Goal: Task Accomplishment & Management: Manage account settings

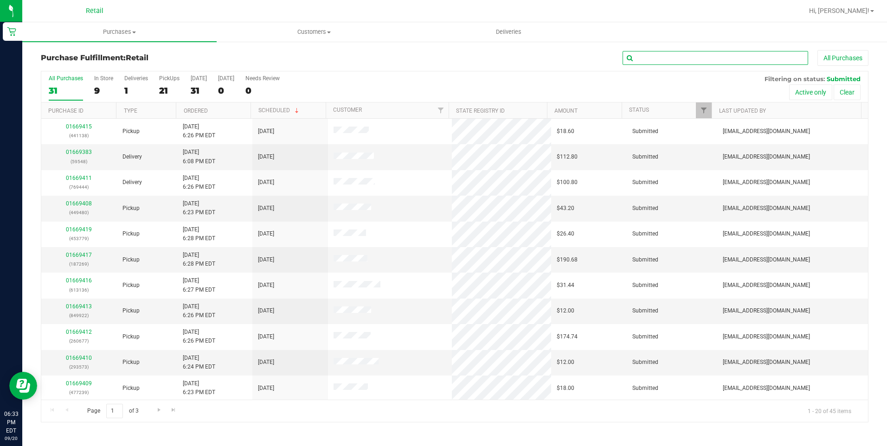
click at [720, 56] on input "text" at bounding box center [714, 58] width 185 height 14
type input "[DEMOGRAPHIC_DATA]"
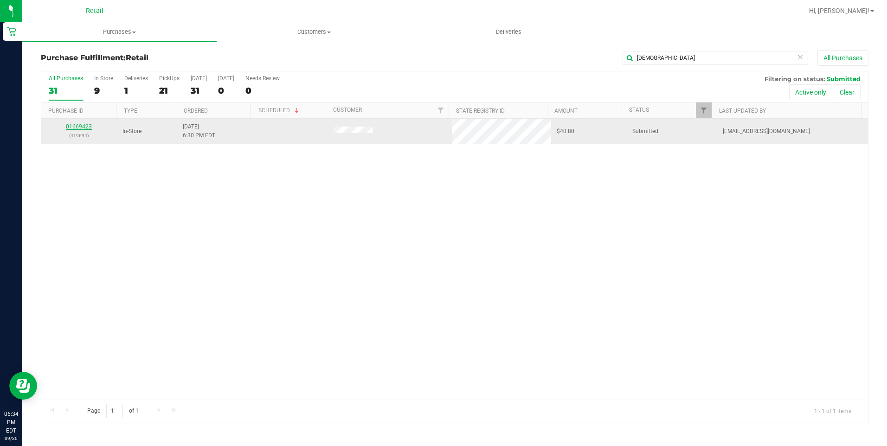
click at [77, 129] on link "01669423" at bounding box center [79, 126] width 26 height 6
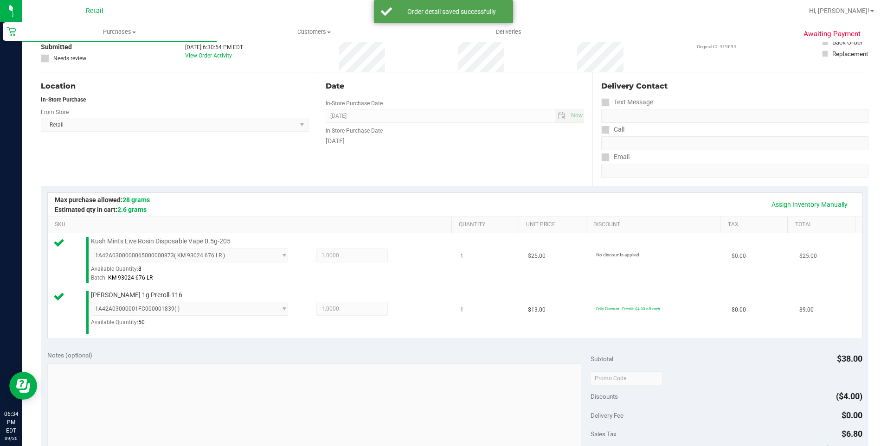
scroll to position [232, 0]
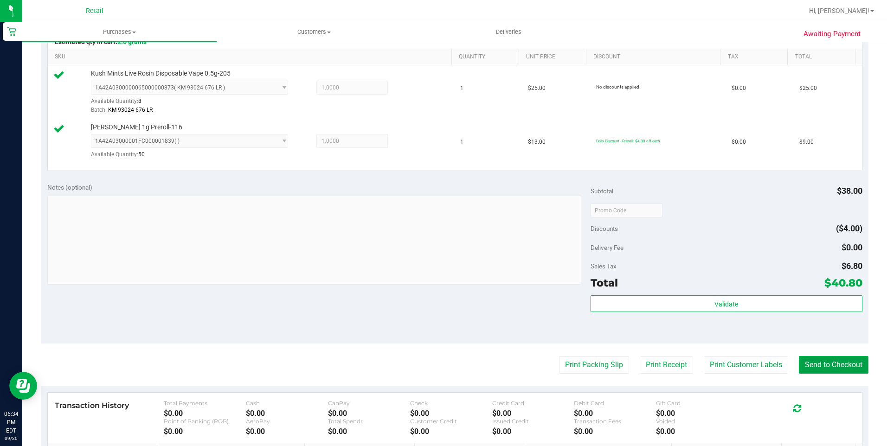
click at [802, 363] on button "Send to Checkout" at bounding box center [834, 365] width 70 height 18
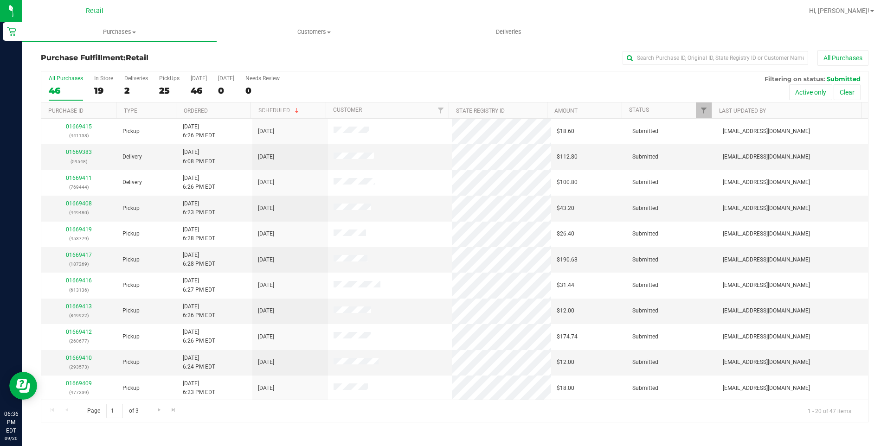
click at [647, 48] on div "Purchase Fulfillment: Retail All Purchases All Purchases 46 In Store 19 Deliver…" at bounding box center [454, 236] width 864 height 391
click at [649, 59] on input "text" at bounding box center [714, 58] width 185 height 14
type input "bened"
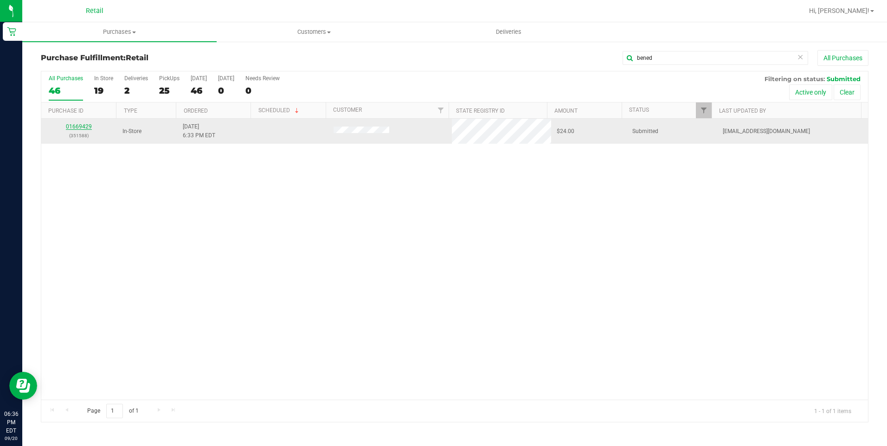
click at [73, 127] on link "01669429" at bounding box center [79, 126] width 26 height 6
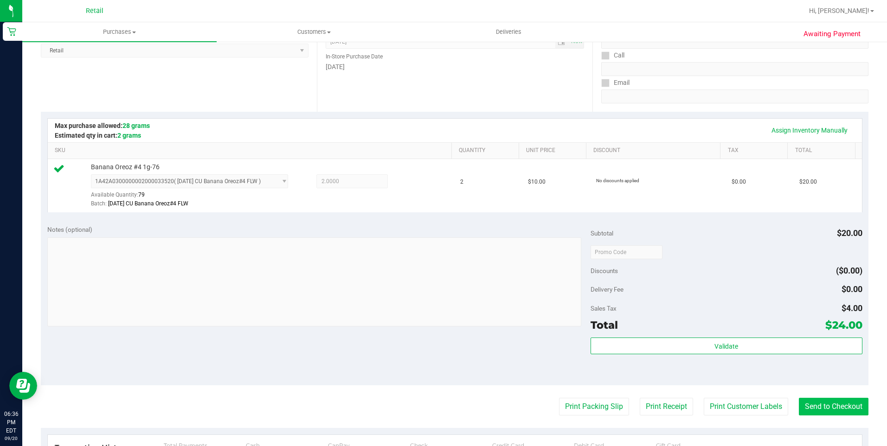
scroll to position [139, 0]
click at [823, 399] on button "Send to Checkout" at bounding box center [834, 406] width 70 height 18
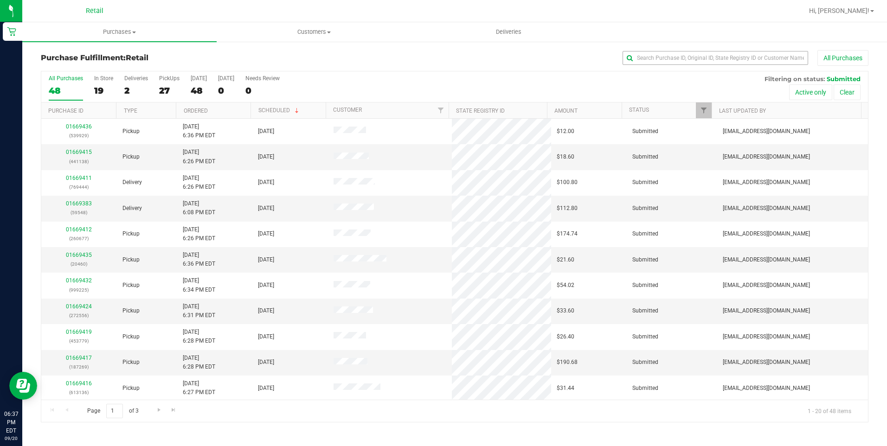
drag, startPoint x: 730, startPoint y: 45, endPoint x: 728, endPoint y: 53, distance: 8.1
click at [729, 51] on div "Purchase Fulfillment: Retail All Purchases All Purchases 48 In Store 19 Deliver…" at bounding box center [454, 236] width 864 height 391
click at [728, 53] on input "text" at bounding box center [714, 58] width 185 height 14
type input "davis"
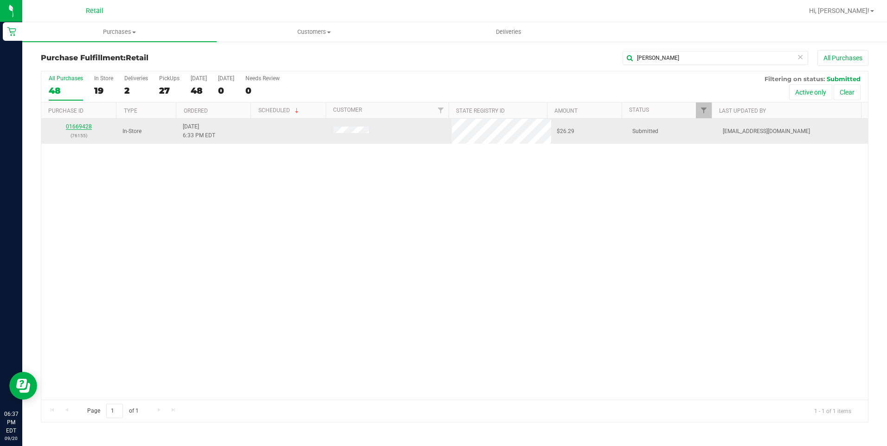
click at [76, 125] on link "01669428" at bounding box center [79, 126] width 26 height 6
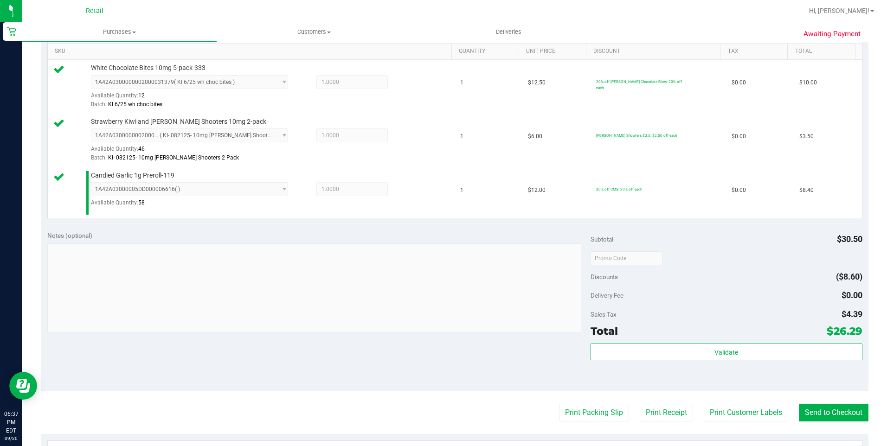
scroll to position [325, 0]
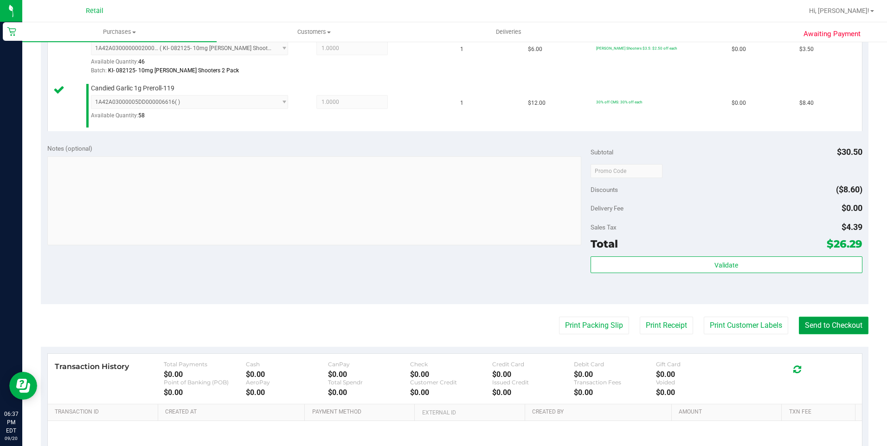
click at [820, 326] on button "Send to Checkout" at bounding box center [834, 326] width 70 height 18
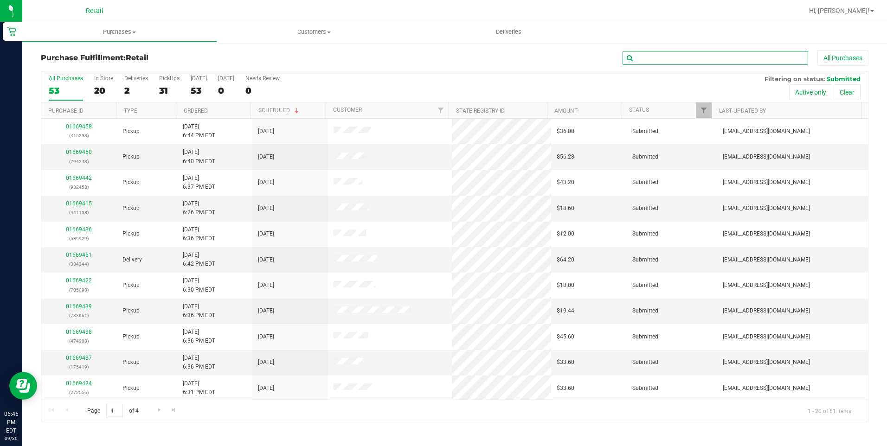
click at [660, 64] on input "text" at bounding box center [714, 58] width 185 height 14
type input "luca"
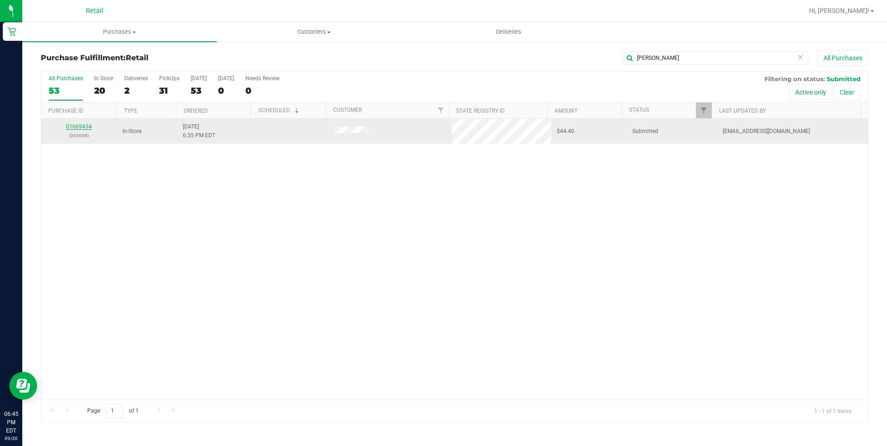
click at [89, 125] on link "01669434" at bounding box center [79, 126] width 26 height 6
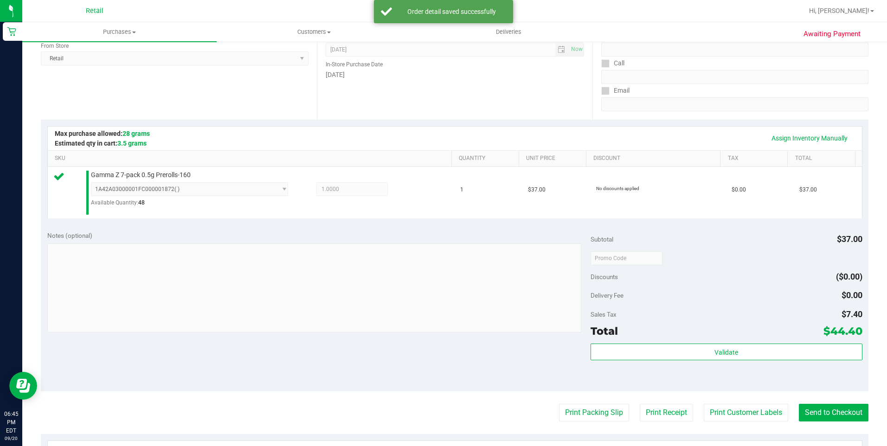
scroll to position [139, 0]
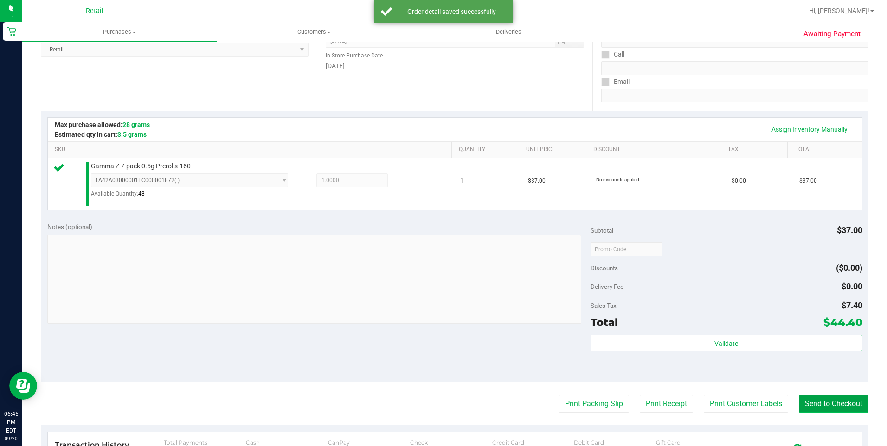
drag, startPoint x: 843, startPoint y: 404, endPoint x: 837, endPoint y: 405, distance: 6.0
click at [842, 405] on button "Send to Checkout" at bounding box center [834, 404] width 70 height 18
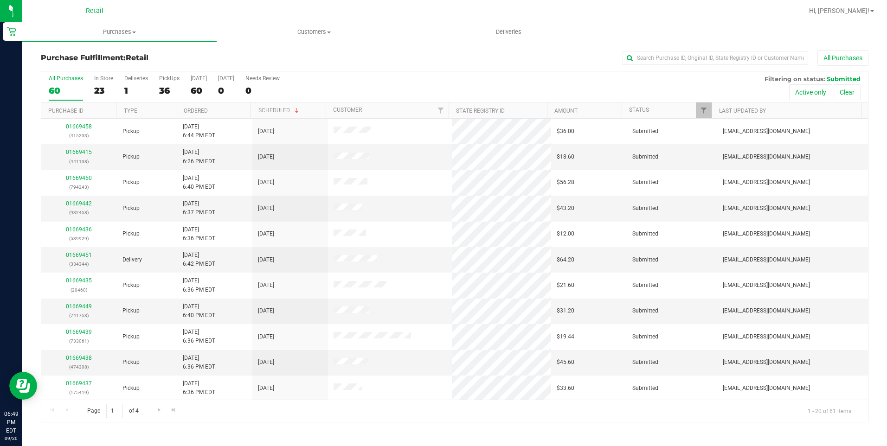
click at [697, 47] on div "Purchase Fulfillment: Retail All Purchases All Purchases 60 In Store 23 Deliver…" at bounding box center [454, 236] width 864 height 391
click at [697, 59] on input "text" at bounding box center [714, 58] width 185 height 14
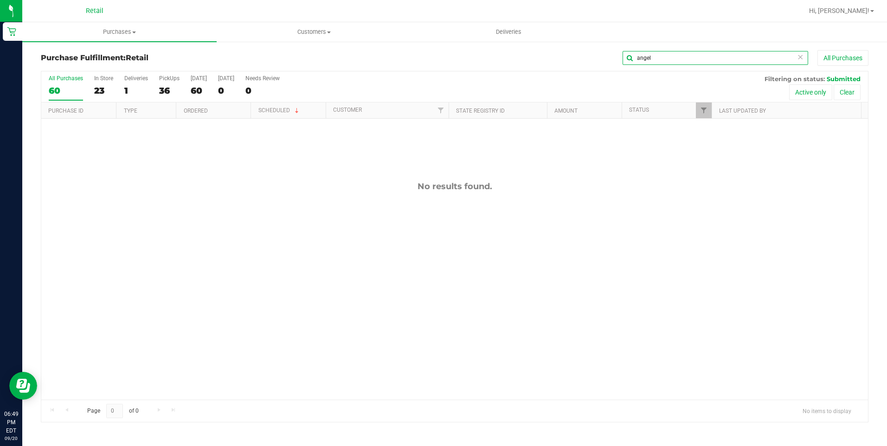
type input "angel"
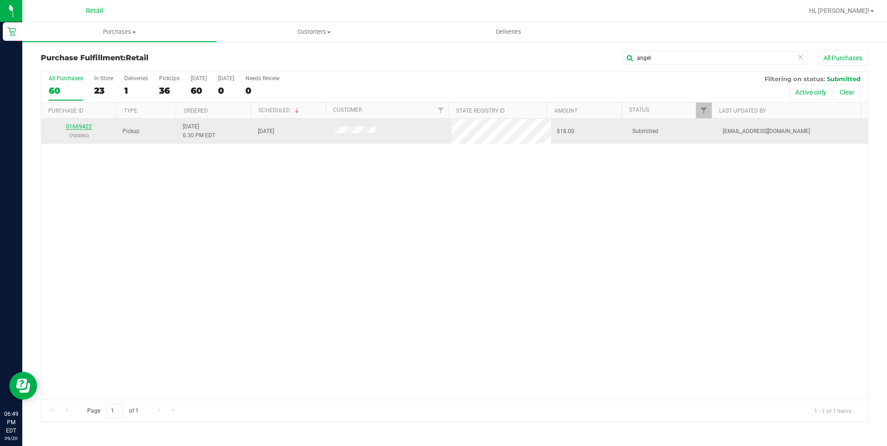
click at [79, 127] on link "01669422" at bounding box center [79, 126] width 26 height 6
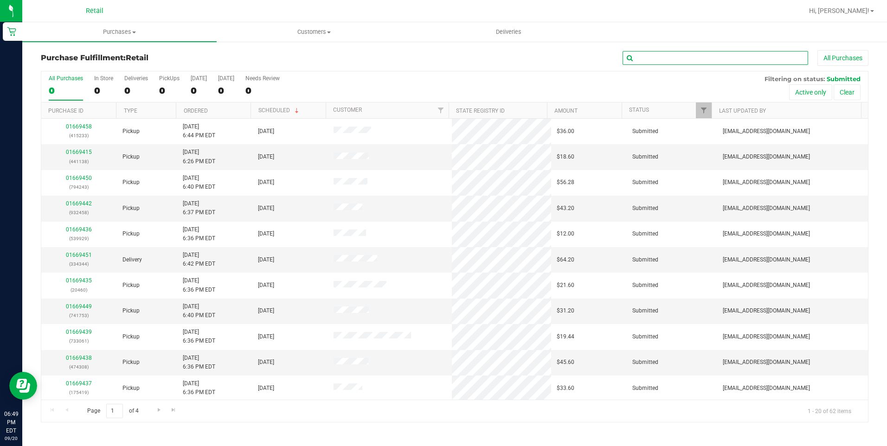
click at [747, 55] on input "text" at bounding box center [714, 58] width 185 height 14
type input "angel"
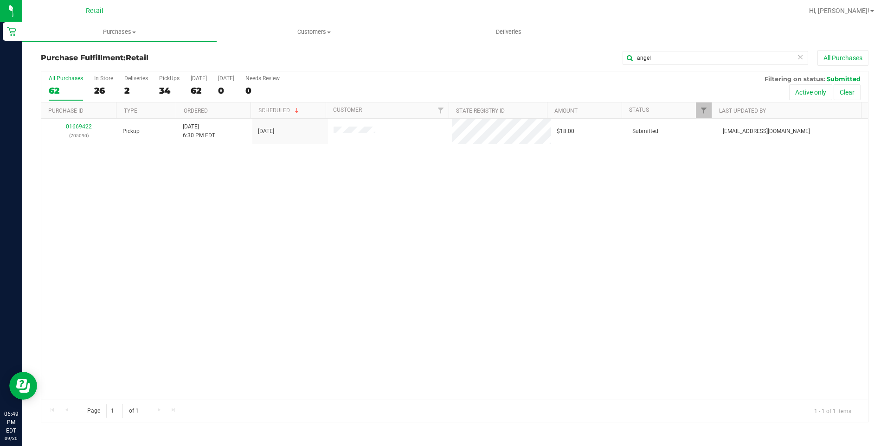
click at [233, 189] on div "01669422 (705090) Pickup 9/20/2025 6:30 PM EDT 9/20/2025 $18.00 Submitted aiqec…" at bounding box center [454, 259] width 826 height 281
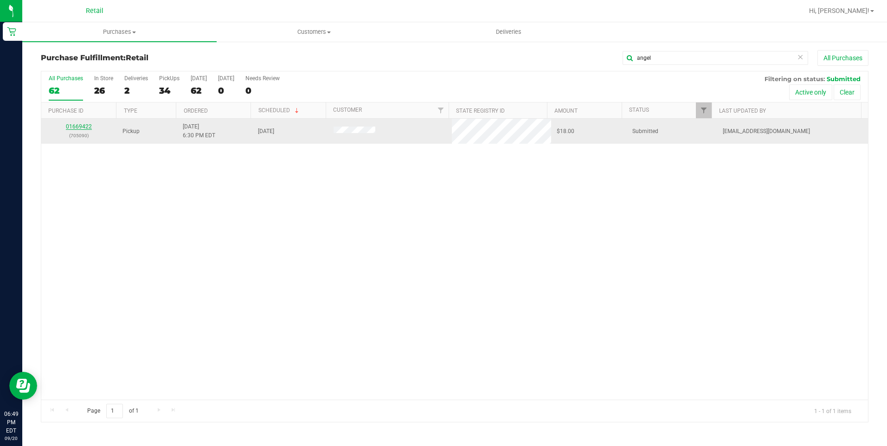
click at [82, 128] on link "01669422" at bounding box center [79, 126] width 26 height 6
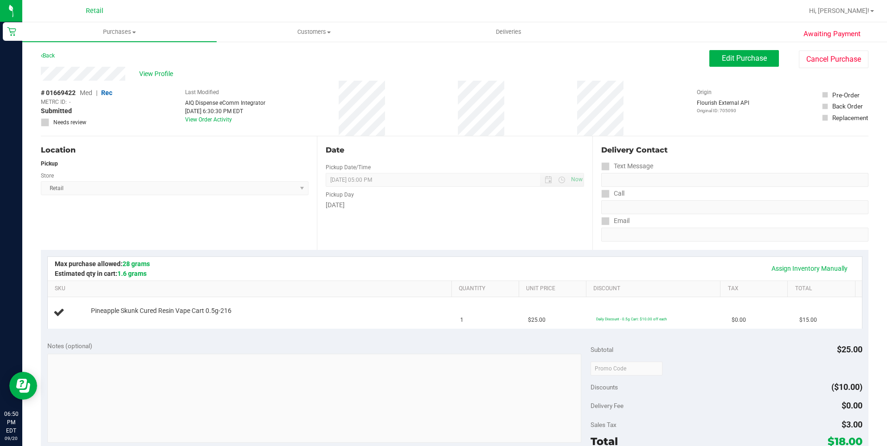
drag, startPoint x: 223, startPoint y: 110, endPoint x: 239, endPoint y: 108, distance: 16.4
click at [239, 108] on div "Sep 20, 2025 6:30:30 PM EDT" at bounding box center [225, 111] width 80 height 8
click at [427, 254] on div "Assign Inventory Manually SKU Quantity Unit Price Discount Tax Total Pineapple …" at bounding box center [454, 292] width 827 height 85
click at [124, 29] on span "Purchases" at bounding box center [119, 32] width 194 height 8
click at [103, 58] on span "Summary of purchases" at bounding box center [69, 56] width 95 height 8
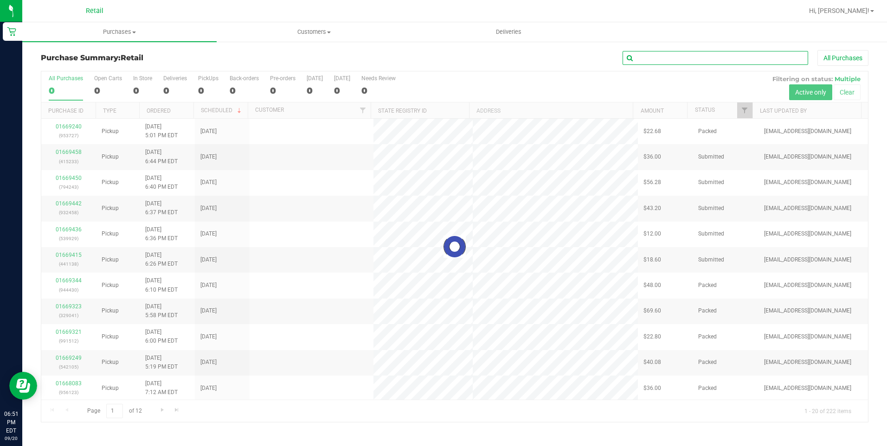
click at [718, 53] on input "text" at bounding box center [714, 58] width 185 height 14
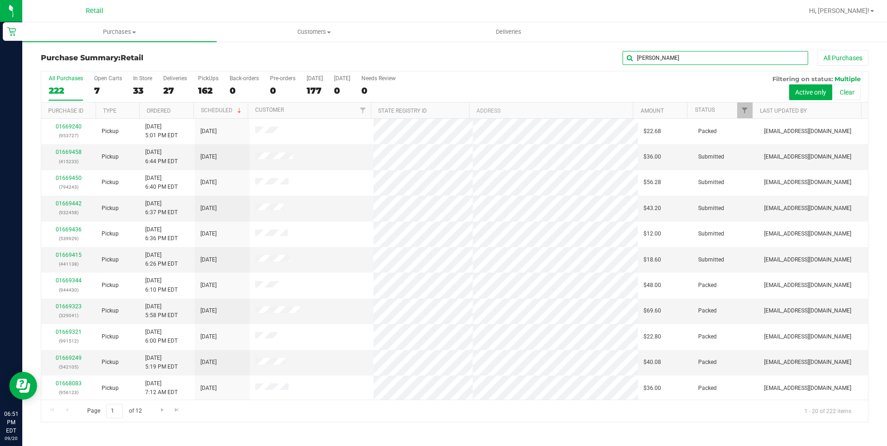
type input "estrada"
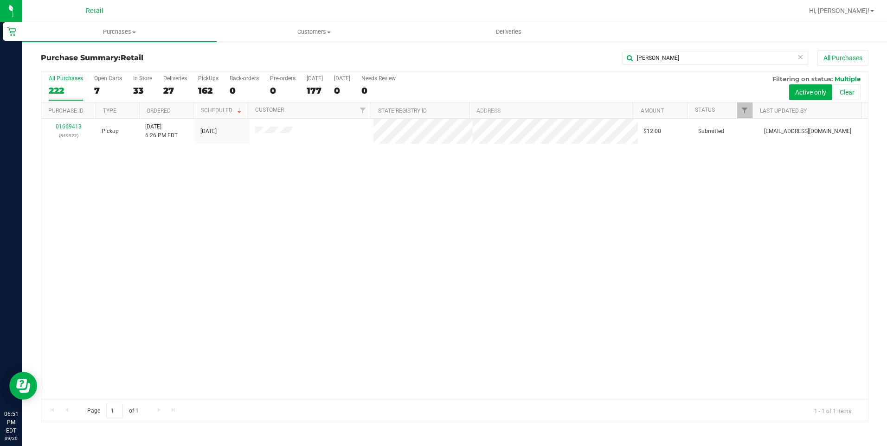
click at [447, 216] on div "01669413 (849922) Pickup 9/20/2025 6:26 PM EDT 9/20/2025 $12.00 Submitted aiqec…" at bounding box center [454, 259] width 826 height 281
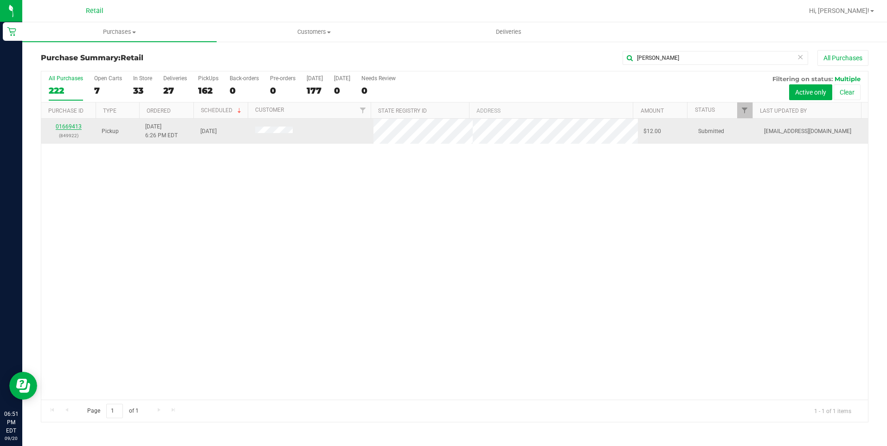
click at [64, 129] on link "01669413" at bounding box center [69, 126] width 26 height 6
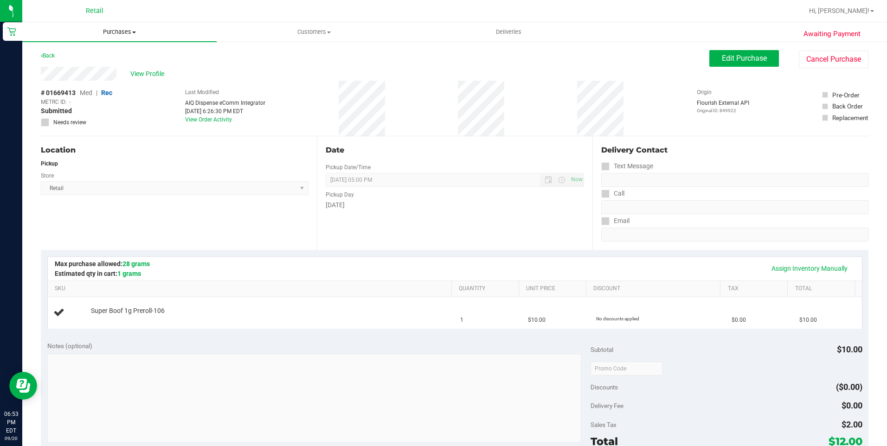
click at [125, 27] on uib-tab-heading "Purchases Summary of purchases Fulfillment All purchases" at bounding box center [119, 31] width 194 height 19
click at [117, 51] on li "Summary of purchases" at bounding box center [119, 56] width 194 height 11
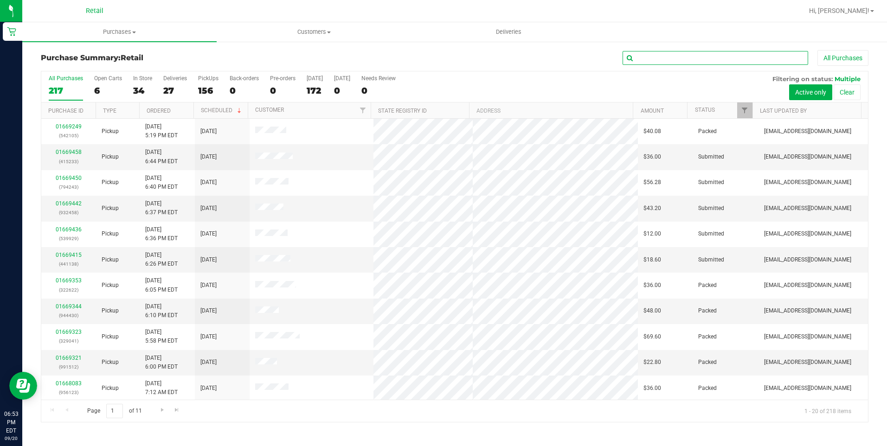
click at [645, 53] on input "text" at bounding box center [714, 58] width 185 height 14
drag, startPoint x: 697, startPoint y: 56, endPoint x: 470, endPoint y: 60, distance: 226.3
click at [470, 60] on div "ric All Purchases" at bounding box center [592, 58] width 551 height 16
type input "ando"
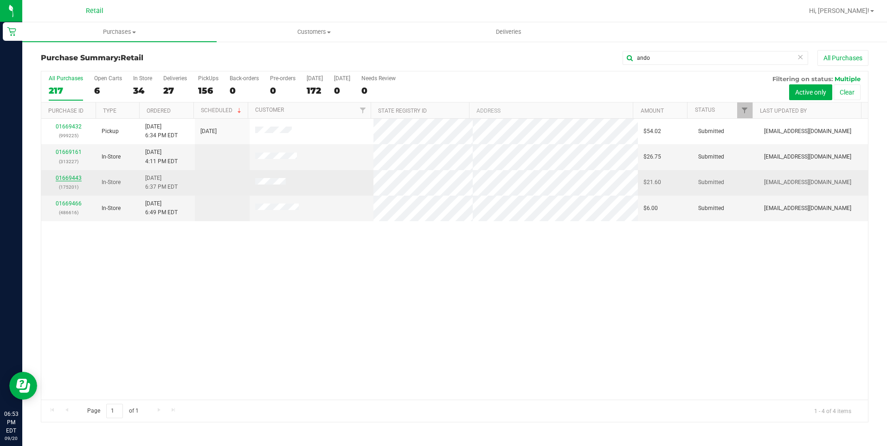
click at [77, 178] on link "01669443" at bounding box center [69, 178] width 26 height 6
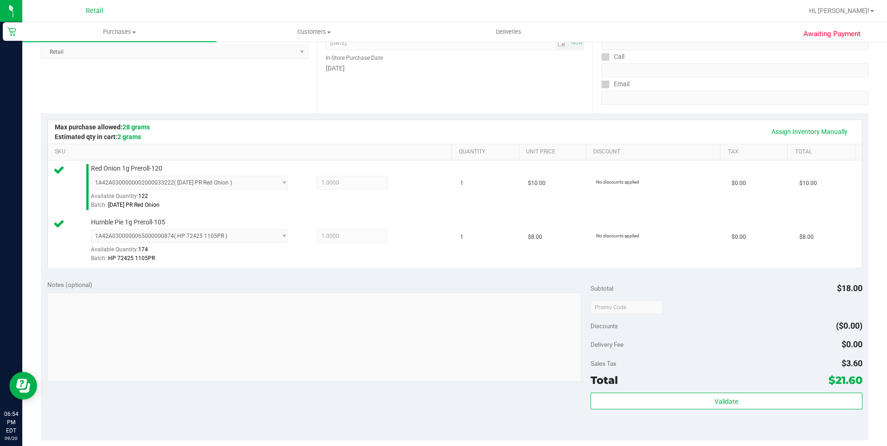
scroll to position [232, 0]
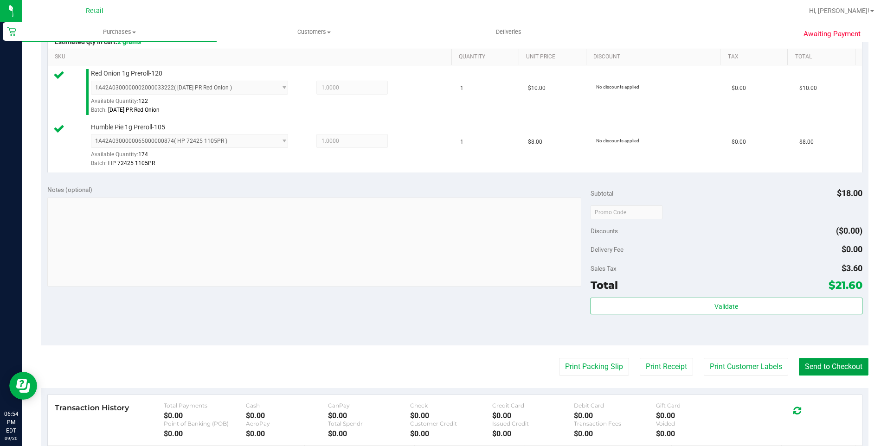
click at [841, 371] on button "Send to Checkout" at bounding box center [834, 367] width 70 height 18
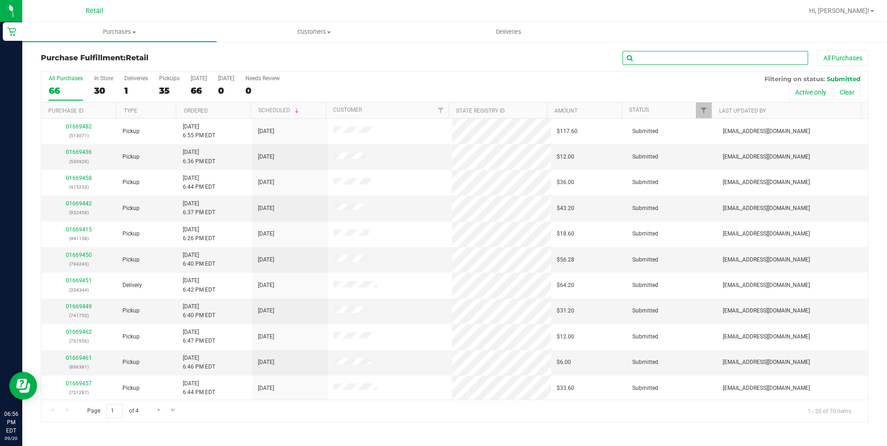
click at [651, 53] on input "text" at bounding box center [714, 58] width 185 height 14
type input "scott"
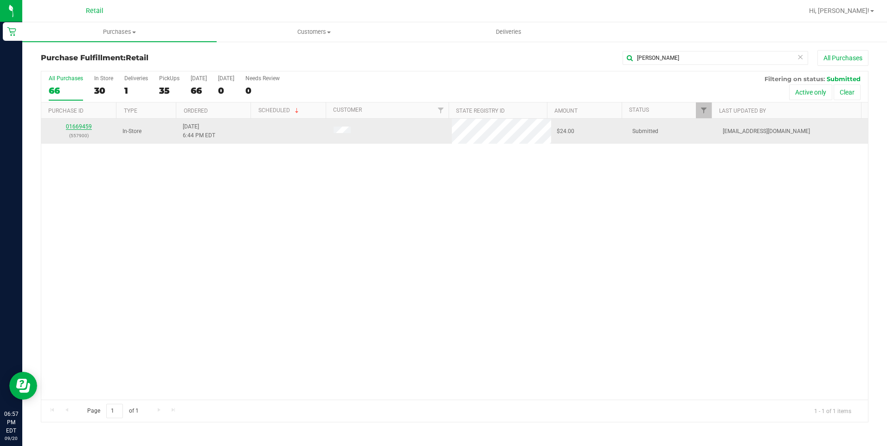
click at [87, 125] on link "01669459" at bounding box center [79, 126] width 26 height 6
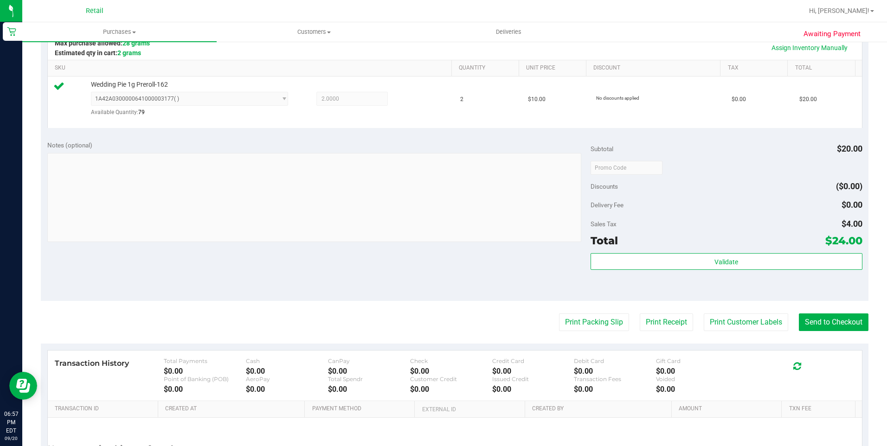
scroll to position [278, 0]
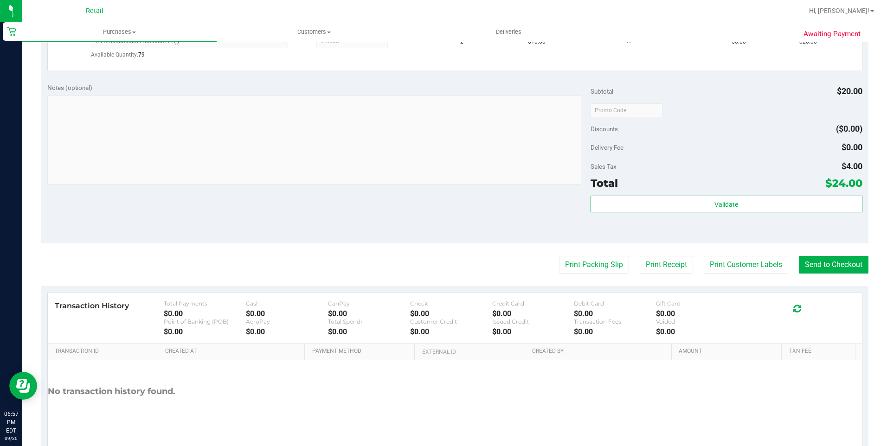
click at [809, 255] on purchase-details "Back Edit Purchase Cancel Purchase View Profile # 01669459 Med | Rec METRC ID: …" at bounding box center [454, 116] width 827 height 688
click at [809, 257] on button "Send to Checkout" at bounding box center [834, 265] width 70 height 18
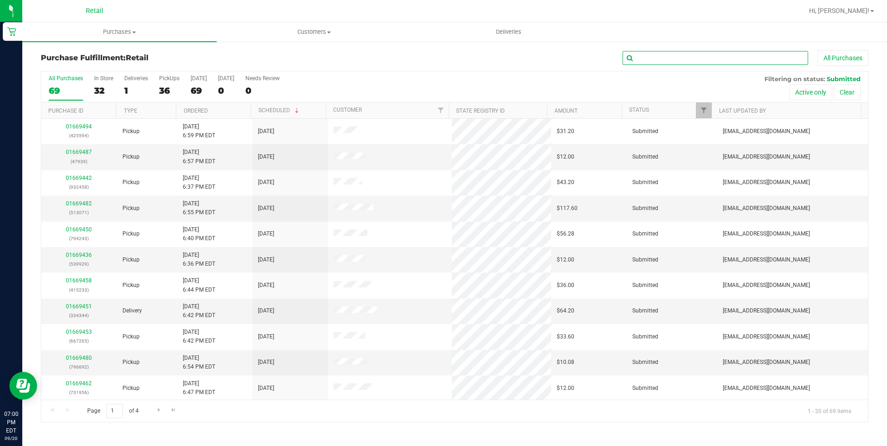
click at [689, 58] on input "text" at bounding box center [714, 58] width 185 height 14
type input "kevin"
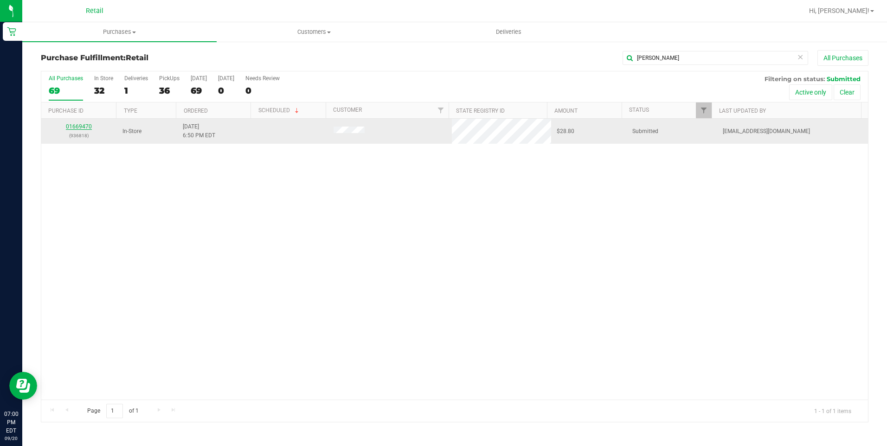
click at [77, 129] on link "01669470" at bounding box center [79, 126] width 26 height 6
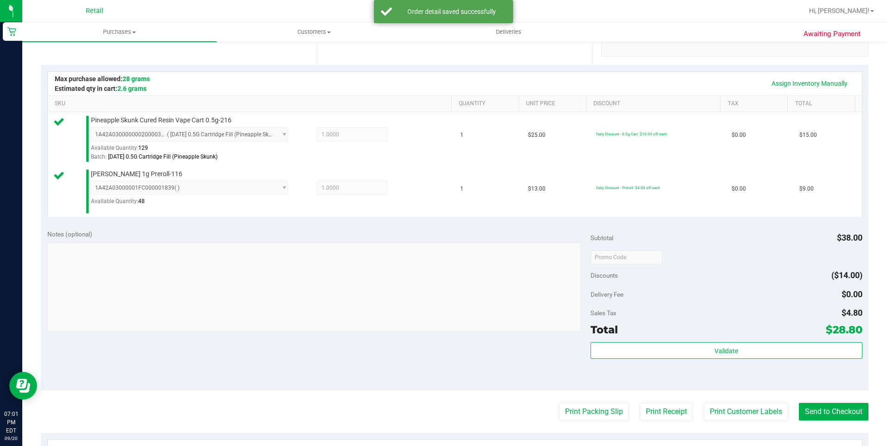
scroll to position [185, 0]
click at [822, 413] on button "Send to Checkout" at bounding box center [834, 412] width 70 height 18
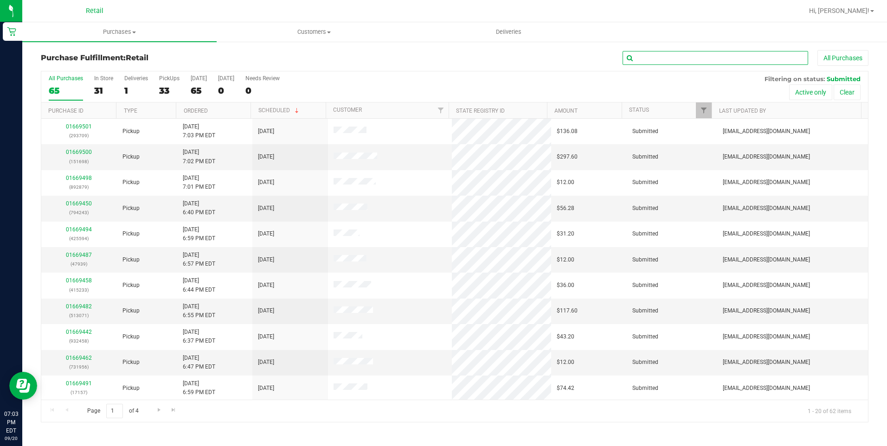
click at [660, 60] on input "text" at bounding box center [714, 58] width 185 height 14
type input "artie"
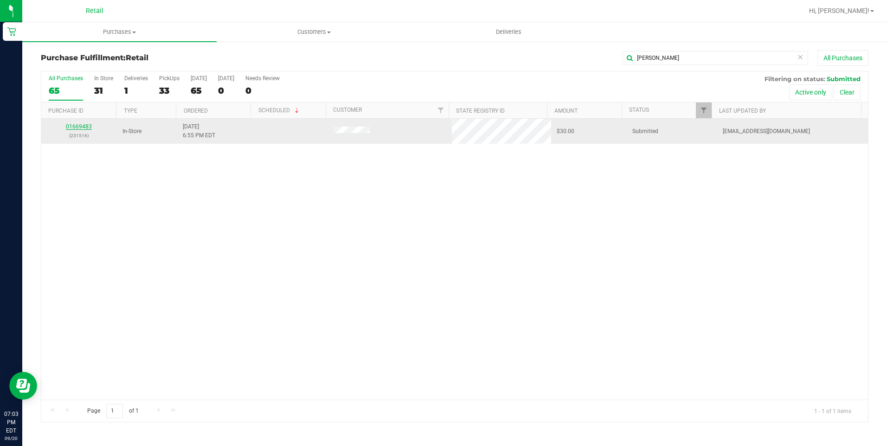
click at [88, 124] on link "01669483" at bounding box center [79, 126] width 26 height 6
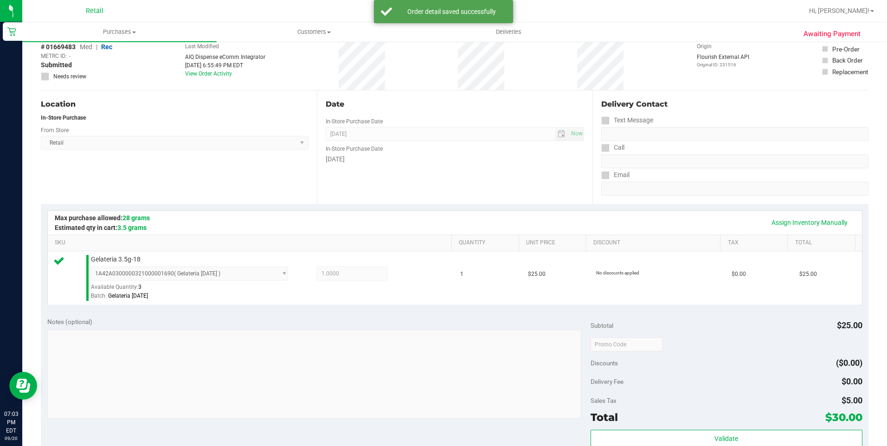
scroll to position [185, 0]
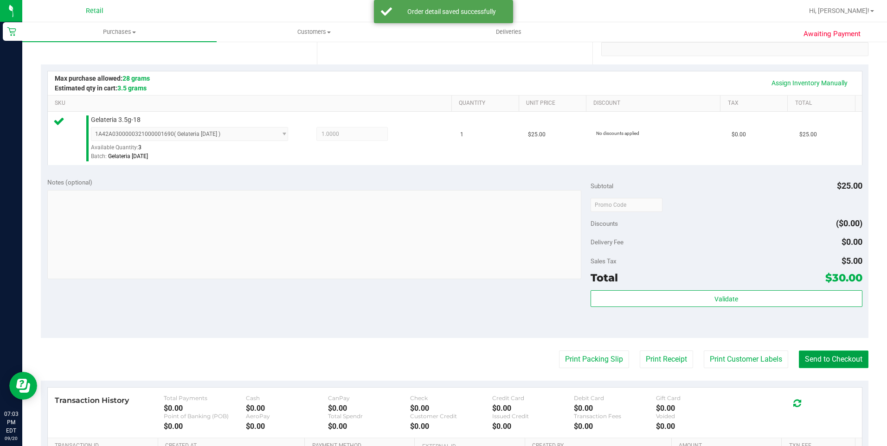
click at [852, 363] on button "Send to Checkout" at bounding box center [834, 360] width 70 height 18
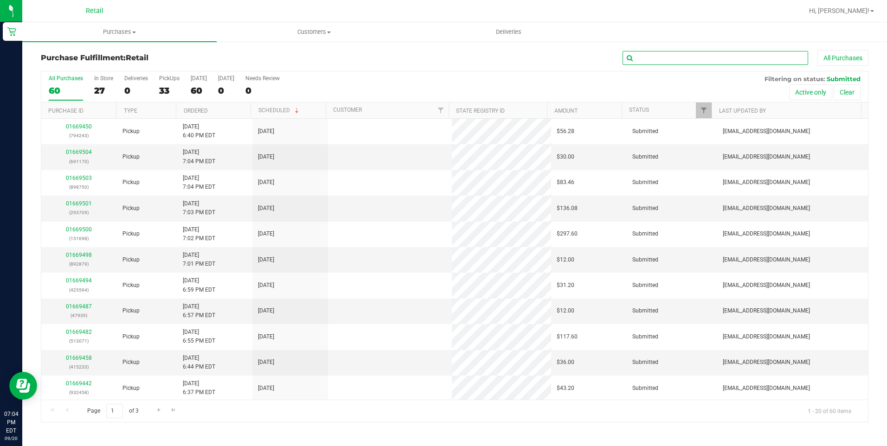
click at [657, 57] on input "text" at bounding box center [714, 58] width 185 height 14
type input "gerard"
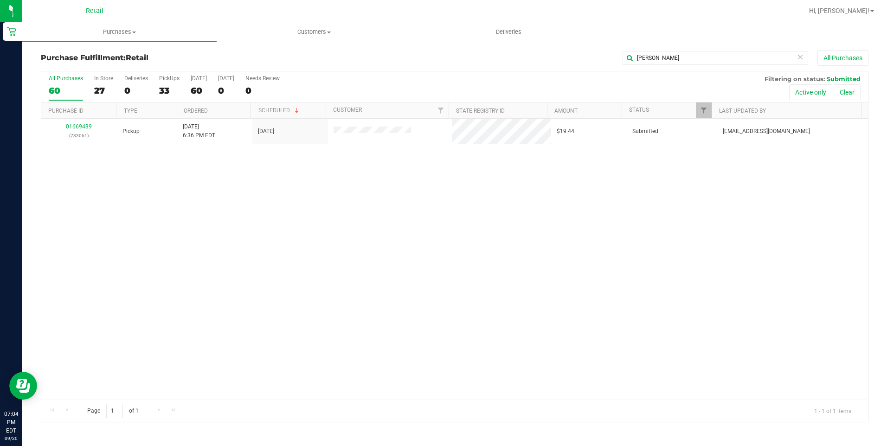
click at [538, 246] on div "01669439 (733061) Pickup 9/20/2025 6:36 PM EDT 9/20/2025 $19.44 Submitted aiqec…" at bounding box center [454, 259] width 826 height 281
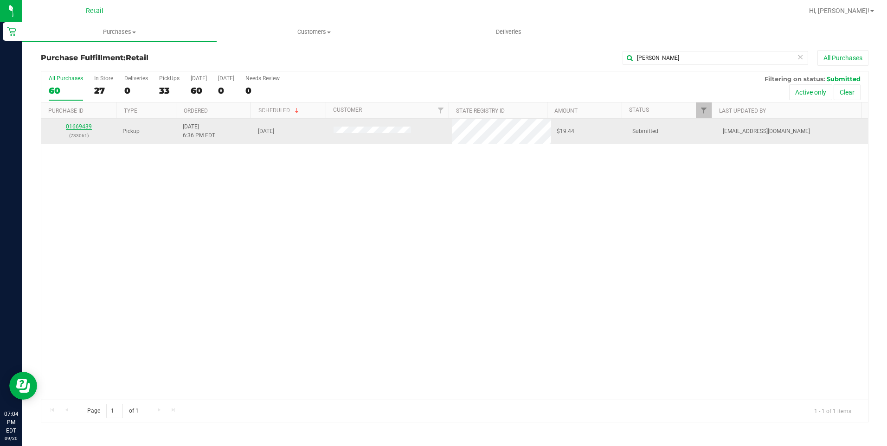
click at [74, 123] on link "01669439" at bounding box center [79, 126] width 26 height 6
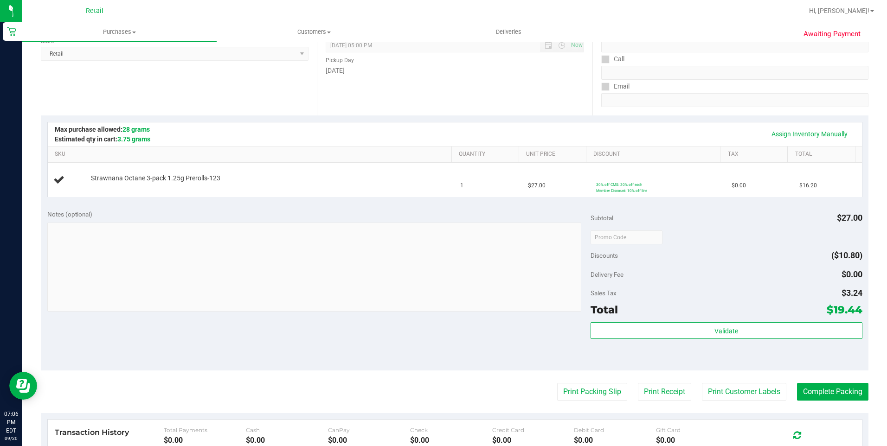
scroll to position [139, 0]
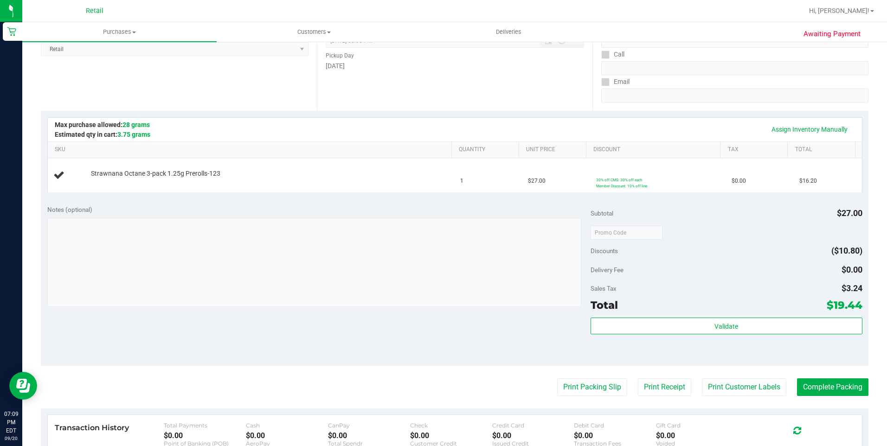
click at [813, 283] on div "Sales Tax $3.24" at bounding box center [726, 288] width 272 height 17
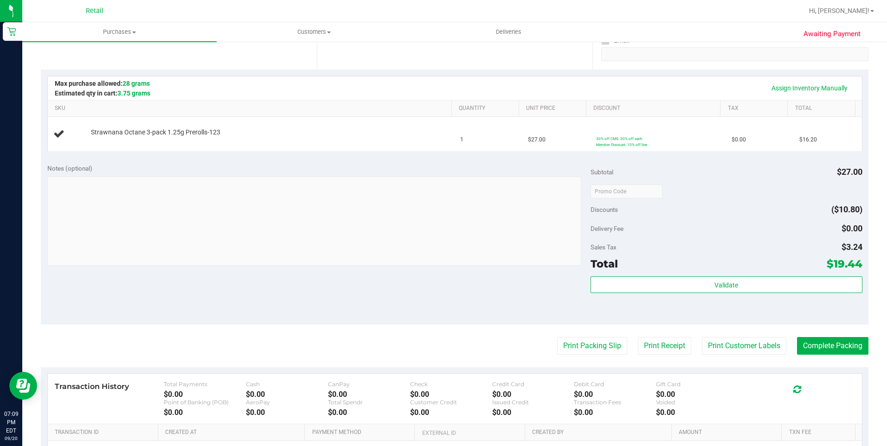
scroll to position [185, 0]
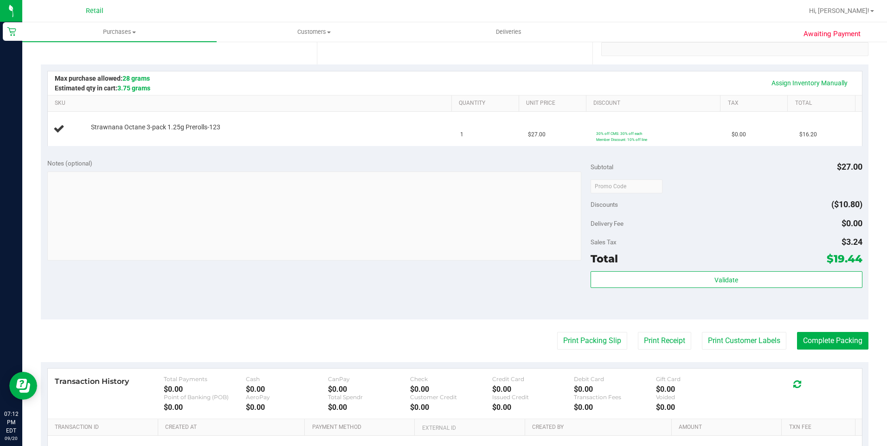
drag, startPoint x: 383, startPoint y: 1, endPoint x: 197, endPoint y: 0, distance: 185.5
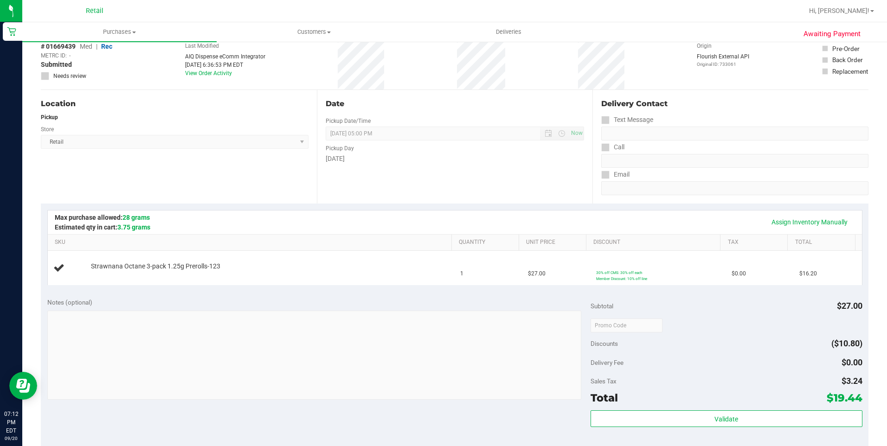
scroll to position [0, 0]
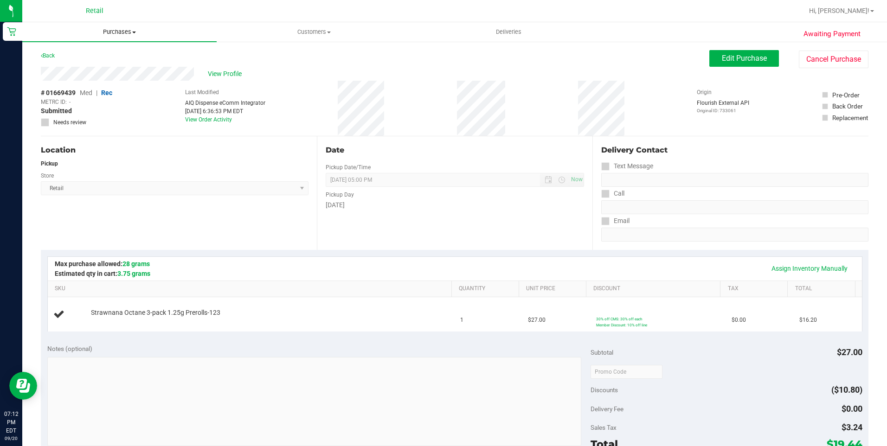
click at [117, 29] on span "Purchases" at bounding box center [119, 32] width 194 height 8
click at [107, 51] on li "Summary of purchases" at bounding box center [119, 56] width 194 height 11
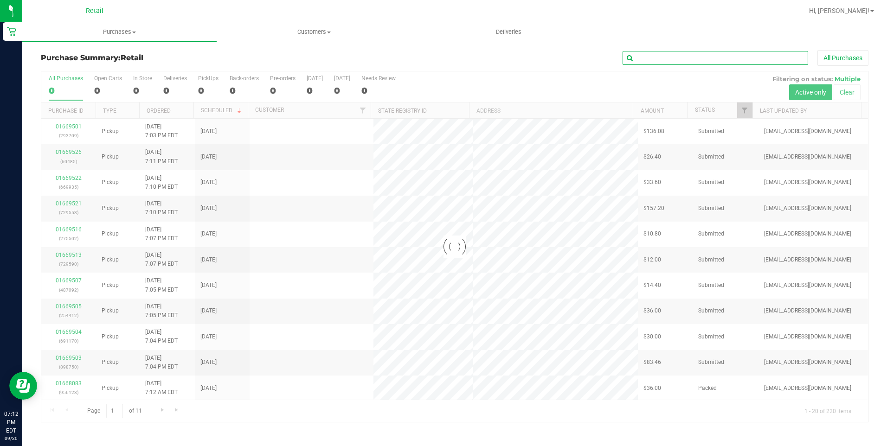
click at [686, 55] on input "text" at bounding box center [714, 58] width 185 height 14
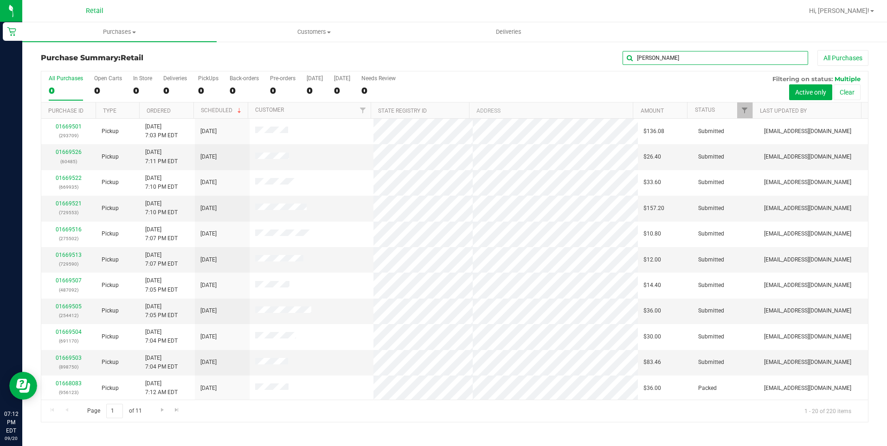
type input "jamie"
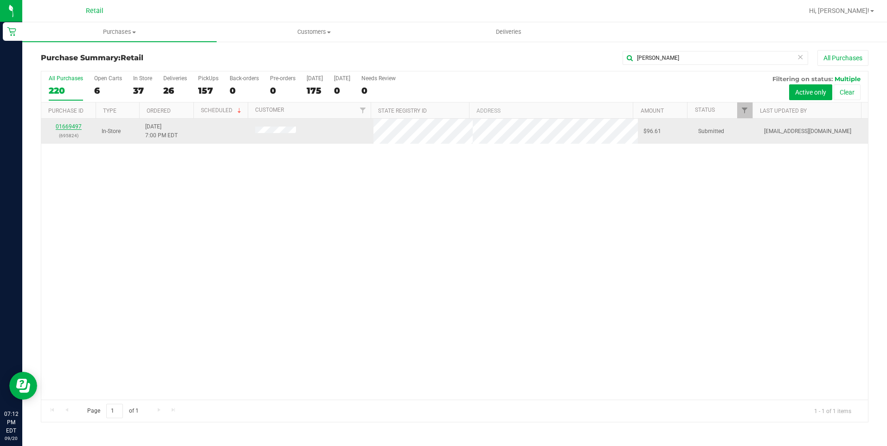
click at [72, 124] on link "01669497" at bounding box center [69, 126] width 26 height 6
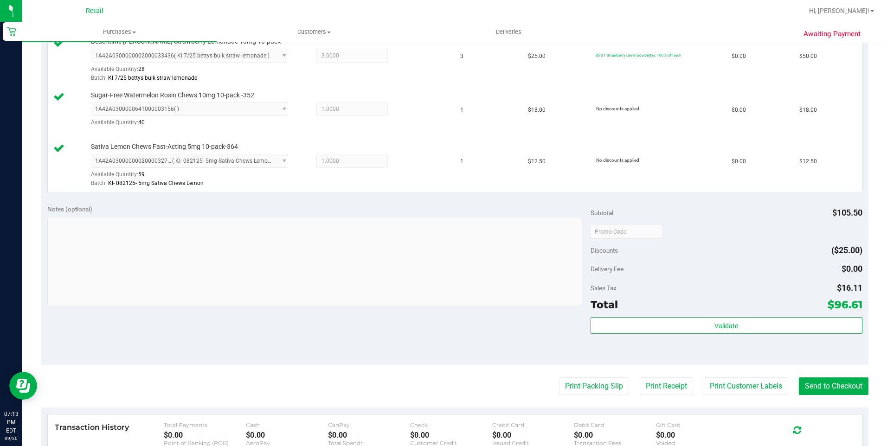
scroll to position [278, 0]
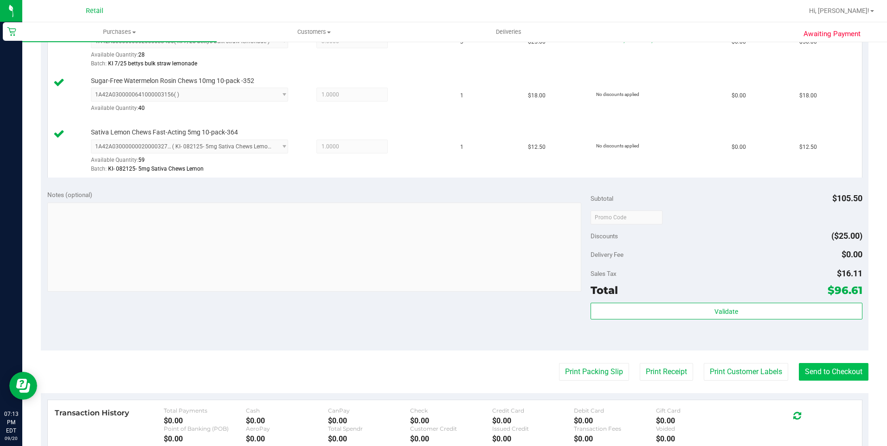
click at [849, 365] on purchase-details "Back Edit Purchase Cancel Purchase View Profile # 01669497 Med | Rec METRC ID: …" at bounding box center [454, 169] width 827 height 795
click at [848, 367] on button "Send to Checkout" at bounding box center [834, 372] width 70 height 18
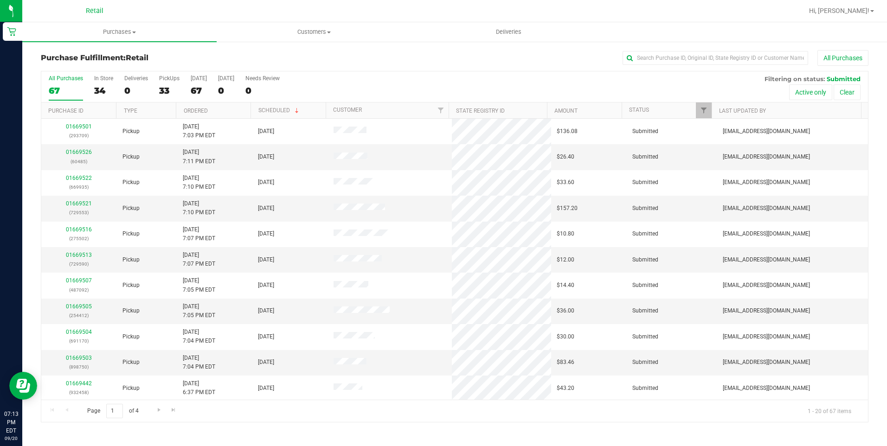
click at [677, 48] on div "Purchase Fulfillment: Retail All Purchases All Purchases 67 In Store 34 Deliver…" at bounding box center [454, 236] width 864 height 391
click at [676, 54] on input "text" at bounding box center [714, 58] width 185 height 14
type input "jamie"
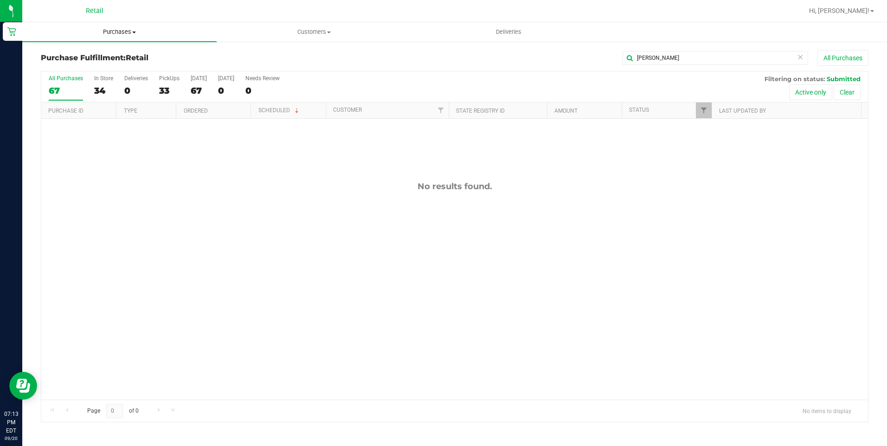
click at [116, 28] on span "Purchases" at bounding box center [119, 32] width 194 height 8
click at [90, 69] on li "Fulfillment" at bounding box center [119, 67] width 194 height 11
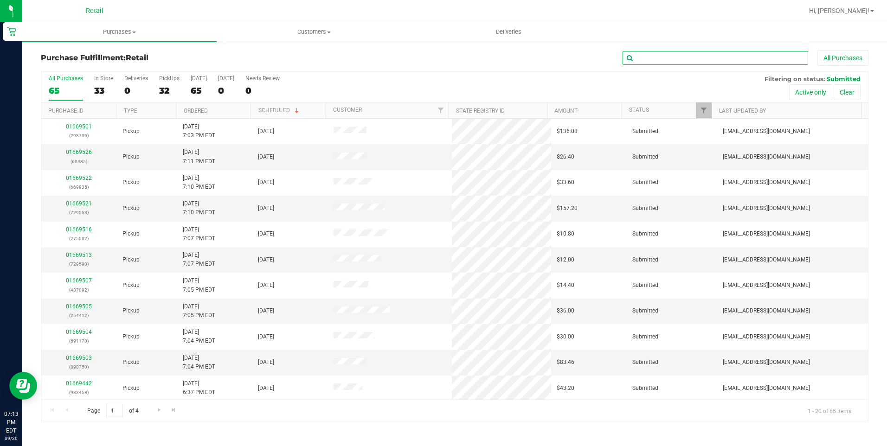
click at [665, 58] on input "text" at bounding box center [714, 58] width 185 height 14
type input "jamie"
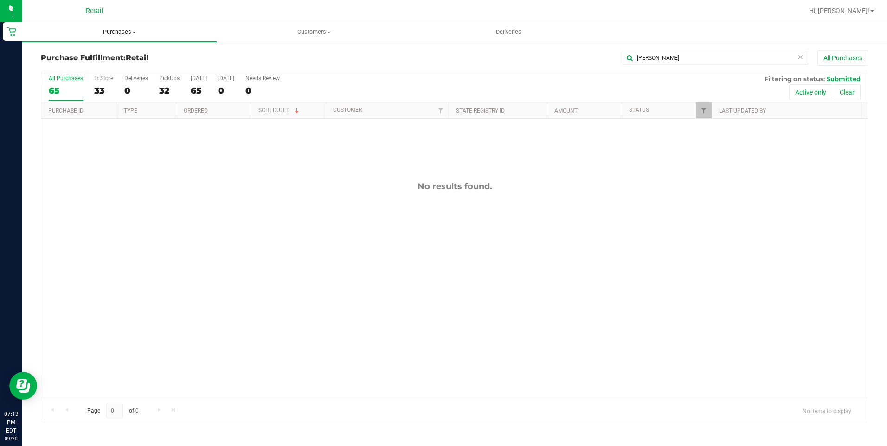
click at [134, 34] on span "Purchases" at bounding box center [119, 32] width 194 height 8
click at [66, 57] on span "Summary of purchases" at bounding box center [69, 56] width 95 height 8
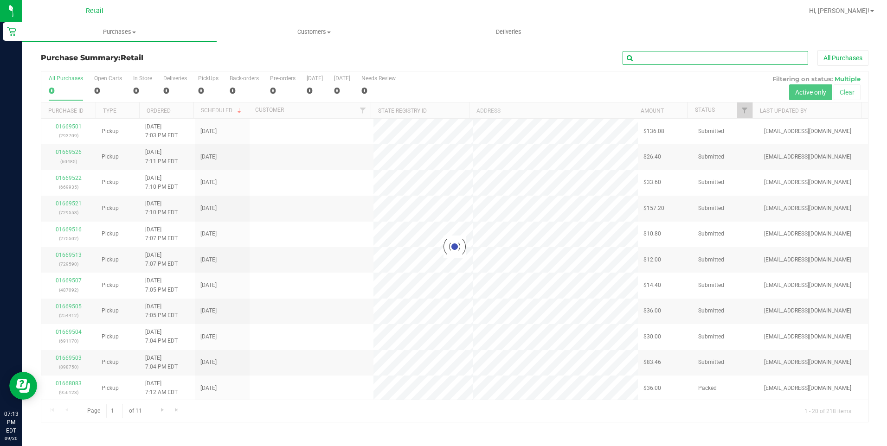
click at [671, 60] on input "text" at bounding box center [714, 58] width 185 height 14
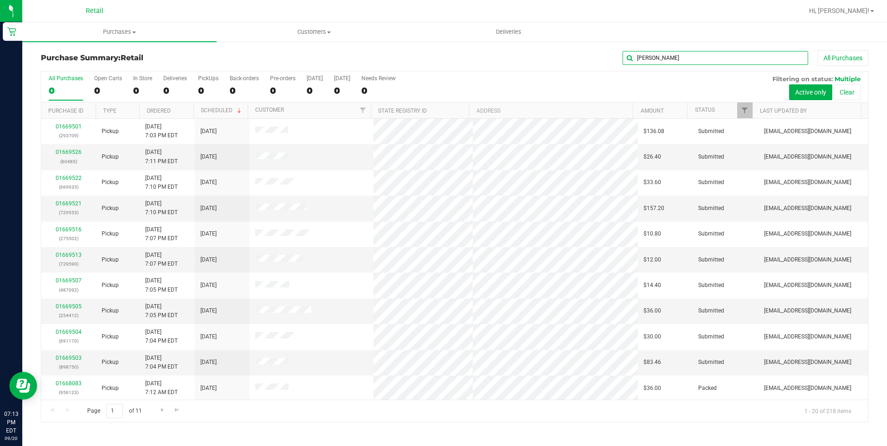
type input "jamie"
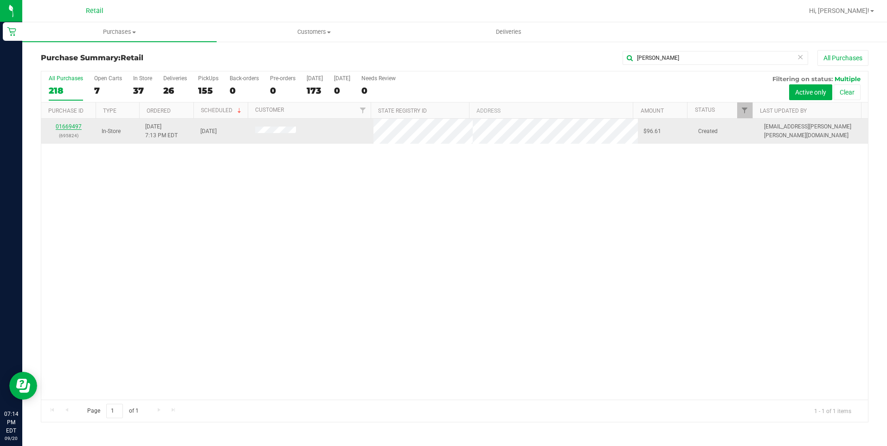
click at [67, 125] on link "01669497" at bounding box center [69, 126] width 26 height 6
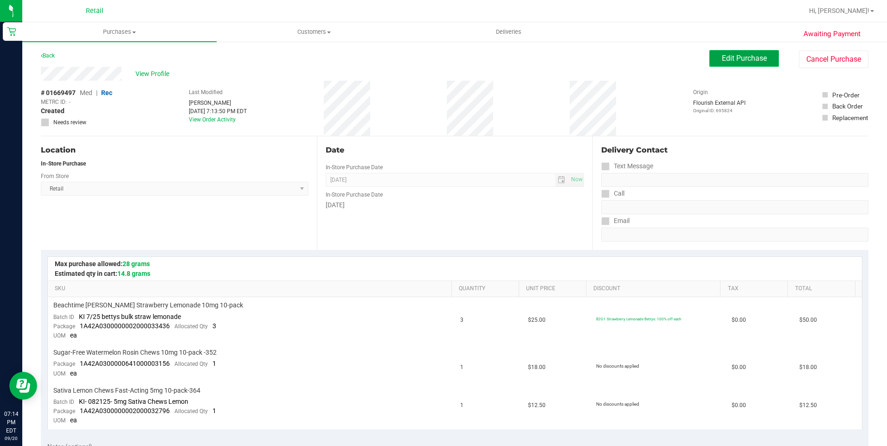
click at [724, 58] on span "Edit Purchase" at bounding box center [744, 58] width 45 height 9
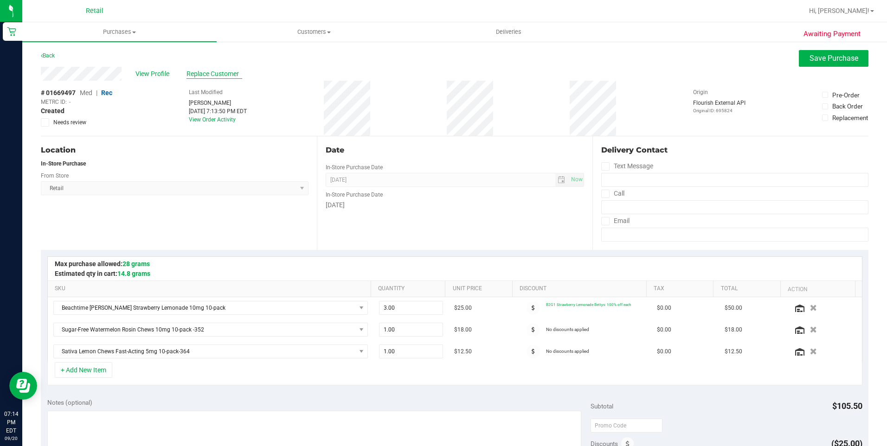
click at [213, 73] on span "Replace Customer" at bounding box center [214, 74] width 56 height 10
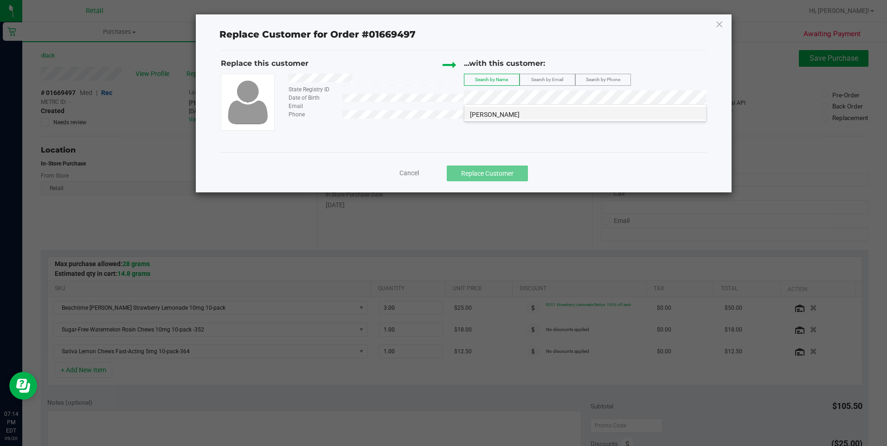
click at [488, 112] on span "jamie hohmann" at bounding box center [495, 114] width 50 height 7
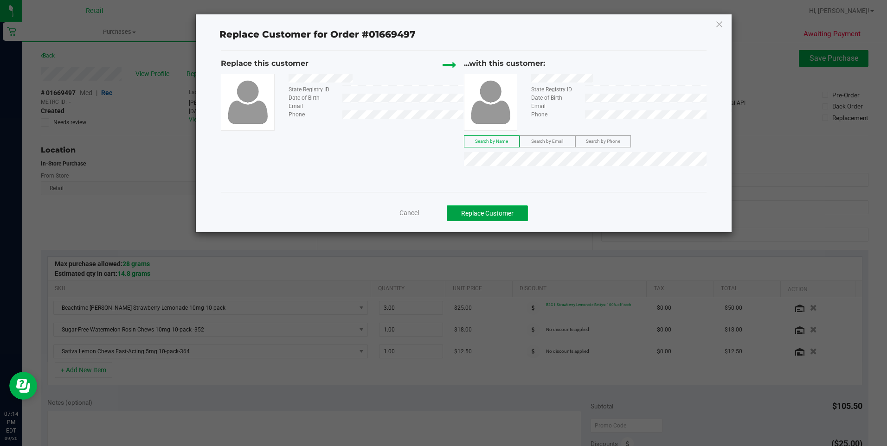
click at [503, 221] on button "Replace Customer" at bounding box center [487, 213] width 81 height 16
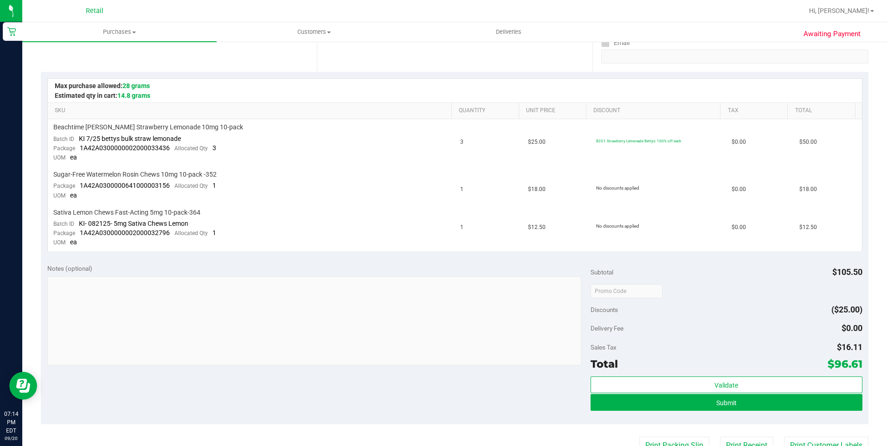
scroll to position [232, 0]
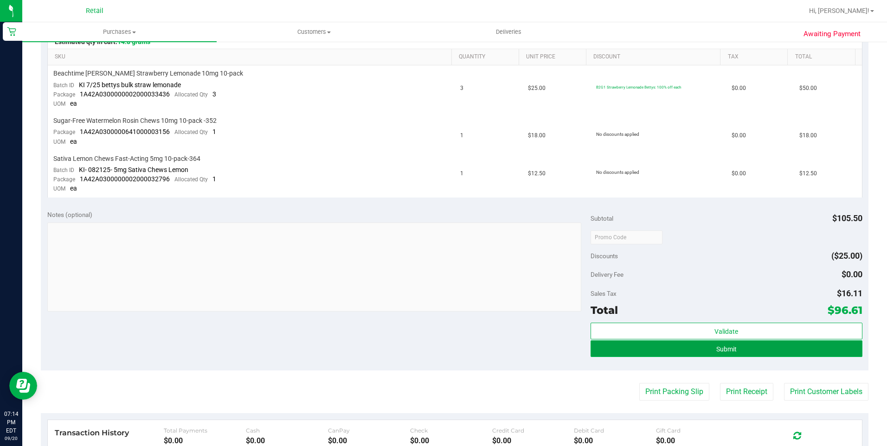
click at [755, 342] on button "Submit" at bounding box center [726, 348] width 272 height 17
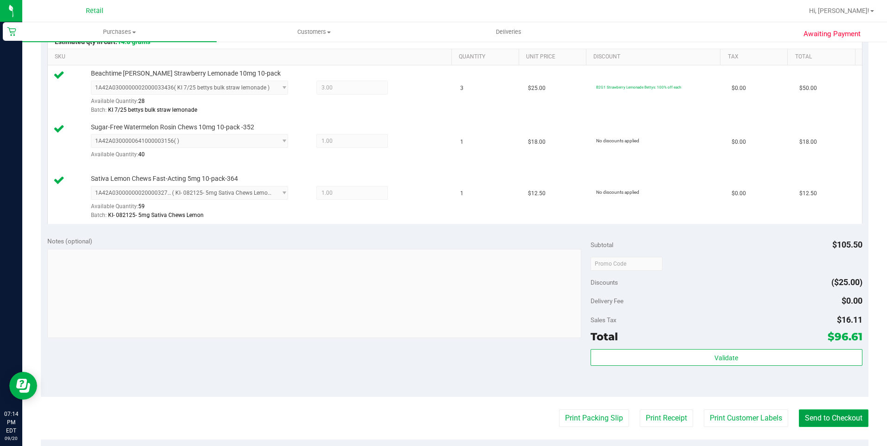
click at [811, 423] on button "Send to Checkout" at bounding box center [834, 418] width 70 height 18
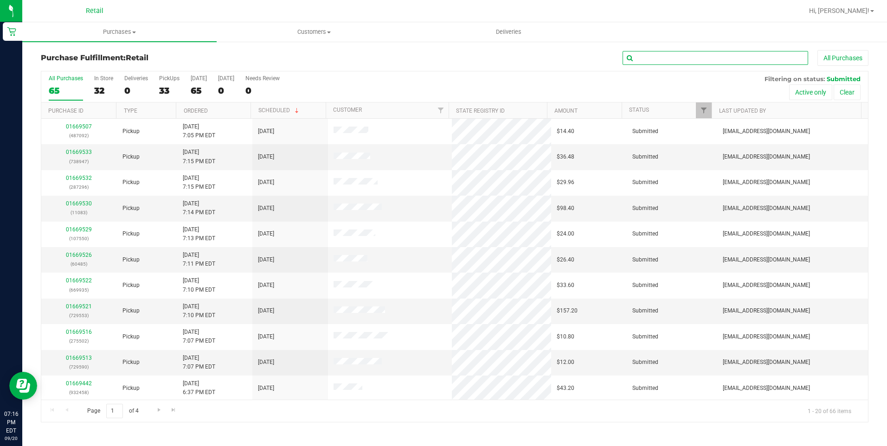
click at [723, 64] on input "text" at bounding box center [714, 58] width 185 height 14
type input "cristian"
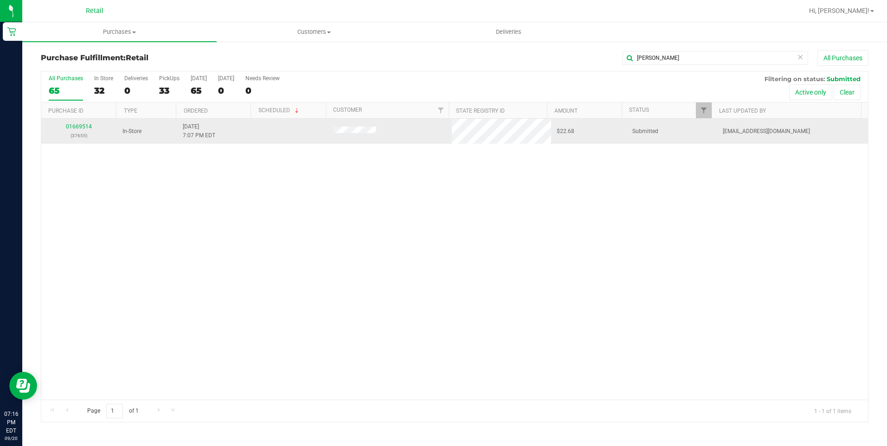
click at [84, 130] on div "01669514 (37655)" at bounding box center [79, 131] width 64 height 18
click at [87, 121] on td "01669514 (37655)" at bounding box center [79, 131] width 76 height 25
click at [87, 127] on link "01669514" at bounding box center [79, 126] width 26 height 6
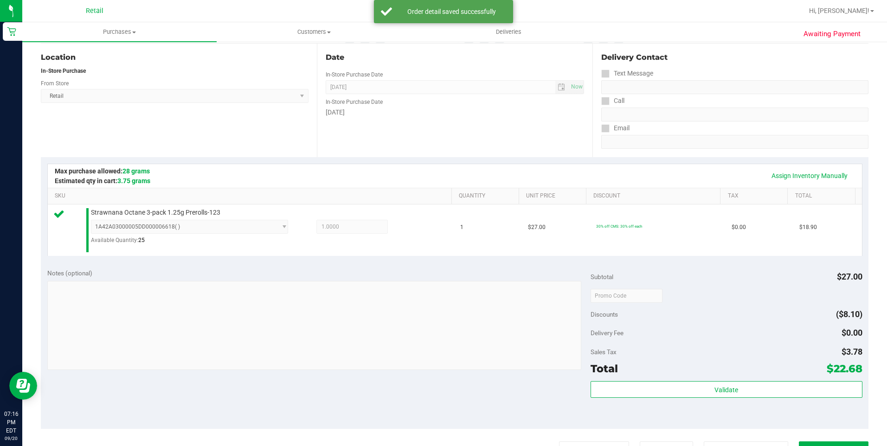
scroll to position [185, 0]
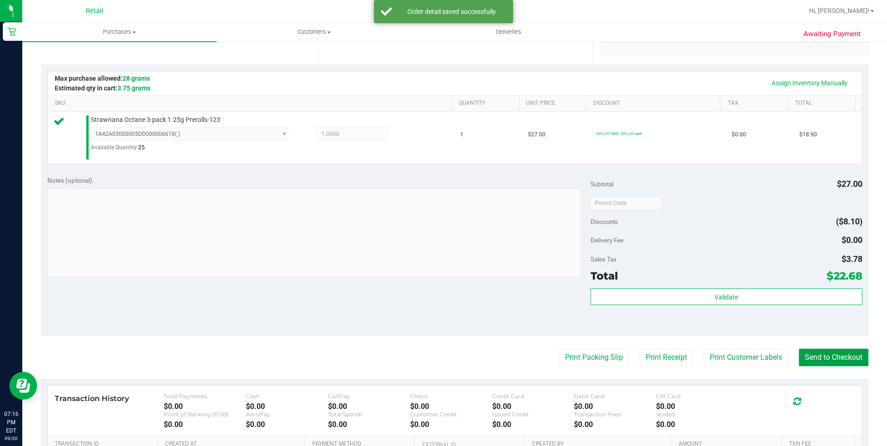
click at [830, 358] on button "Send to Checkout" at bounding box center [834, 358] width 70 height 18
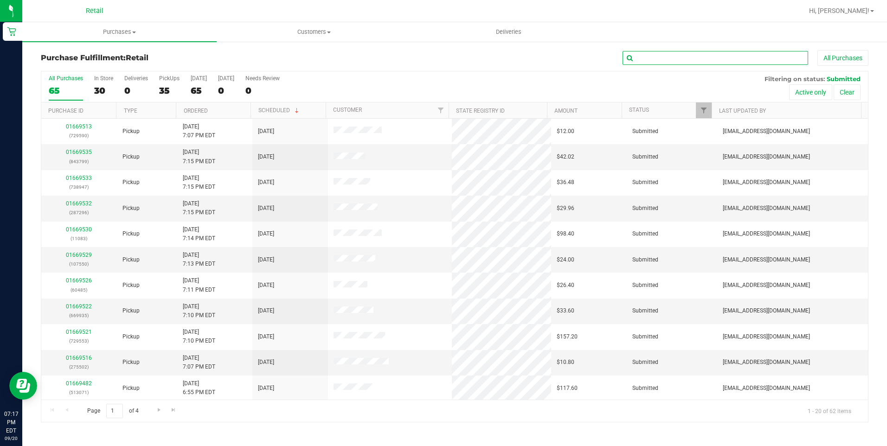
click at [651, 57] on input "text" at bounding box center [714, 58] width 185 height 14
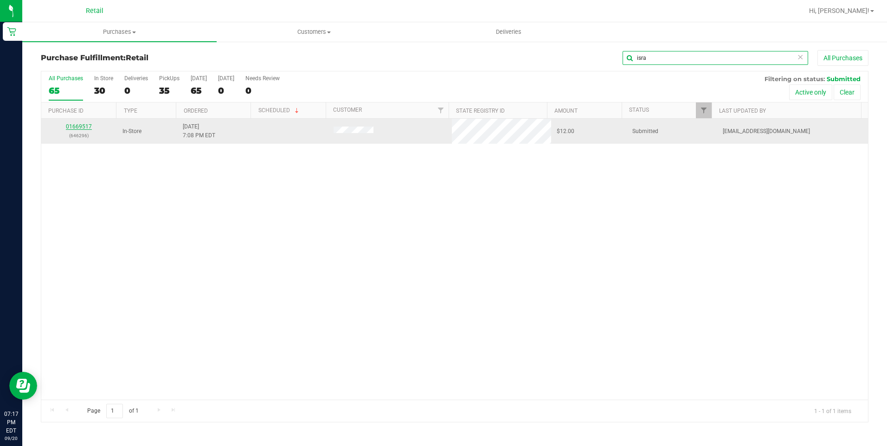
type input "isra"
click at [84, 125] on link "01669517" at bounding box center [79, 126] width 26 height 6
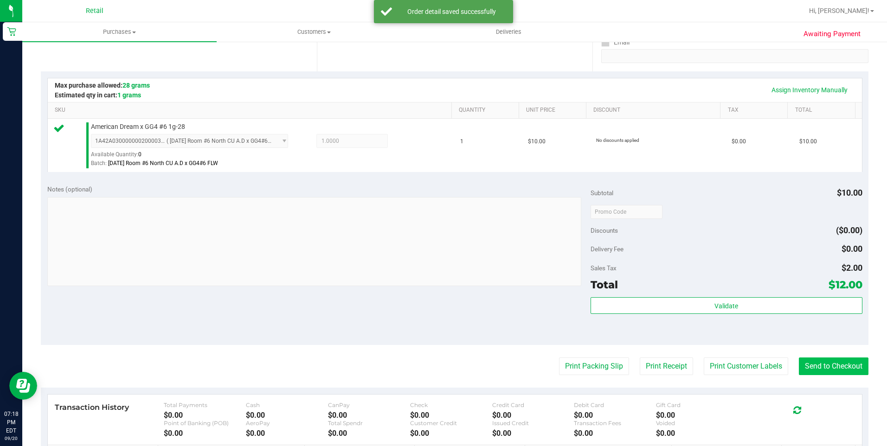
scroll to position [185, 0]
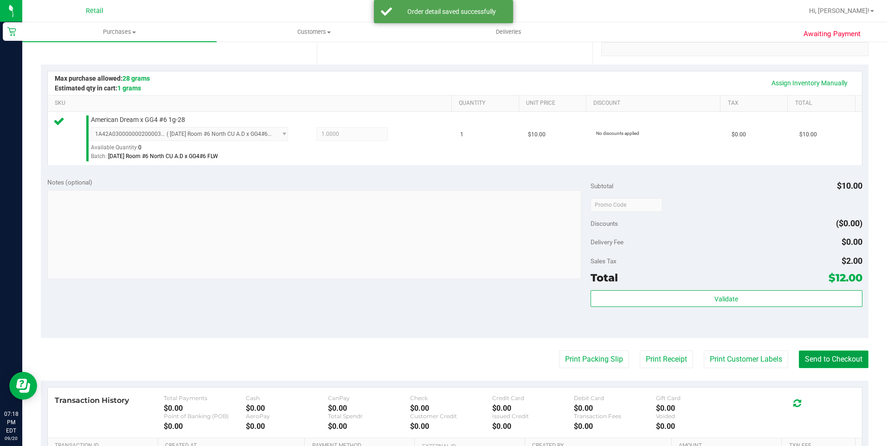
click at [852, 356] on button "Send to Checkout" at bounding box center [834, 360] width 70 height 18
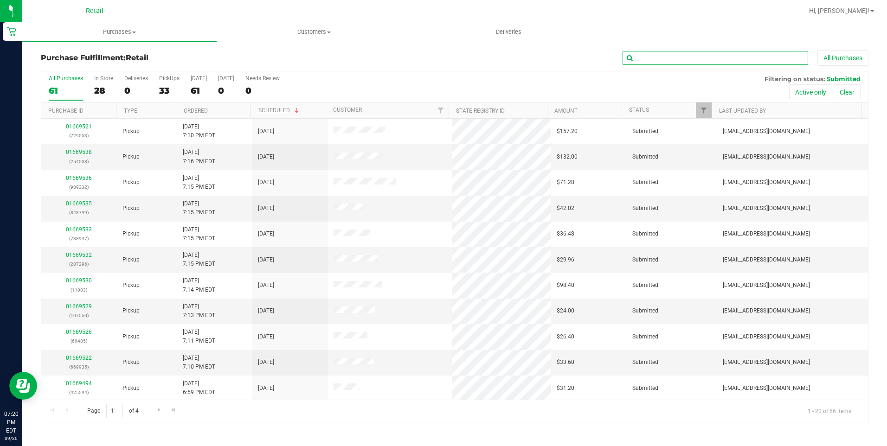
click at [685, 59] on input "text" at bounding box center [714, 58] width 185 height 14
type input "landin"
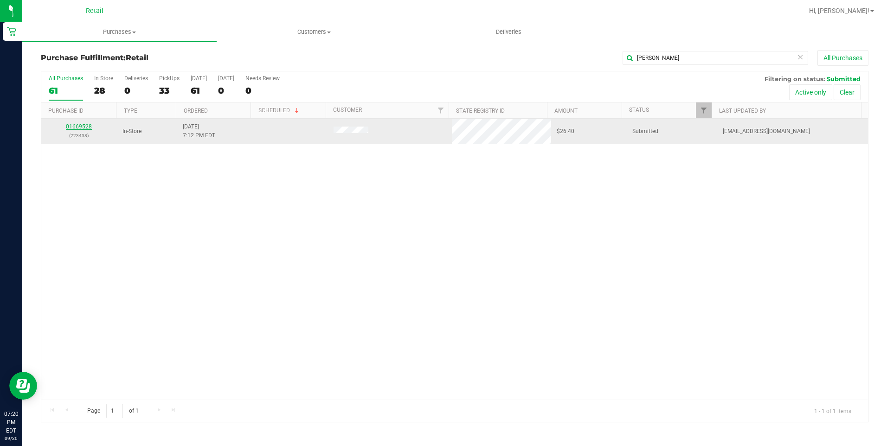
click at [85, 126] on link "01669528" at bounding box center [79, 126] width 26 height 6
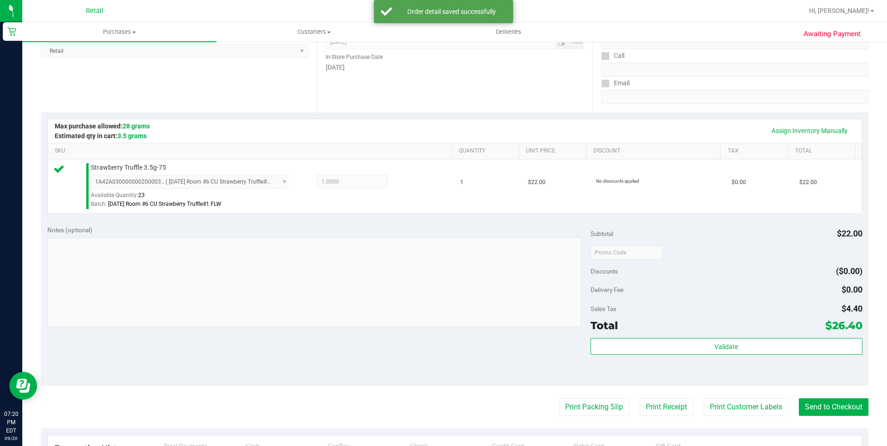
scroll to position [232, 0]
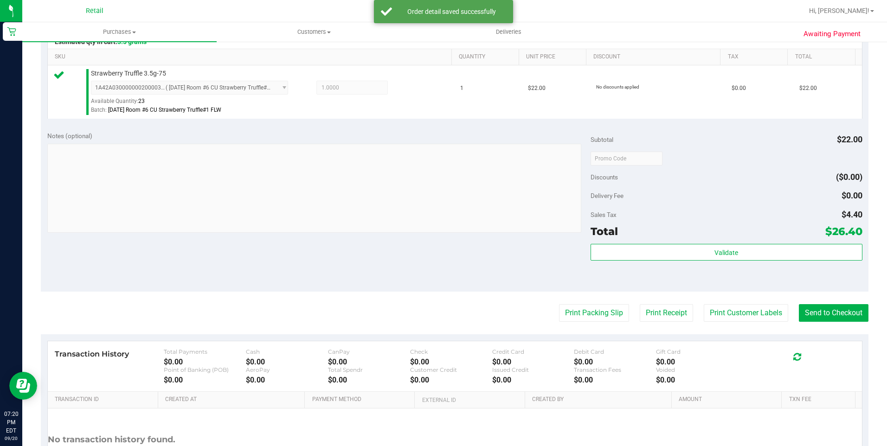
click at [812, 324] on purchase-details "Back Edit Purchase Cancel Purchase View Profile # 01669528 Med | Rec METRC ID: …" at bounding box center [454, 163] width 827 height 690
click at [814, 316] on button "Send to Checkout" at bounding box center [834, 313] width 70 height 18
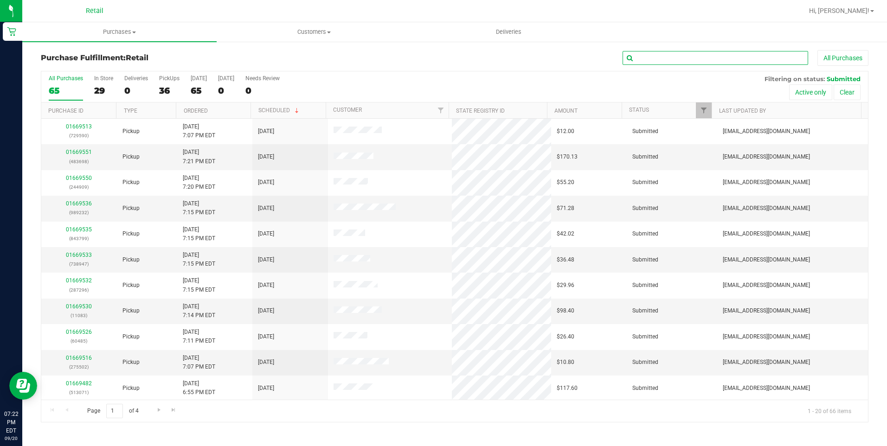
click at [693, 58] on input "text" at bounding box center [714, 58] width 185 height 14
type input "jaya"
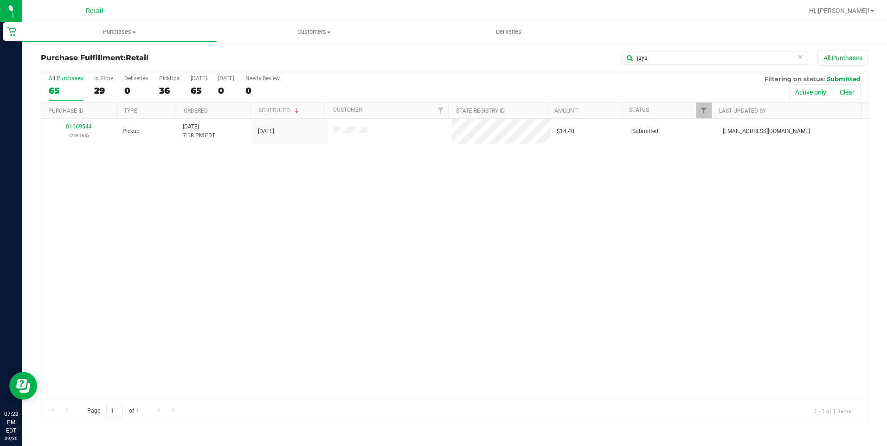
click at [367, 310] on div "01669544 (228163) Pickup 9/20/2025 7:18 PM EDT 9/20/2025 $14.40 Submitted aiqec…" at bounding box center [454, 259] width 826 height 281
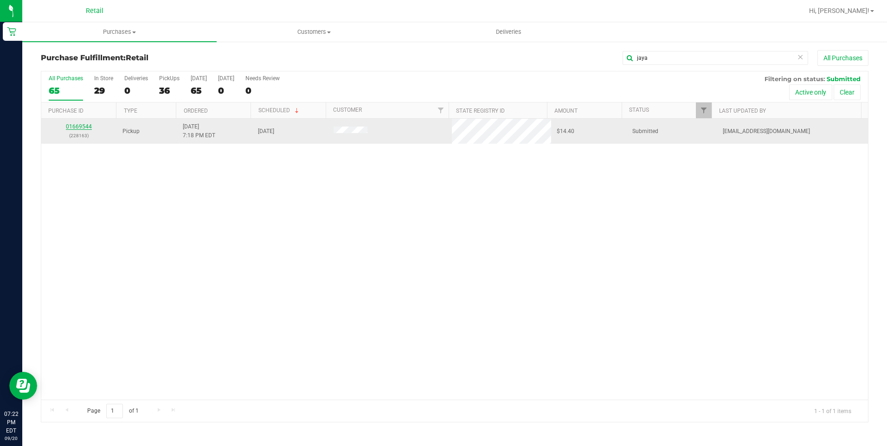
click at [82, 128] on link "01669544" at bounding box center [79, 126] width 26 height 6
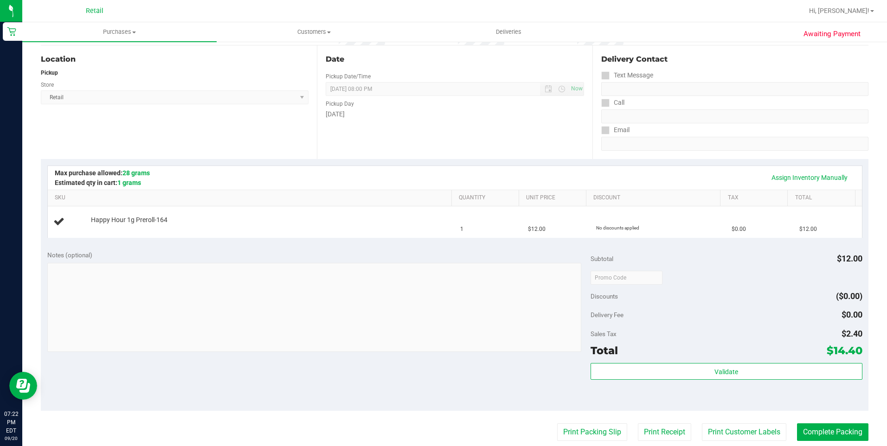
scroll to position [93, 0]
click at [99, 31] on span "Purchases" at bounding box center [119, 32] width 194 height 8
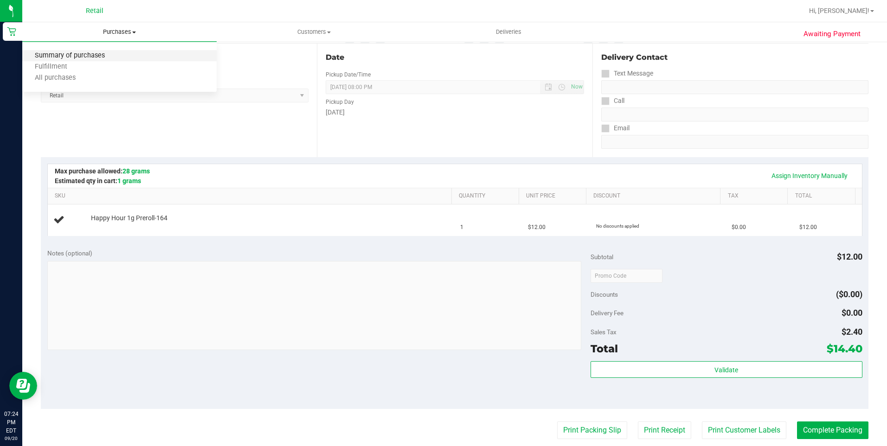
click at [93, 60] on span "Summary of purchases" at bounding box center [69, 56] width 95 height 8
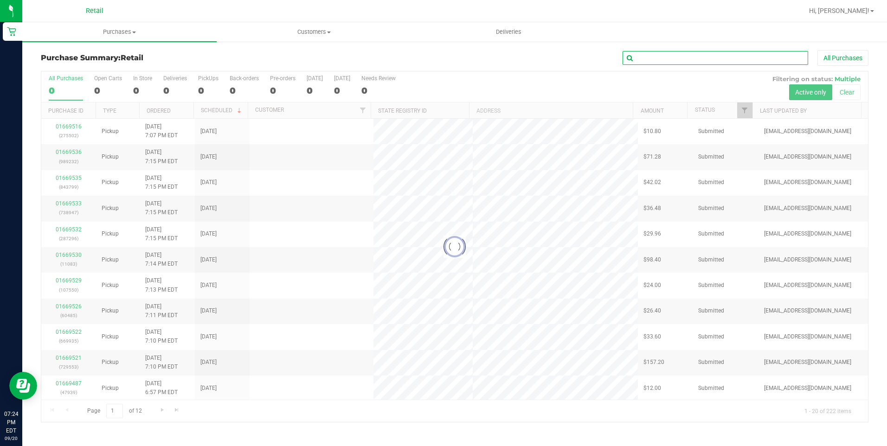
click at [681, 63] on input "text" at bounding box center [714, 58] width 185 height 14
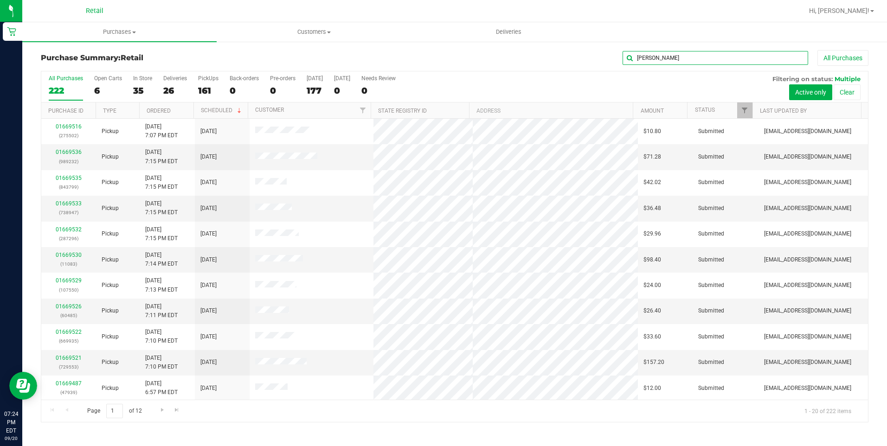
type input "ahmad"
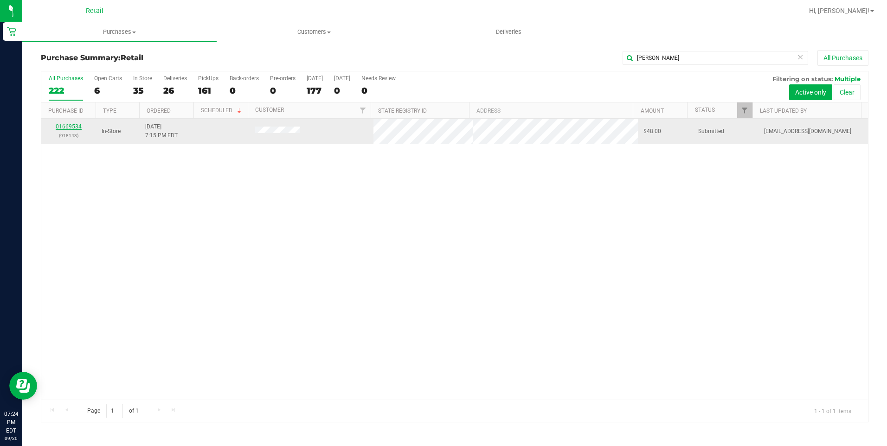
click at [64, 127] on link "01669534" at bounding box center [69, 126] width 26 height 6
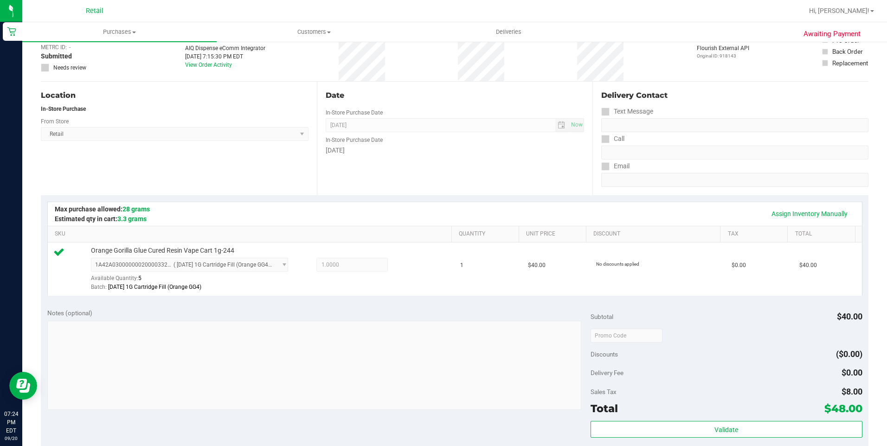
scroll to position [185, 0]
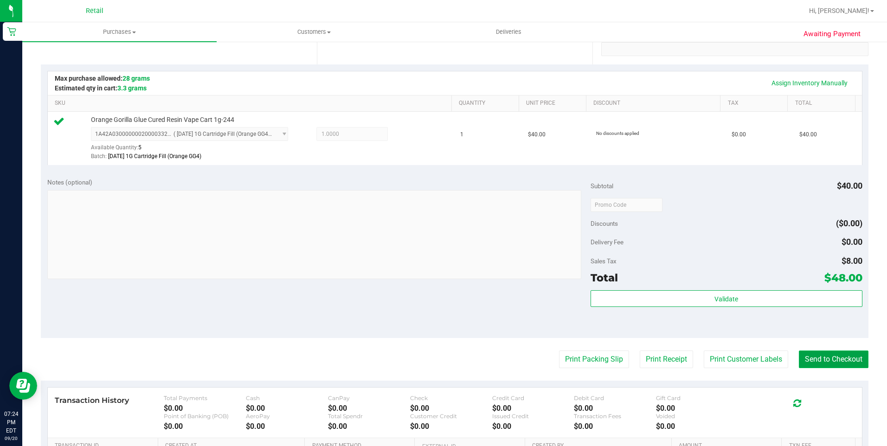
click at [811, 355] on button "Send to Checkout" at bounding box center [834, 360] width 70 height 18
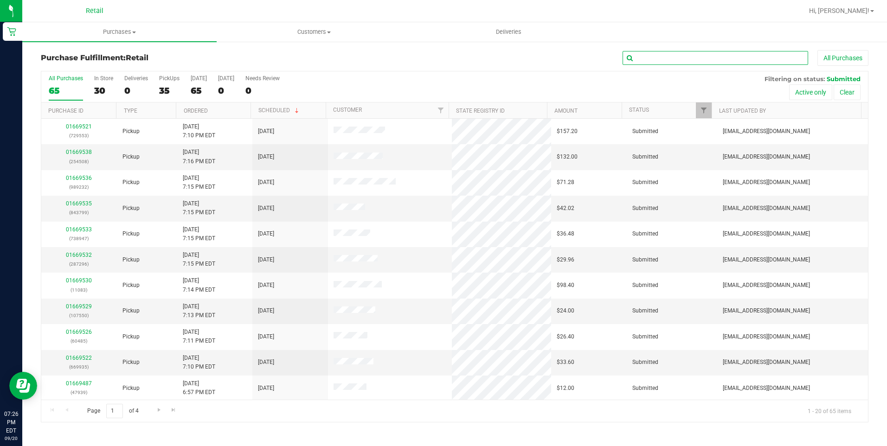
click at [717, 52] on input "text" at bounding box center [714, 58] width 185 height 14
type input "des"
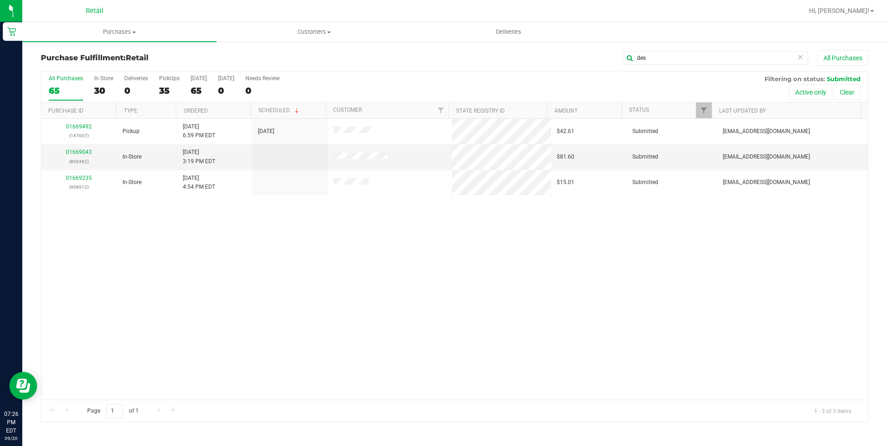
click at [506, 234] on div "01669492 (147607) Pickup 9/20/2025 6:59 PM EDT 9/20/2025 $42.61 Submitted aiqec…" at bounding box center [454, 259] width 826 height 281
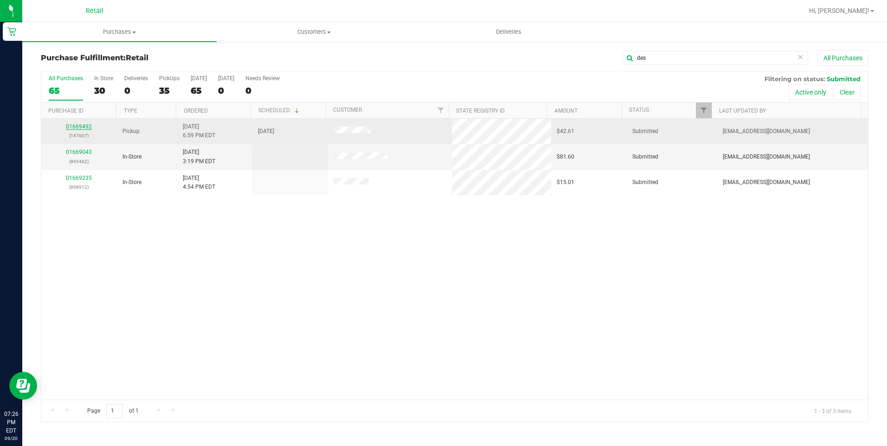
click at [84, 128] on link "01669492" at bounding box center [79, 126] width 26 height 6
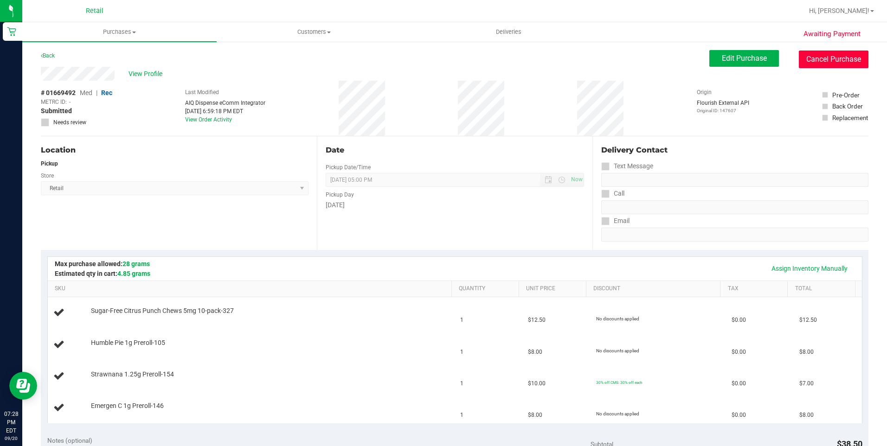
drag, startPoint x: 814, startPoint y: 61, endPoint x: 483, endPoint y: 57, distance: 331.6
click at [814, 61] on button "Cancel Purchase" at bounding box center [834, 60] width 70 height 18
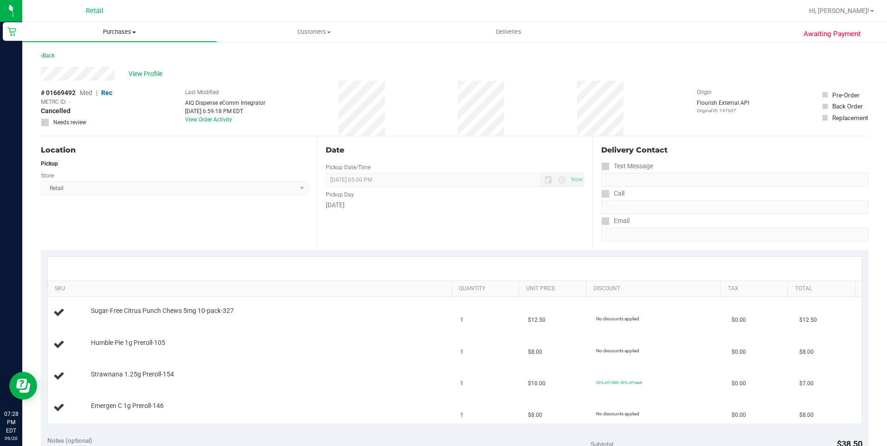
click at [115, 29] on span "Purchases" at bounding box center [119, 32] width 194 height 8
click at [96, 57] on span "Summary of purchases" at bounding box center [69, 56] width 95 height 8
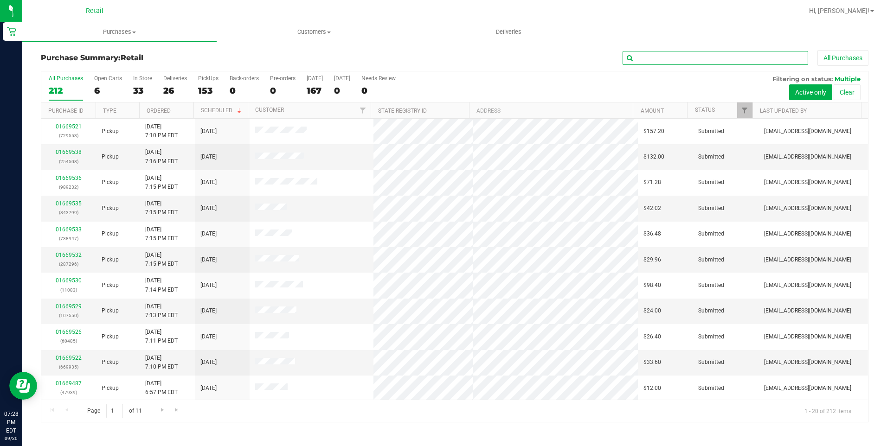
click at [645, 58] on input "text" at bounding box center [714, 58] width 185 height 14
type input "dom"
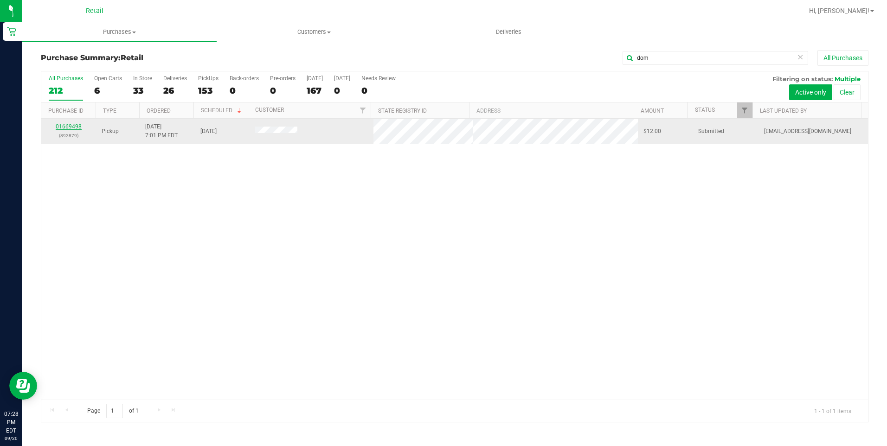
click at [62, 128] on link "01669498" at bounding box center [69, 126] width 26 height 6
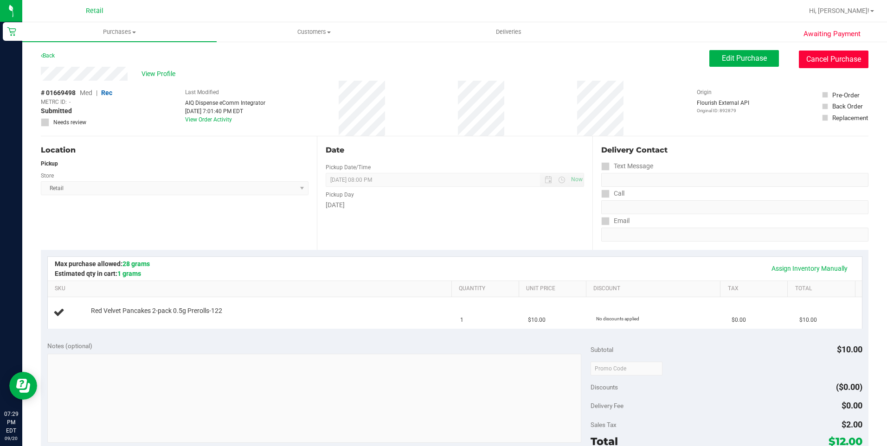
click at [807, 62] on button "Cancel Purchase" at bounding box center [834, 60] width 70 height 18
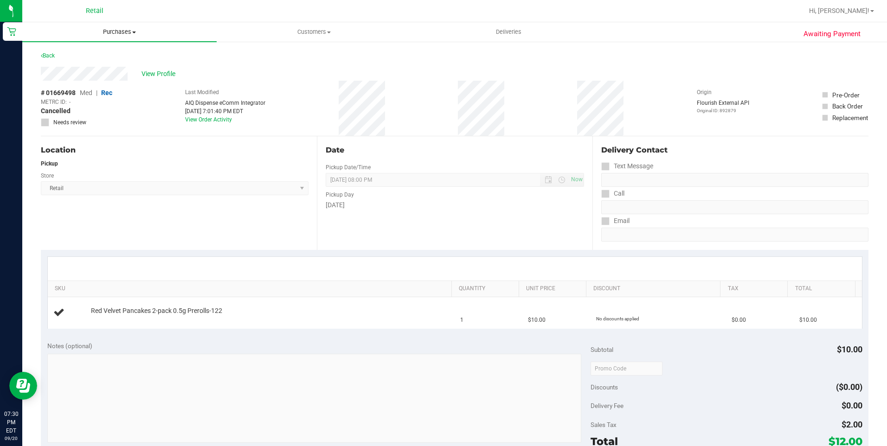
click at [107, 37] on uib-tab-heading "Purchases Summary of purchases Fulfillment All purchases" at bounding box center [119, 31] width 194 height 19
click at [108, 51] on li "Summary of purchases" at bounding box center [119, 56] width 194 height 11
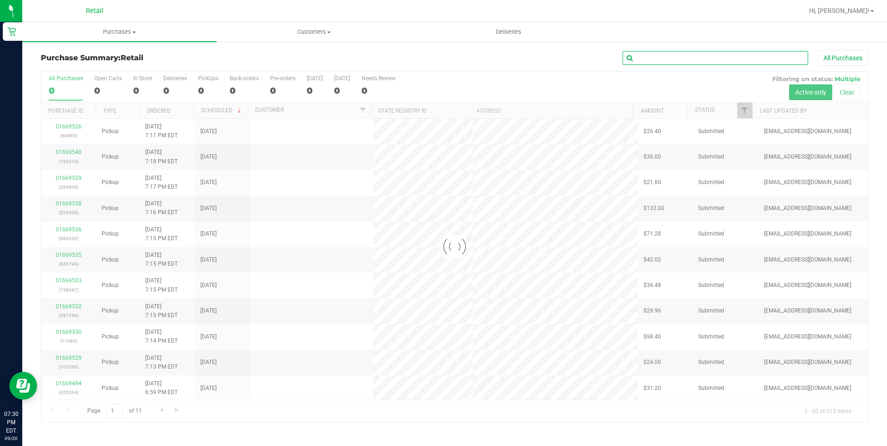
click at [689, 63] on input "text" at bounding box center [714, 58] width 185 height 14
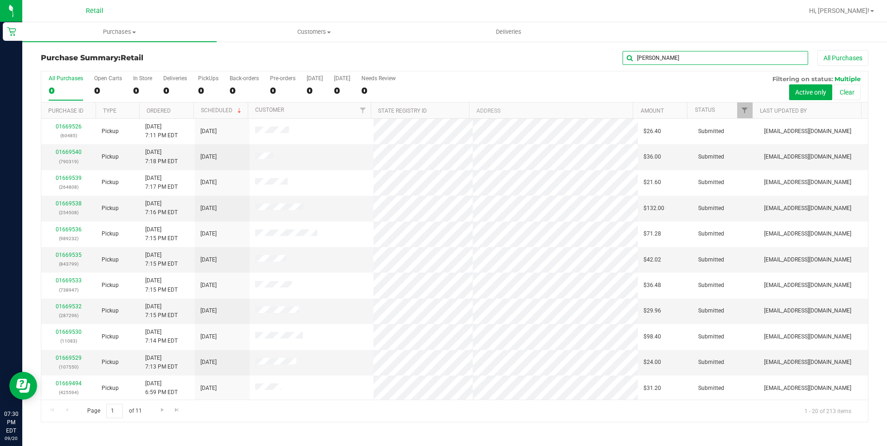
type input "chris"
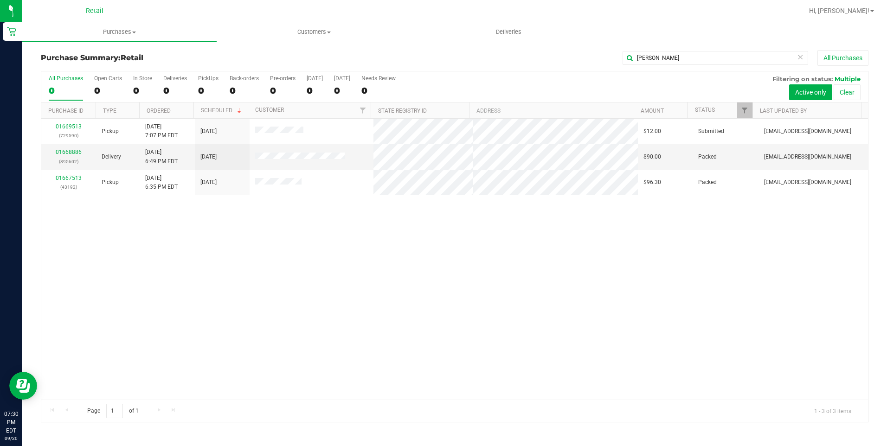
click at [555, 270] on div "01669513 (729590) Pickup 9/20/2025 7:07 PM EDT 9/20/2025 $12.00 Submitted aiqec…" at bounding box center [454, 259] width 826 height 281
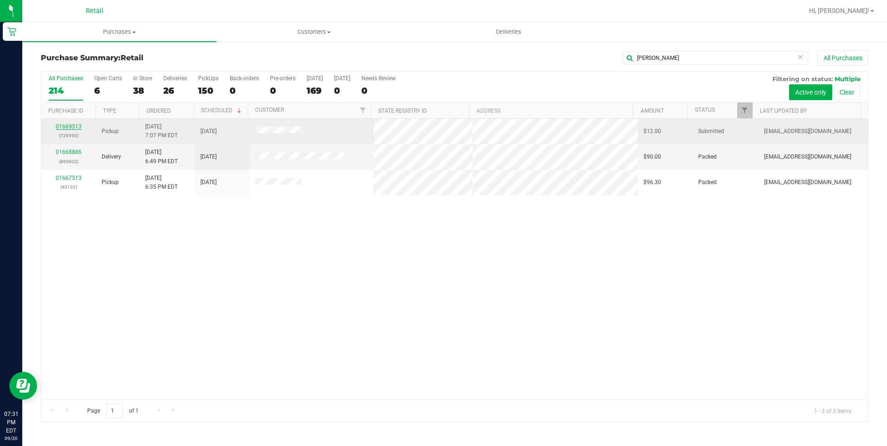
click at [77, 126] on link "01669513" at bounding box center [69, 126] width 26 height 6
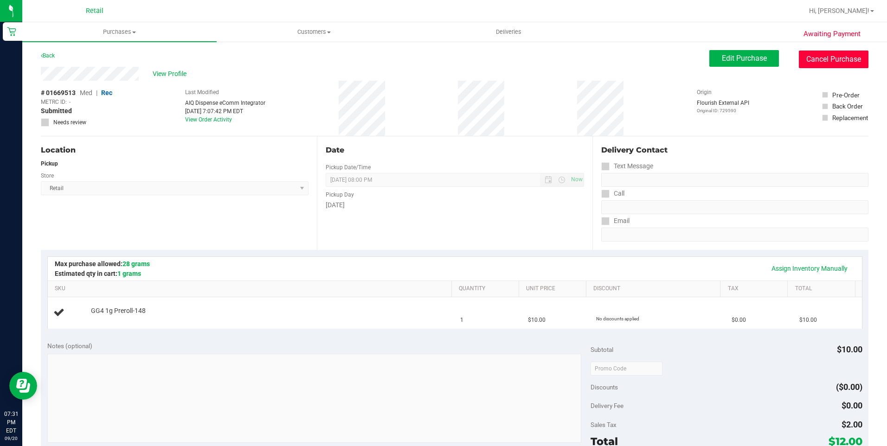
click at [824, 64] on button "Cancel Purchase" at bounding box center [834, 60] width 70 height 18
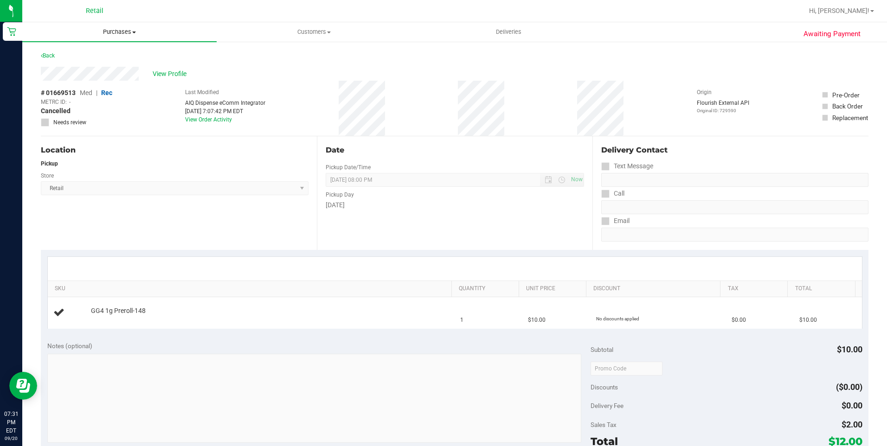
click at [131, 33] on span "Purchases" at bounding box center [119, 32] width 194 height 8
click at [179, 77] on span "View Profile" at bounding box center [171, 74] width 37 height 10
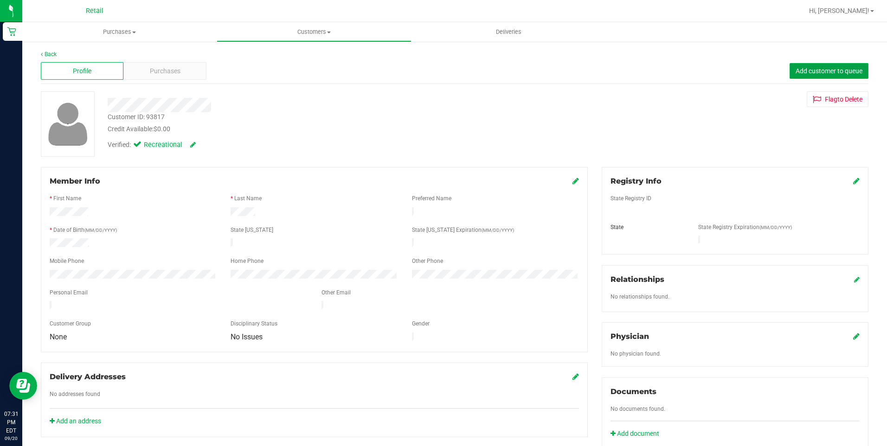
click at [804, 73] on span "Add customer to queue" at bounding box center [828, 70] width 67 height 7
click at [136, 30] on span "Purchases" at bounding box center [119, 32] width 194 height 8
click at [121, 51] on li "Summary of purchases" at bounding box center [119, 56] width 194 height 11
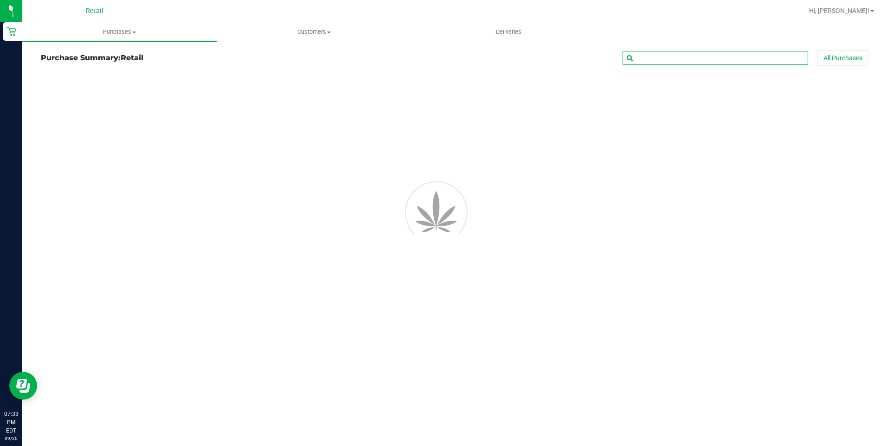
click at [639, 62] on input "text" at bounding box center [714, 58] width 185 height 14
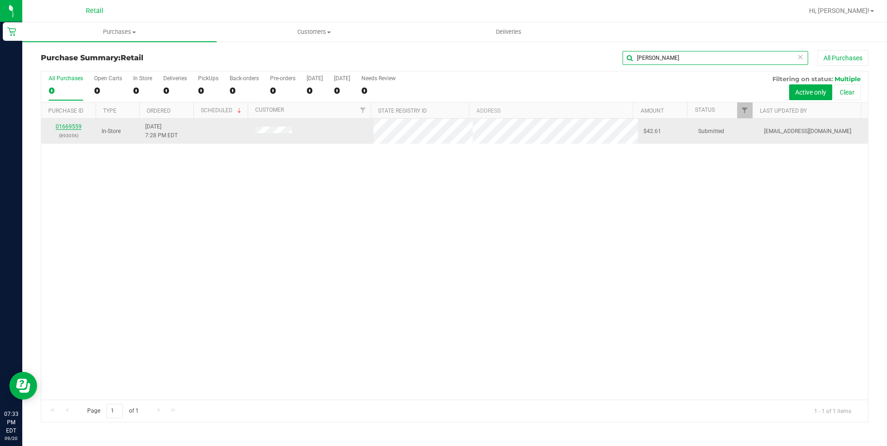
type input "desir"
click at [63, 126] on link "01669559" at bounding box center [69, 126] width 26 height 6
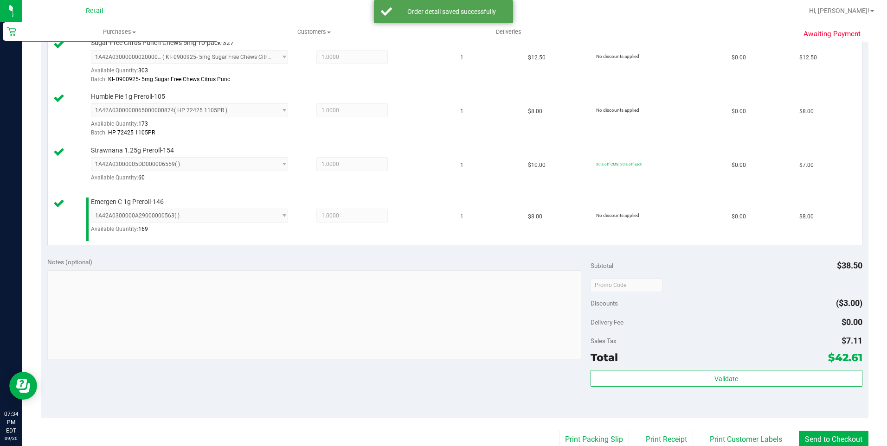
scroll to position [278, 0]
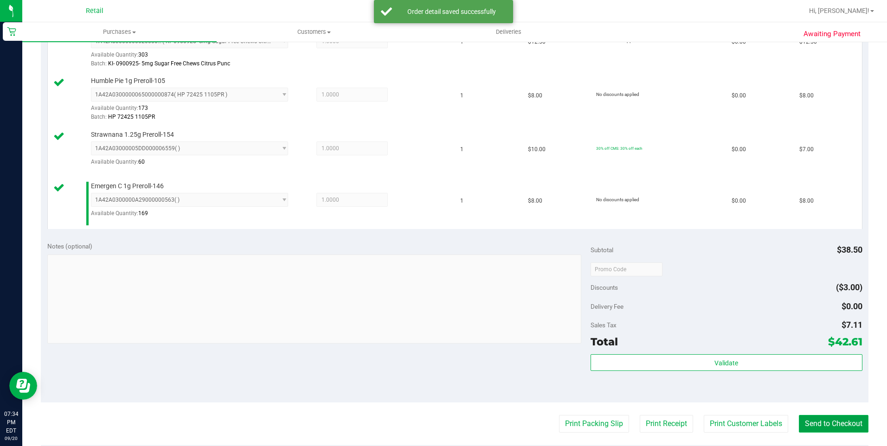
click at [819, 421] on button "Send to Checkout" at bounding box center [834, 424] width 70 height 18
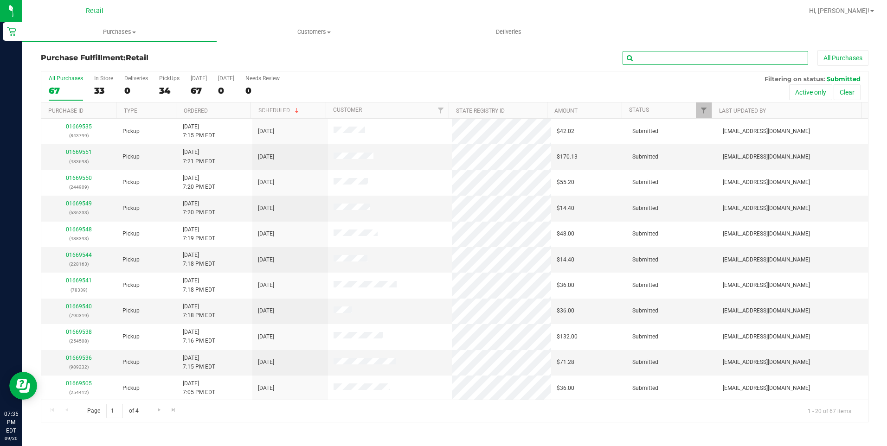
click at [666, 62] on input "text" at bounding box center [714, 58] width 185 height 14
type input "ava"
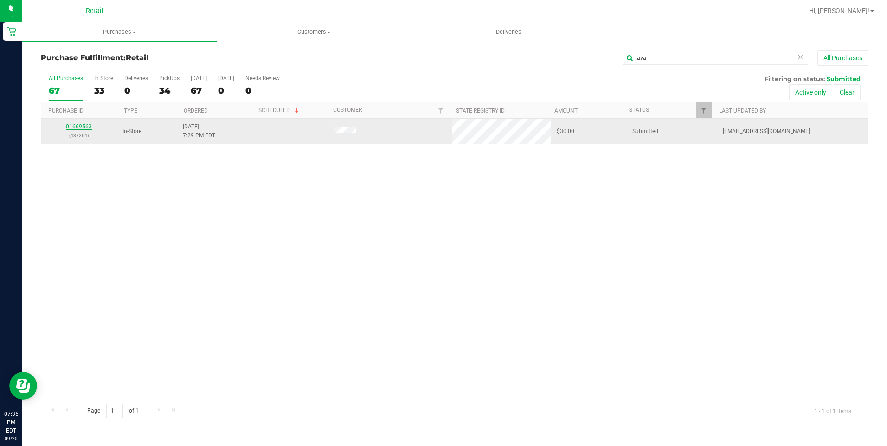
click at [81, 128] on link "01669563" at bounding box center [79, 126] width 26 height 6
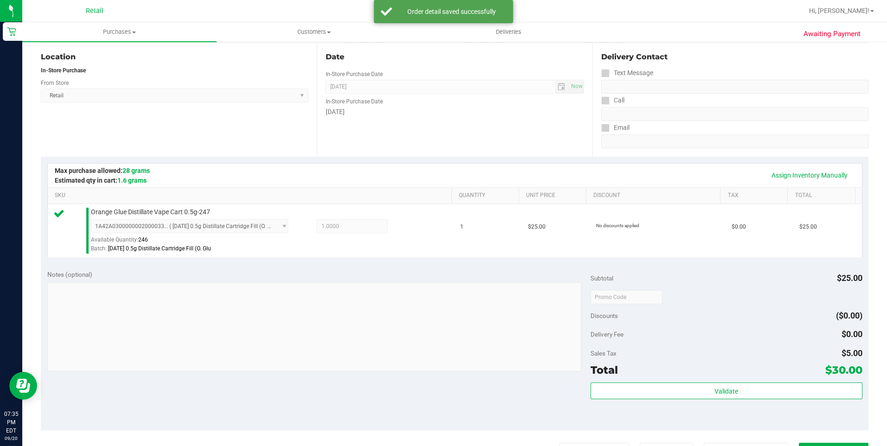
scroll to position [185, 0]
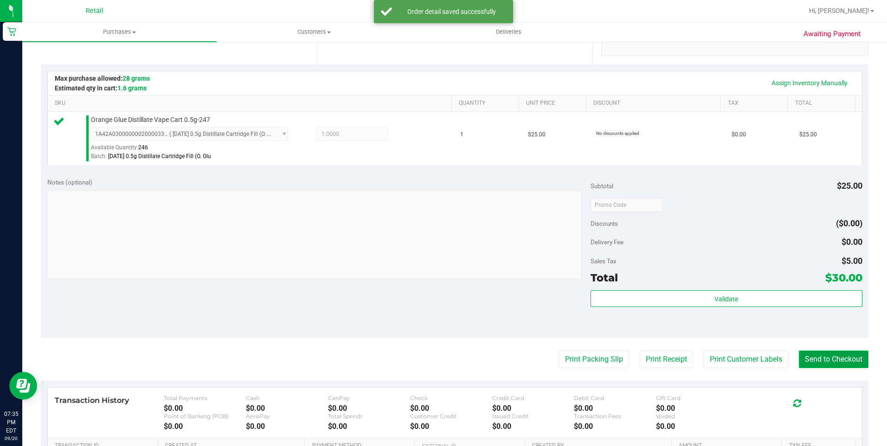
click at [824, 365] on button "Send to Checkout" at bounding box center [834, 360] width 70 height 18
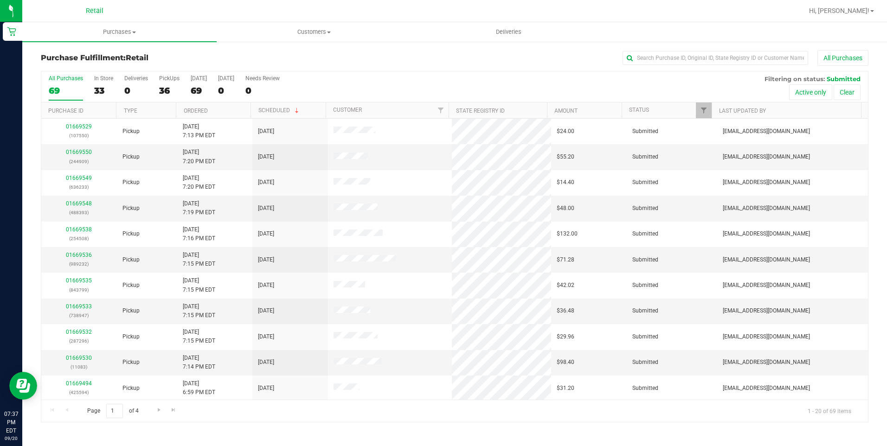
click at [687, 67] on div "Purchase Fulfillment: Retail All Purchases" at bounding box center [454, 60] width 827 height 20
click at [690, 59] on input "text" at bounding box center [714, 58] width 185 height 14
type input "dom"
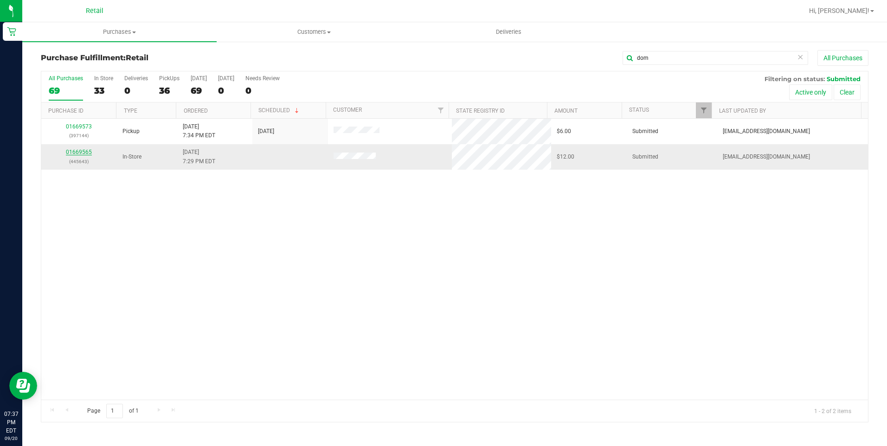
click at [82, 149] on link "01669565" at bounding box center [79, 152] width 26 height 6
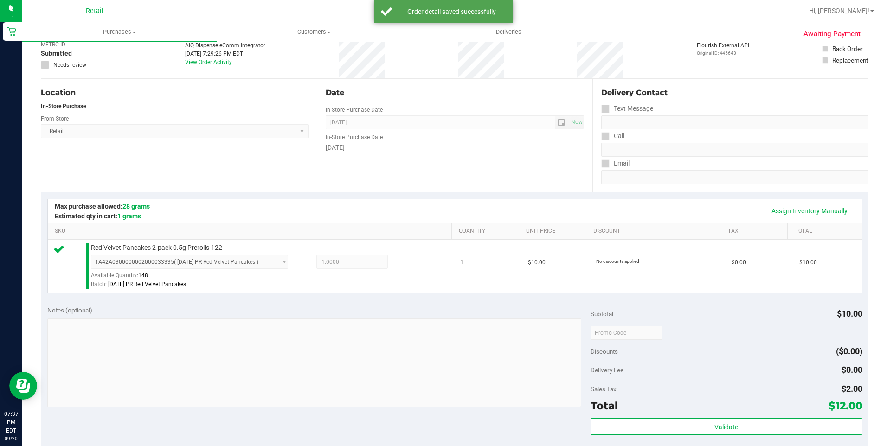
scroll to position [185, 0]
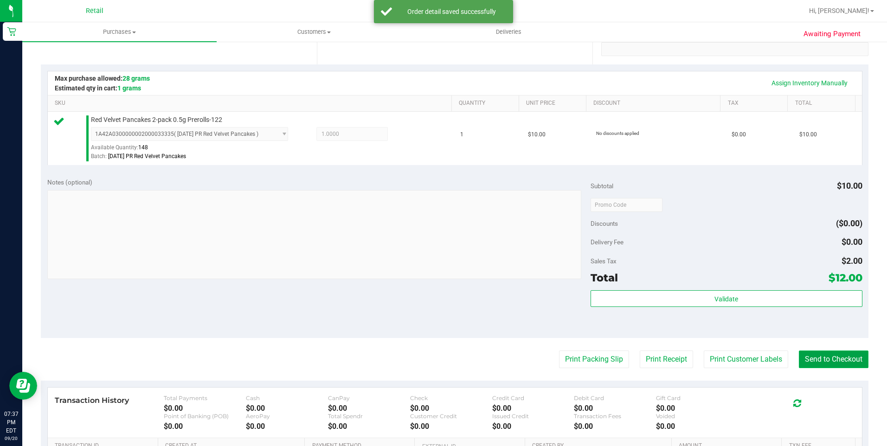
click at [816, 361] on button "Send to Checkout" at bounding box center [834, 360] width 70 height 18
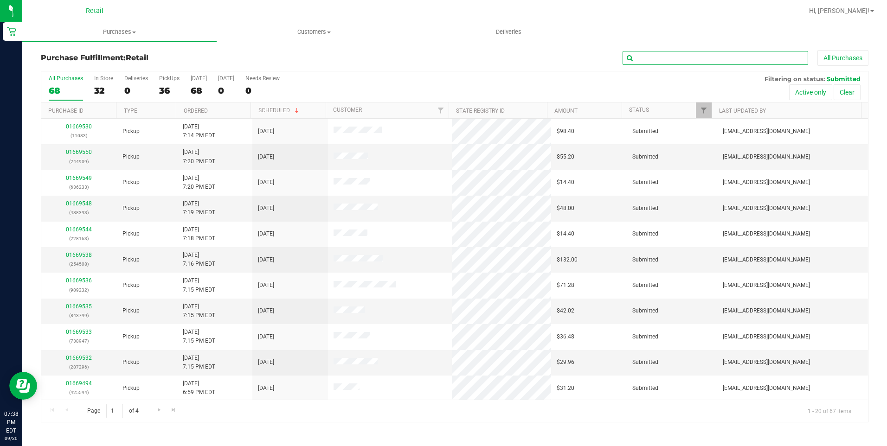
click at [751, 54] on input "text" at bounding box center [714, 58] width 185 height 14
type input "melan"
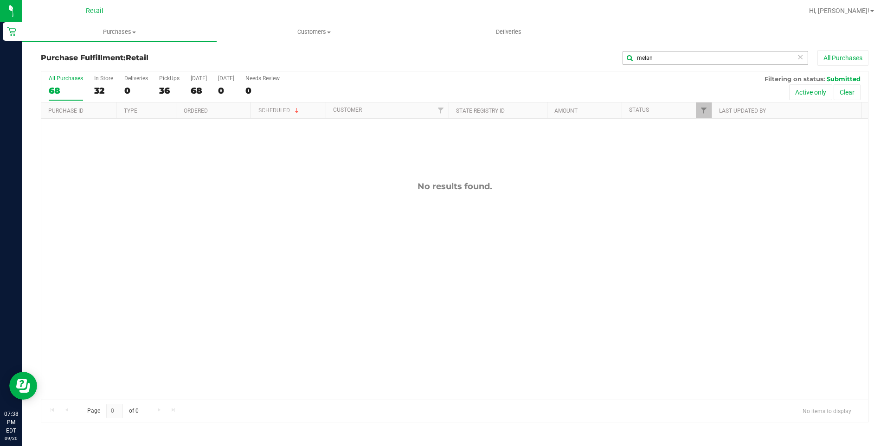
click at [674, 65] on div "melan All Purchases" at bounding box center [592, 58] width 551 height 16
click at [126, 32] on span "Purchases" at bounding box center [119, 32] width 194 height 8
click at [99, 55] on span "Summary of purchases" at bounding box center [69, 56] width 95 height 8
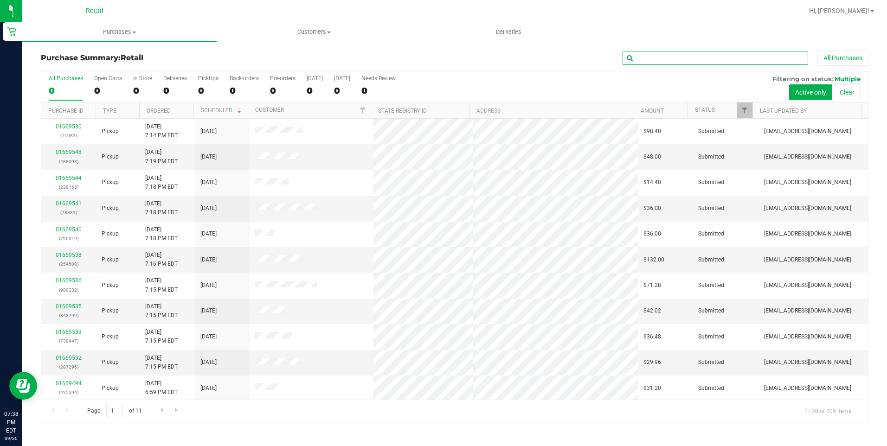
click at [643, 57] on input "text" at bounding box center [714, 58] width 185 height 14
type input "mel"
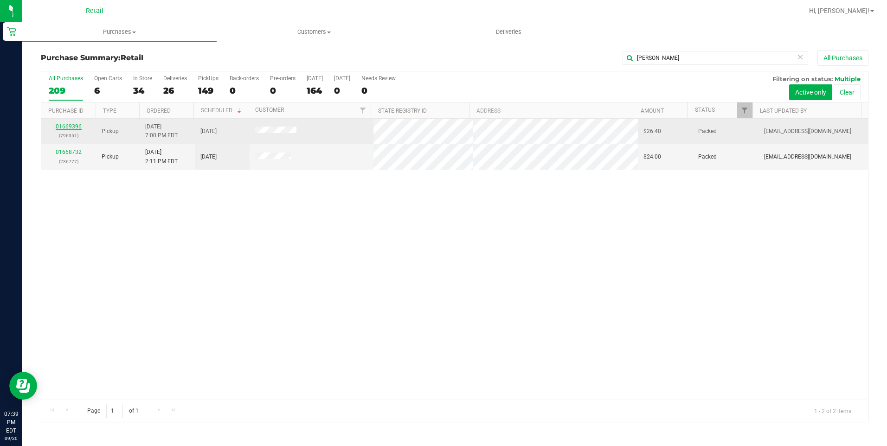
click at [72, 126] on link "01669396" at bounding box center [69, 126] width 26 height 6
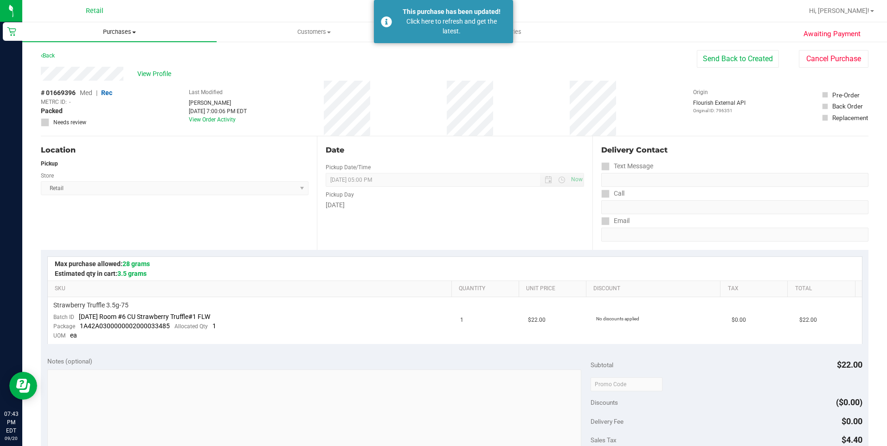
click at [135, 29] on span "Purchases" at bounding box center [119, 32] width 194 height 8
click at [119, 52] on li "Summary of purchases" at bounding box center [119, 56] width 194 height 11
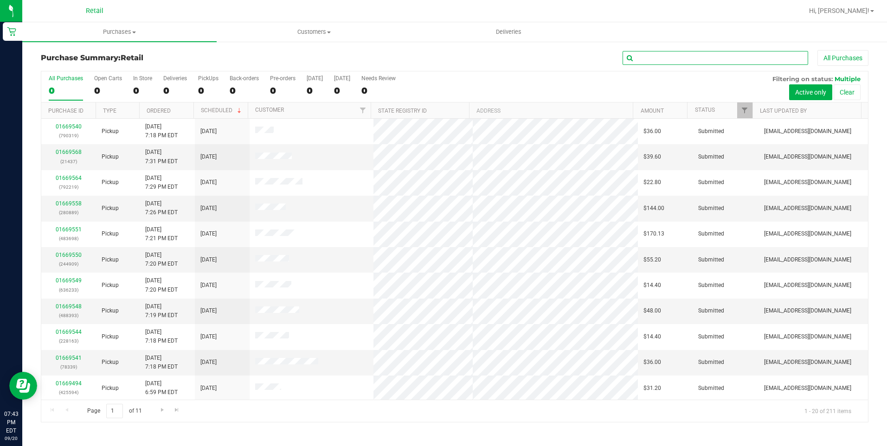
click at [730, 55] on input "text" at bounding box center [714, 58] width 185 height 14
type input "ford"
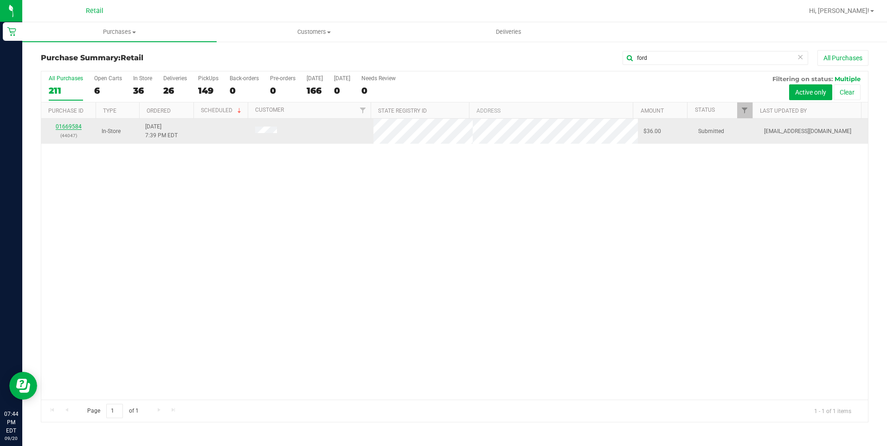
click at [77, 128] on link "01669584" at bounding box center [69, 126] width 26 height 6
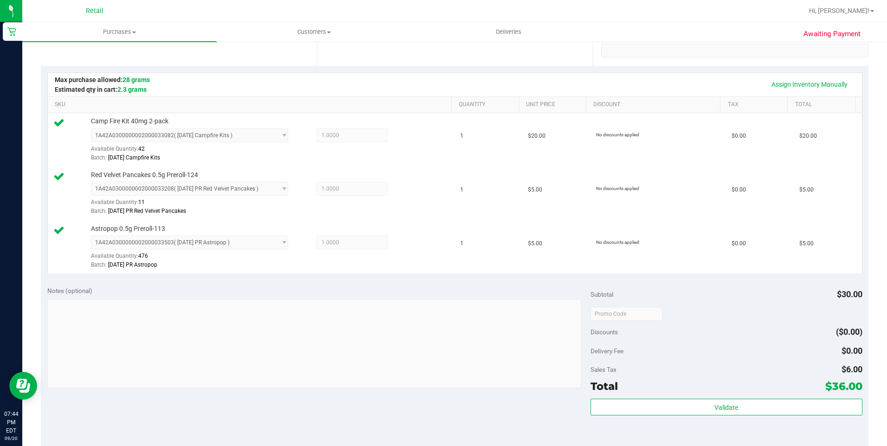
scroll to position [278, 0]
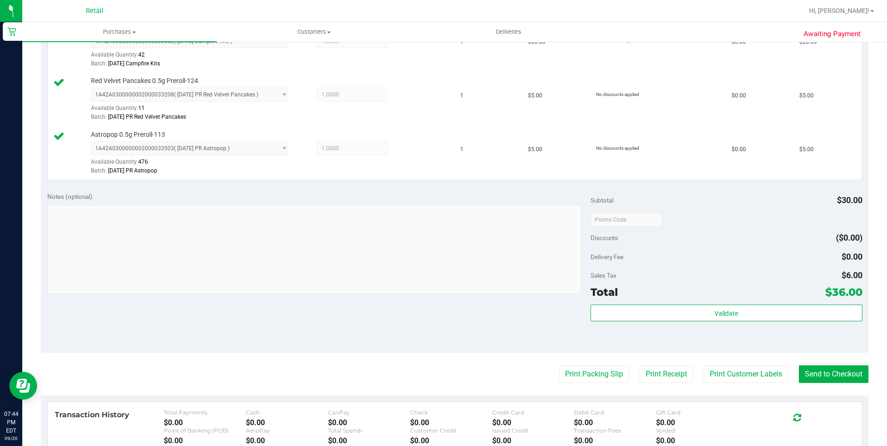
click at [818, 363] on purchase-details "Back Edit Purchase Cancel Purchase View Profile # 01669584 Med | Rec METRC ID: …" at bounding box center [454, 170] width 827 height 797
click at [811, 382] on button "Send to Checkout" at bounding box center [834, 374] width 70 height 18
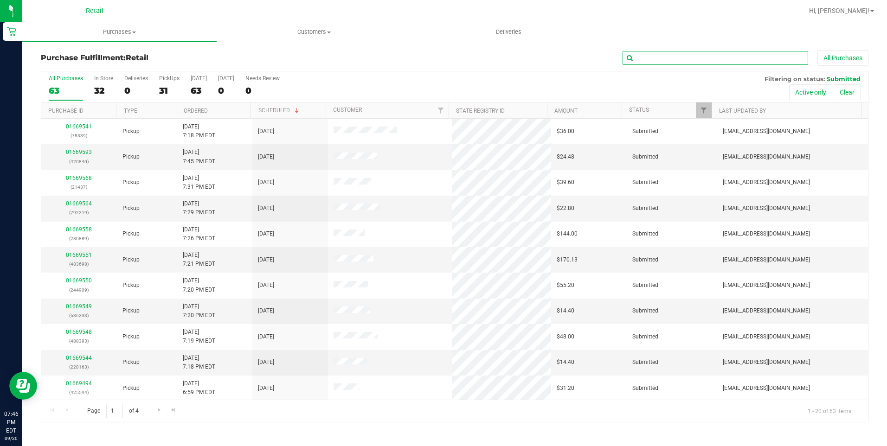
click at [646, 58] on input "text" at bounding box center [714, 58] width 185 height 14
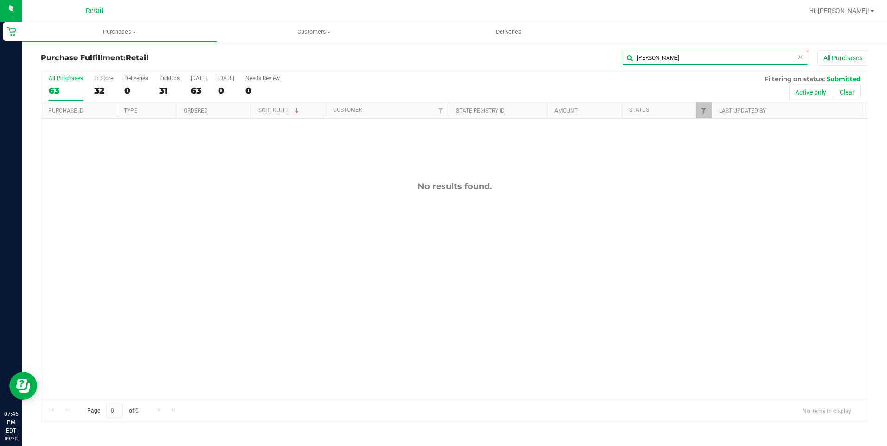
click at [683, 54] on input "michel" at bounding box center [714, 58] width 185 height 14
click at [65, 85] on div "63" at bounding box center [66, 90] width 34 height 11
click at [0, 0] on input "All Purchases 63" at bounding box center [0, 0] width 0 height 0
click at [60, 89] on div "64" at bounding box center [66, 90] width 34 height 11
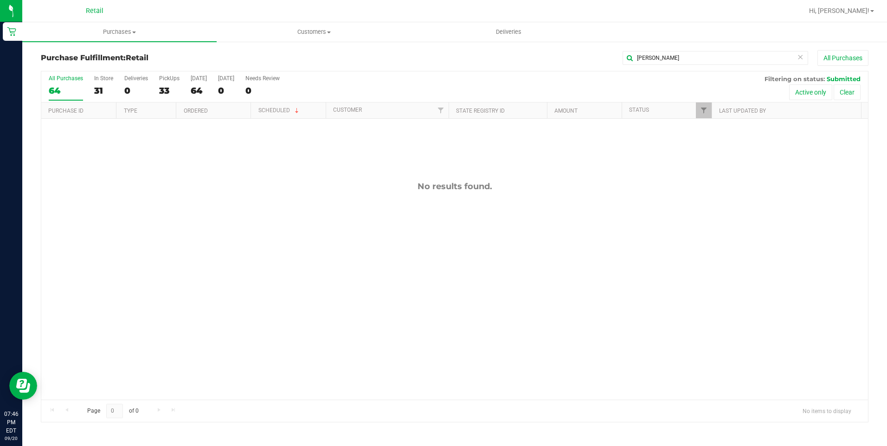
click at [0, 0] on input "All Purchases 64" at bounding box center [0, 0] width 0 height 0
click at [672, 63] on input "angelo" at bounding box center [714, 58] width 185 height 14
click at [712, 59] on input "angelo" at bounding box center [714, 58] width 185 height 14
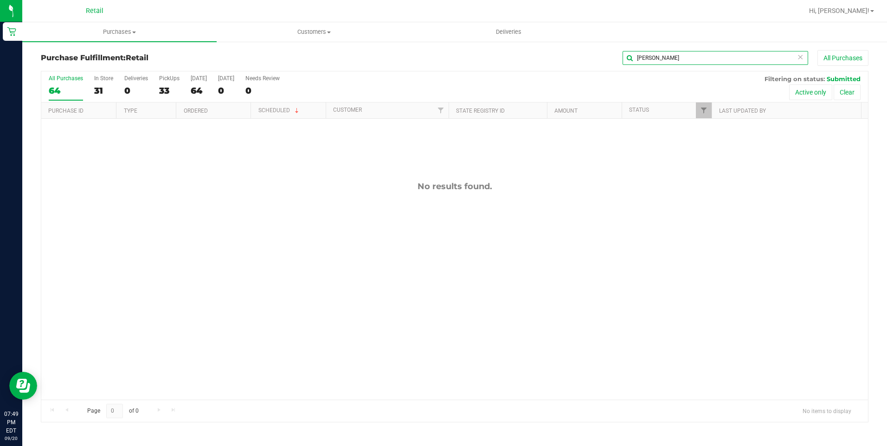
click at [712, 59] on input "angelo" at bounding box center [714, 58] width 185 height 14
type input "michel"
click at [101, 34] on span "Purchases" at bounding box center [119, 32] width 194 height 8
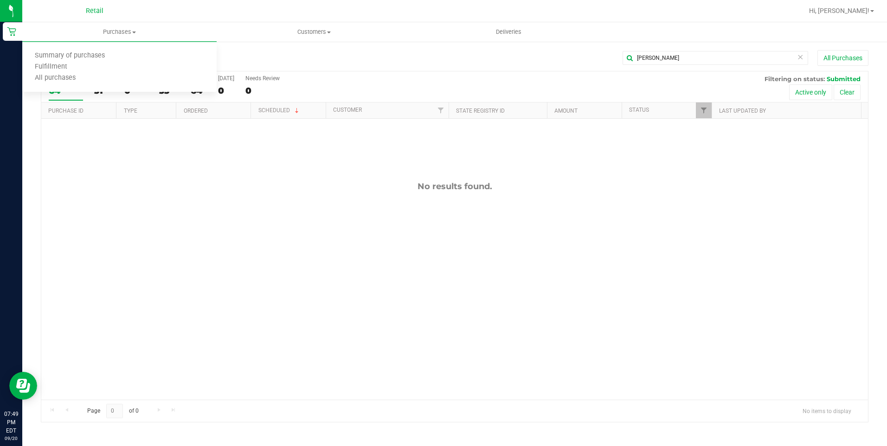
click at [246, 174] on div "No results found." at bounding box center [454, 291] width 826 height 344
click at [130, 37] on uib-tab-heading "Purchases Summary of purchases Fulfillment All purchases" at bounding box center [119, 31] width 194 height 19
click at [95, 58] on span "Summary of purchases" at bounding box center [69, 56] width 95 height 8
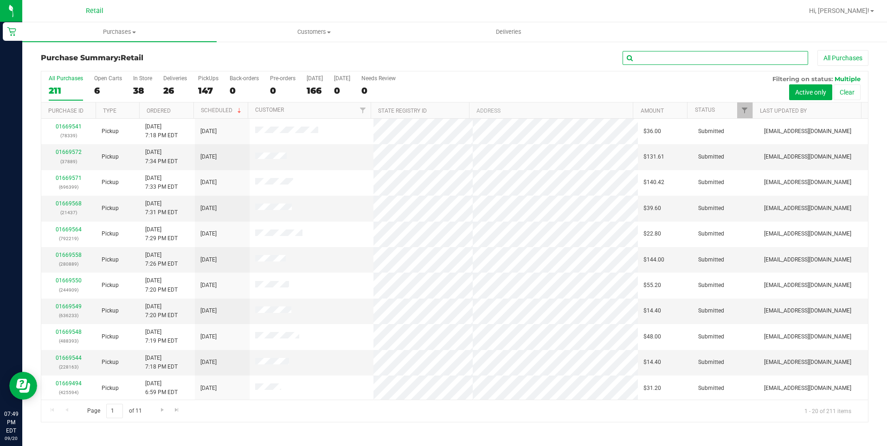
click at [677, 58] on input "text" at bounding box center [714, 58] width 185 height 14
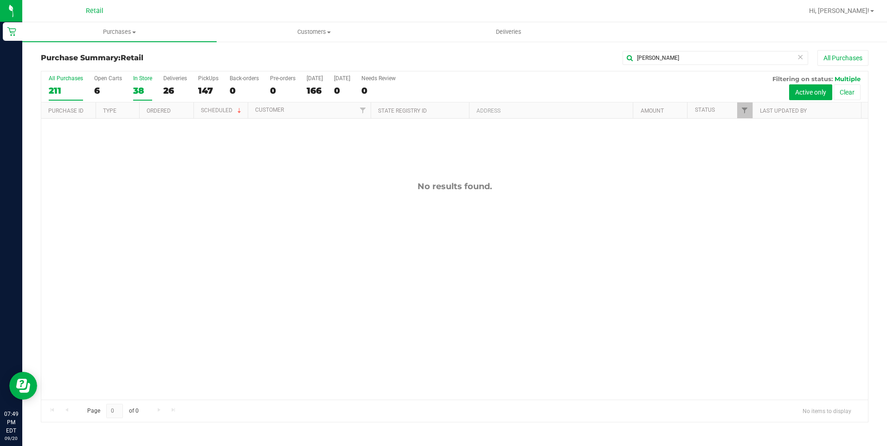
click at [136, 88] on div "38" at bounding box center [142, 90] width 19 height 11
click at [0, 0] on input "In Store 38" at bounding box center [0, 0] width 0 height 0
click at [142, 93] on div "38" at bounding box center [142, 90] width 19 height 11
click at [0, 0] on input "In Store 38" at bounding box center [0, 0] width 0 height 0
click at [735, 63] on input "michel" at bounding box center [714, 58] width 185 height 14
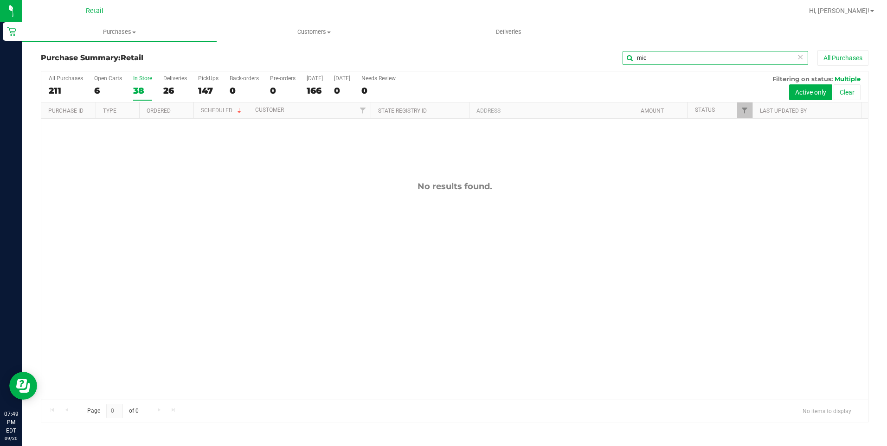
type input "mic"
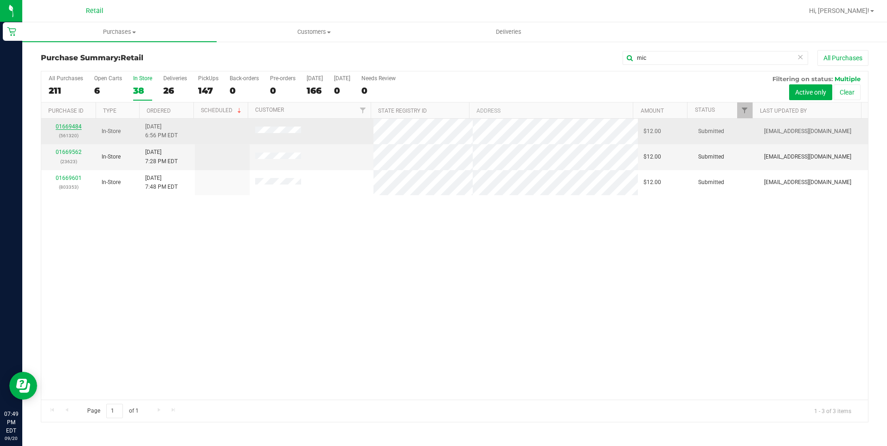
click at [62, 128] on link "01669484" at bounding box center [69, 126] width 26 height 6
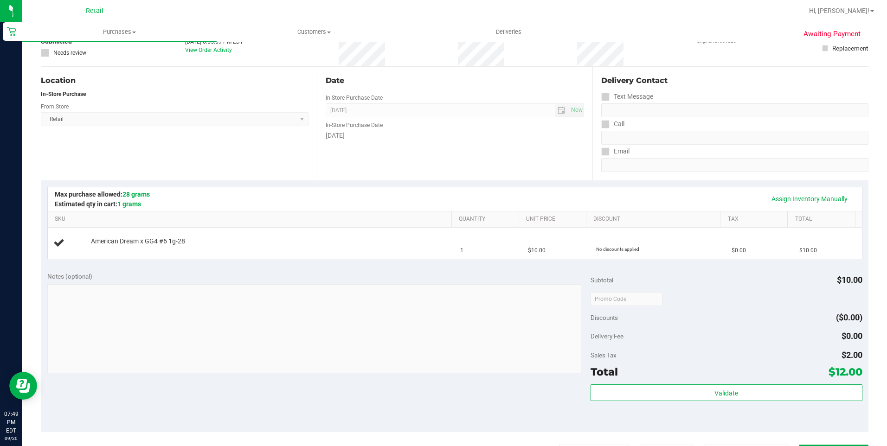
scroll to position [185, 0]
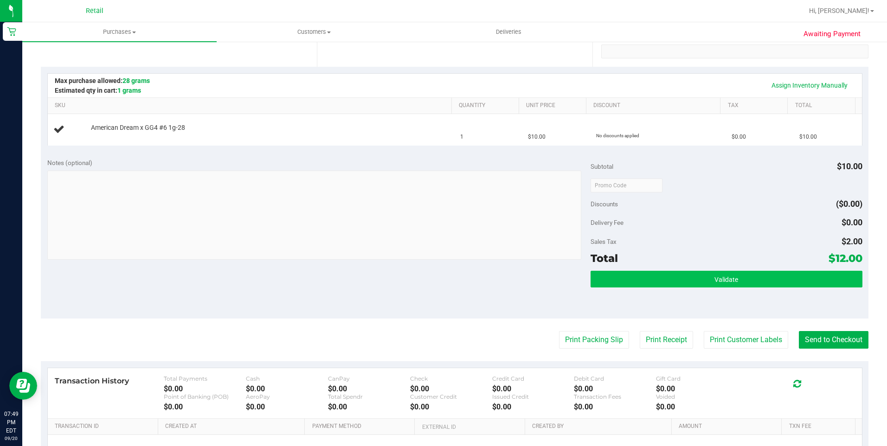
scroll to position [185, 0]
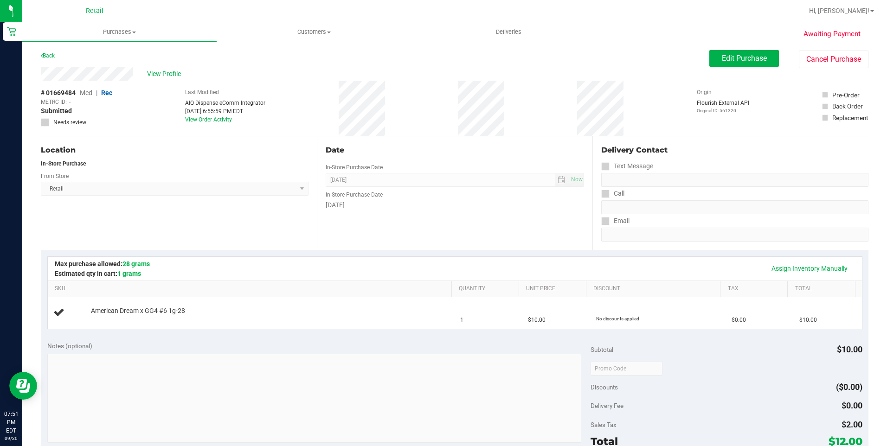
click at [156, 79] on div "View Profile" at bounding box center [375, 74] width 668 height 14
click at [166, 70] on span "View Profile" at bounding box center [165, 74] width 37 height 10
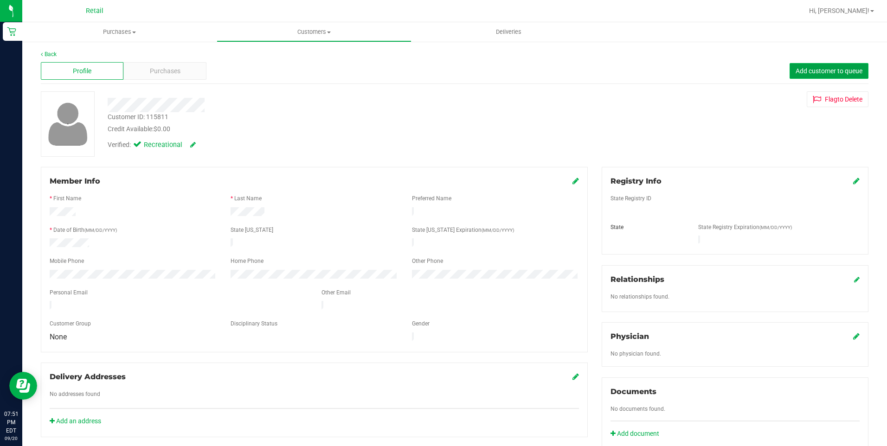
click at [839, 70] on span "Add customer to queue" at bounding box center [828, 70] width 67 height 7
drag, startPoint x: 120, startPoint y: 34, endPoint x: 120, endPoint y: 43, distance: 8.8
click at [120, 34] on span "Purchases" at bounding box center [119, 32] width 194 height 8
click at [115, 54] on span "Summary of purchases" at bounding box center [69, 56] width 95 height 8
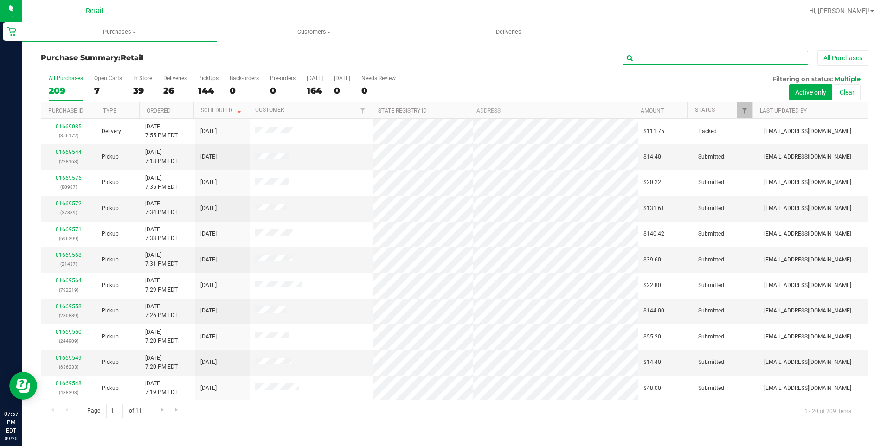
click at [683, 55] on input "text" at bounding box center [714, 58] width 185 height 14
type input "jack"
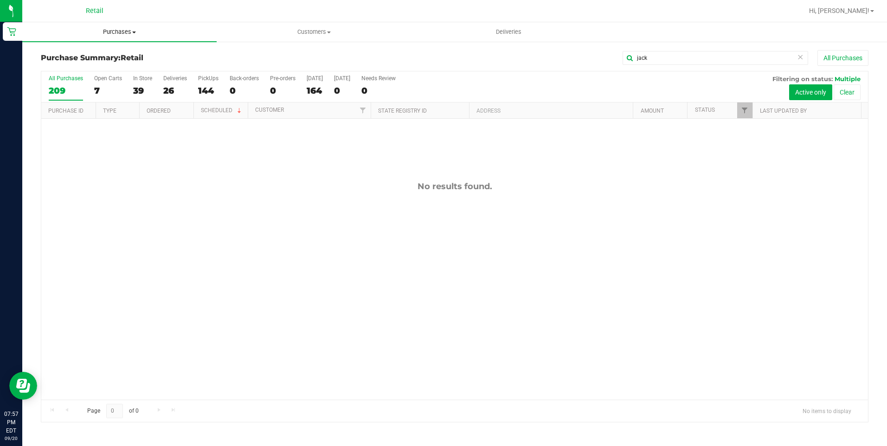
click at [105, 33] on span "Purchases" at bounding box center [119, 32] width 194 height 8
click at [91, 66] on li "Fulfillment" at bounding box center [119, 67] width 194 height 11
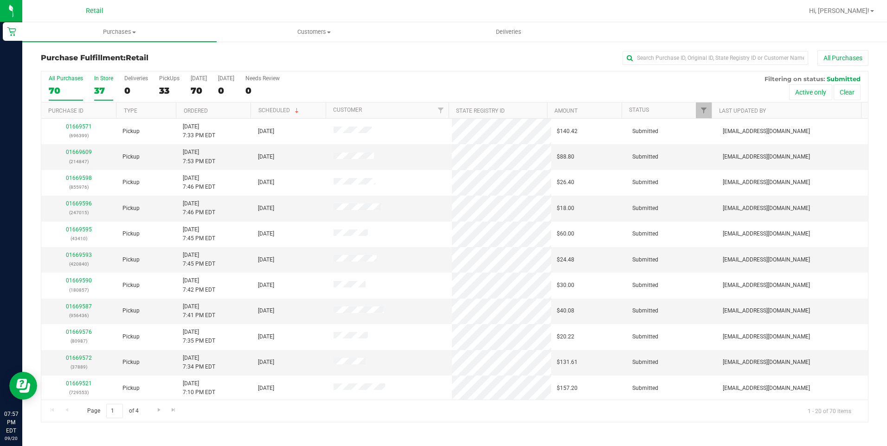
click at [106, 89] on div "37" at bounding box center [103, 90] width 19 height 11
click at [0, 0] on input "In Store 37" at bounding box center [0, 0] width 0 height 0
click at [652, 57] on input "text" at bounding box center [714, 58] width 185 height 14
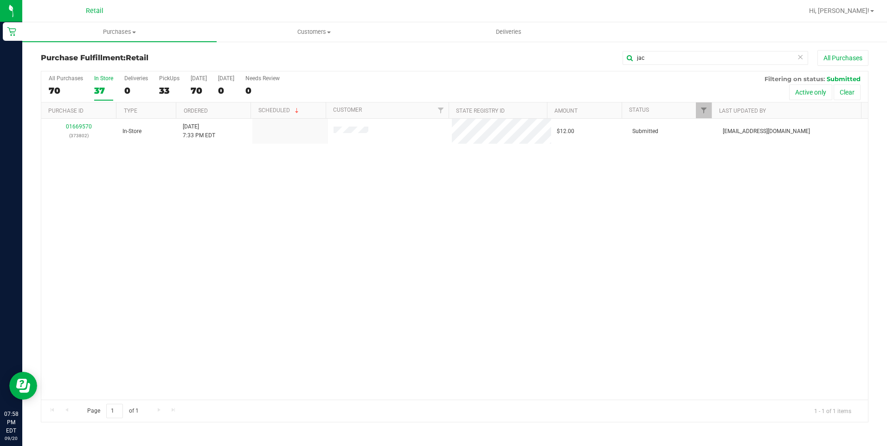
click at [656, 171] on div "01669570 (373802) In-Store 9/20/2025 7:33 PM EDT $12.00 Submitted aiqecomm@slat…" at bounding box center [454, 259] width 826 height 281
click at [737, 63] on input "jac" at bounding box center [714, 58] width 185 height 14
type input "hor"
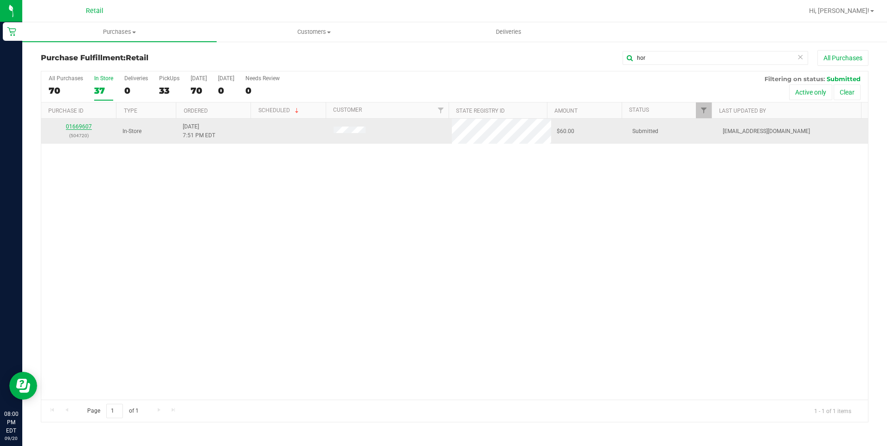
click at [89, 125] on link "01669607" at bounding box center [79, 126] width 26 height 6
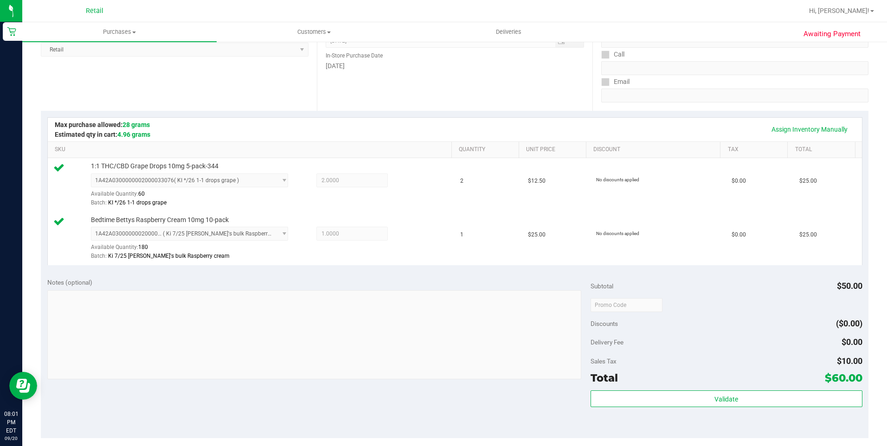
scroll to position [232, 0]
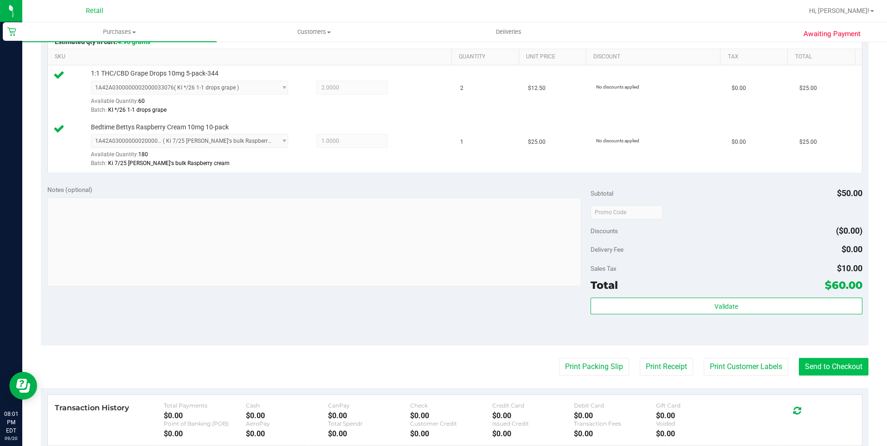
click at [821, 356] on purchase-details "Back Edit Purchase Cancel Purchase View Profile # 01669607 Med | Rec METRC ID: …" at bounding box center [454, 189] width 827 height 743
click at [821, 367] on button "Send to Checkout" at bounding box center [834, 367] width 70 height 18
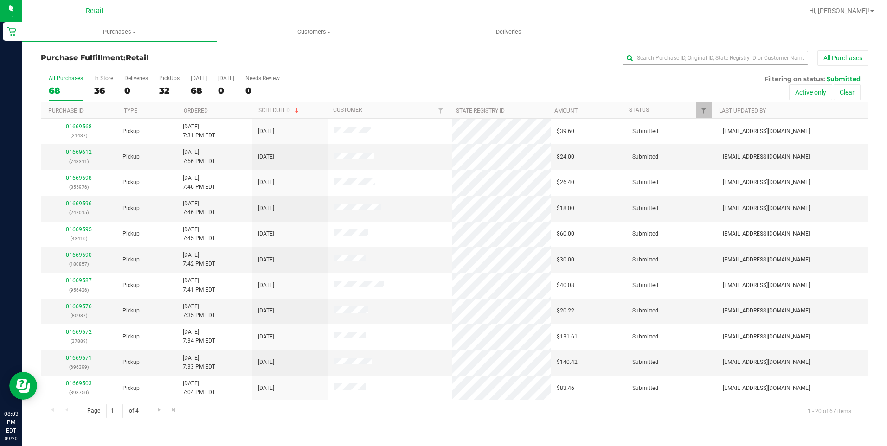
drag, startPoint x: 648, startPoint y: 45, endPoint x: 652, endPoint y: 51, distance: 7.2
click at [648, 45] on div "Purchase Fulfillment: Retail All Purchases All Purchases 68 In Store 36 Deliver…" at bounding box center [454, 236] width 864 height 391
click at [652, 51] on input "text" at bounding box center [714, 58] width 185 height 14
type input "jose"
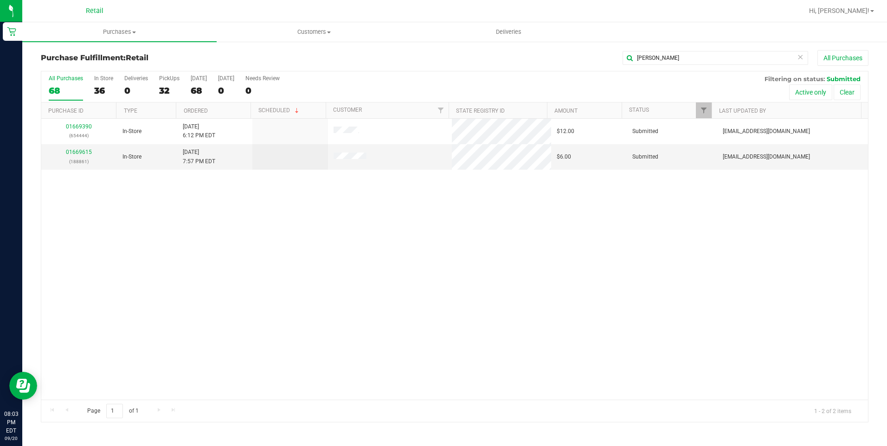
click at [166, 245] on div "01669390 (654444) In-Store 9/20/2025 6:12 PM EDT $12.00 Submitted aiqecomm@slat…" at bounding box center [454, 259] width 826 height 281
click at [76, 152] on link "01669615" at bounding box center [79, 152] width 26 height 6
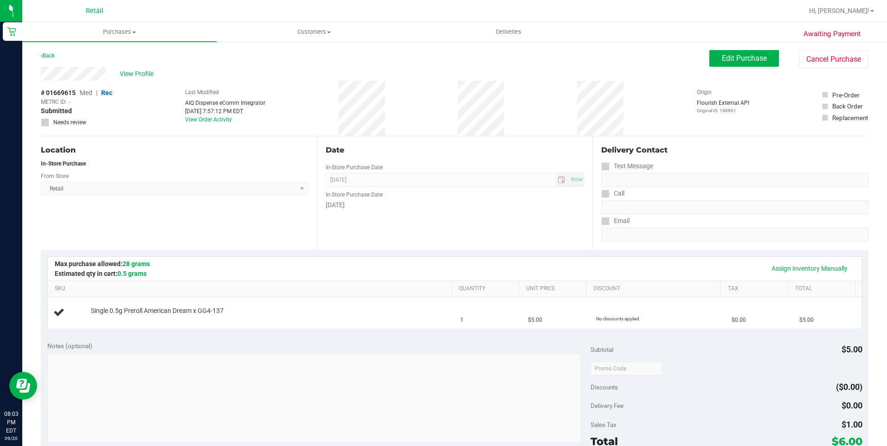
click at [366, 281] on th "SKU" at bounding box center [249, 289] width 403 height 17
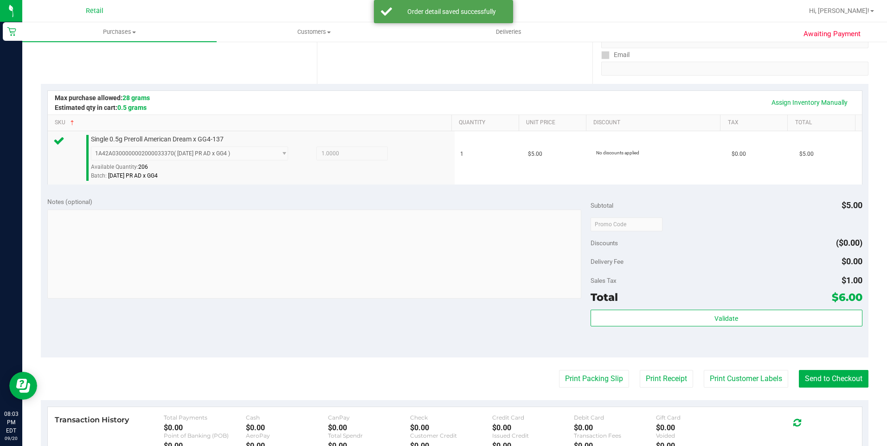
scroll to position [185, 0]
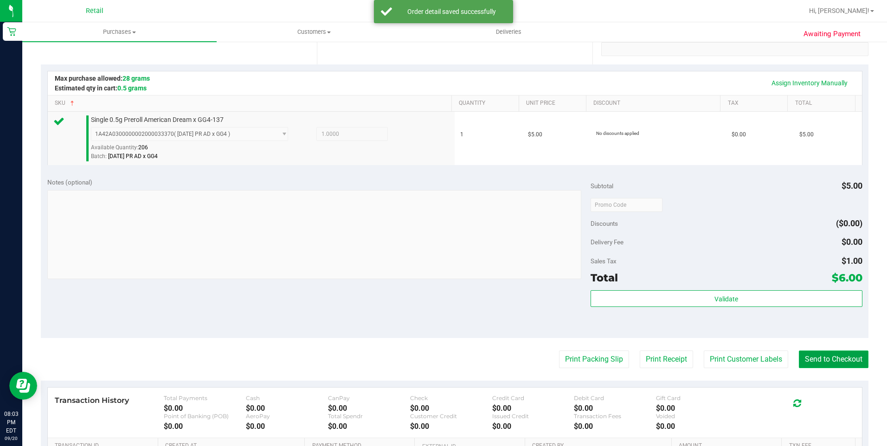
click at [805, 359] on button "Send to Checkout" at bounding box center [834, 360] width 70 height 18
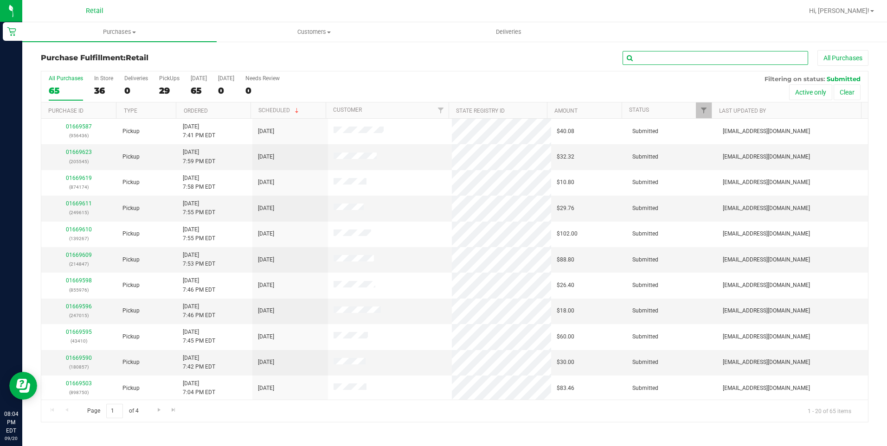
click at [704, 60] on input "text" at bounding box center [714, 58] width 185 height 14
type input "isaac"
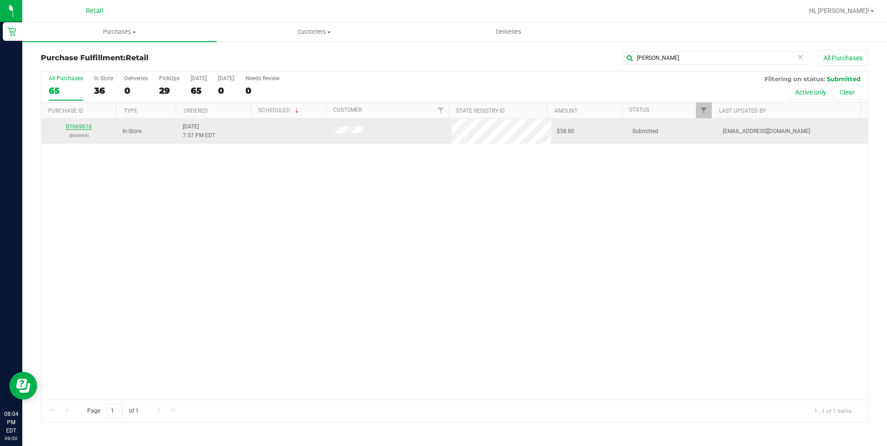
click at [83, 129] on link "01669616" at bounding box center [79, 126] width 26 height 6
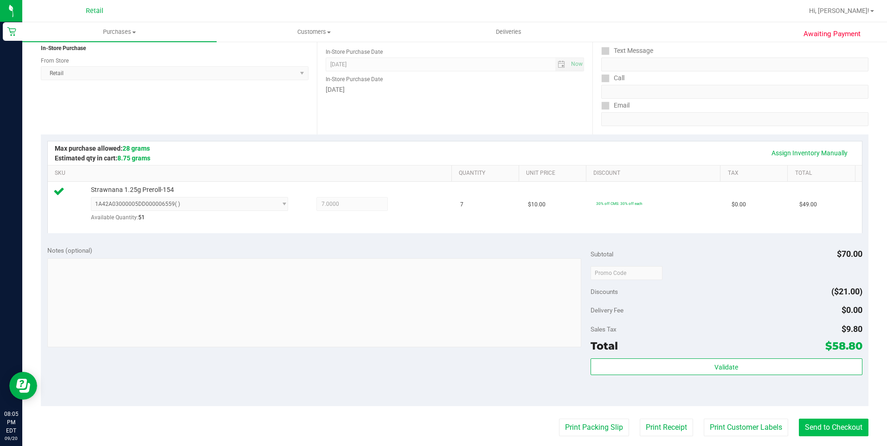
scroll to position [217, 0]
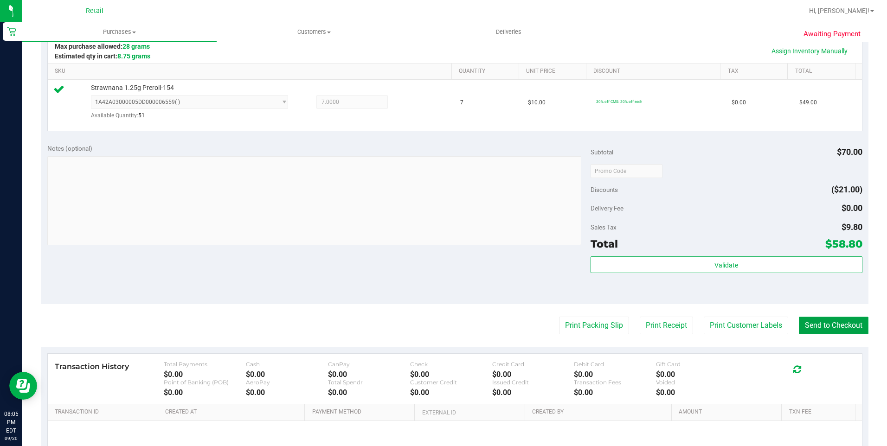
click at [858, 327] on button "Send to Checkout" at bounding box center [834, 326] width 70 height 18
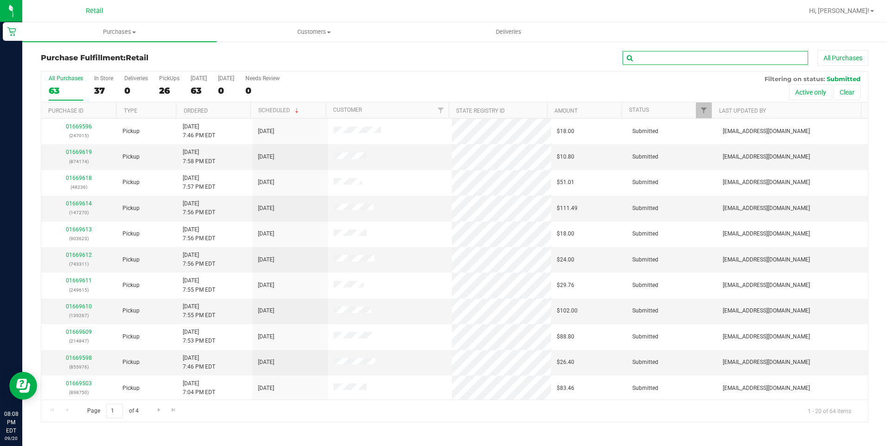
click at [703, 57] on input "text" at bounding box center [714, 58] width 185 height 14
type input "jason"
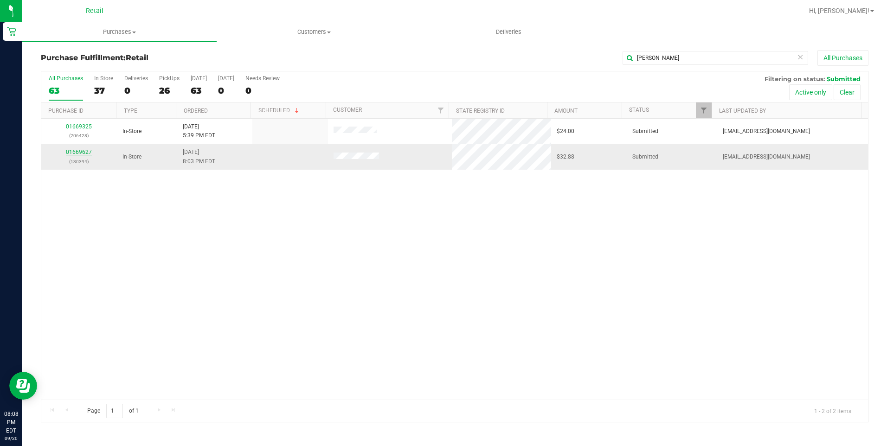
click at [83, 150] on link "01669627" at bounding box center [79, 152] width 26 height 6
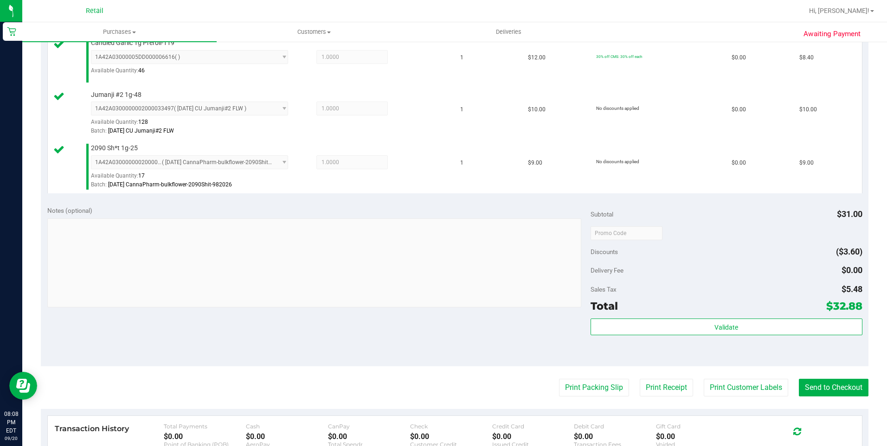
scroll to position [325, 0]
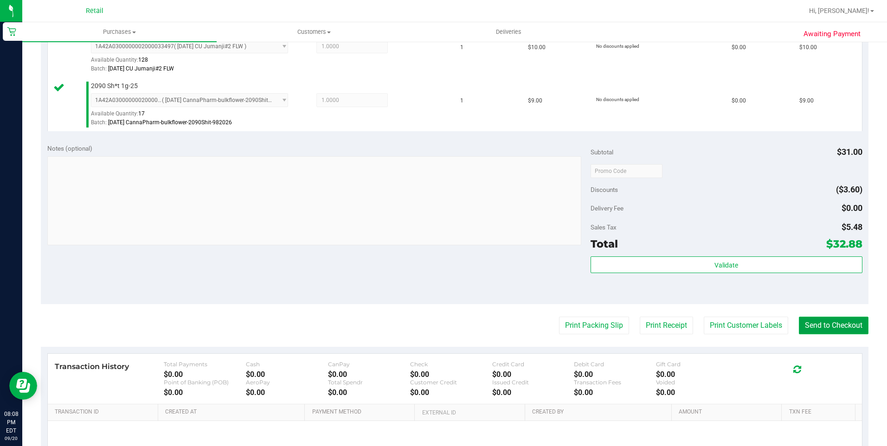
click at [823, 330] on button "Send to Checkout" at bounding box center [834, 326] width 70 height 18
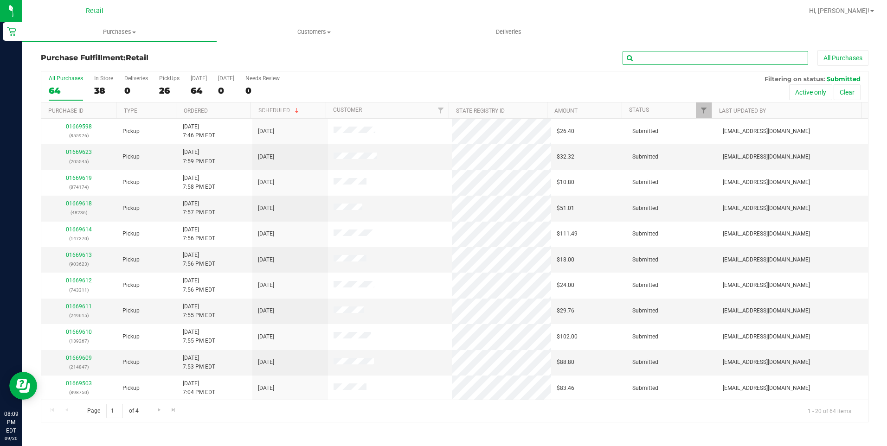
click at [654, 55] on input "text" at bounding box center [714, 58] width 185 height 14
type input "michelle"
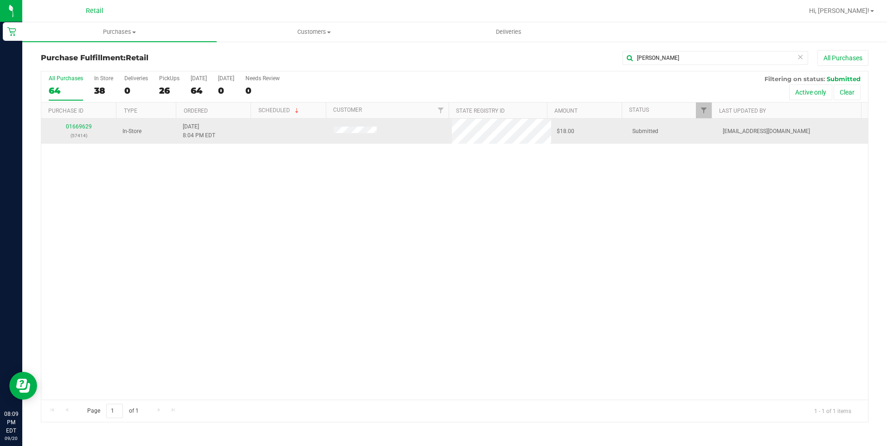
click at [84, 130] on div "01669629 (57414)" at bounding box center [79, 131] width 64 height 18
click at [83, 126] on link "01669629" at bounding box center [79, 126] width 26 height 6
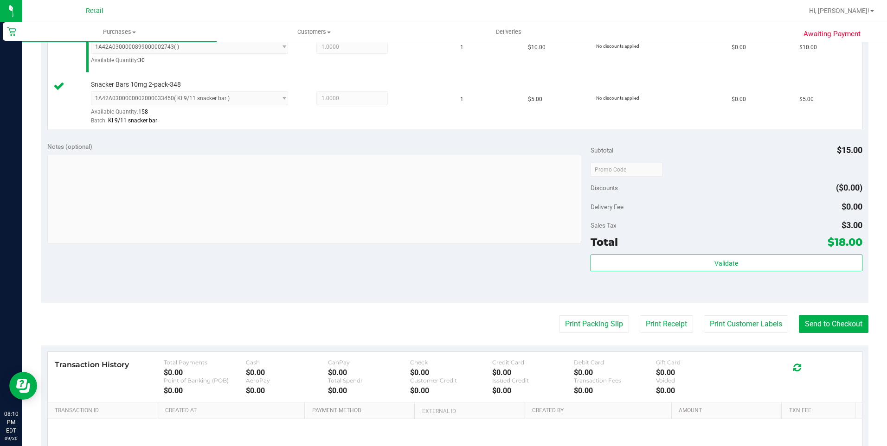
scroll to position [278, 0]
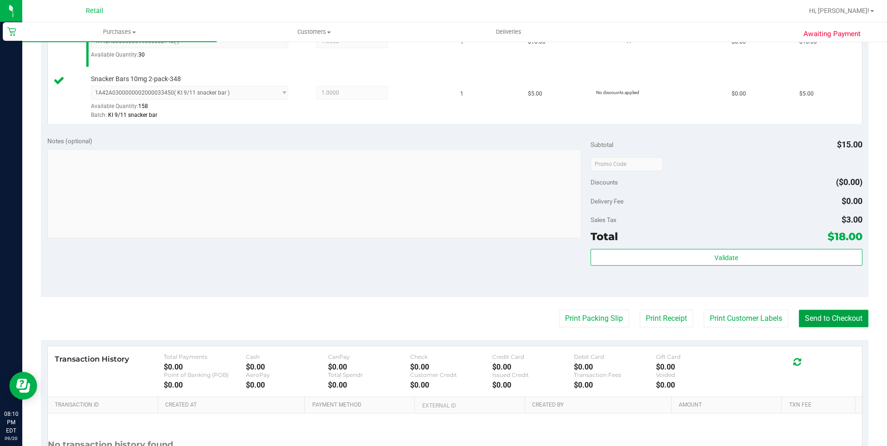
click at [818, 321] on button "Send to Checkout" at bounding box center [834, 319] width 70 height 18
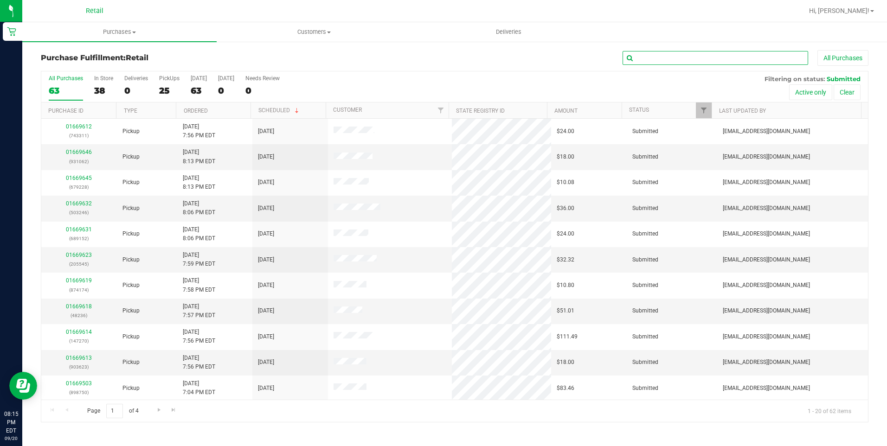
click at [640, 54] on input "text" at bounding box center [714, 58] width 185 height 14
type input "aiden"
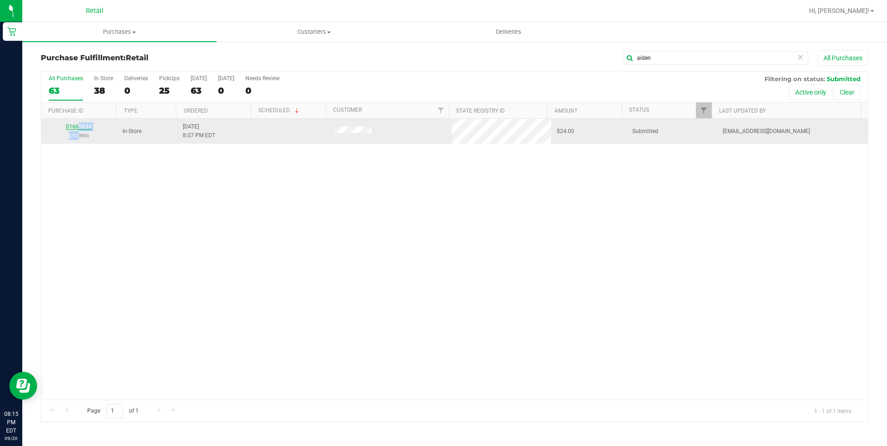
click at [78, 129] on div "01669634 (202590)" at bounding box center [79, 131] width 64 height 18
click at [78, 125] on link "01669634" at bounding box center [79, 126] width 26 height 6
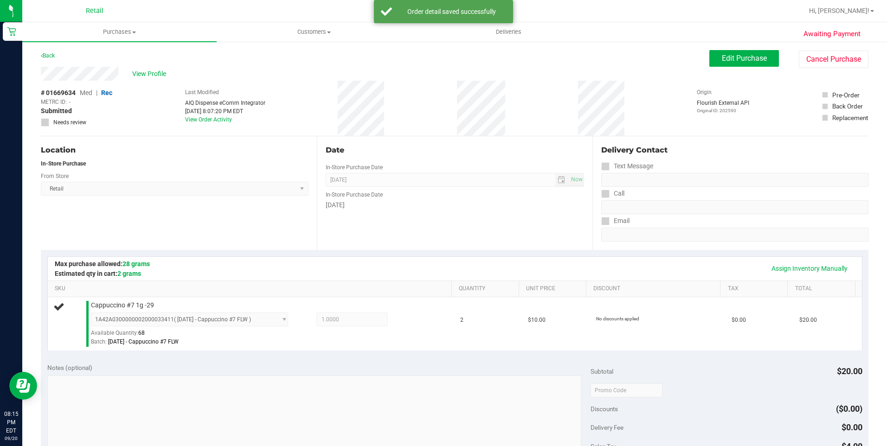
click at [230, 153] on div "Location" at bounding box center [175, 150] width 268 height 11
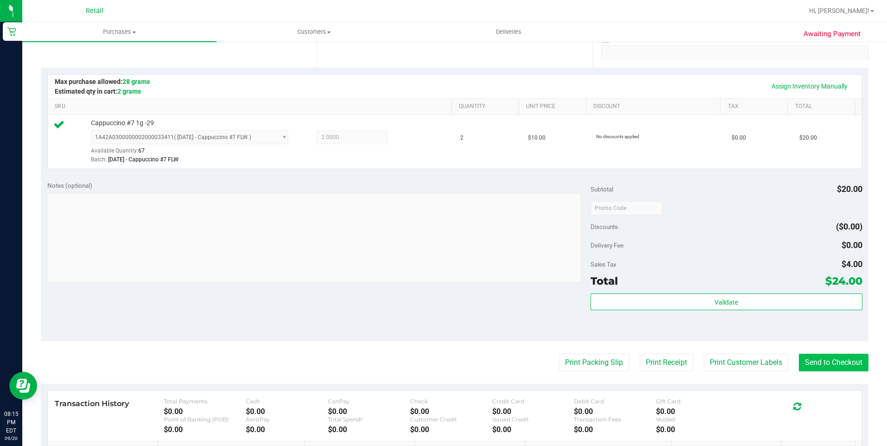
scroll to position [185, 0]
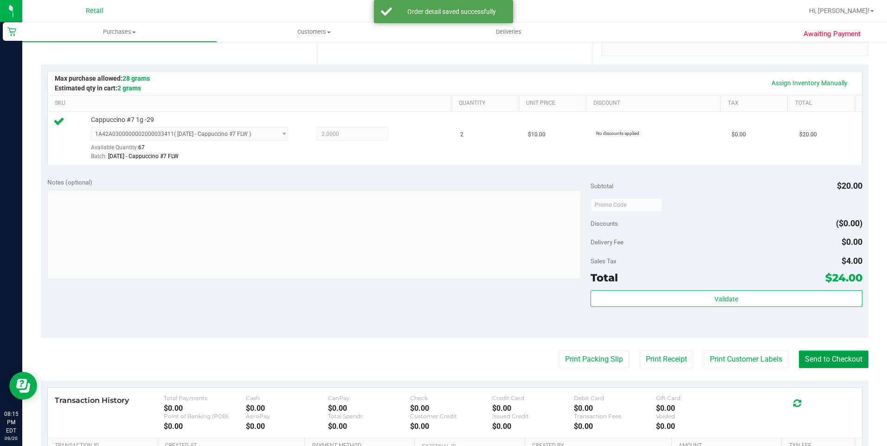
click at [847, 356] on button "Send to Checkout" at bounding box center [834, 360] width 70 height 18
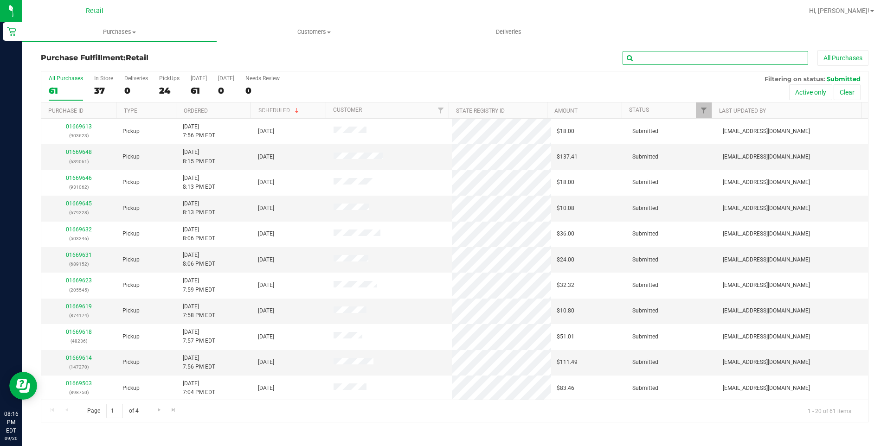
click at [718, 60] on input "text" at bounding box center [714, 58] width 185 height 14
type input "ivan"
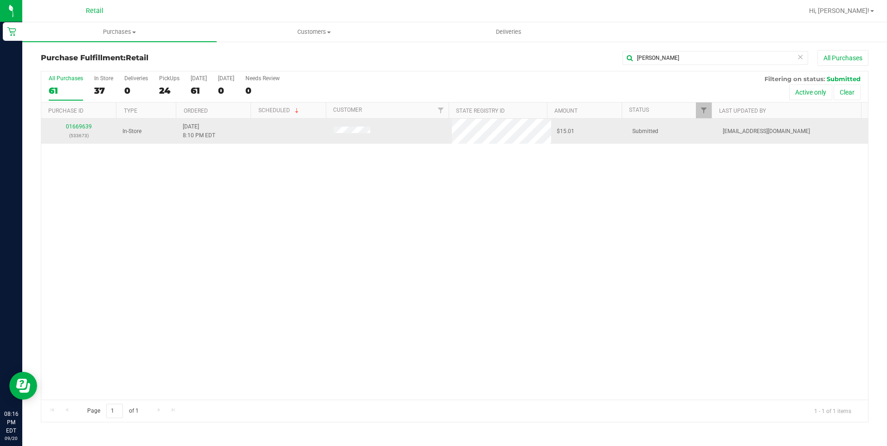
click at [78, 120] on td "01669639 (533673)" at bounding box center [79, 131] width 76 height 25
click at [78, 127] on link "01669639" at bounding box center [79, 126] width 26 height 6
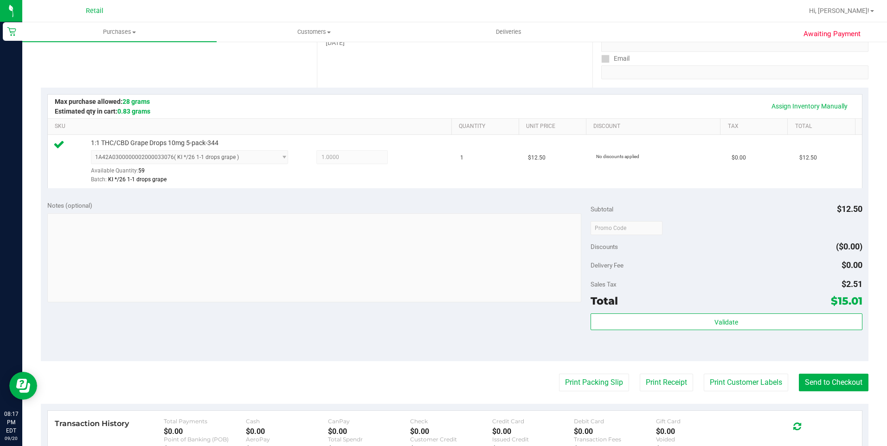
scroll to position [185, 0]
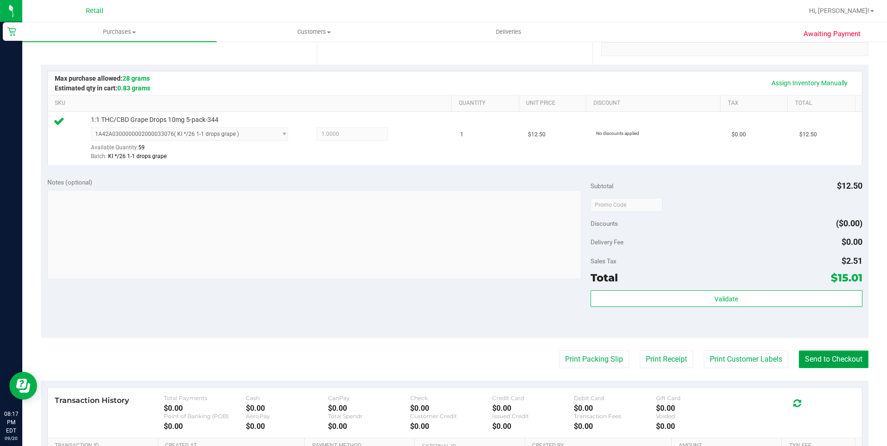
drag, startPoint x: 803, startPoint y: 360, endPoint x: 803, endPoint y: 354, distance: 5.6
click at [803, 360] on button "Send to Checkout" at bounding box center [834, 360] width 70 height 18
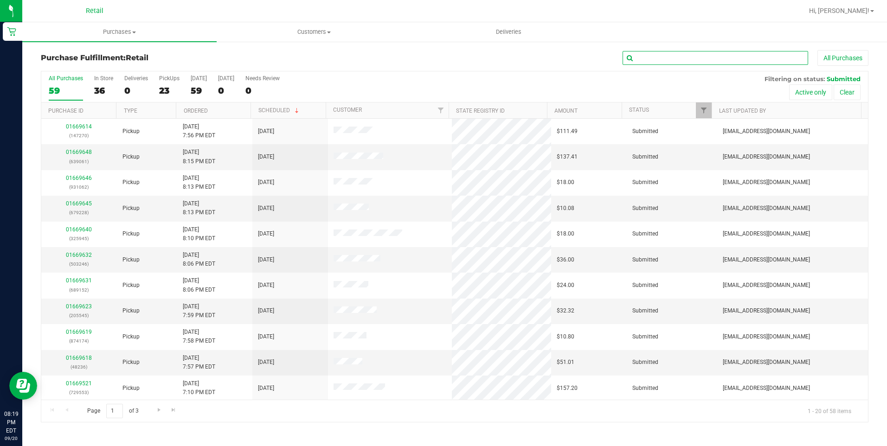
click at [703, 57] on input "text" at bounding box center [714, 58] width 185 height 14
type input "bal"
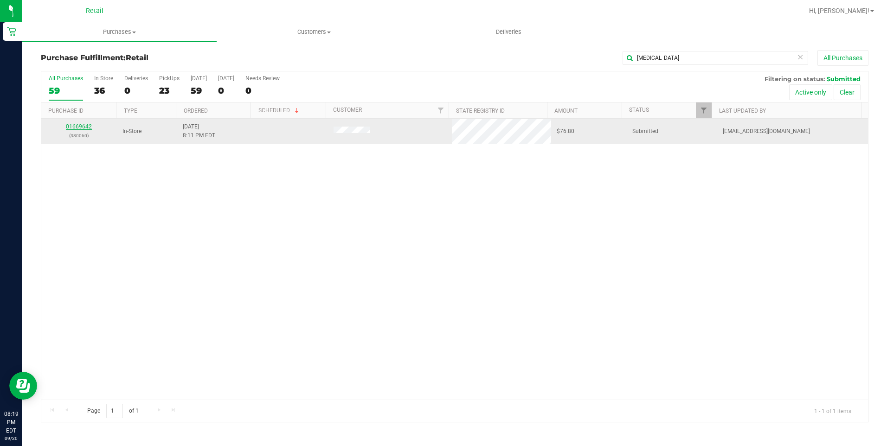
click at [71, 124] on link "01669642" at bounding box center [79, 126] width 26 height 6
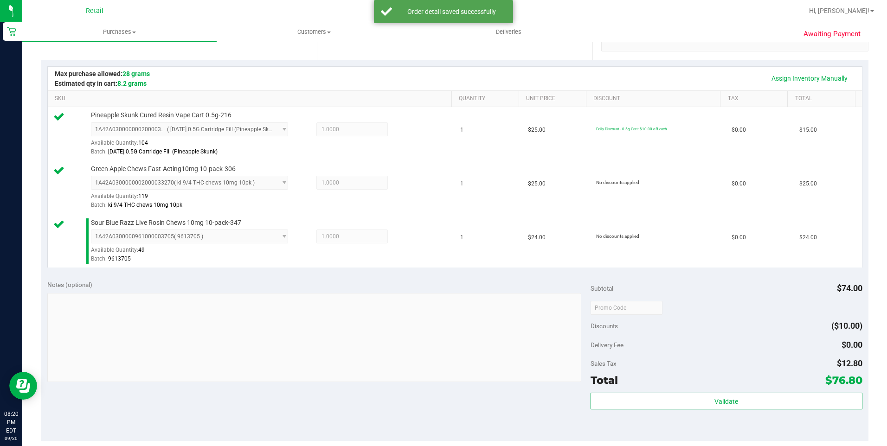
scroll to position [232, 0]
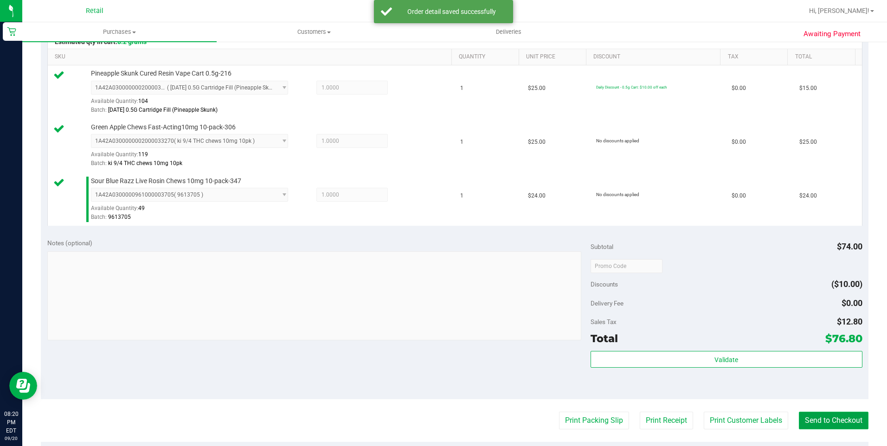
click at [845, 422] on button "Send to Checkout" at bounding box center [834, 421] width 70 height 18
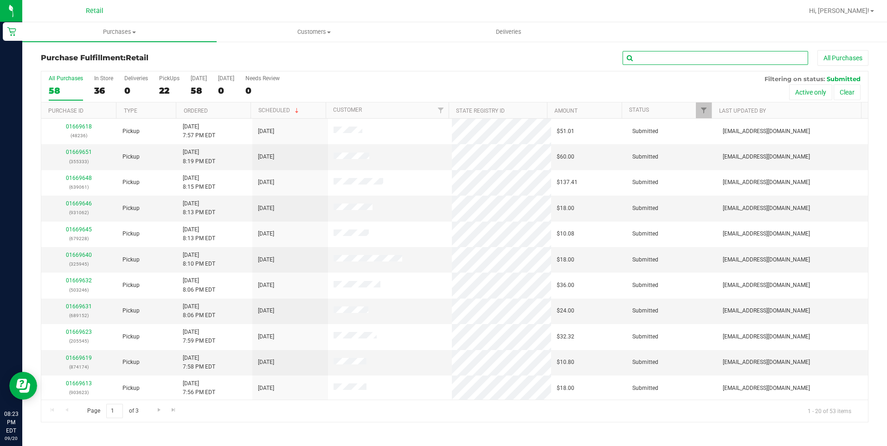
click at [689, 57] on input "text" at bounding box center [714, 58] width 185 height 14
type input "camilo"
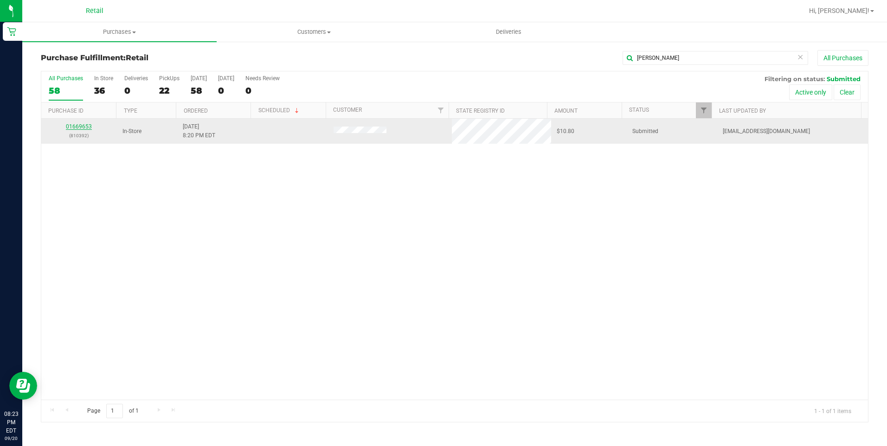
click at [76, 127] on link "01669653" at bounding box center [79, 126] width 26 height 6
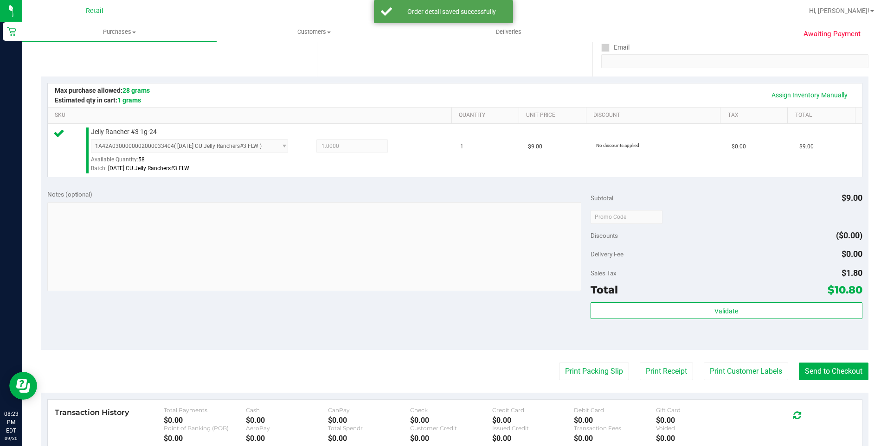
scroll to position [185, 0]
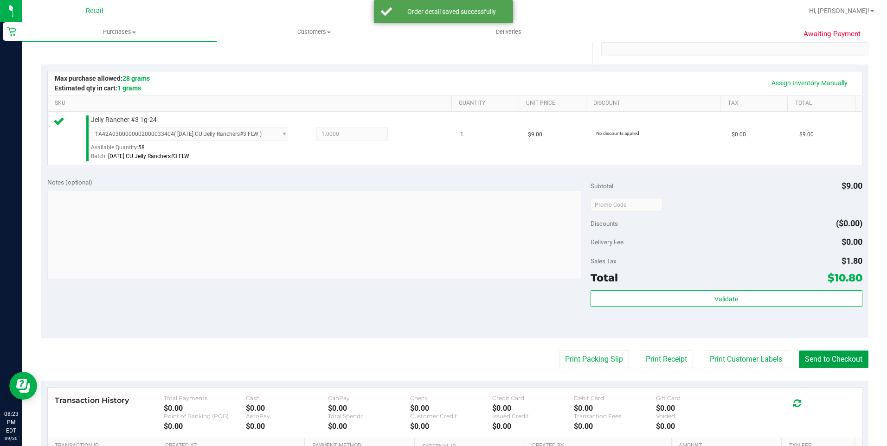
click at [813, 363] on button "Send to Checkout" at bounding box center [834, 360] width 70 height 18
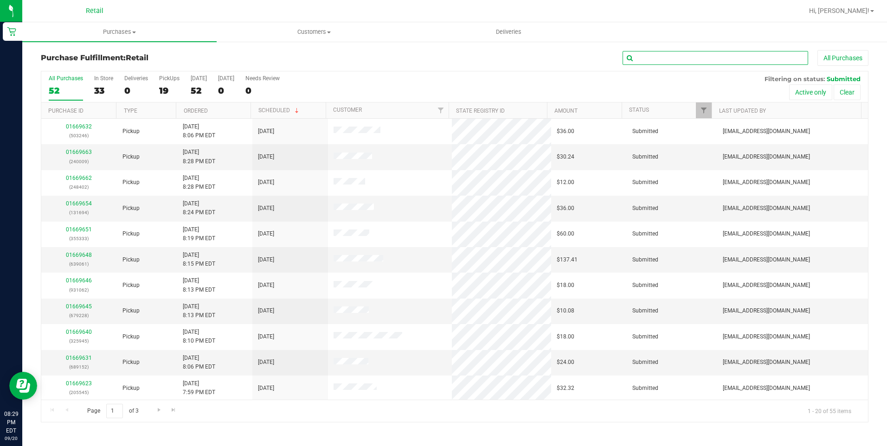
click at [722, 55] on input "text" at bounding box center [714, 58] width 185 height 14
type input "chris"
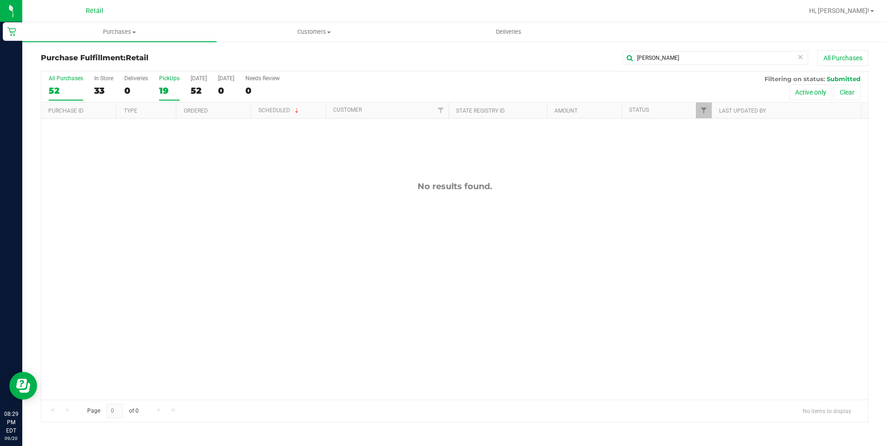
click at [159, 89] on div "19" at bounding box center [169, 90] width 20 height 11
click at [0, 0] on input "PickUps 19" at bounding box center [0, 0] width 0 height 0
click at [134, 32] on span at bounding box center [134, 33] width 4 height 2
click at [75, 54] on span "Summary of purchases" at bounding box center [69, 56] width 95 height 8
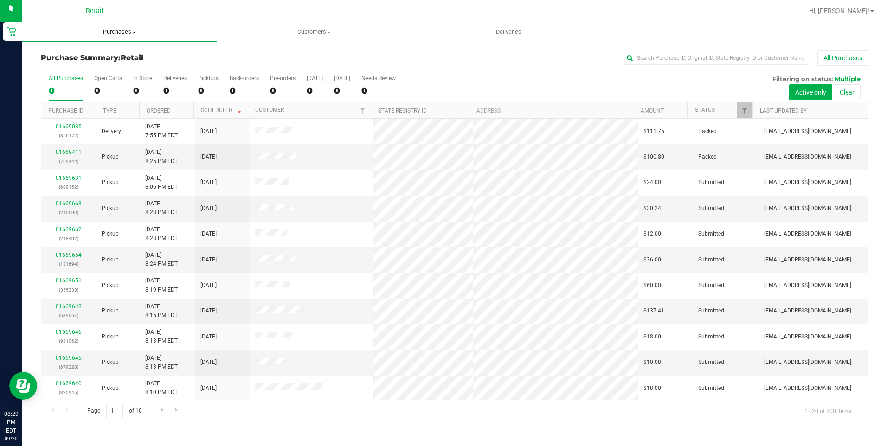
click at [129, 30] on span "Purchases" at bounding box center [119, 32] width 194 height 8
click at [82, 70] on li "Fulfillment" at bounding box center [119, 67] width 194 height 11
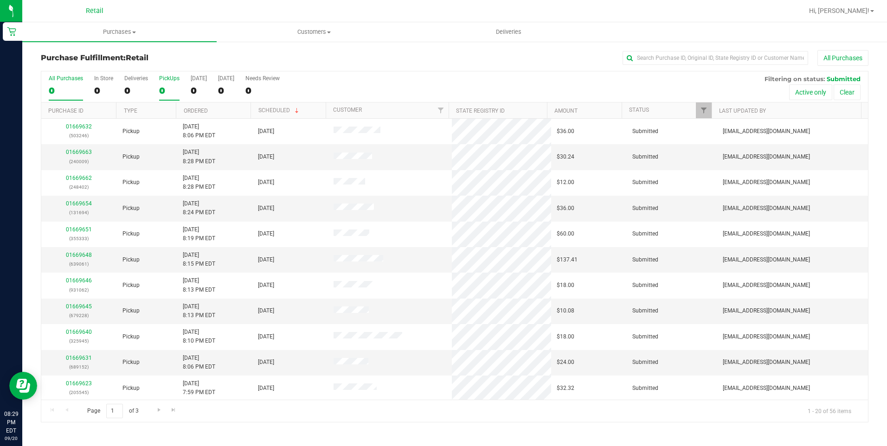
click at [167, 84] on label "PickUps 0" at bounding box center [169, 88] width 20 height 26
click at [0, 0] on input "PickUps 0" at bounding box center [0, 0] width 0 height 0
click at [739, 57] on input "text" at bounding box center [714, 58] width 185 height 14
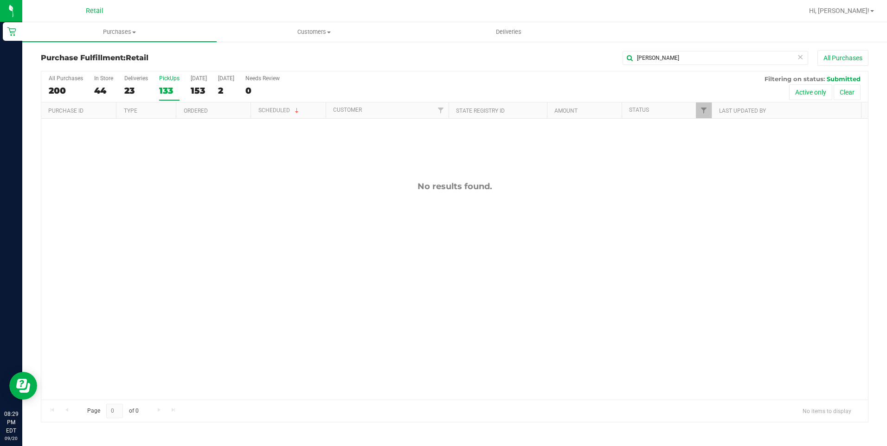
drag, startPoint x: 550, startPoint y: 198, endPoint x: 546, endPoint y: 194, distance: 5.3
click at [546, 194] on div "No results found." at bounding box center [454, 291] width 826 height 344
click at [707, 59] on input "chris" at bounding box center [714, 58] width 185 height 14
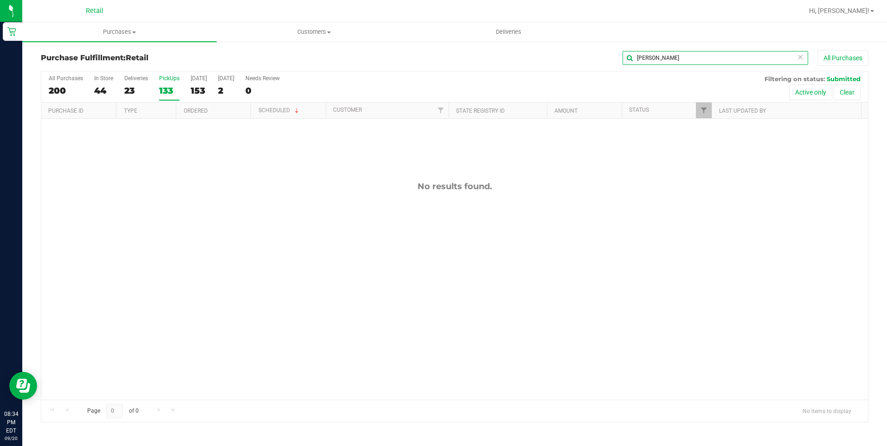
type input "josep"
click at [114, 88] on div "All Purchases 200 In Store 44 Deliveries 23 PickUps 133 Today 153 Tomorrow 2 Ne…" at bounding box center [454, 86] width 826 height 31
click at [105, 89] on div "44" at bounding box center [103, 90] width 19 height 11
click at [0, 0] on input "In Store 44" at bounding box center [0, 0] width 0 height 0
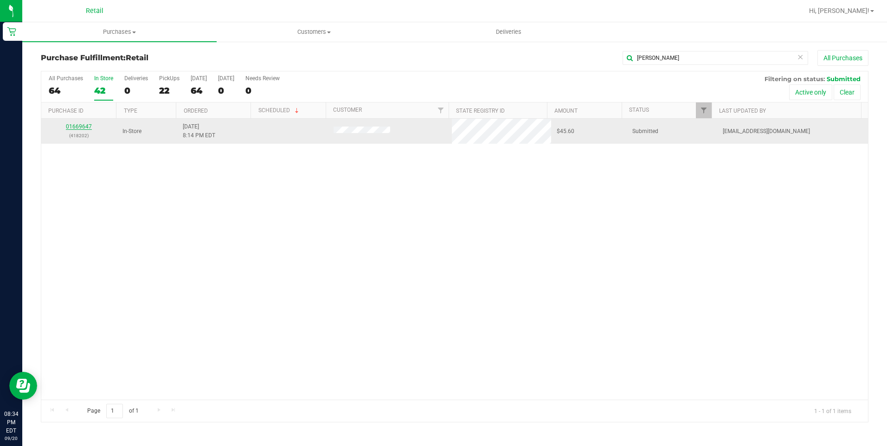
click at [78, 128] on link "01669647" at bounding box center [79, 126] width 26 height 6
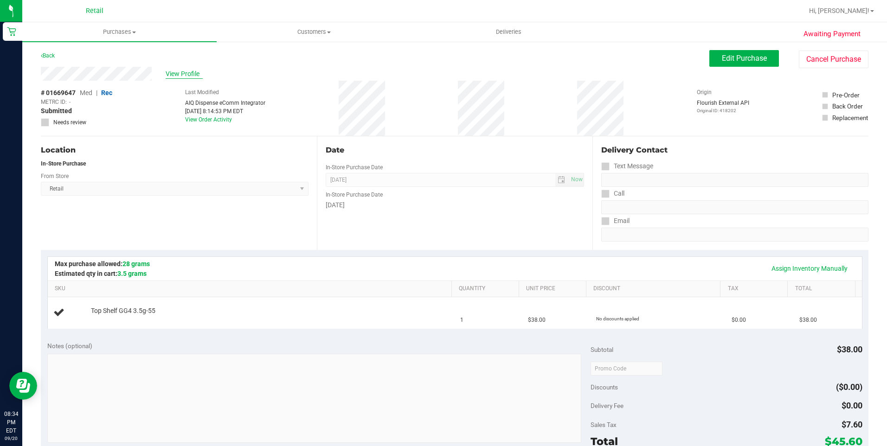
click at [178, 77] on span "View Profile" at bounding box center [184, 74] width 37 height 10
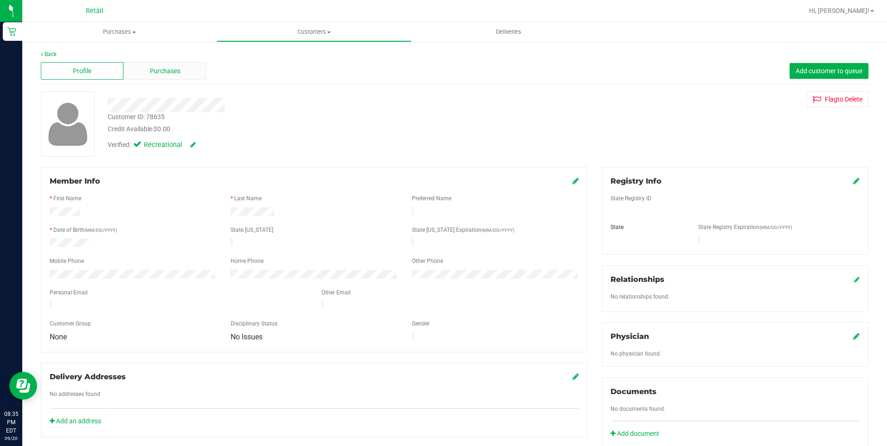
click at [161, 64] on div "Purchases" at bounding box center [164, 71] width 83 height 18
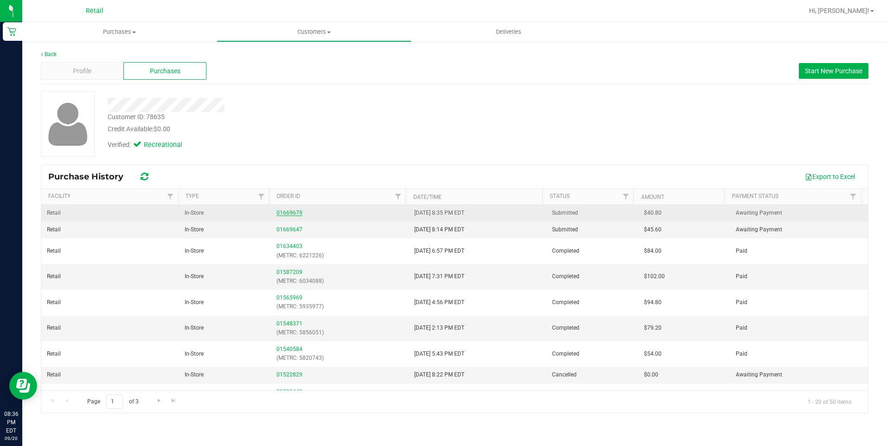
click at [285, 215] on link "01669679" at bounding box center [289, 213] width 26 height 6
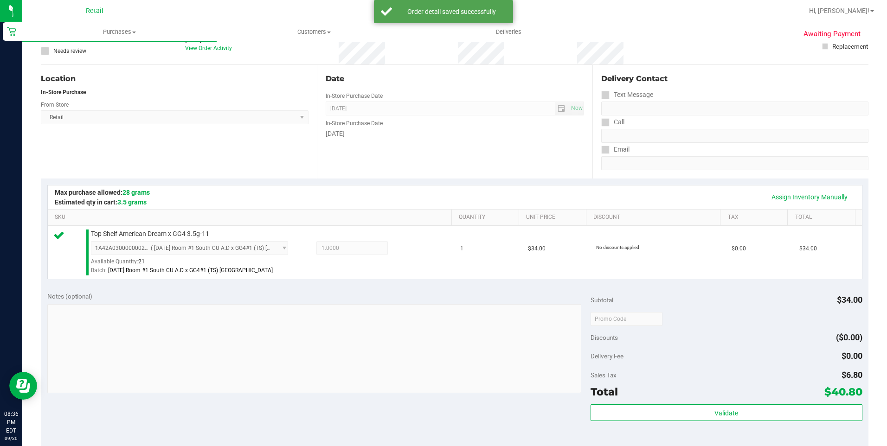
scroll to position [232, 0]
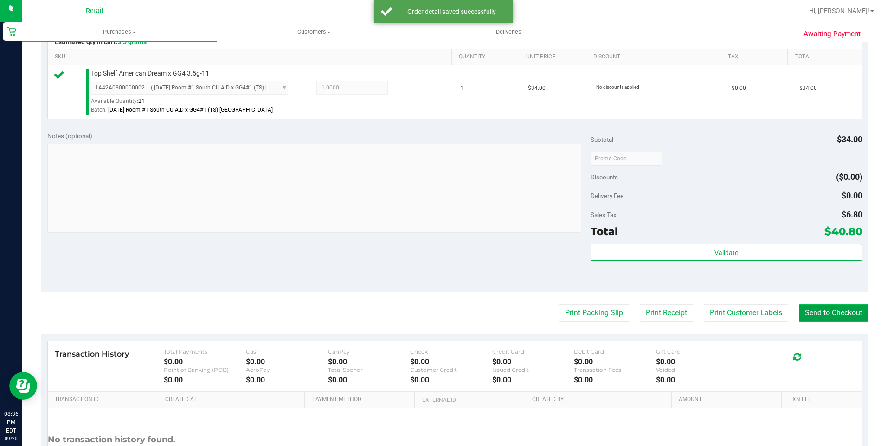
click at [834, 308] on button "Send to Checkout" at bounding box center [834, 313] width 70 height 18
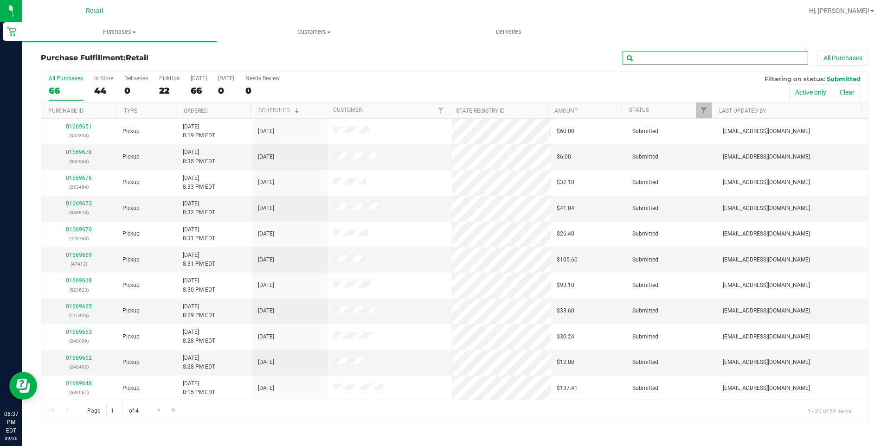
click at [674, 54] on input "text" at bounding box center [714, 58] width 185 height 14
type input "brandie"
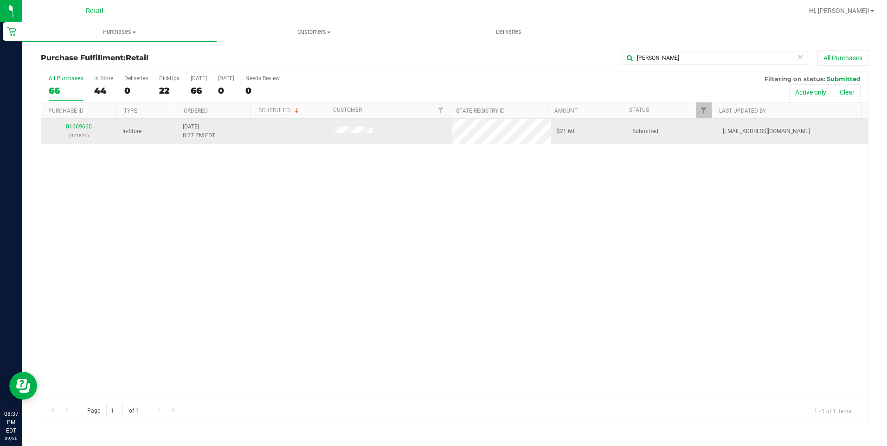
click at [78, 122] on td "01669660 (921821)" at bounding box center [79, 131] width 76 height 25
click at [79, 123] on link "01669660" at bounding box center [79, 126] width 26 height 6
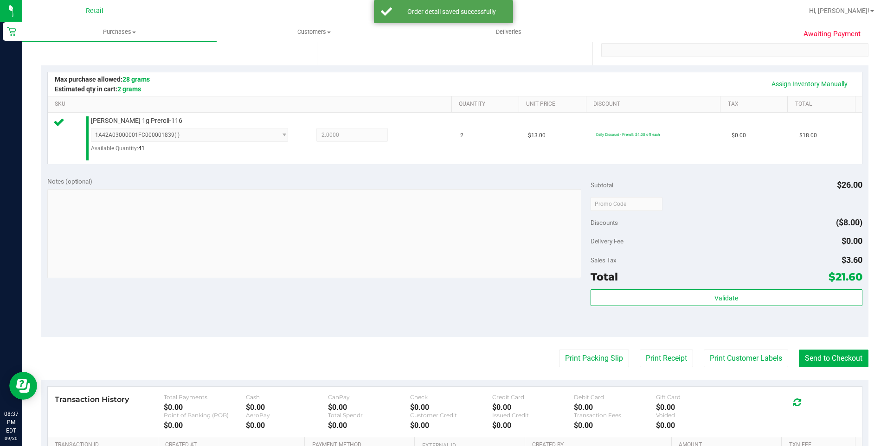
scroll to position [185, 0]
click at [823, 357] on button "Send to Checkout" at bounding box center [834, 358] width 70 height 18
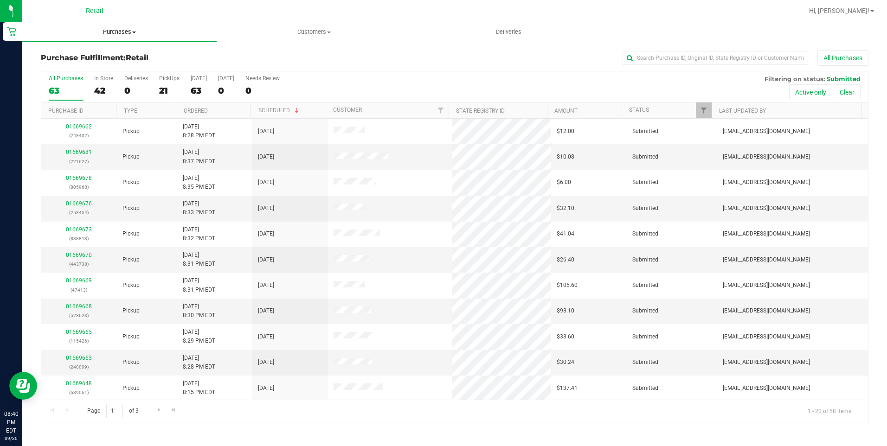
drag, startPoint x: 114, startPoint y: 26, endPoint x: 113, endPoint y: 38, distance: 12.1
click at [114, 26] on uib-tab-heading "Purchases Summary of purchases Fulfillment All purchases" at bounding box center [119, 31] width 194 height 19
click at [105, 55] on span "Summary of purchases" at bounding box center [69, 56] width 95 height 8
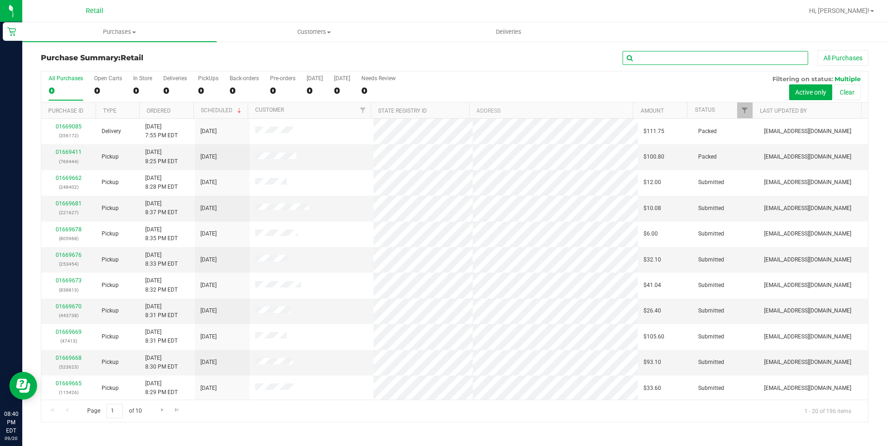
click at [709, 55] on input "text" at bounding box center [714, 58] width 185 height 14
type input "david"
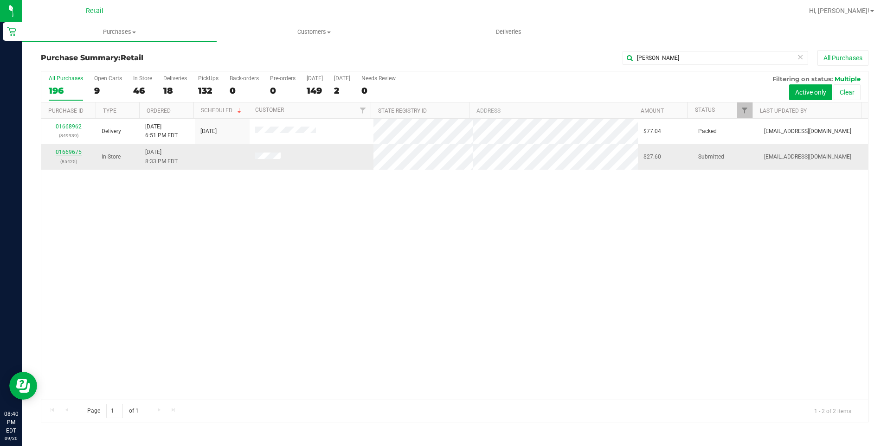
click at [69, 153] on link "01669675" at bounding box center [69, 152] width 26 height 6
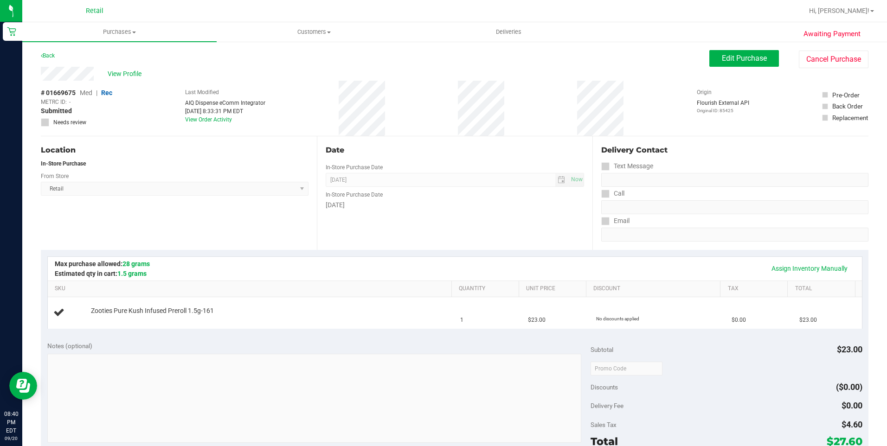
click at [749, 49] on div "Awaiting Payment Back Edit Purchase Cancel Purchase View Profile # 01669675 Med…" at bounding box center [454, 389] width 864 height 696
click at [751, 56] on span "Edit Purchase" at bounding box center [744, 58] width 45 height 9
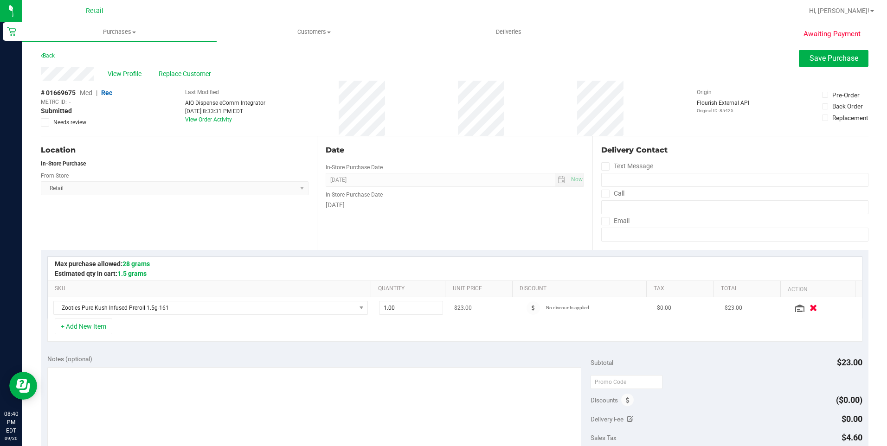
click at [809, 306] on icon "button" at bounding box center [813, 308] width 8 height 7
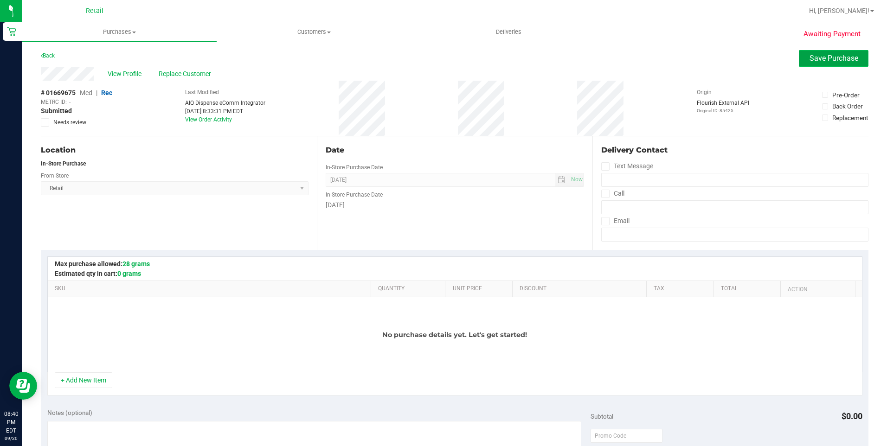
click at [845, 57] on span "Save Purchase" at bounding box center [833, 58] width 49 height 9
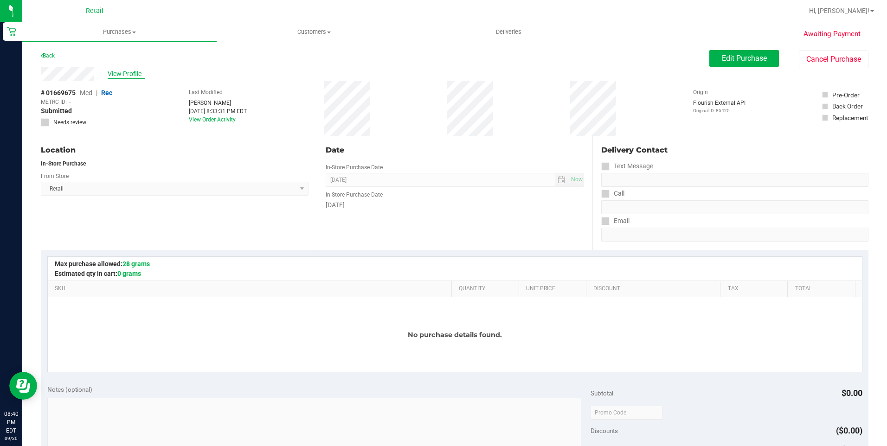
click at [136, 76] on span "View Profile" at bounding box center [126, 74] width 37 height 10
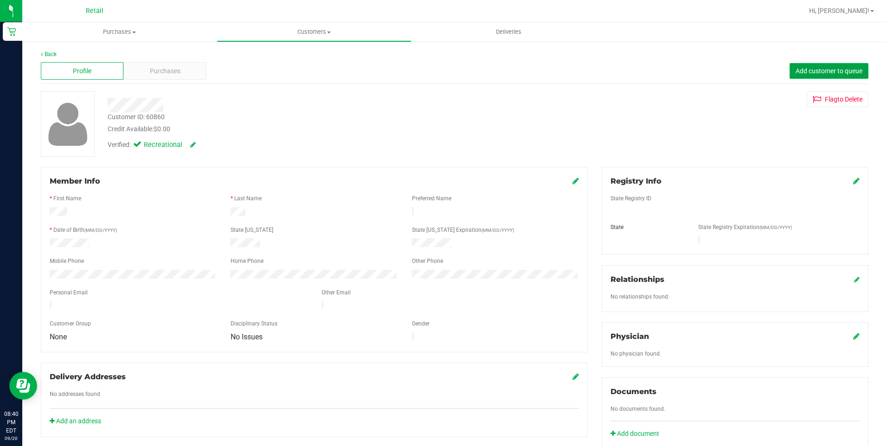
click at [799, 69] on span "Add customer to queue" at bounding box center [828, 70] width 67 height 7
click at [130, 32] on span "Purchases" at bounding box center [119, 32] width 194 height 8
click at [108, 56] on span "Summary of purchases" at bounding box center [69, 56] width 95 height 8
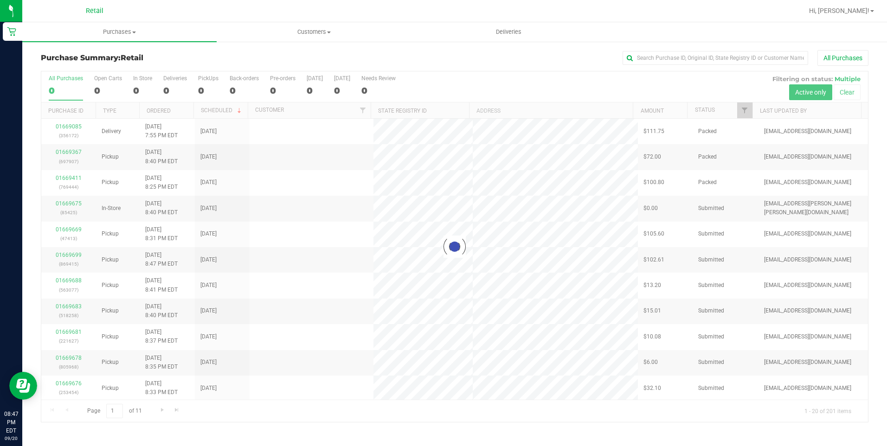
click at [659, 65] on div "All Purchases" at bounding box center [592, 58] width 551 height 16
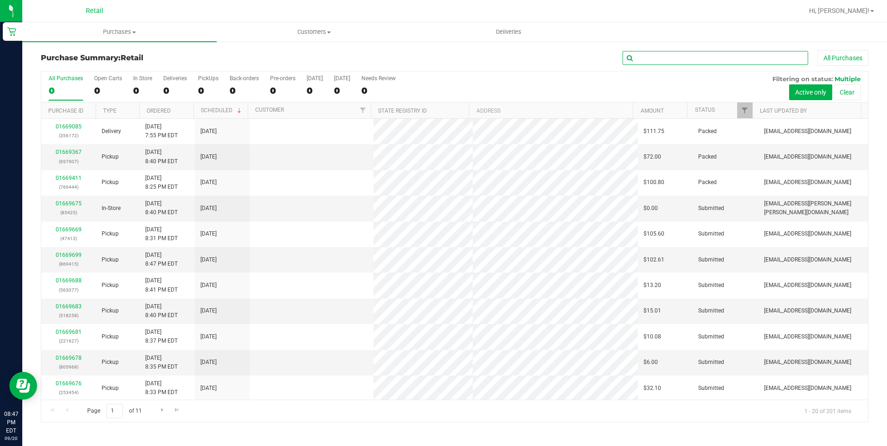
click at [665, 56] on input "text" at bounding box center [714, 58] width 185 height 14
type input "quant"
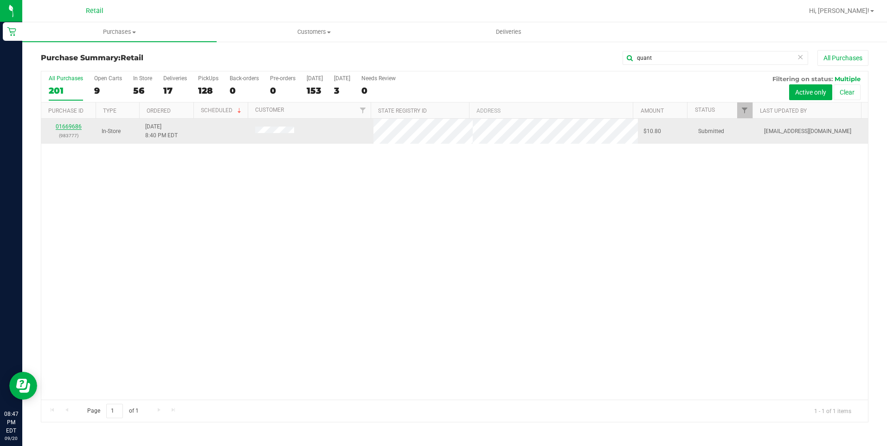
click at [74, 124] on link "01669686" at bounding box center [69, 126] width 26 height 6
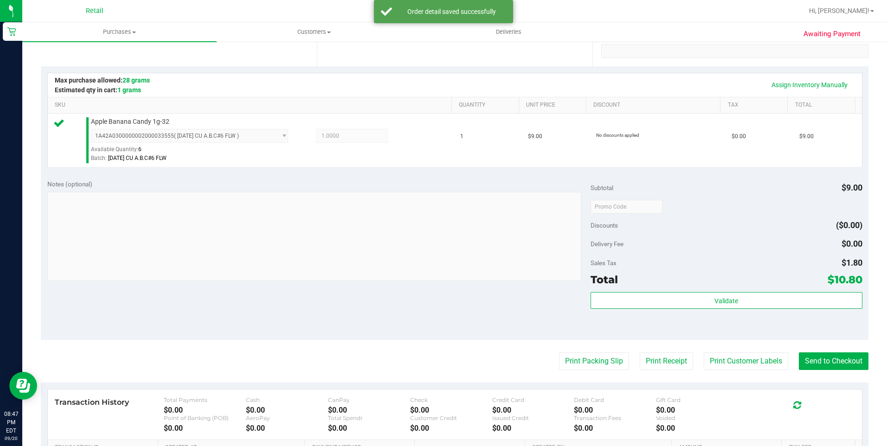
scroll to position [185, 0]
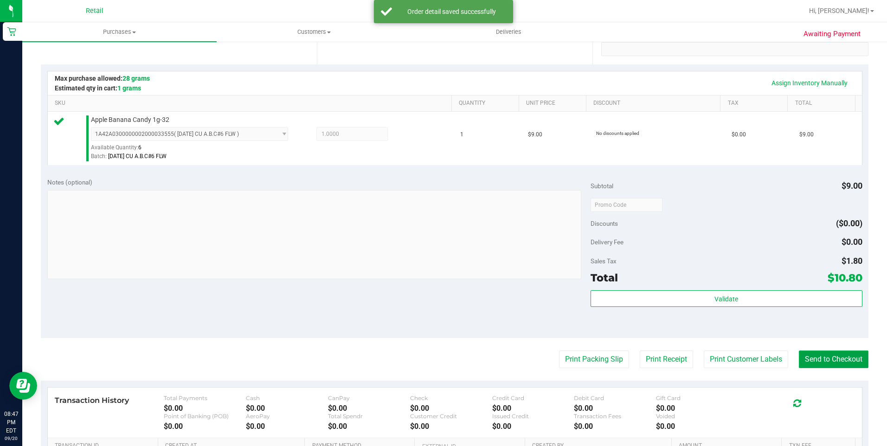
click at [834, 358] on button "Send to Checkout" at bounding box center [834, 360] width 70 height 18
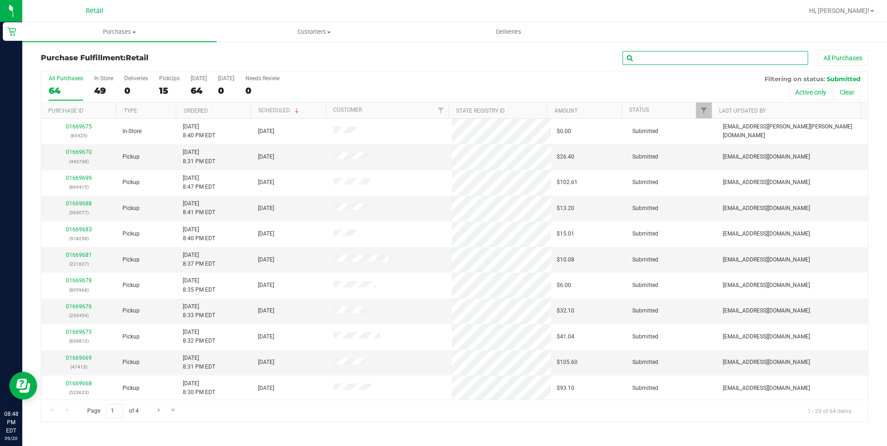
click at [643, 64] on input "text" at bounding box center [714, 58] width 185 height 14
type input "william"
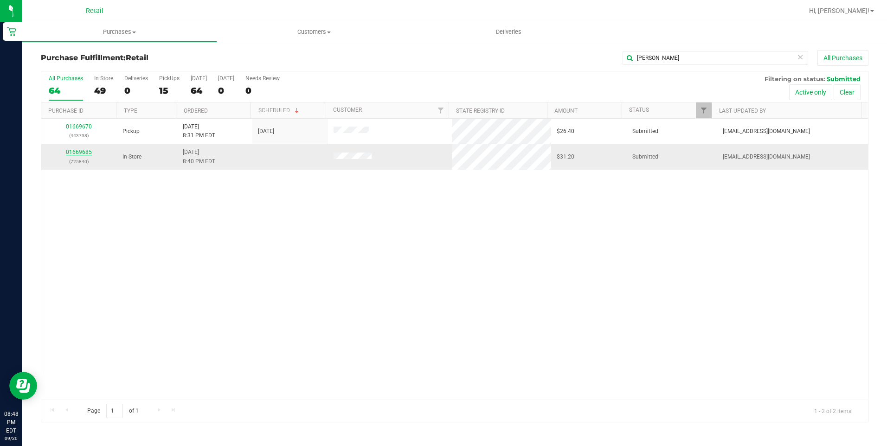
click at [84, 152] on link "01669685" at bounding box center [79, 152] width 26 height 6
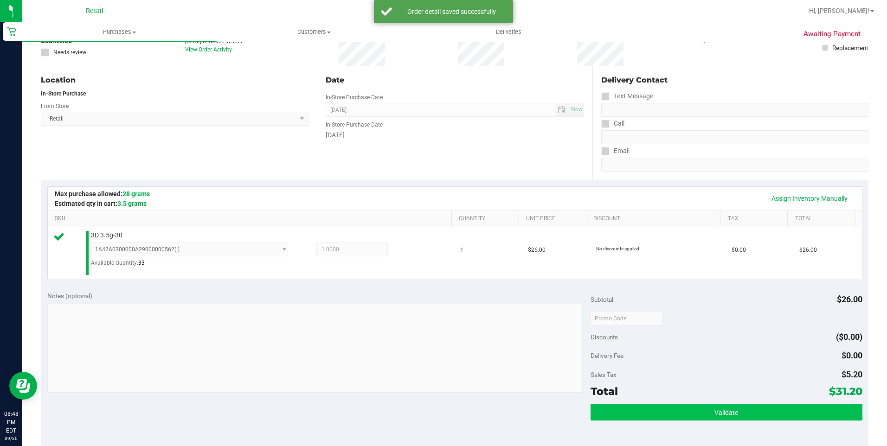
scroll to position [185, 0]
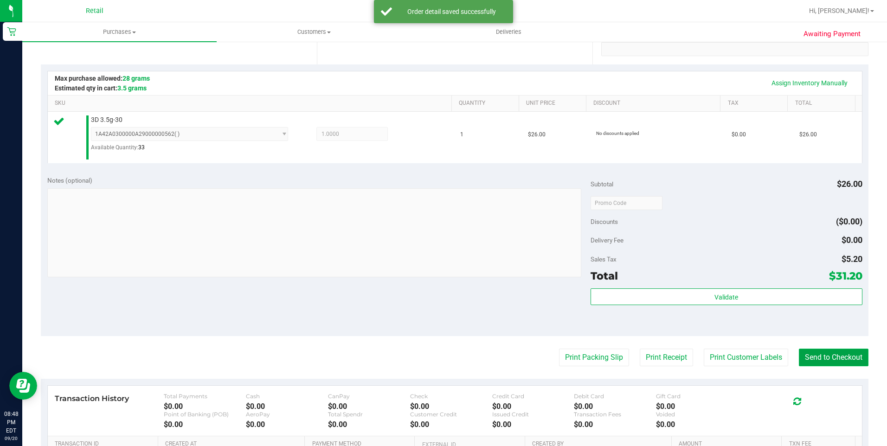
click at [799, 354] on button "Send to Checkout" at bounding box center [834, 358] width 70 height 18
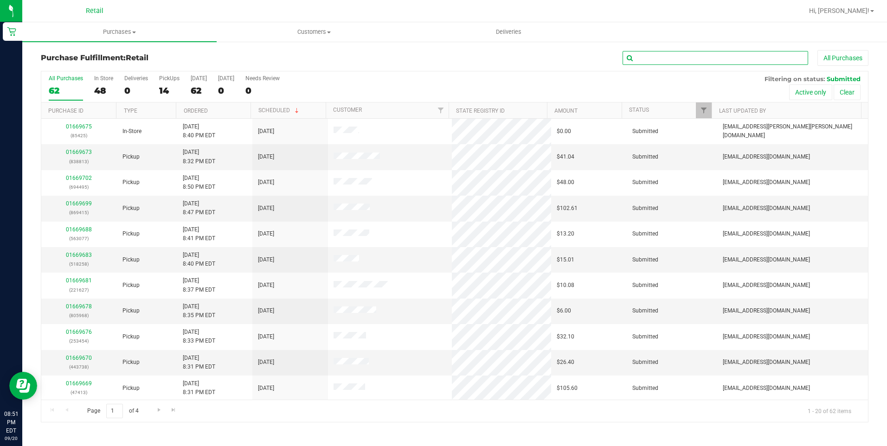
click at [723, 53] on input "text" at bounding box center [714, 58] width 185 height 14
type input "maxwell"
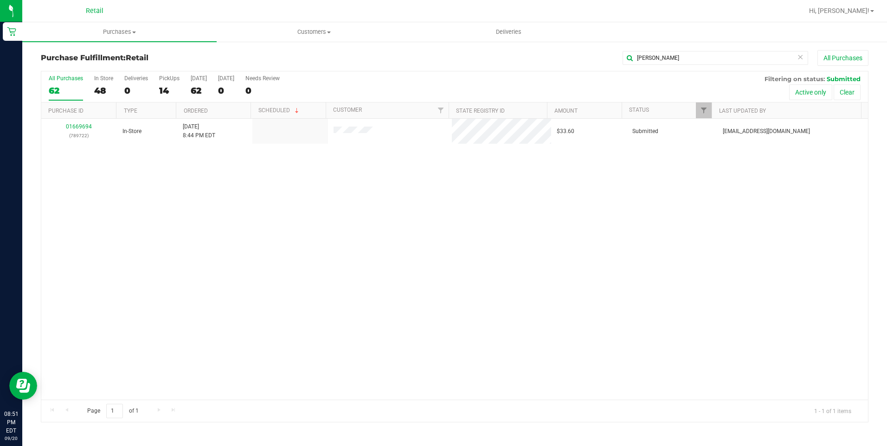
click at [90, 118] on th "Purchase ID" at bounding box center [78, 110] width 75 height 16
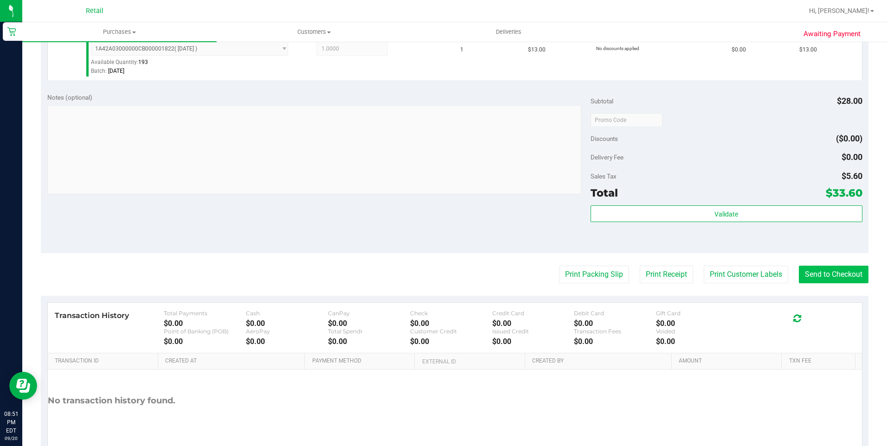
scroll to position [325, 0]
click at [832, 280] on button "Send to Checkout" at bounding box center [834, 274] width 70 height 18
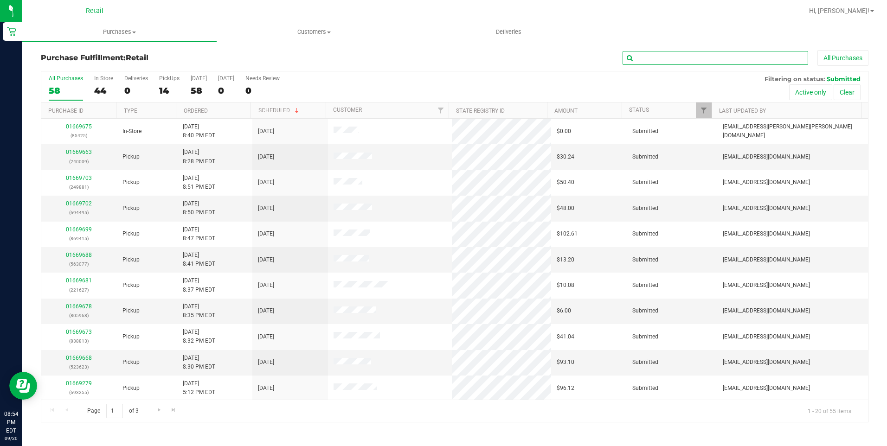
click at [651, 57] on input "text" at bounding box center [714, 58] width 185 height 14
type input "justin"
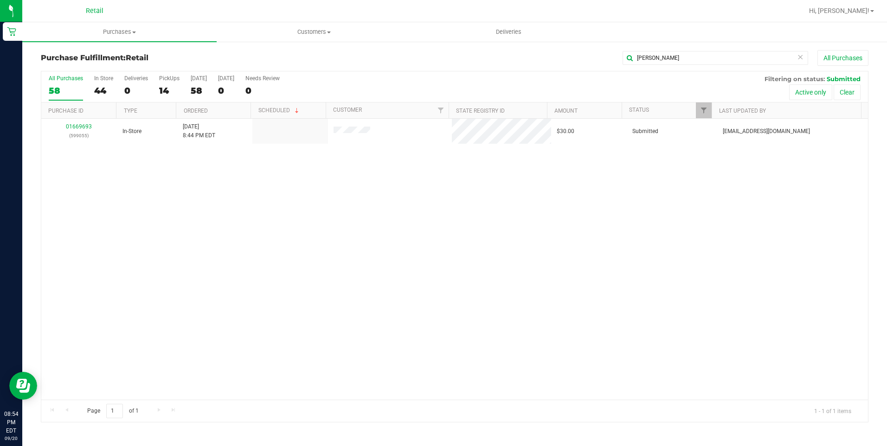
click at [575, 159] on div "01669693 (599055) In-Store 9/20/2025 8:44 PM EDT $30.00 Submitted aiqecomm@slat…" at bounding box center [454, 259] width 826 height 281
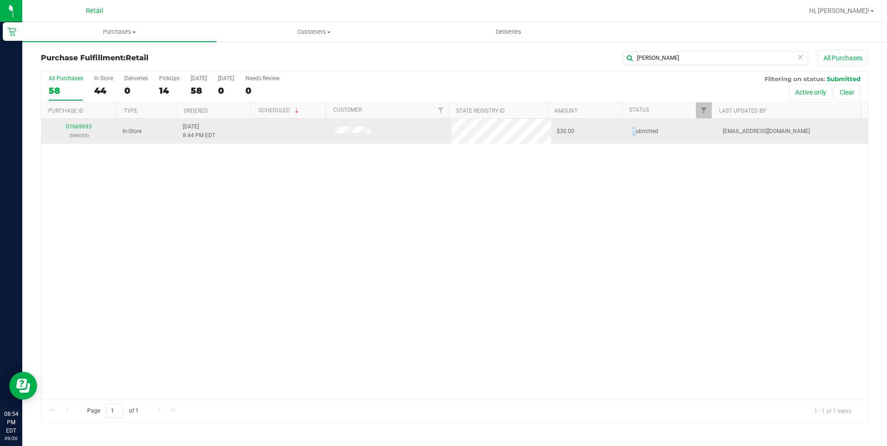
drag, startPoint x: 624, startPoint y: 136, endPoint x: 631, endPoint y: 134, distance: 7.5
click at [631, 134] on td "Submitted" at bounding box center [671, 131] width 90 height 25
drag, startPoint x: 631, startPoint y: 134, endPoint x: 650, endPoint y: 131, distance: 19.2
click at [650, 131] on span "Submitted" at bounding box center [645, 131] width 26 height 9
click at [86, 127] on link "01669693" at bounding box center [79, 126] width 26 height 6
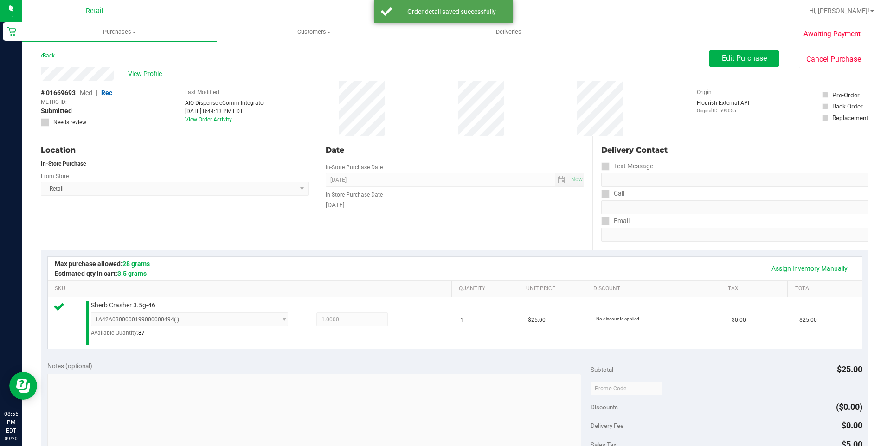
scroll to position [185, 0]
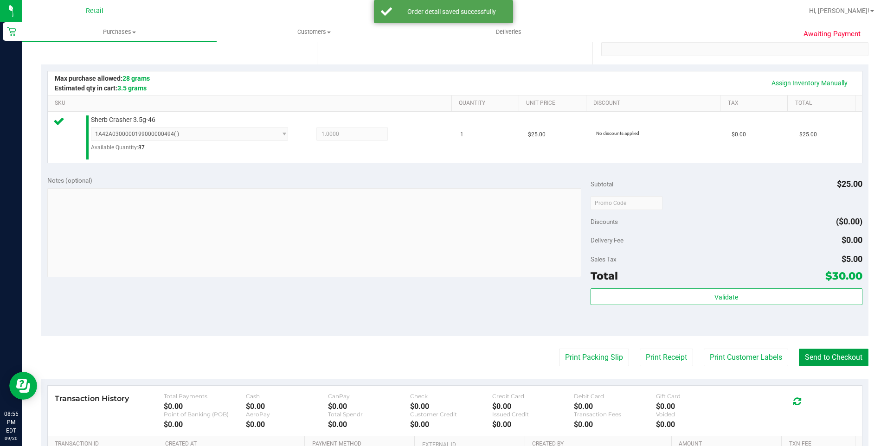
click at [835, 354] on button "Send to Checkout" at bounding box center [834, 358] width 70 height 18
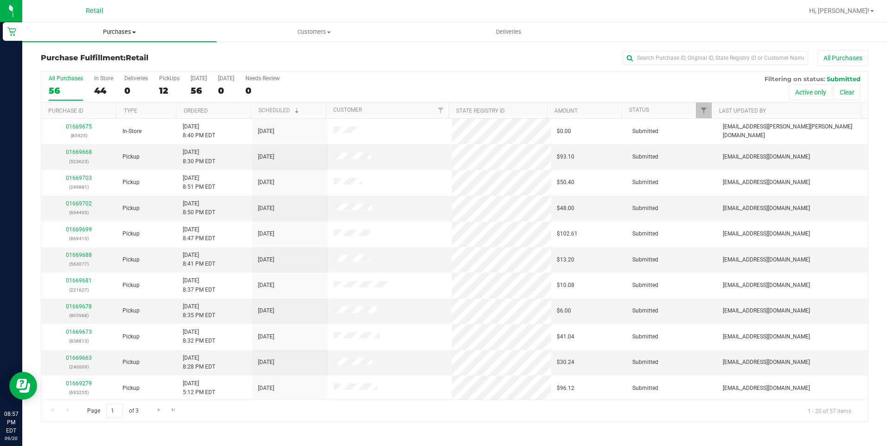
click at [102, 28] on span "Purchases" at bounding box center [119, 32] width 194 height 8
click at [108, 54] on span "Summary of purchases" at bounding box center [69, 56] width 95 height 8
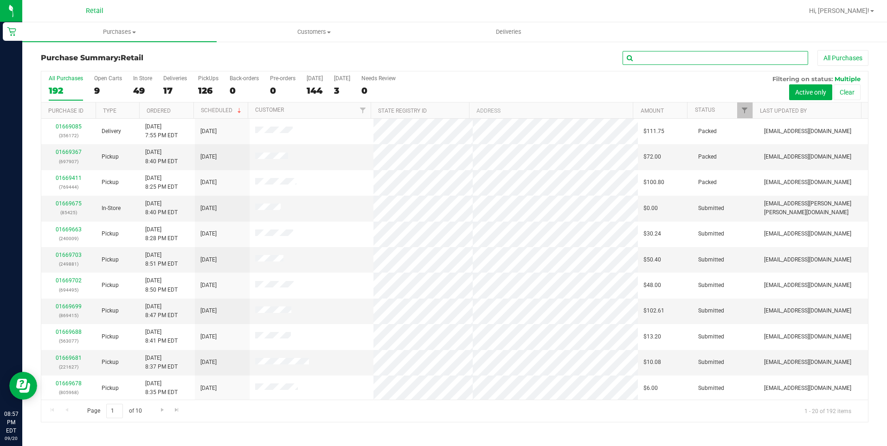
click at [675, 59] on input "text" at bounding box center [714, 58] width 185 height 14
type input "darren"
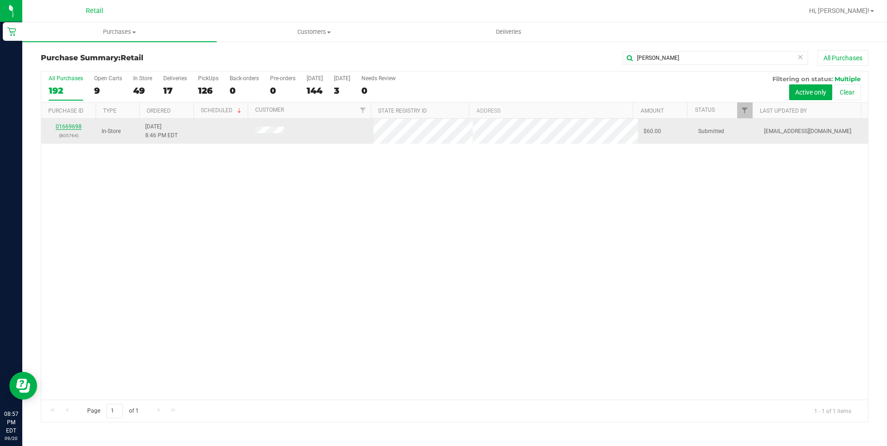
click at [80, 125] on link "01669698" at bounding box center [69, 126] width 26 height 6
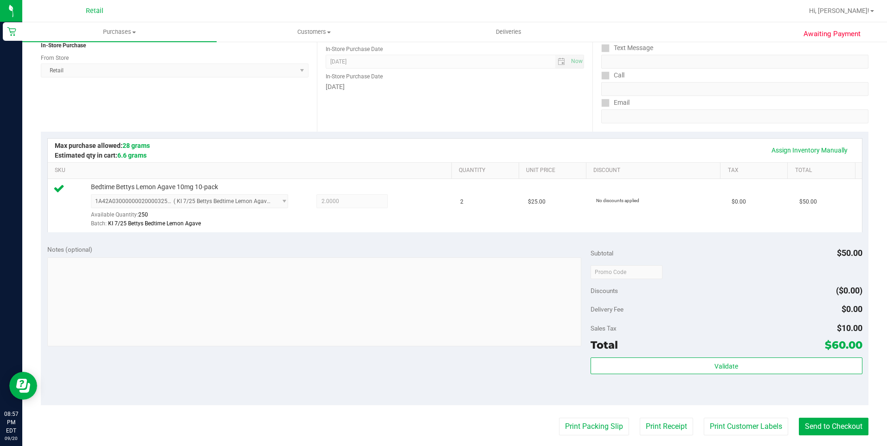
scroll to position [232, 0]
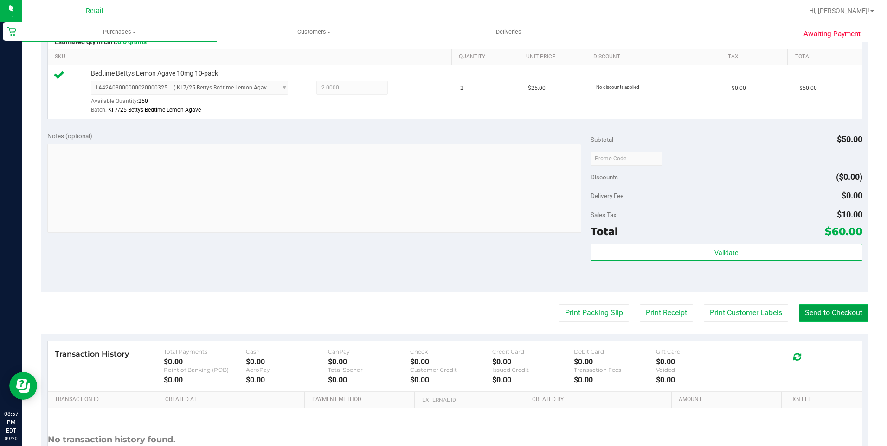
click at [828, 305] on button "Send to Checkout" at bounding box center [834, 313] width 70 height 18
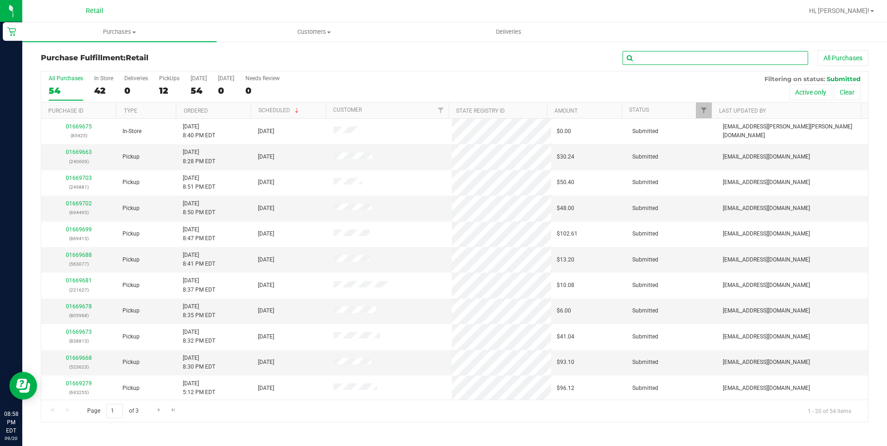
click at [645, 57] on input "text" at bounding box center [714, 58] width 185 height 14
type input "alex"
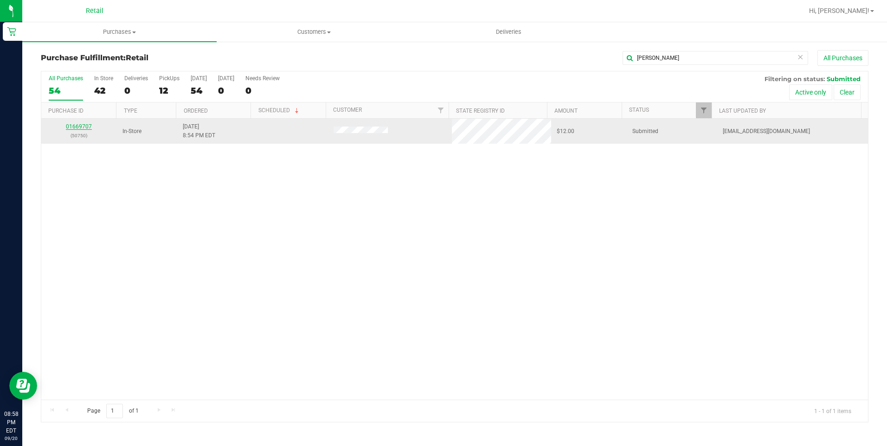
click at [77, 127] on link "01669707" at bounding box center [79, 126] width 26 height 6
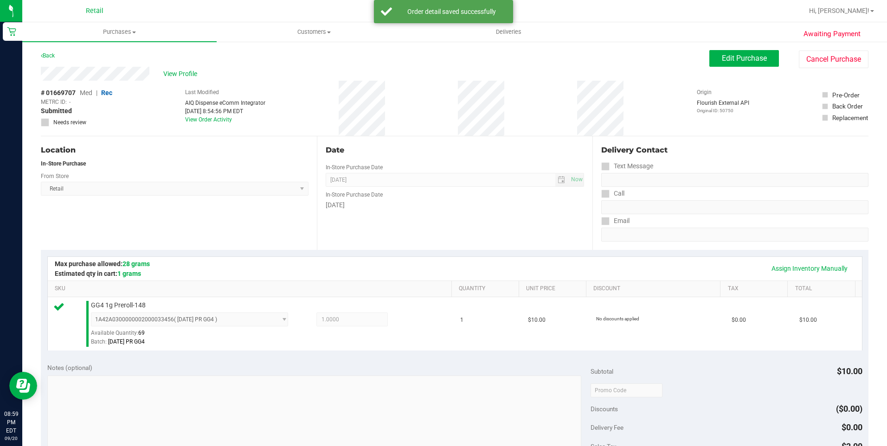
scroll to position [185, 0]
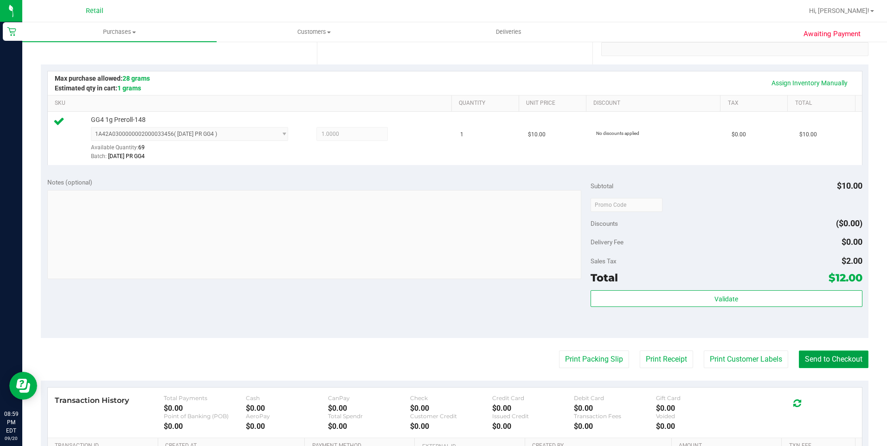
click at [842, 351] on button "Send to Checkout" at bounding box center [834, 360] width 70 height 18
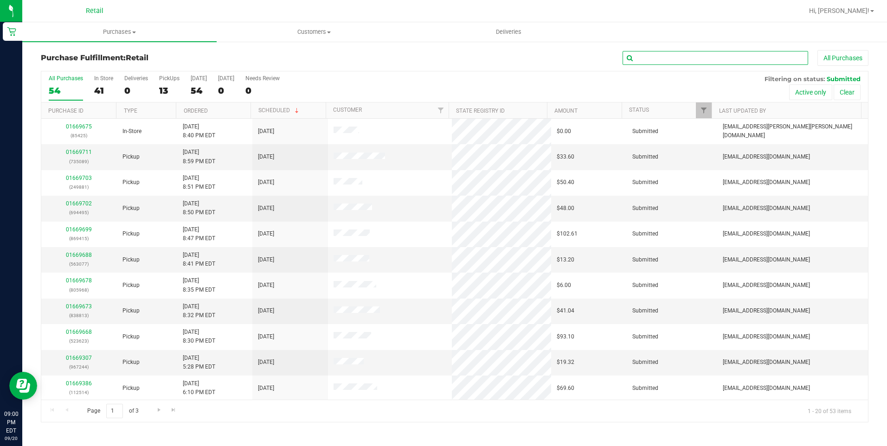
click at [659, 59] on input "text" at bounding box center [714, 58] width 185 height 14
type input "perez"
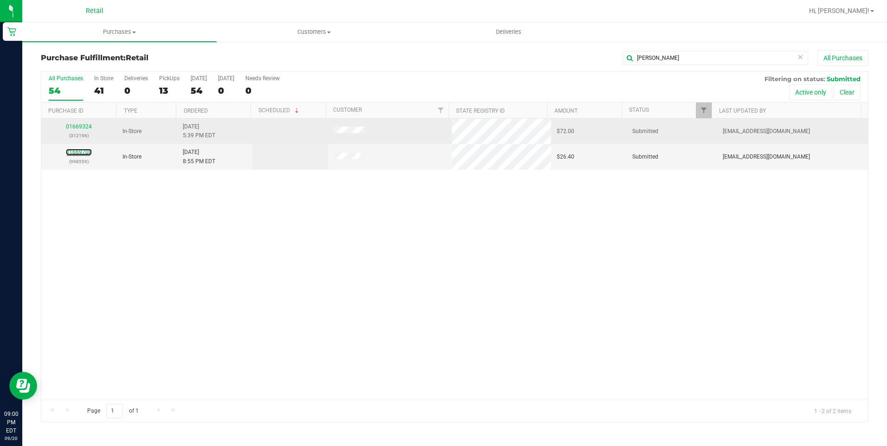
drag, startPoint x: 76, startPoint y: 150, endPoint x: 82, endPoint y: 119, distance: 31.2
click at [76, 148] on div "01669708 (998559)" at bounding box center [79, 157] width 64 height 18
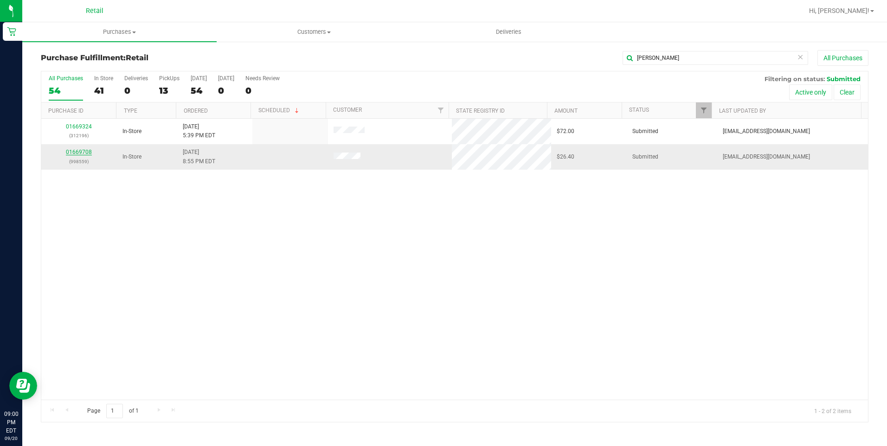
click at [90, 153] on link "01669708" at bounding box center [79, 152] width 26 height 6
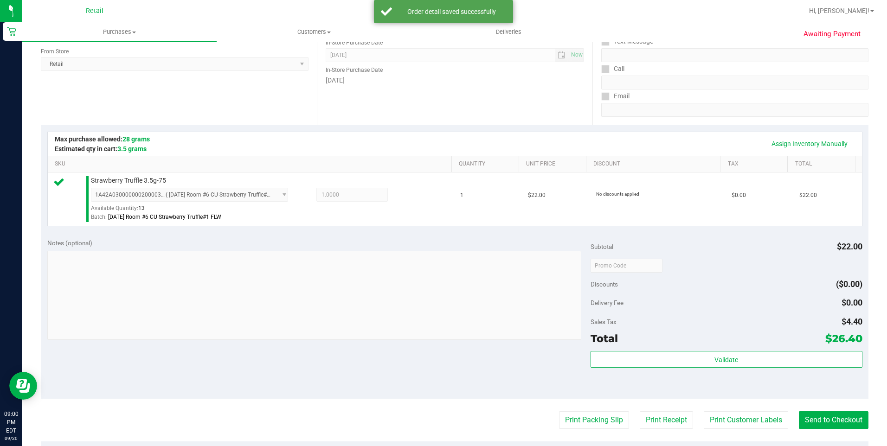
scroll to position [139, 0]
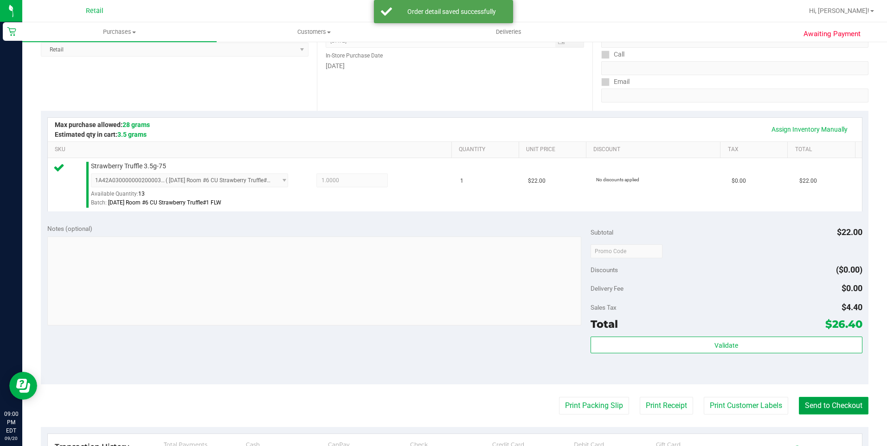
click at [831, 402] on button "Send to Checkout" at bounding box center [834, 406] width 70 height 18
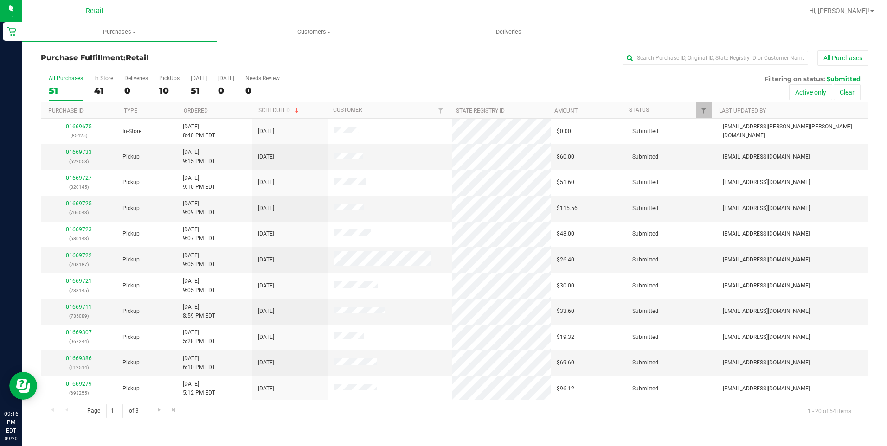
click at [663, 51] on div "All Purchases" at bounding box center [592, 58] width 551 height 16
click at [663, 59] on input "text" at bounding box center [714, 58] width 185 height 14
type input "migu"
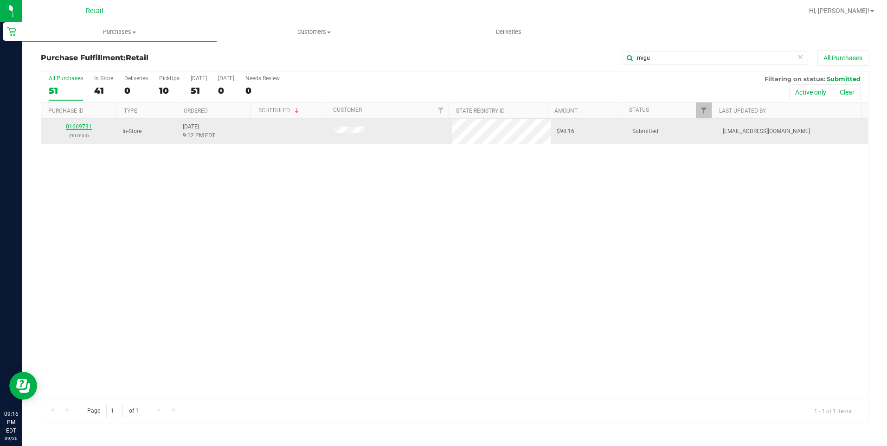
click at [76, 123] on link "01669731" at bounding box center [79, 126] width 26 height 6
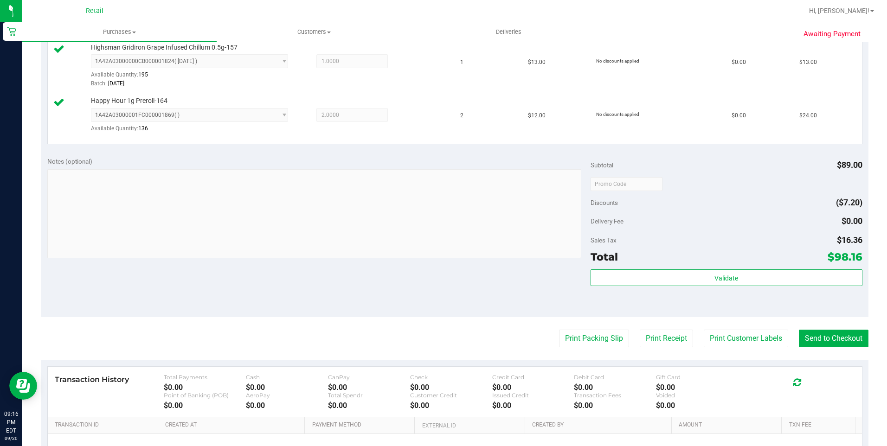
scroll to position [417, 0]
click at [841, 334] on button "Send to Checkout" at bounding box center [834, 336] width 70 height 18
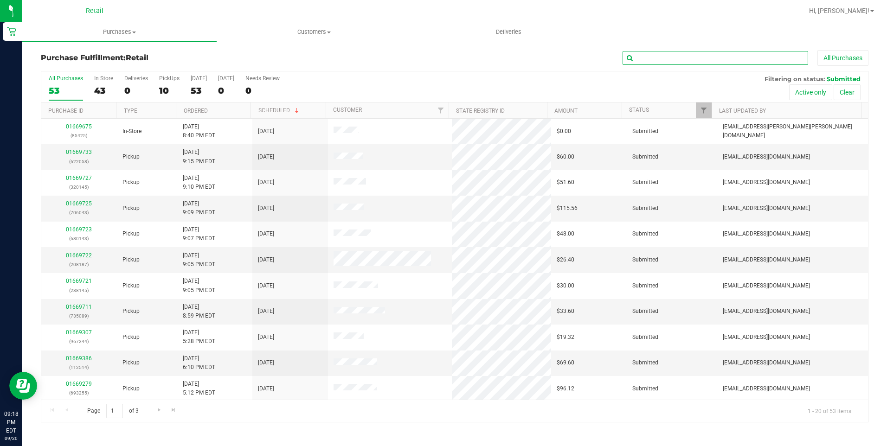
click at [771, 55] on input "text" at bounding box center [714, 58] width 185 height 14
type input "shere"
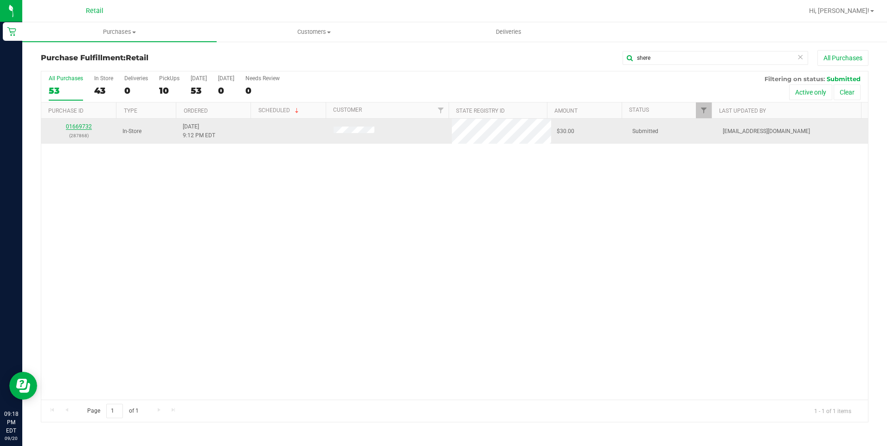
click at [71, 126] on link "01669732" at bounding box center [79, 126] width 26 height 6
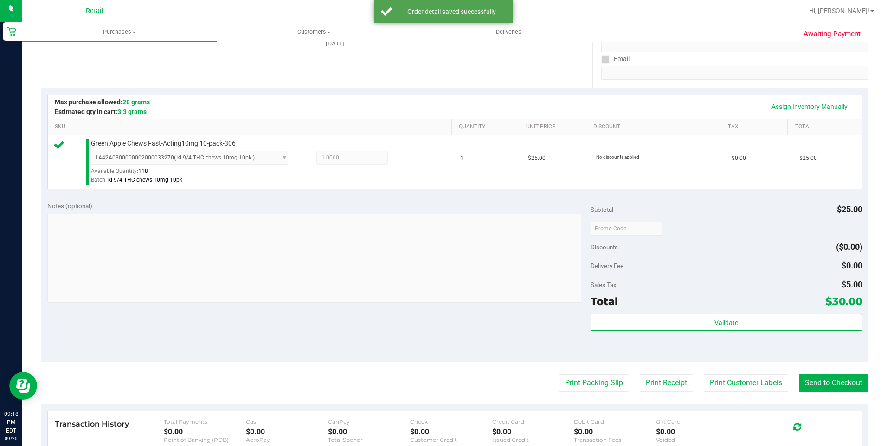
scroll to position [185, 0]
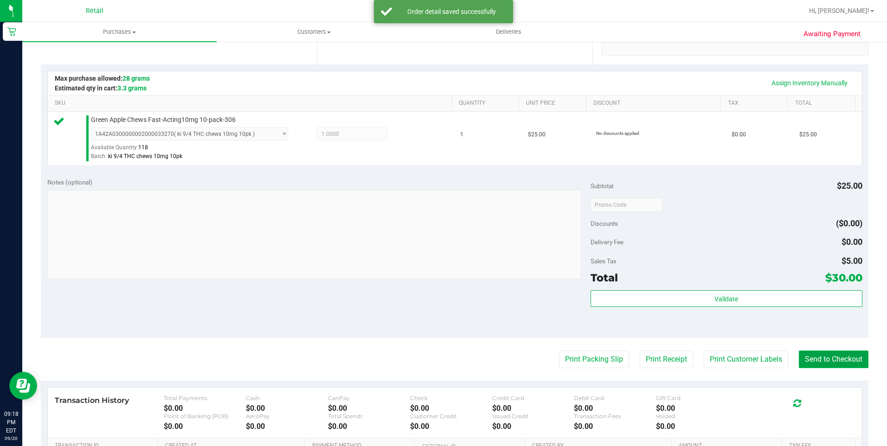
click at [834, 357] on button "Send to Checkout" at bounding box center [834, 360] width 70 height 18
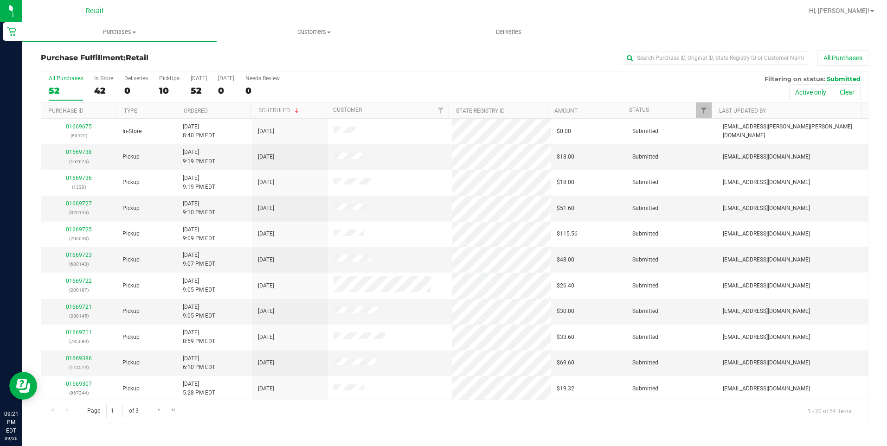
click at [669, 48] on div "Purchase Fulfillment: Retail All Purchases All Purchases 52 In Store 42 Deliver…" at bounding box center [454, 236] width 864 height 391
click at [671, 61] on input "text" at bounding box center [714, 58] width 185 height 14
type input "jacq"
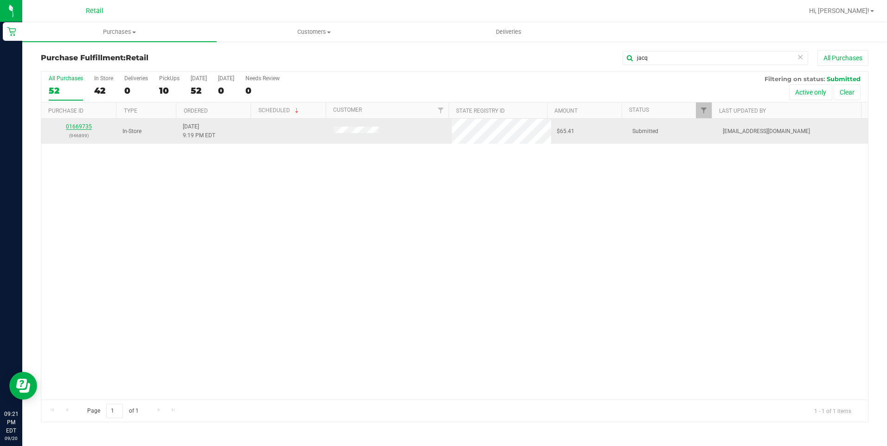
click at [90, 125] on link "01669735" at bounding box center [79, 126] width 26 height 6
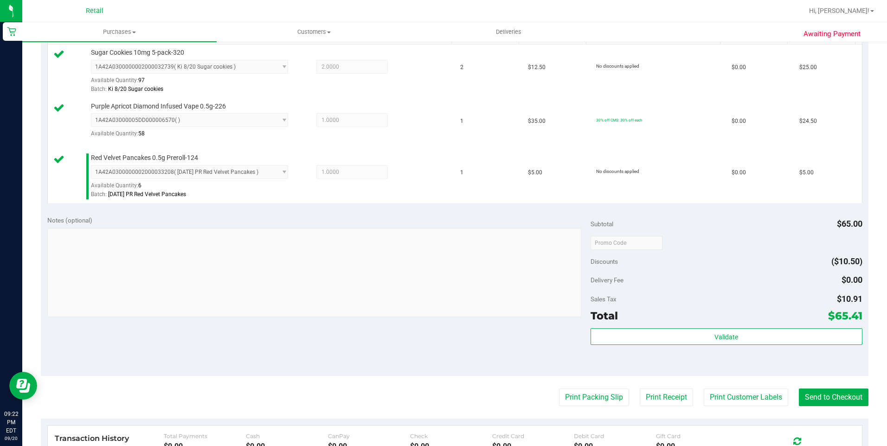
scroll to position [278, 0]
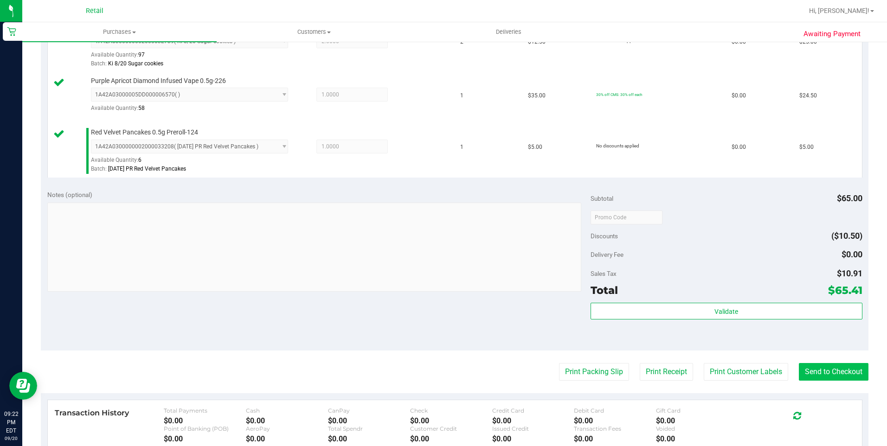
drag, startPoint x: 822, startPoint y: 360, endPoint x: 817, endPoint y: 365, distance: 6.9
click at [821, 360] on purchase-details "Back Edit Purchase Cancel Purchase View Profile # 01669735 Med | Rec METRC ID: …" at bounding box center [454, 169] width 827 height 795
click at [817, 368] on button "Send to Checkout" at bounding box center [834, 372] width 70 height 18
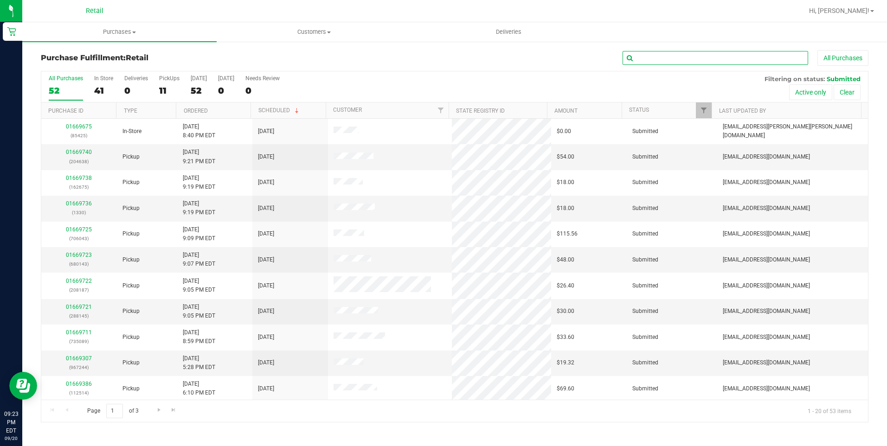
click at [672, 58] on input "text" at bounding box center [714, 58] width 185 height 14
type input "pat"
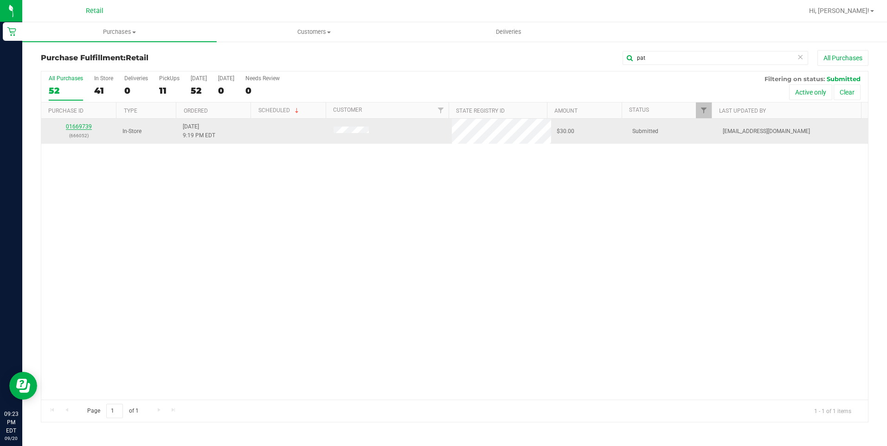
click at [72, 125] on link "01669739" at bounding box center [79, 126] width 26 height 6
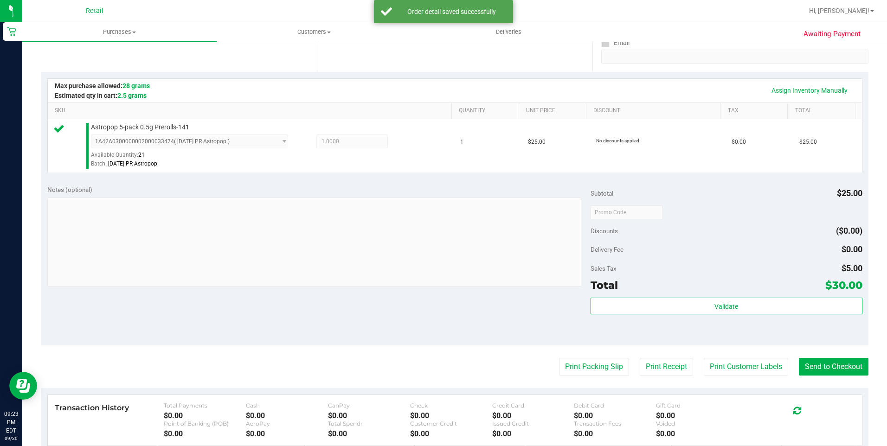
scroll to position [185, 0]
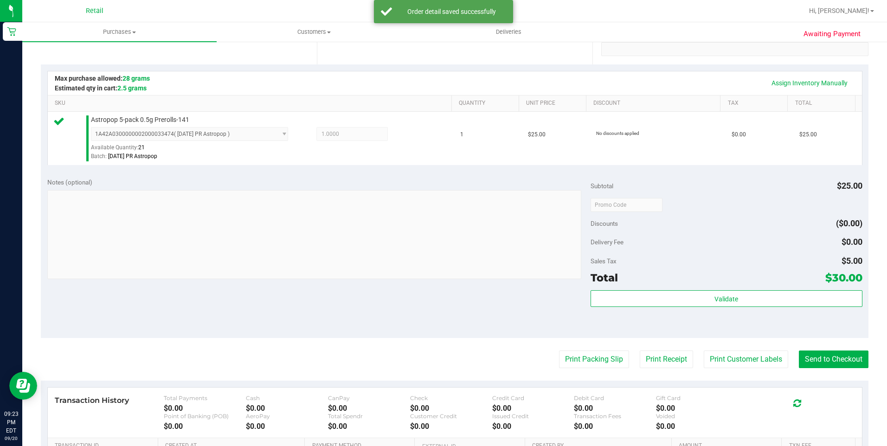
click at [832, 347] on purchase-details "Back Edit Purchase Cancel Purchase View Profile # 01669739 Med | Rec METRC ID: …" at bounding box center [454, 210] width 827 height 690
click at [831, 362] on button "Send to Checkout" at bounding box center [834, 360] width 70 height 18
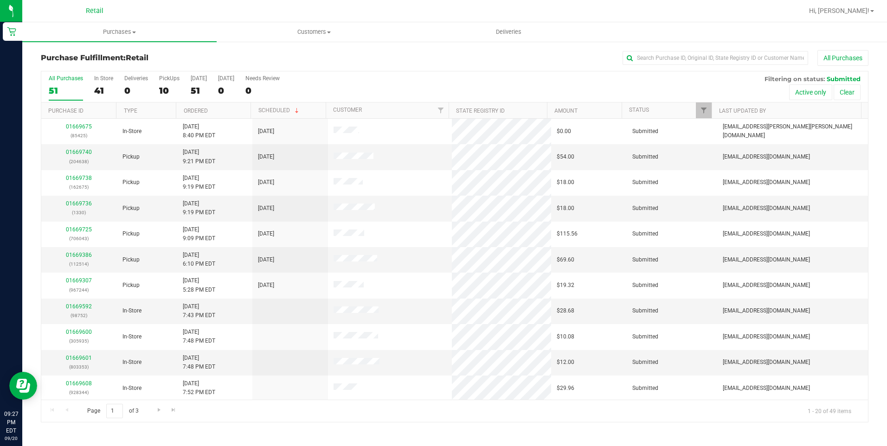
click at [680, 46] on div "Purchase Fulfillment: Retail All Purchases All Purchases 51 In Store 41 Deliver…" at bounding box center [454, 236] width 864 height 391
click at [679, 64] on input "text" at bounding box center [714, 58] width 185 height 14
type input "carissa"
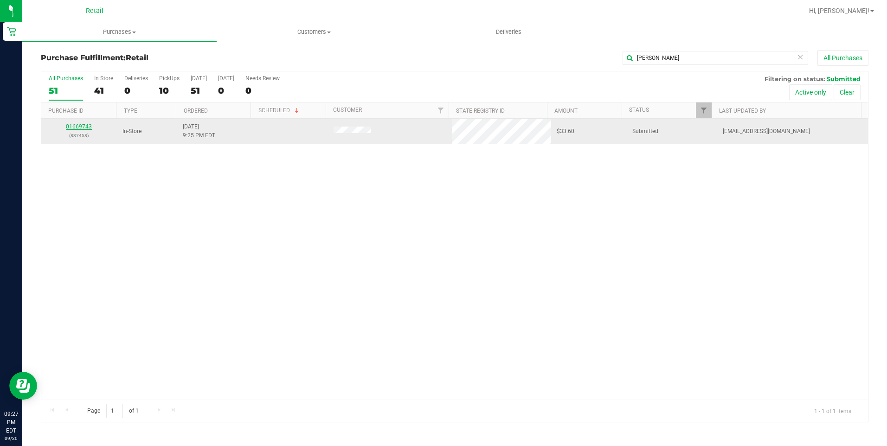
click at [82, 129] on link "01669743" at bounding box center [79, 126] width 26 height 6
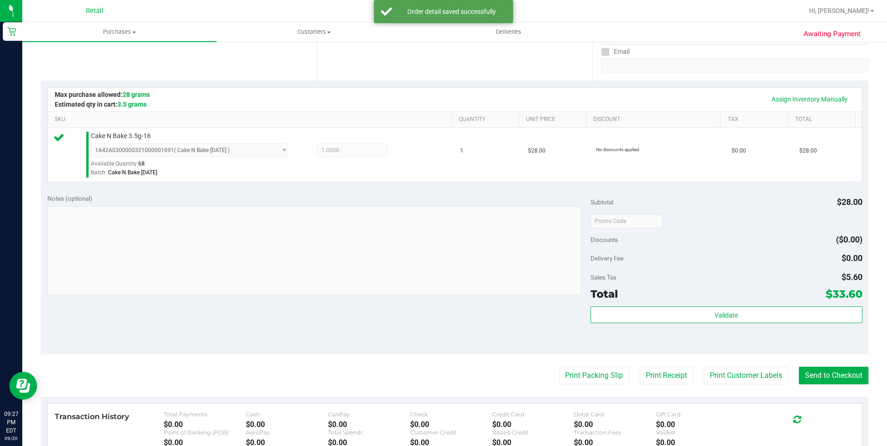
scroll to position [185, 0]
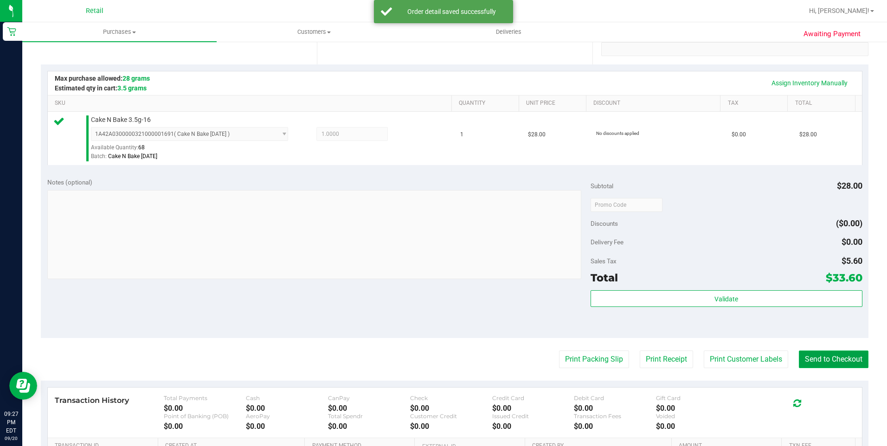
click at [800, 358] on button "Send to Checkout" at bounding box center [834, 360] width 70 height 18
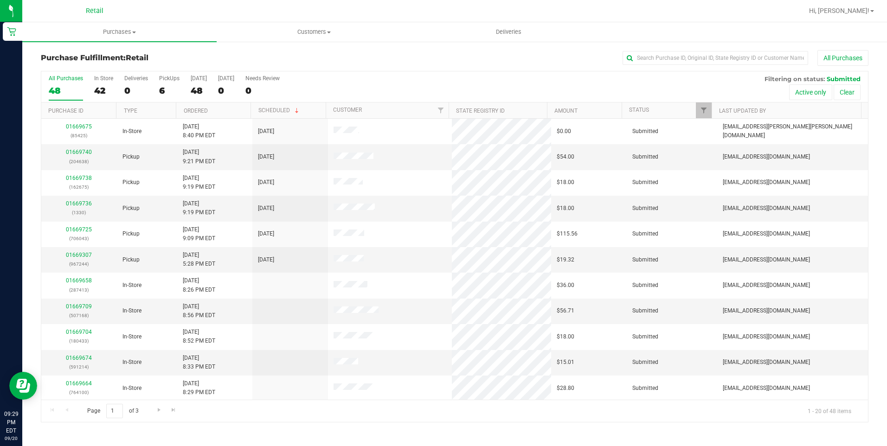
click at [682, 66] on div "Purchase Fulfillment: Retail All Purchases" at bounding box center [454, 60] width 827 height 20
click at [683, 55] on input "text" at bounding box center [714, 58] width 185 height 14
type input "lawl"
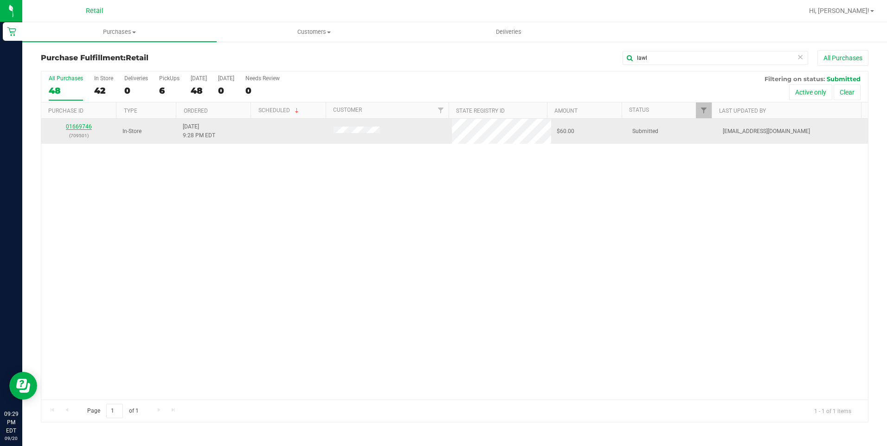
click at [85, 127] on link "01669746" at bounding box center [79, 126] width 26 height 6
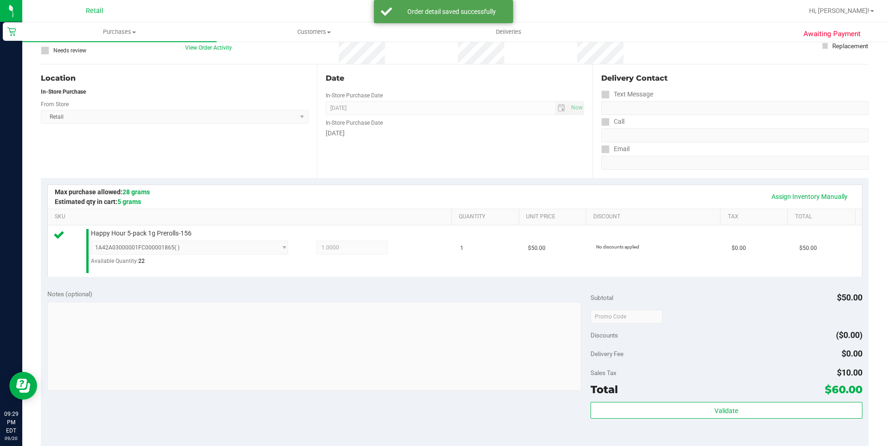
scroll to position [139, 0]
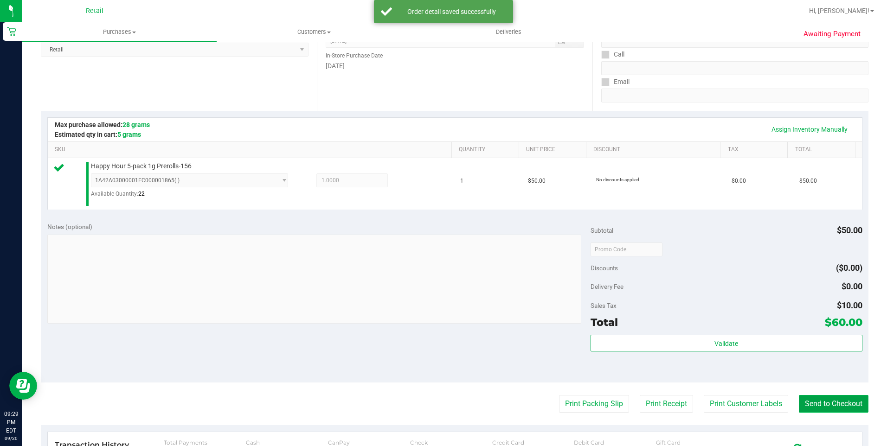
click at [846, 408] on button "Send to Checkout" at bounding box center [834, 404] width 70 height 18
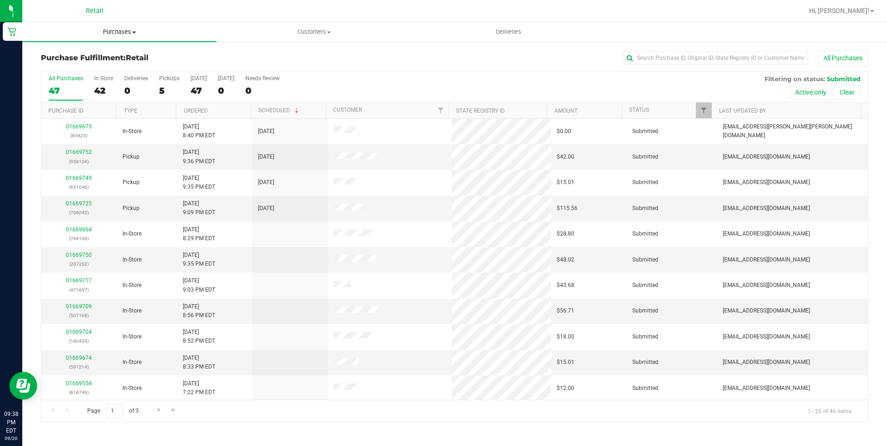
click at [109, 26] on uib-tab-heading "Purchases Summary of purchases Fulfillment All purchases" at bounding box center [119, 31] width 194 height 19
click at [102, 52] on span "Summary of purchases" at bounding box center [69, 56] width 95 height 8
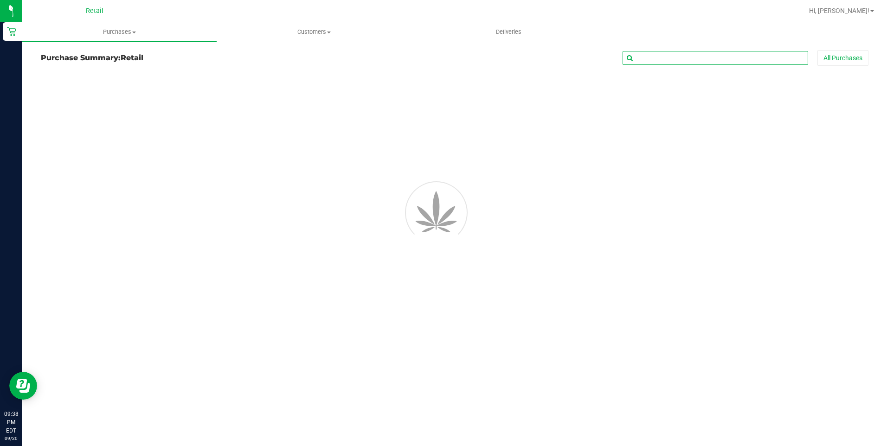
click at [694, 58] on input "text" at bounding box center [714, 58] width 185 height 14
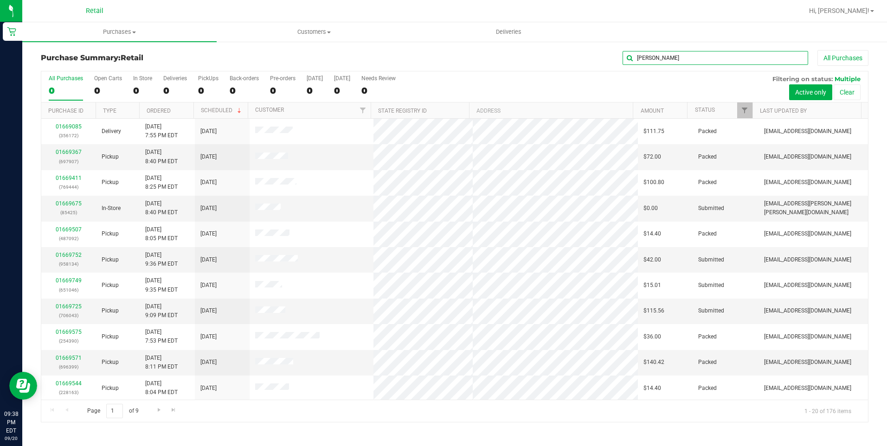
type input "michael"
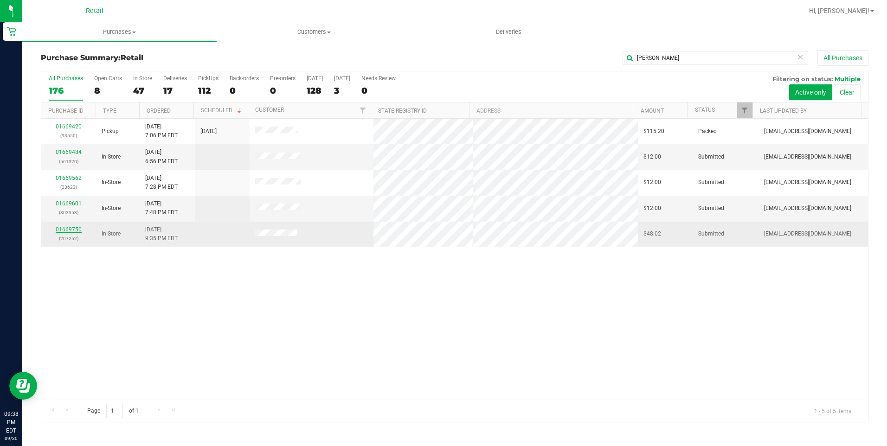
click at [66, 227] on link "01669750" at bounding box center [69, 229] width 26 height 6
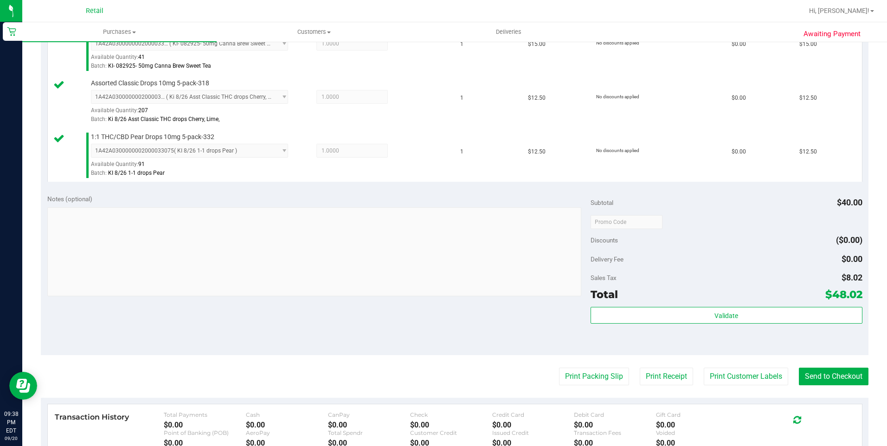
scroll to position [278, 0]
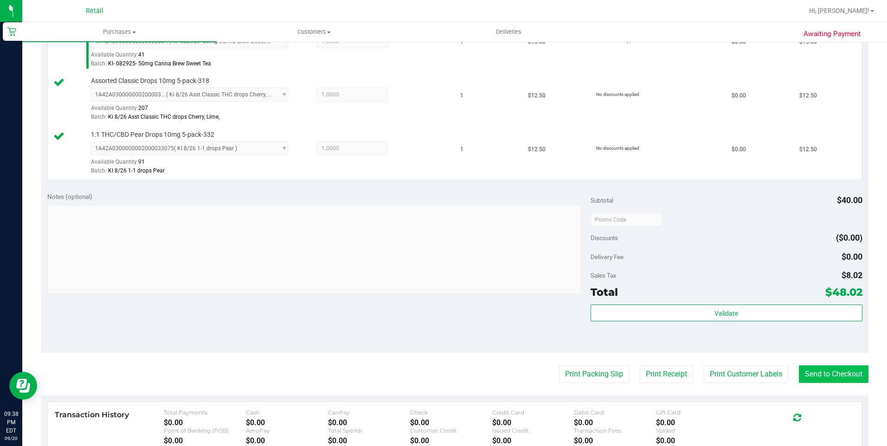
click at [831, 384] on purchase-details "Back Edit Purchase Cancel Purchase View Profile # 01669750 Med | Rec METRC ID: …" at bounding box center [454, 170] width 827 height 797
click at [837, 376] on button "Send to Checkout" at bounding box center [834, 374] width 70 height 18
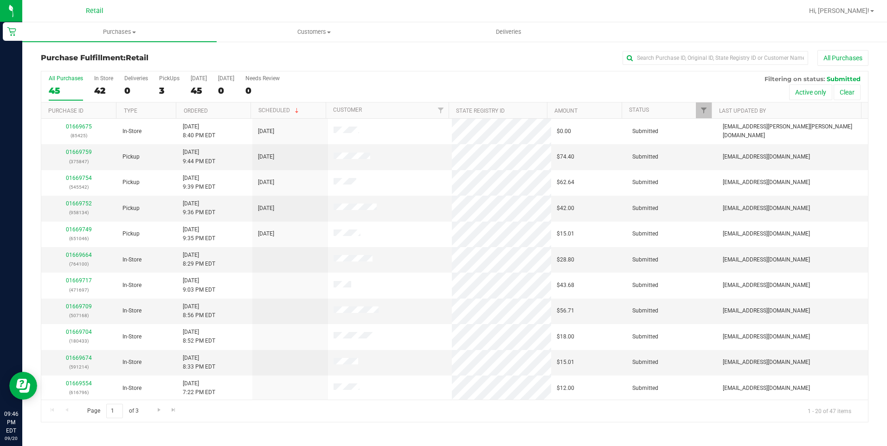
click at [685, 66] on div "Purchase Fulfillment: Retail All Purchases" at bounding box center [454, 60] width 827 height 20
click at [685, 58] on input "text" at bounding box center [714, 58] width 185 height 14
type input "sev"
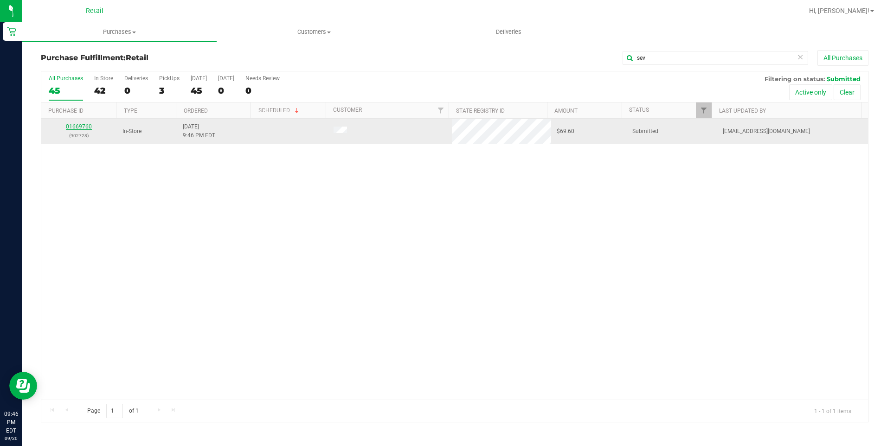
click at [82, 128] on link "01669760" at bounding box center [79, 126] width 26 height 6
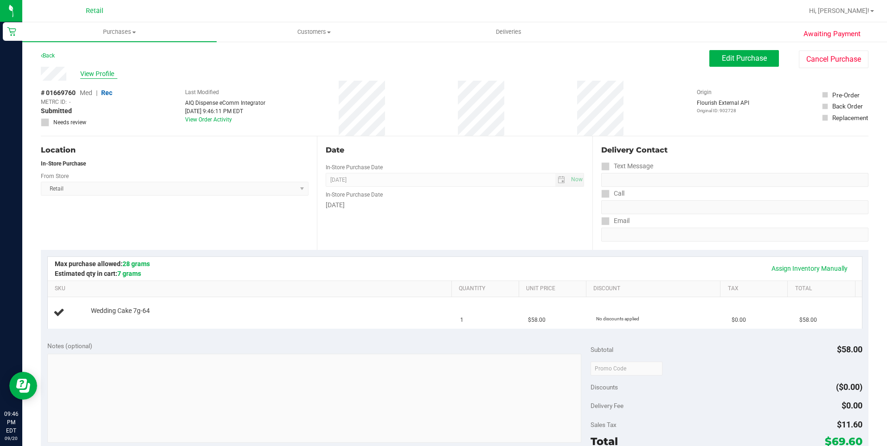
click at [99, 75] on span "View Profile" at bounding box center [98, 74] width 37 height 10
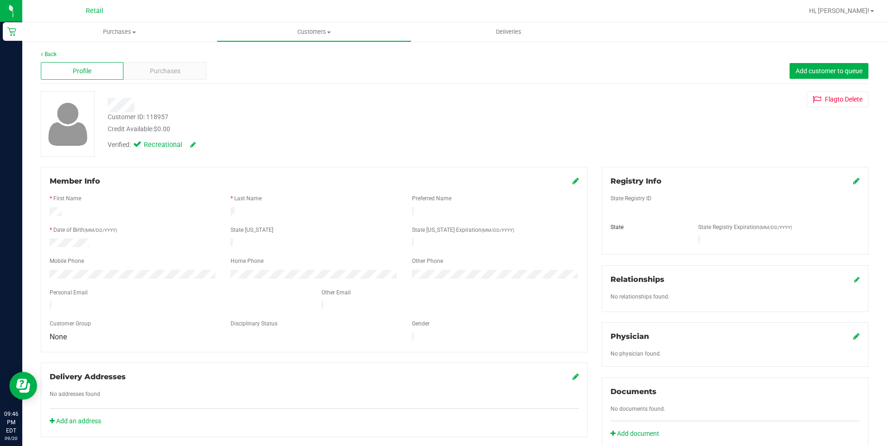
click at [572, 180] on icon at bounding box center [575, 180] width 6 height 7
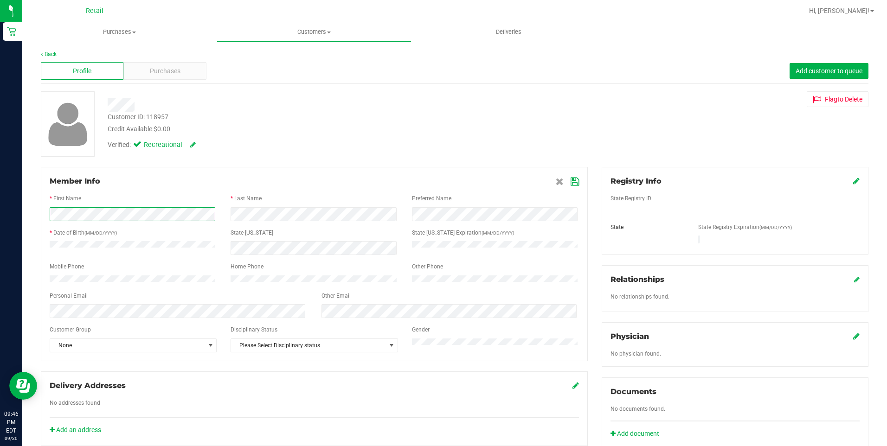
click at [48, 214] on div at bounding box center [133, 214] width 181 height 14
click at [0, 211] on html "Retail 09:46 PM EDT 09/20/2025 09/20 Retail Hi, Victoria! Purchases Summary of …" at bounding box center [443, 223] width 887 height 446
click at [436, 151] on div "Verified: Recreational" at bounding box center [311, 144] width 421 height 20
click at [571, 179] on icon at bounding box center [574, 181] width 8 height 7
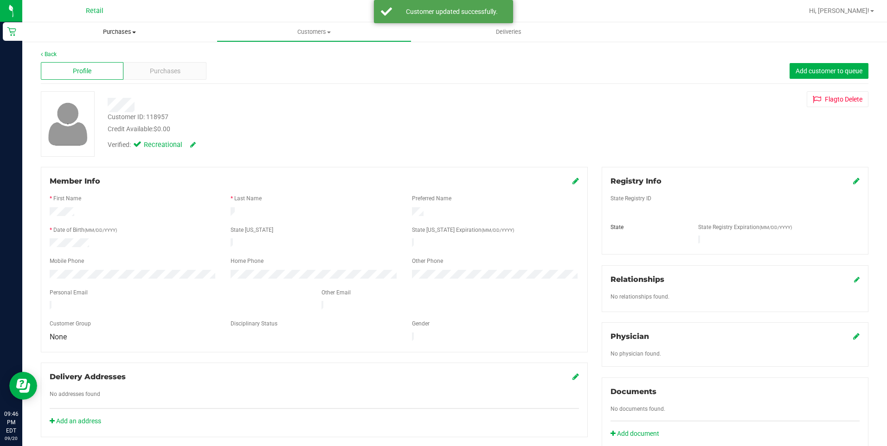
click at [145, 32] on span "Purchases" at bounding box center [119, 32] width 194 height 8
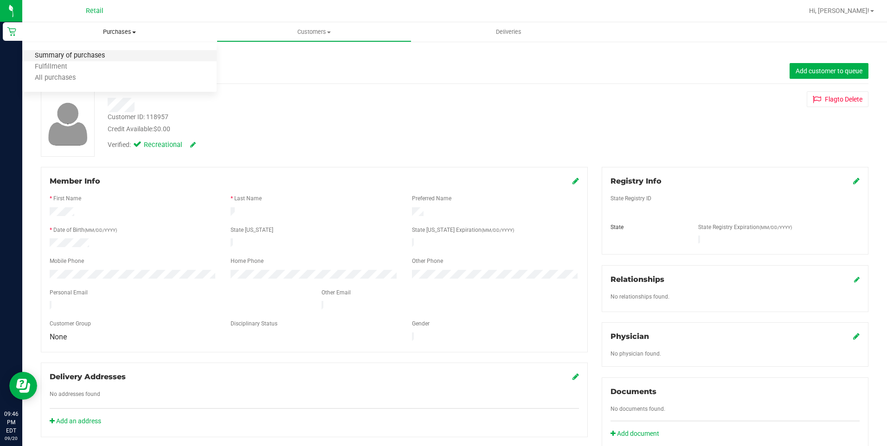
click at [113, 57] on span "Summary of purchases" at bounding box center [69, 56] width 95 height 8
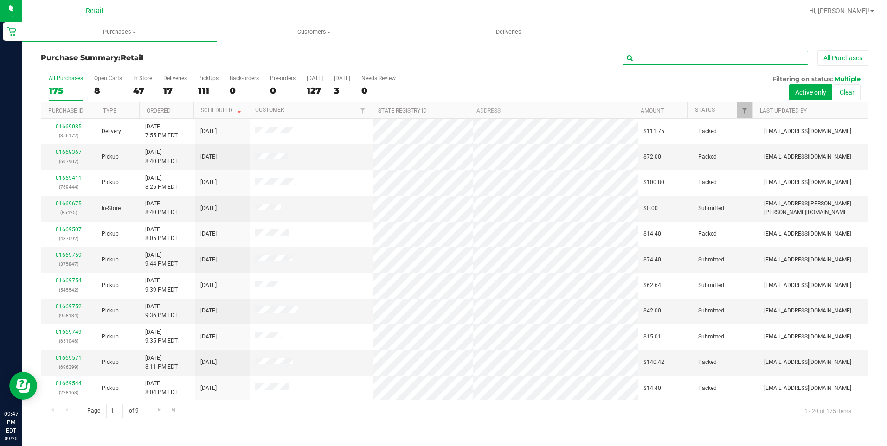
click at [700, 63] on input "text" at bounding box center [714, 58] width 185 height 14
type input "sev"
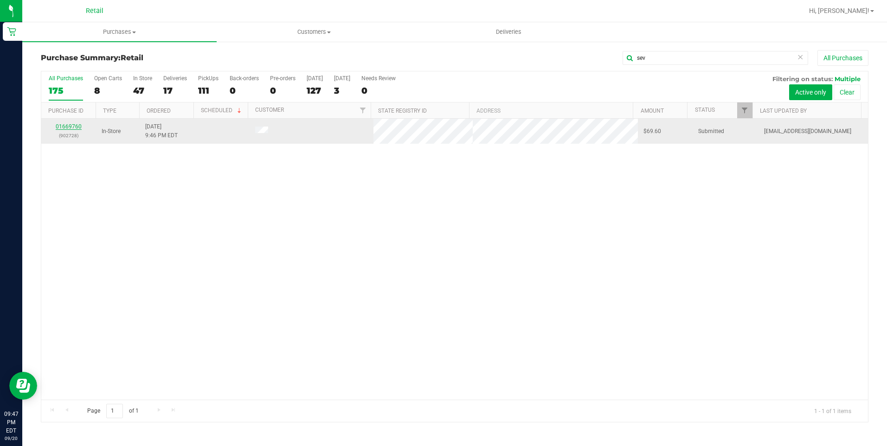
click at [75, 126] on link "01669760" at bounding box center [69, 126] width 26 height 6
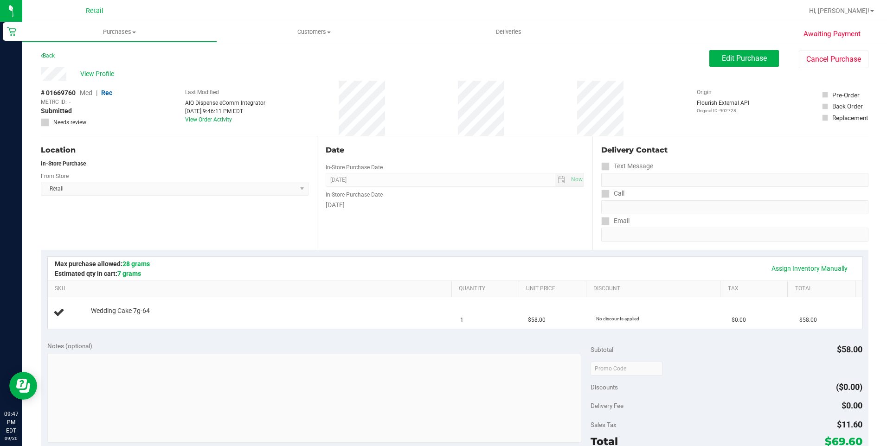
click at [435, 208] on div "[DATE]" at bounding box center [455, 205] width 259 height 10
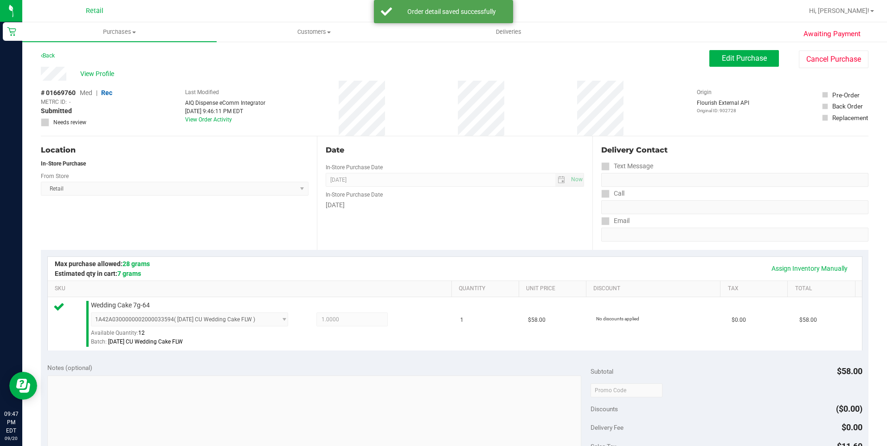
scroll to position [185, 0]
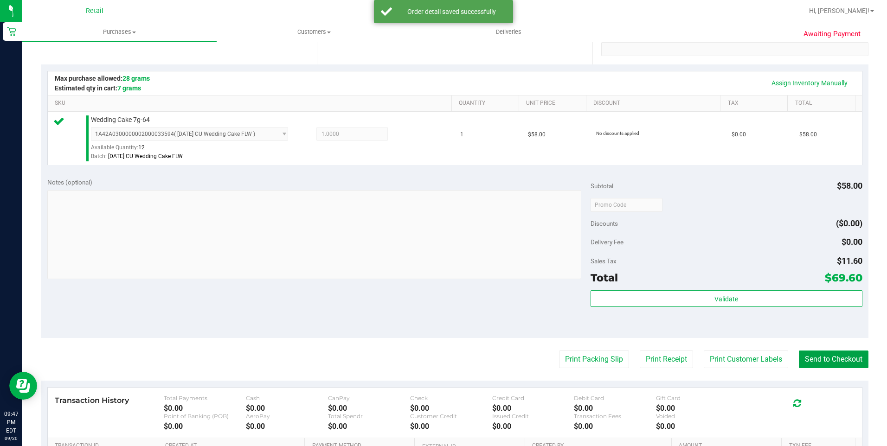
click at [830, 368] on button "Send to Checkout" at bounding box center [834, 360] width 70 height 18
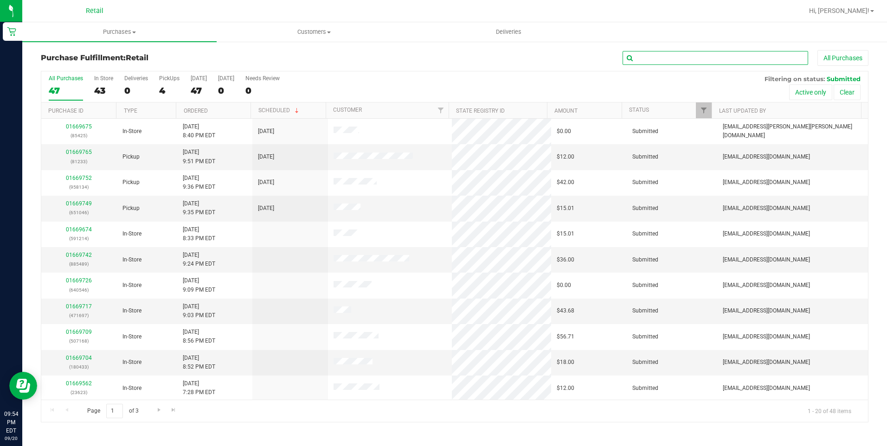
click at [634, 55] on input "text" at bounding box center [714, 58] width 185 height 14
type input "cut"
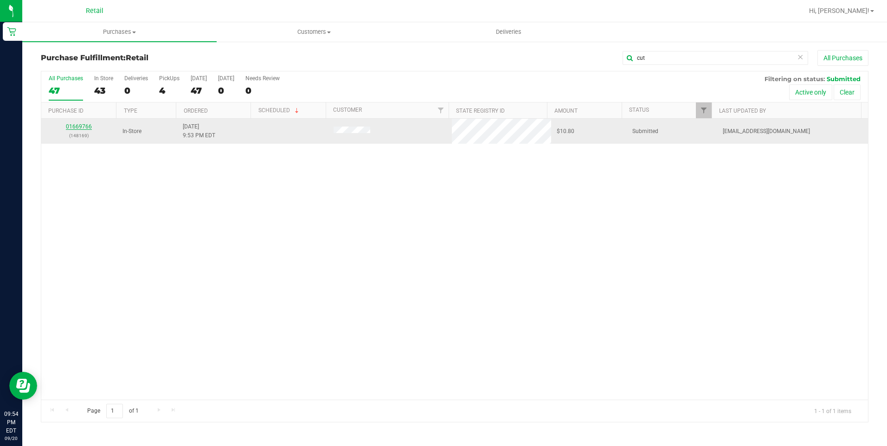
click at [77, 127] on link "01669766" at bounding box center [79, 126] width 26 height 6
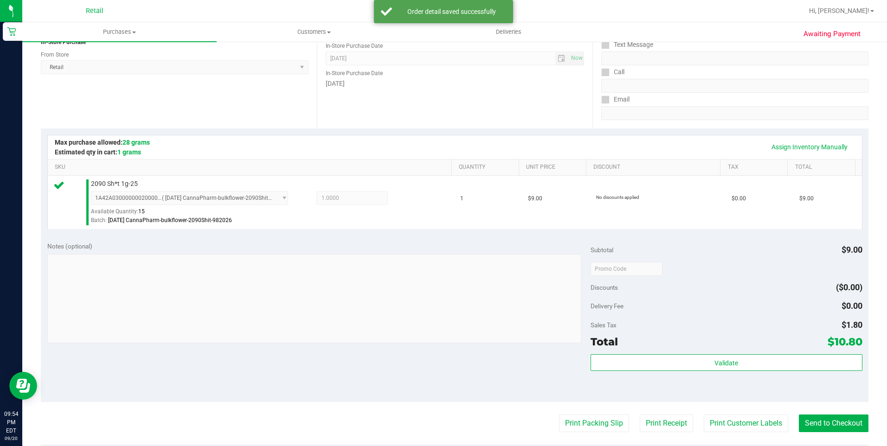
scroll to position [139, 0]
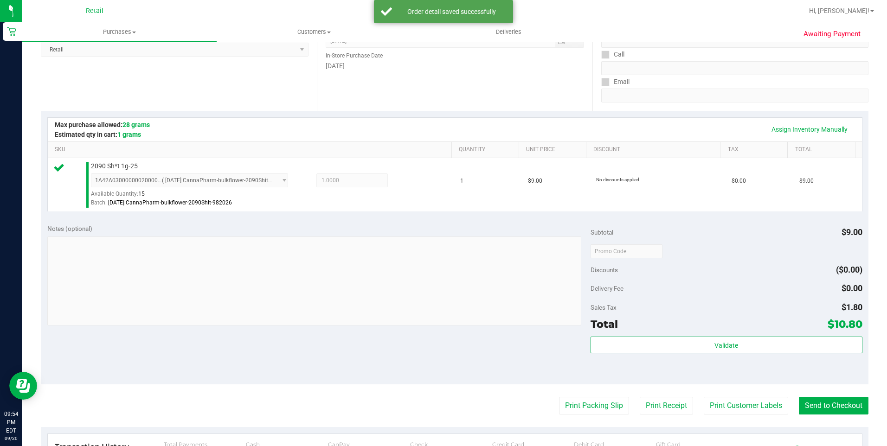
click at [818, 417] on purchase-details "Back Edit Purchase Cancel Purchase View Profile # 01669766 Med | Rec METRC ID: …" at bounding box center [454, 256] width 827 height 690
click at [816, 409] on button "Send to Checkout" at bounding box center [834, 406] width 70 height 18
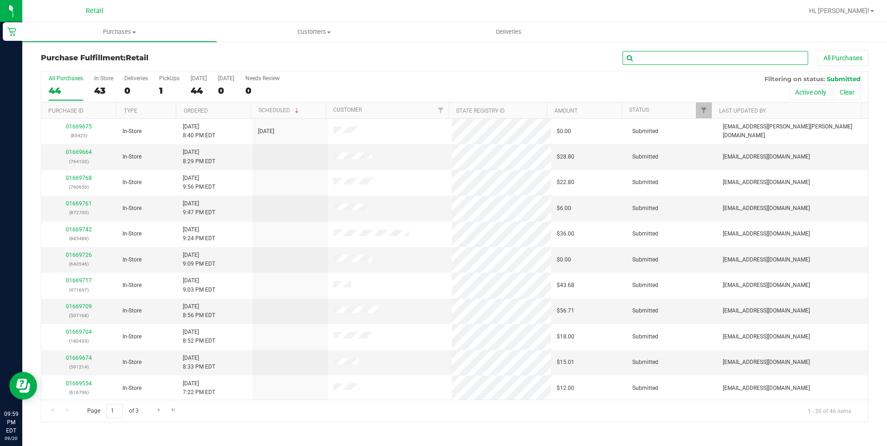
click at [668, 60] on input "text" at bounding box center [714, 58] width 185 height 14
type input "talal"
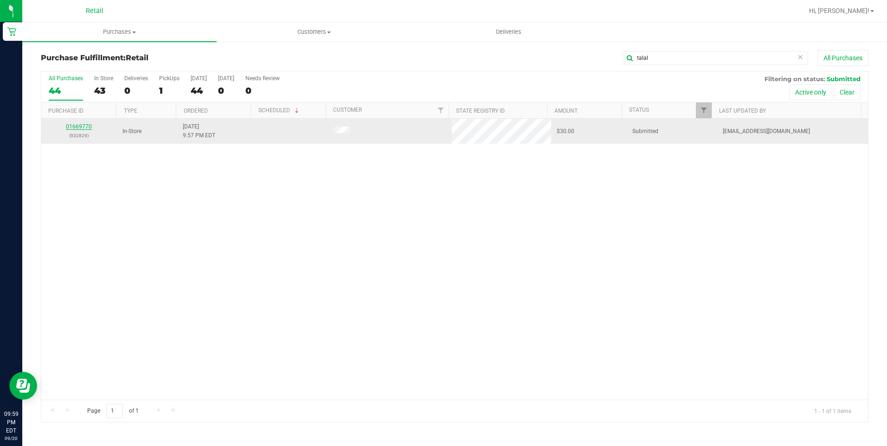
click at [86, 127] on link "01669770" at bounding box center [79, 126] width 26 height 6
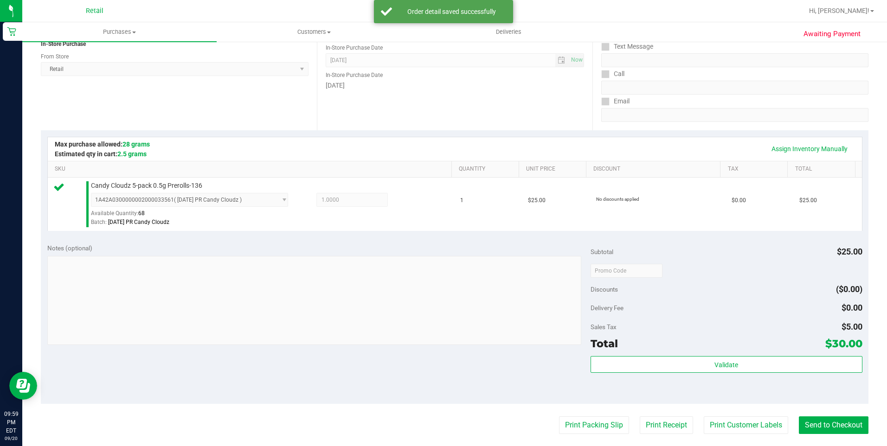
scroll to position [185, 0]
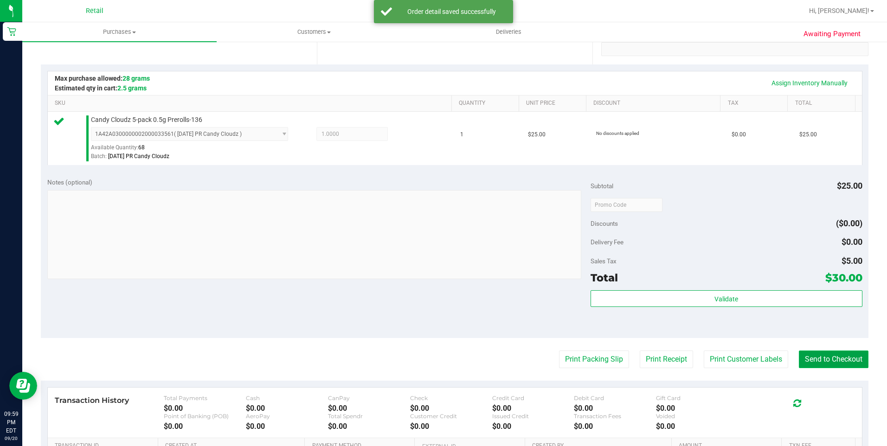
click at [832, 364] on button "Send to Checkout" at bounding box center [834, 360] width 70 height 18
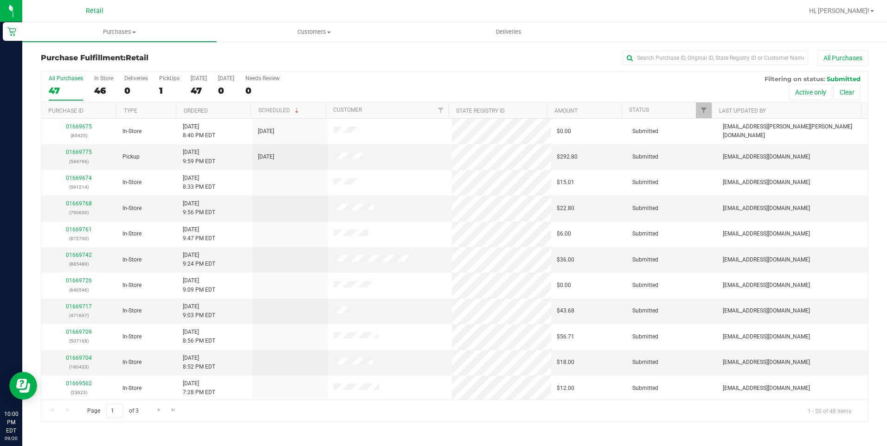
click at [675, 48] on div "Purchase Fulfillment: Retail All Purchases All Purchases 47 In Store 46 Deliver…" at bounding box center [454, 236] width 864 height 391
click at [675, 51] on input "text" at bounding box center [714, 58] width 185 height 14
type input "carlos"
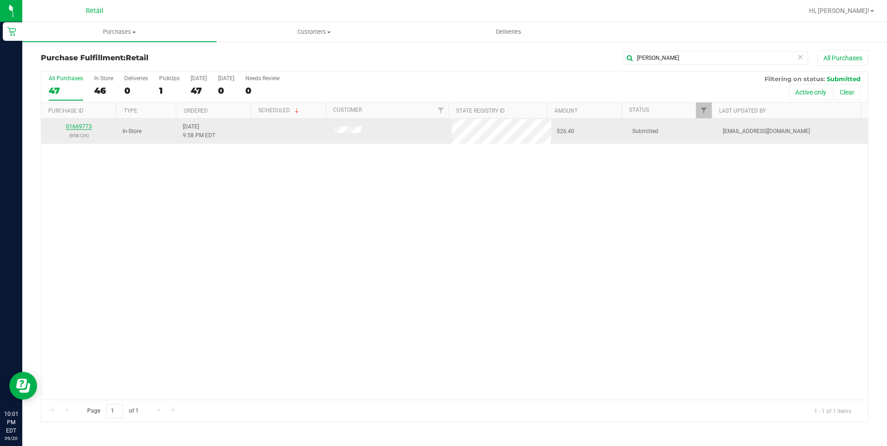
click at [86, 127] on link "01669773" at bounding box center [79, 126] width 26 height 6
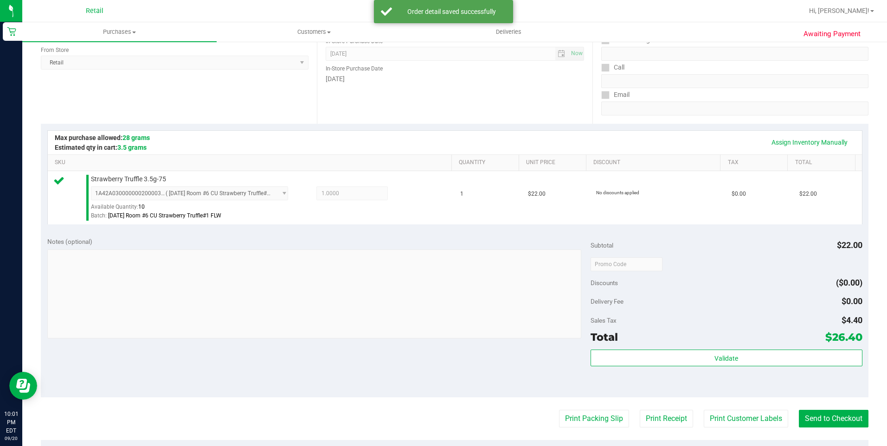
scroll to position [139, 0]
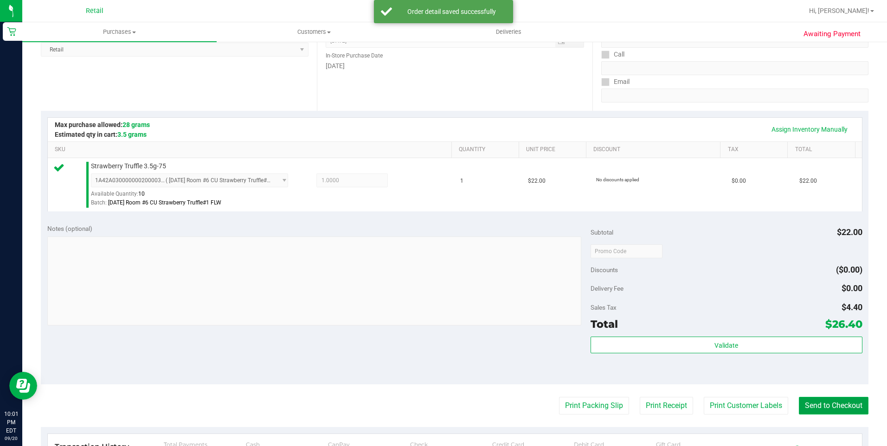
click at [815, 402] on button "Send to Checkout" at bounding box center [834, 406] width 70 height 18
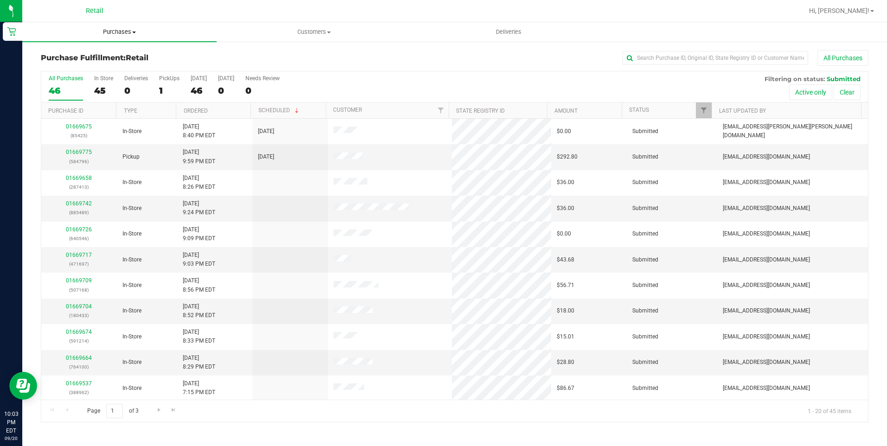
click at [86, 26] on uib-tab-heading "Purchases Summary of purchases Fulfillment All purchases" at bounding box center [119, 31] width 194 height 19
click at [85, 51] on li "Summary of purchases" at bounding box center [119, 56] width 194 height 11
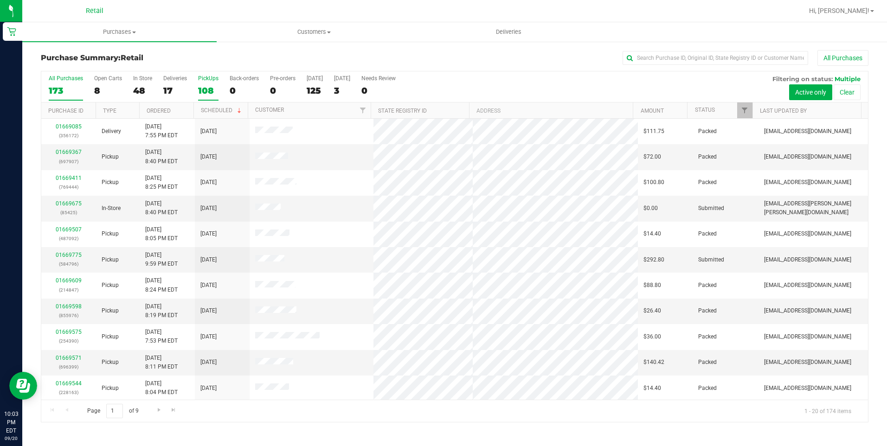
click at [205, 86] on div "108" at bounding box center [208, 90] width 20 height 11
click at [0, 0] on input "PickUps 108" at bounding box center [0, 0] width 0 height 0
click at [122, 38] on uib-tab-heading "Purchases Summary of purchases Fulfillment All purchases" at bounding box center [119, 31] width 194 height 19
click at [122, 52] on li "Summary of purchases" at bounding box center [119, 56] width 194 height 11
click at [674, 61] on input "text" at bounding box center [714, 58] width 185 height 14
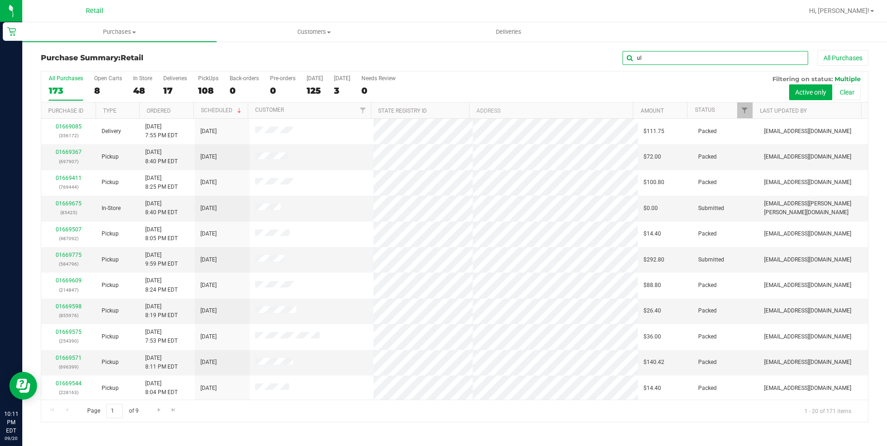
type input "ul"
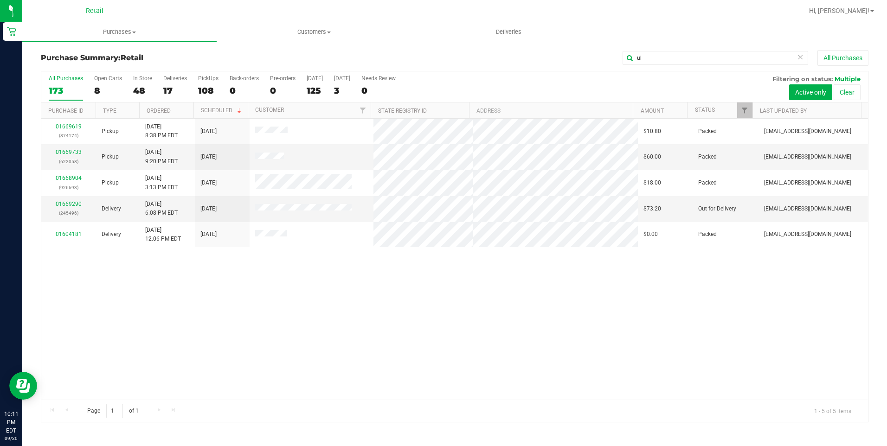
click at [340, 303] on div "01669619 (874174) Pickup 9/20/2025 8:38 PM EDT 9/20/2025 $10.80 Packed chodgkin…" at bounding box center [454, 259] width 826 height 281
click at [61, 149] on link "01669733" at bounding box center [69, 152] width 26 height 6
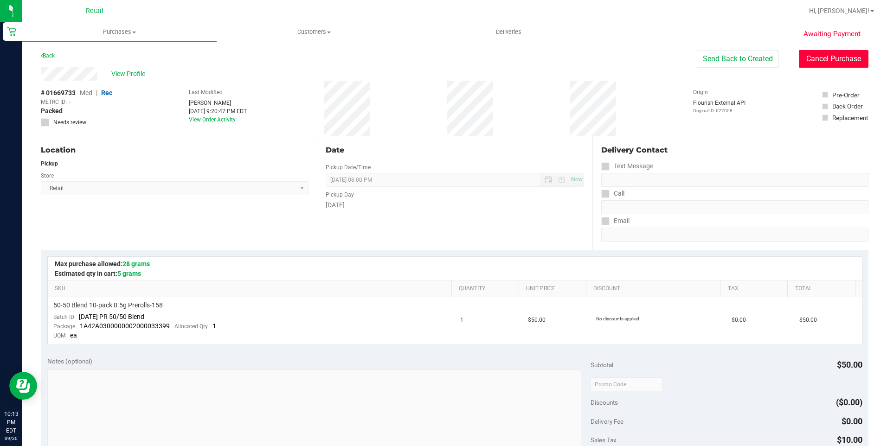
click at [819, 64] on button "Cancel Purchase" at bounding box center [834, 59] width 70 height 18
click at [121, 75] on span "View Profile" at bounding box center [129, 74] width 37 height 10
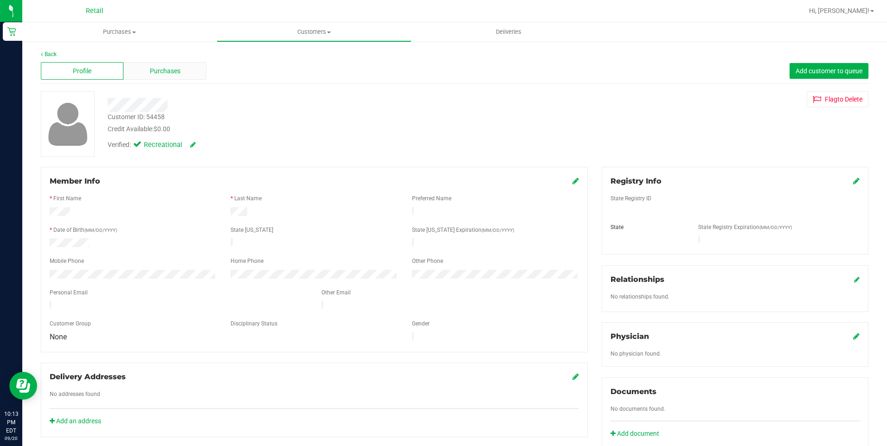
click at [158, 64] on div "Purchases" at bounding box center [164, 71] width 83 height 18
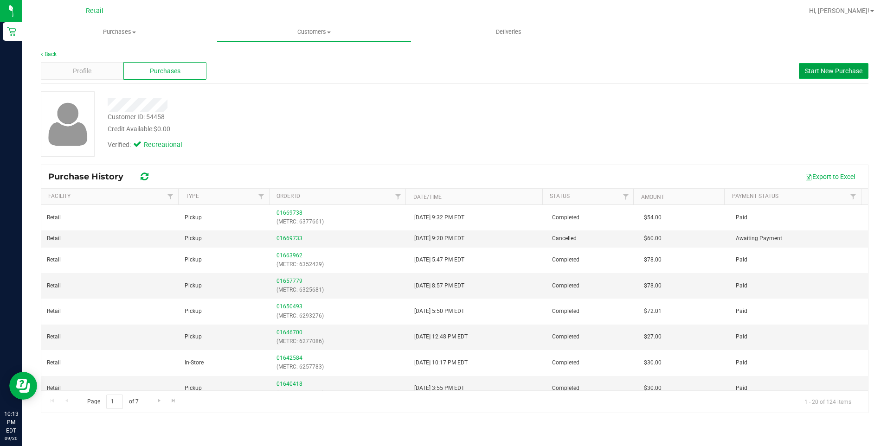
click at [844, 75] on button "Start New Purchase" at bounding box center [834, 71] width 70 height 16
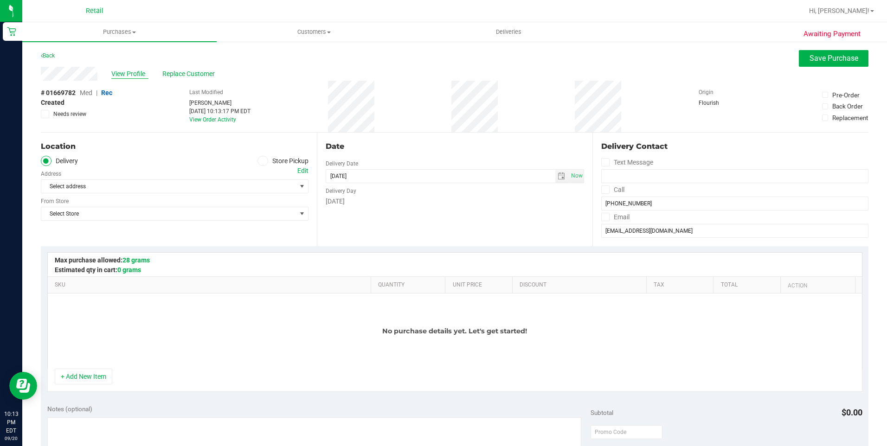
click at [137, 77] on span "View Profile" at bounding box center [129, 74] width 37 height 10
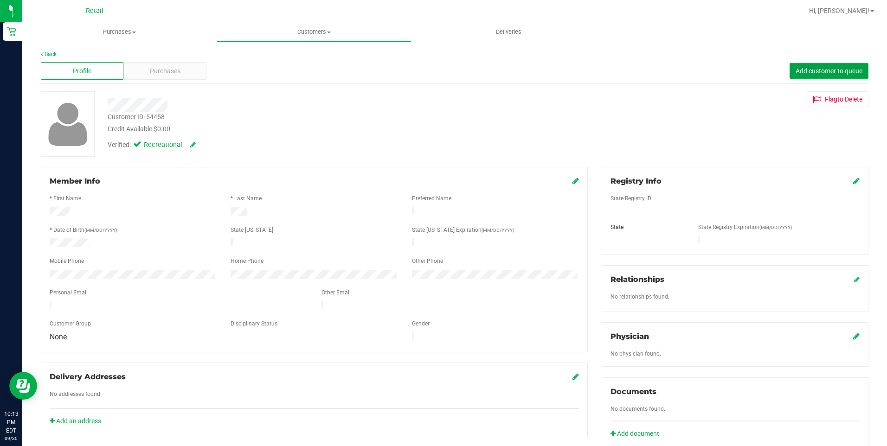
click at [795, 67] on span "Add customer to queue" at bounding box center [828, 70] width 67 height 7
drag, startPoint x: 145, startPoint y: 29, endPoint x: 128, endPoint y: 38, distance: 19.3
click at [145, 29] on span "Purchases" at bounding box center [119, 32] width 194 height 8
click at [70, 53] on span "Summary of purchases" at bounding box center [69, 56] width 95 height 8
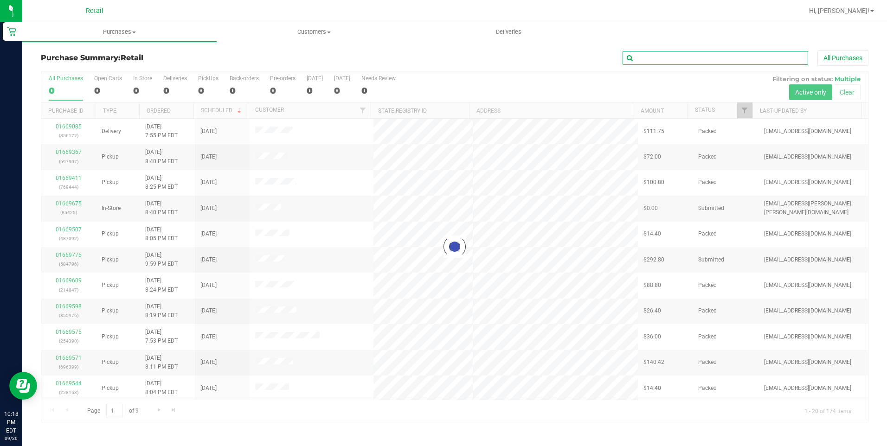
click at [666, 61] on input "text" at bounding box center [714, 58] width 185 height 14
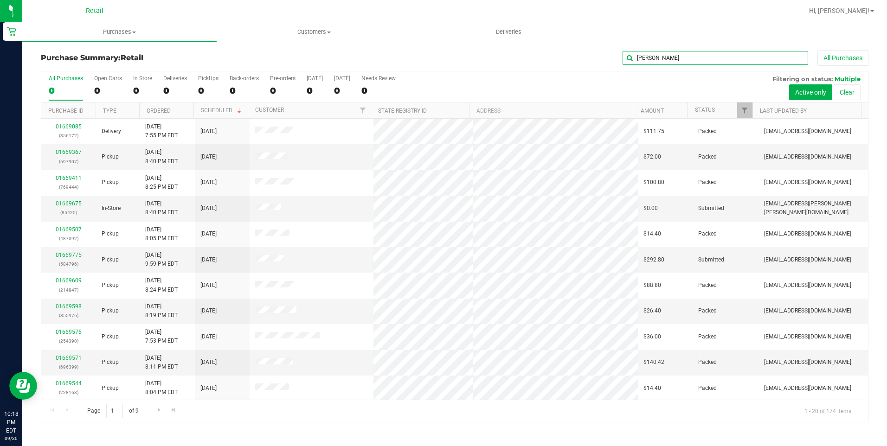
type input "anthony"
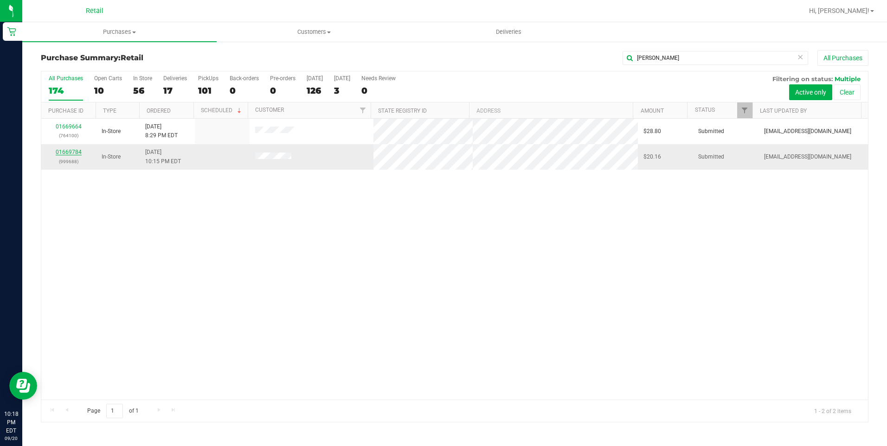
click at [72, 155] on link "01669784" at bounding box center [69, 152] width 26 height 6
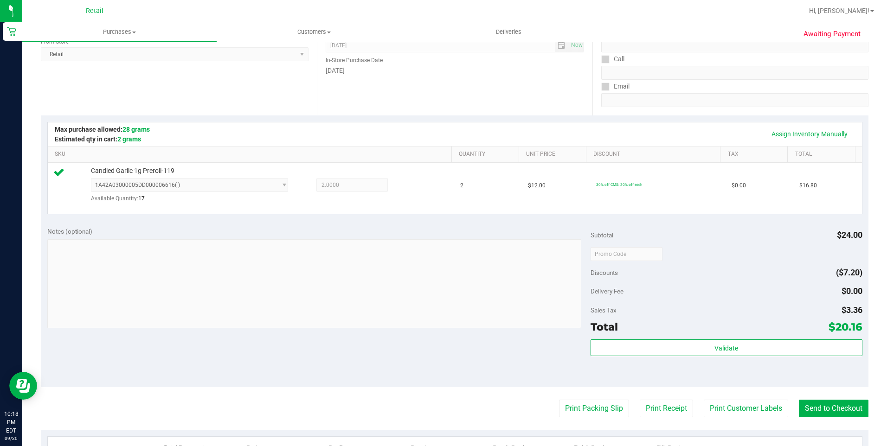
scroll to position [139, 0]
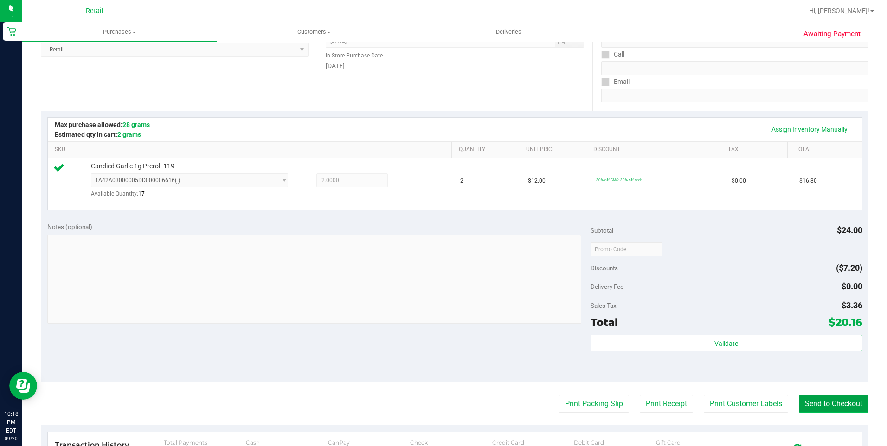
click at [831, 405] on button "Send to Checkout" at bounding box center [834, 404] width 70 height 18
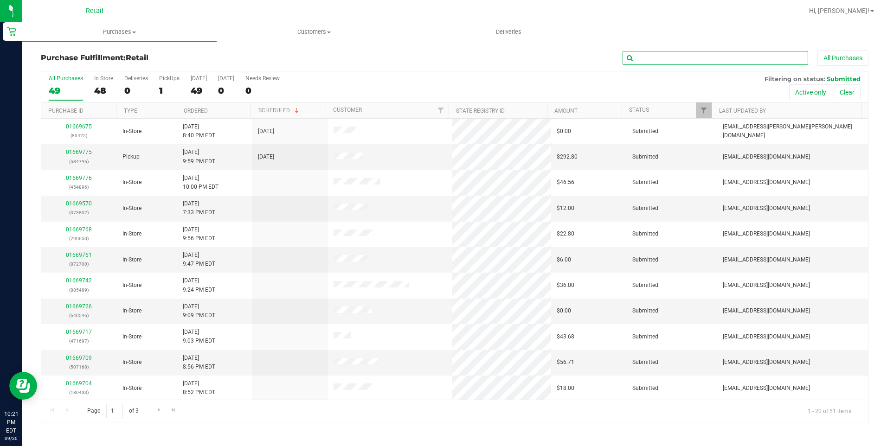
click at [651, 64] on input "text" at bounding box center [714, 58] width 185 height 14
type input "angelina"
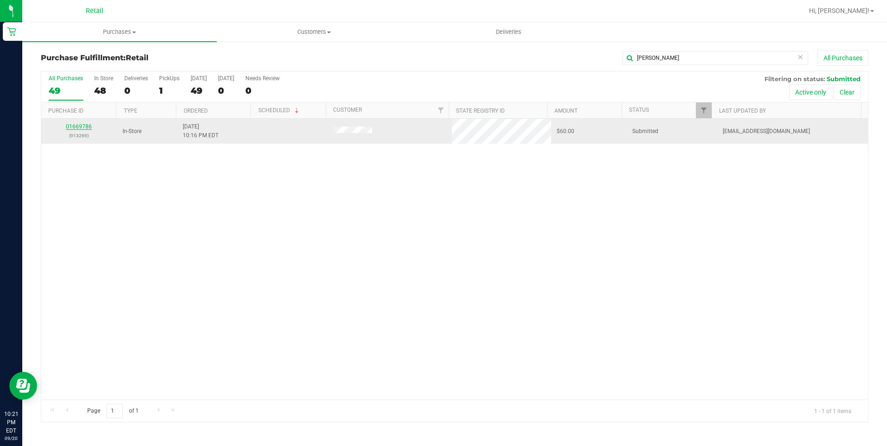
click at [85, 127] on link "01669786" at bounding box center [79, 126] width 26 height 6
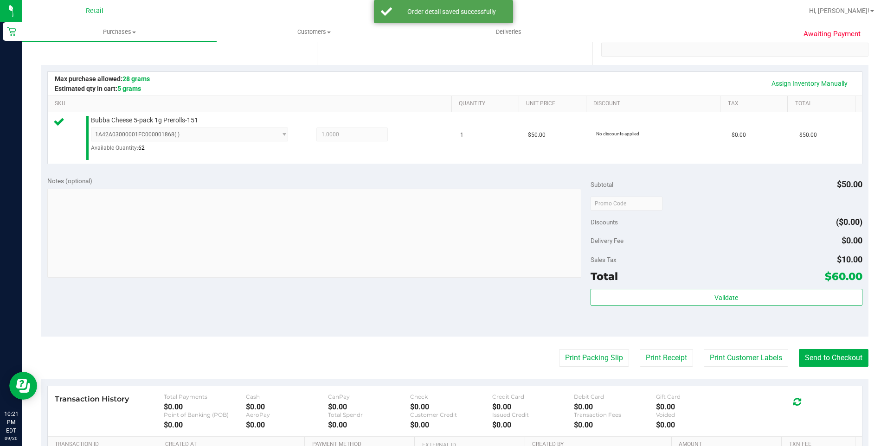
scroll to position [185, 0]
click at [814, 361] on button "Send to Checkout" at bounding box center [834, 358] width 70 height 18
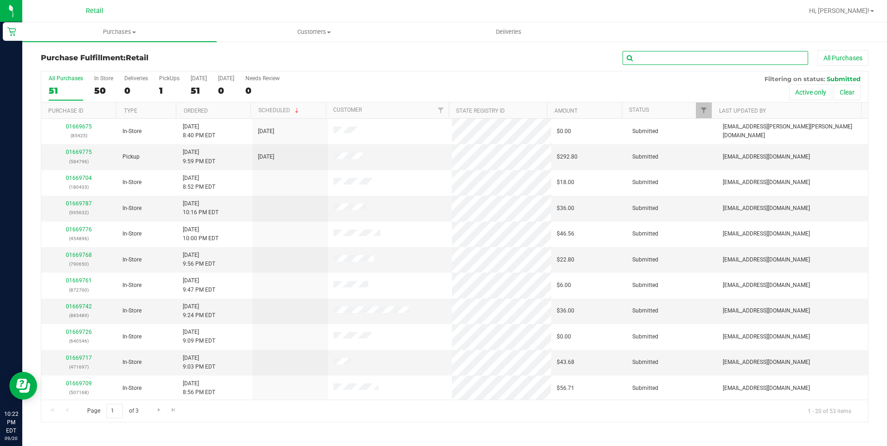
click at [665, 55] on input "text" at bounding box center [714, 58] width 185 height 14
type input "grady"
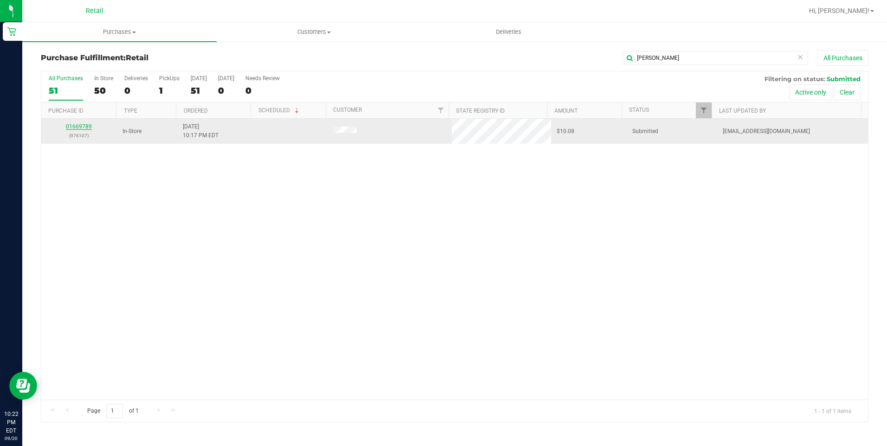
click at [75, 127] on link "01669789" at bounding box center [79, 126] width 26 height 6
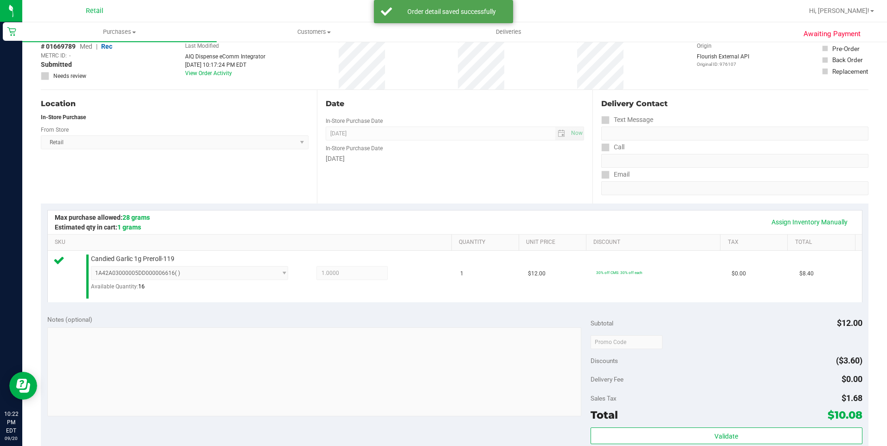
scroll to position [139, 0]
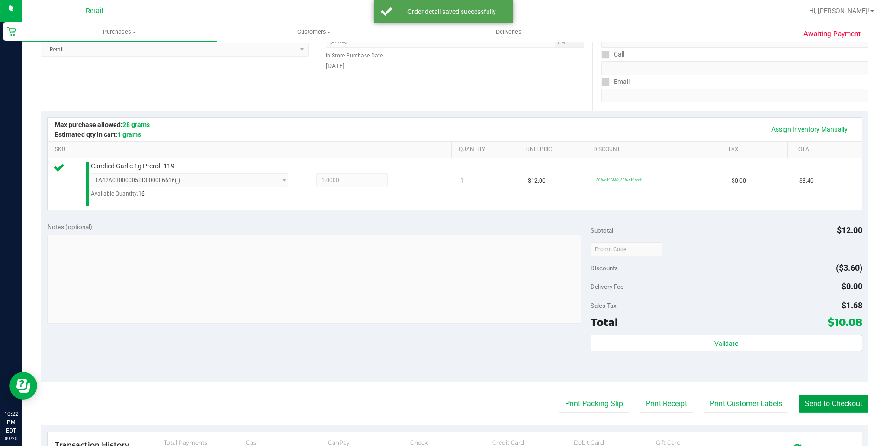
click at [845, 407] on button "Send to Checkout" at bounding box center [834, 404] width 70 height 18
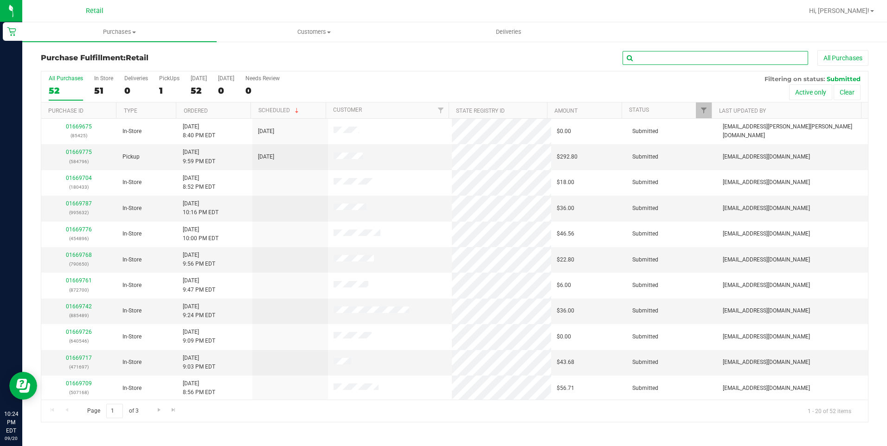
click at [736, 63] on input "text" at bounding box center [714, 58] width 185 height 14
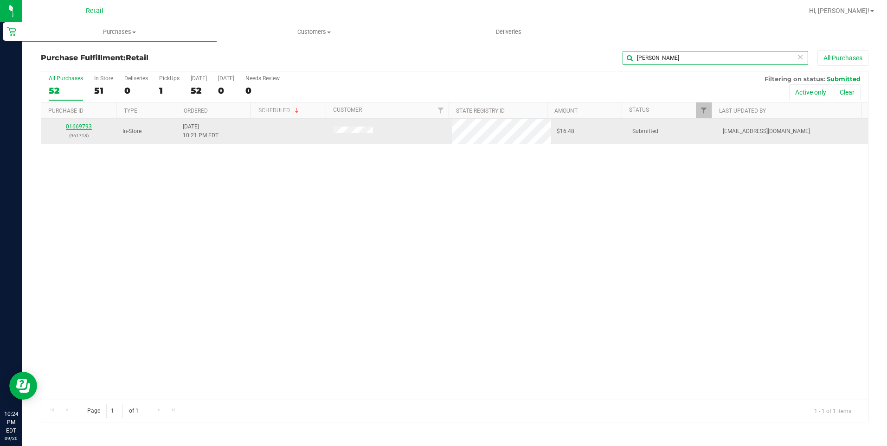
type input "karla"
click at [81, 129] on link "01669793" at bounding box center [79, 126] width 26 height 6
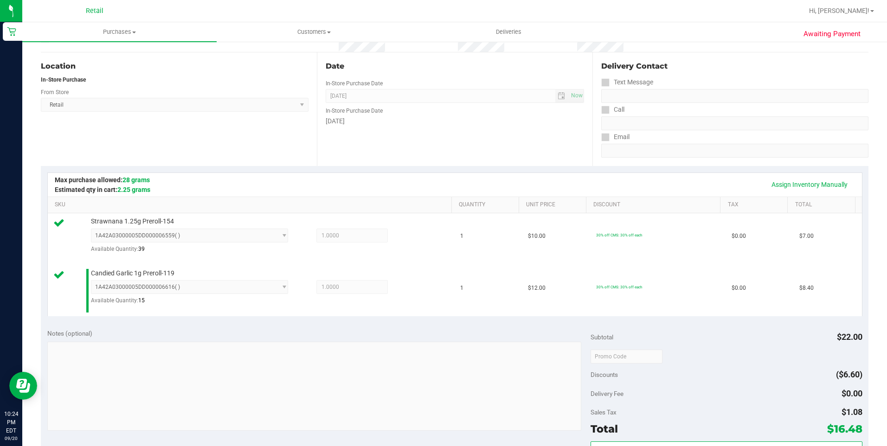
scroll to position [185, 0]
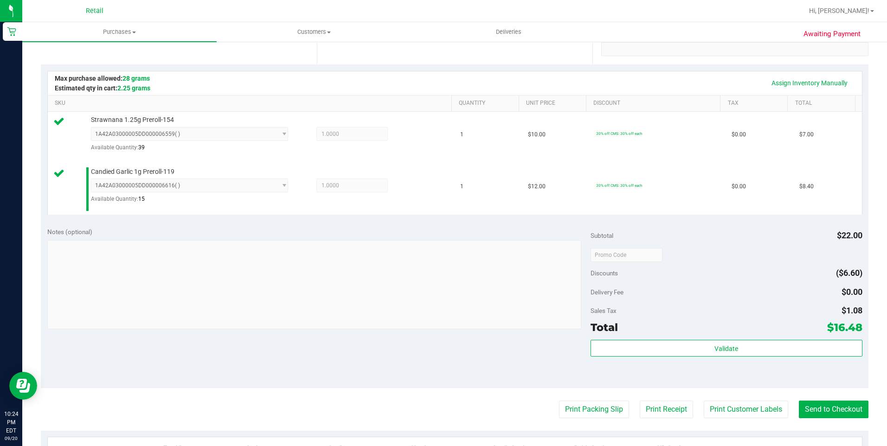
click at [840, 396] on purchase-details "Back Edit Purchase Cancel Purchase View Profile # 01669793 Med | Rec METRC ID: …" at bounding box center [454, 235] width 827 height 740
click at [838, 404] on button "Send to Checkout" at bounding box center [834, 410] width 70 height 18
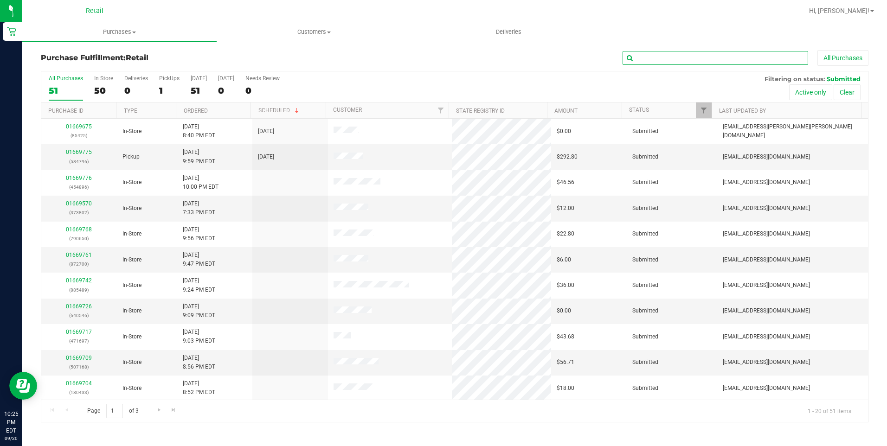
click at [663, 56] on input "text" at bounding box center [714, 58] width 185 height 14
type input "jo"
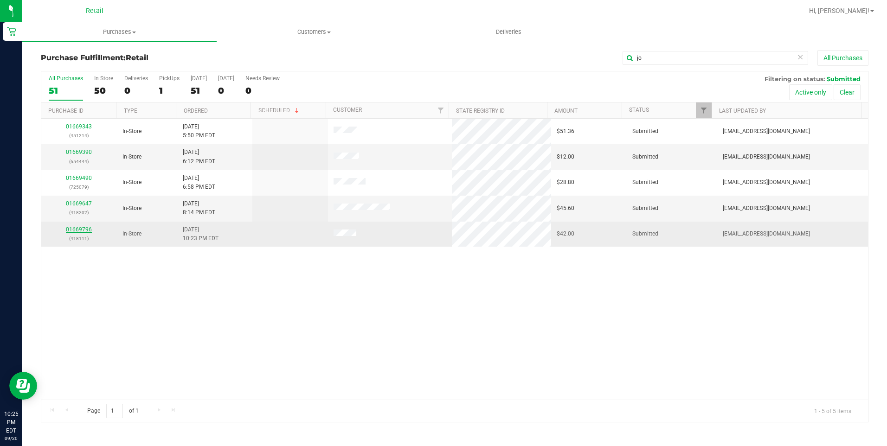
click at [80, 229] on link "01669796" at bounding box center [79, 229] width 26 height 6
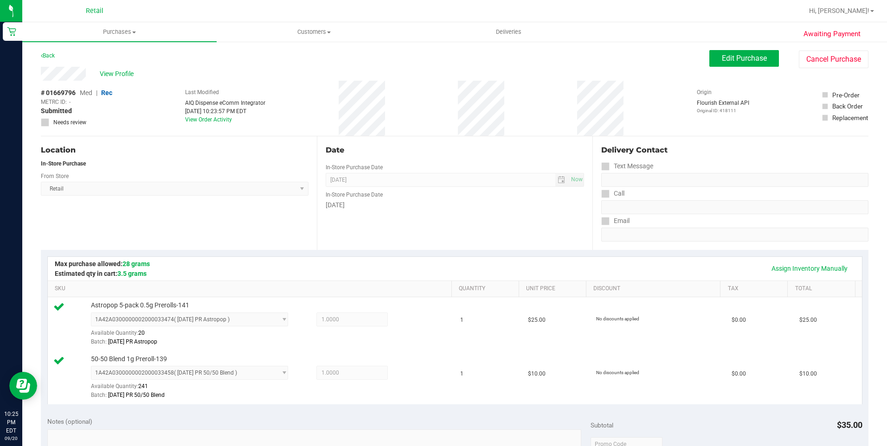
scroll to position [232, 0]
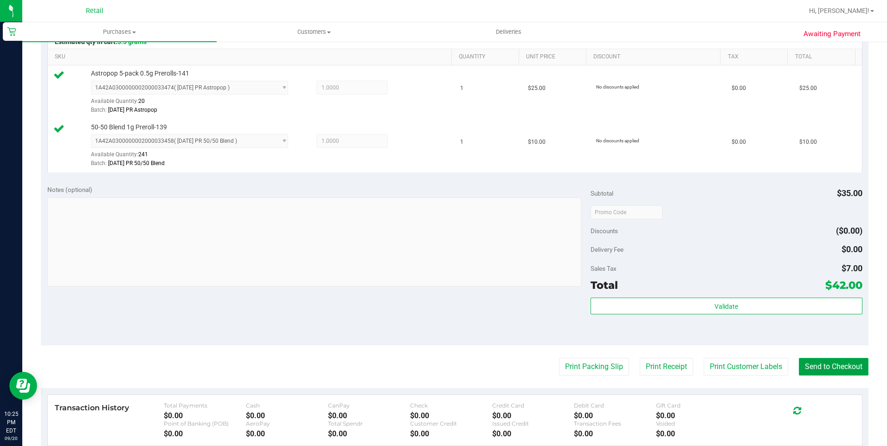
click at [802, 375] on button "Send to Checkout" at bounding box center [834, 367] width 70 height 18
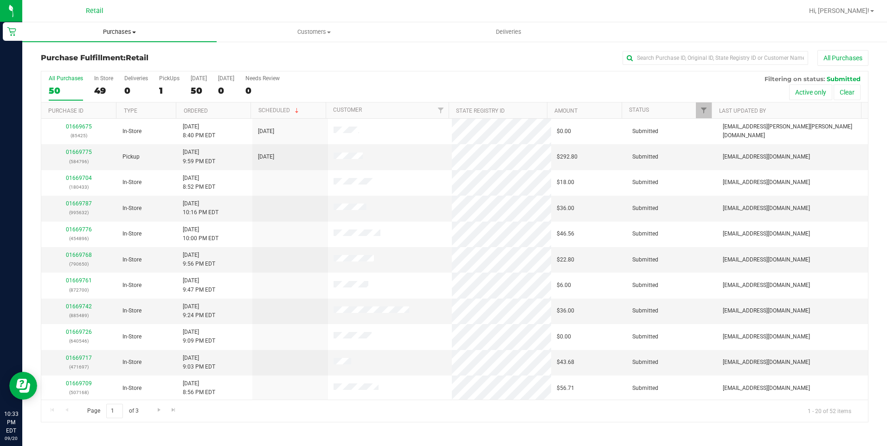
click at [117, 38] on uib-tab-heading "Purchases Summary of purchases Fulfillment All purchases" at bounding box center [119, 31] width 194 height 19
click at [118, 53] on li "Summary of purchases" at bounding box center [119, 56] width 194 height 11
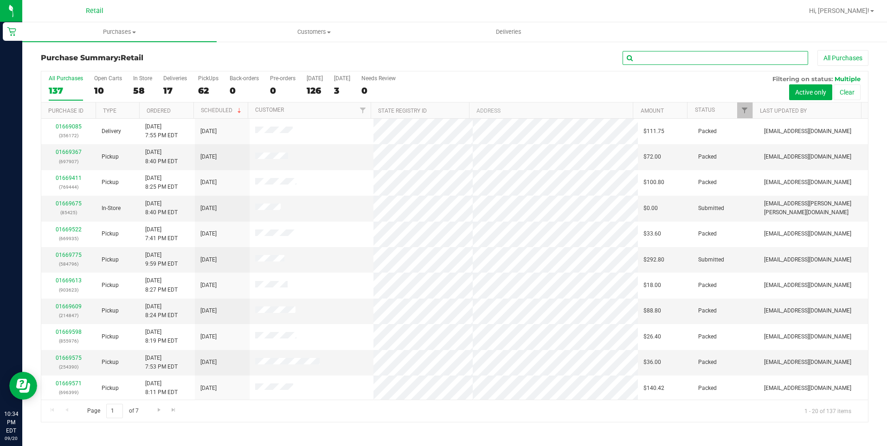
click at [739, 61] on input "text" at bounding box center [714, 58] width 185 height 14
type input "ben"
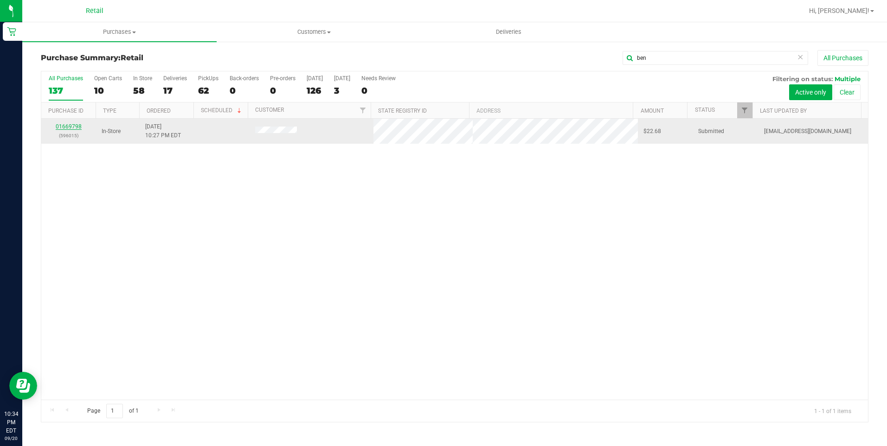
click at [76, 124] on link "01669798" at bounding box center [69, 126] width 26 height 6
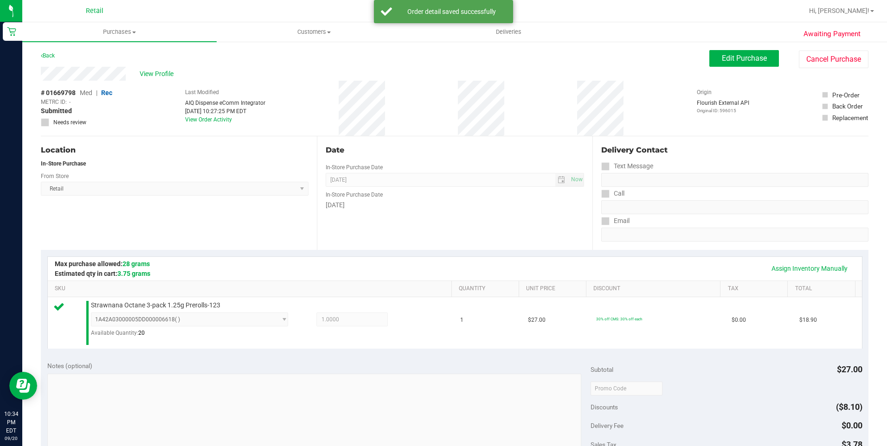
scroll to position [139, 0]
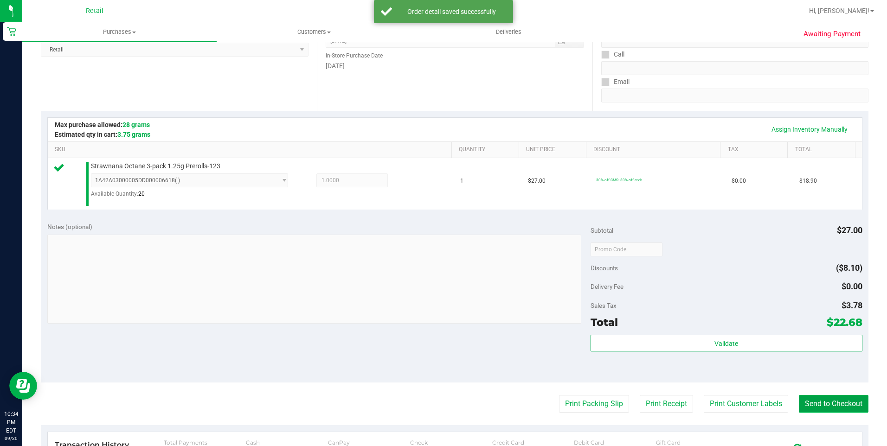
click at [829, 406] on button "Send to Checkout" at bounding box center [834, 404] width 70 height 18
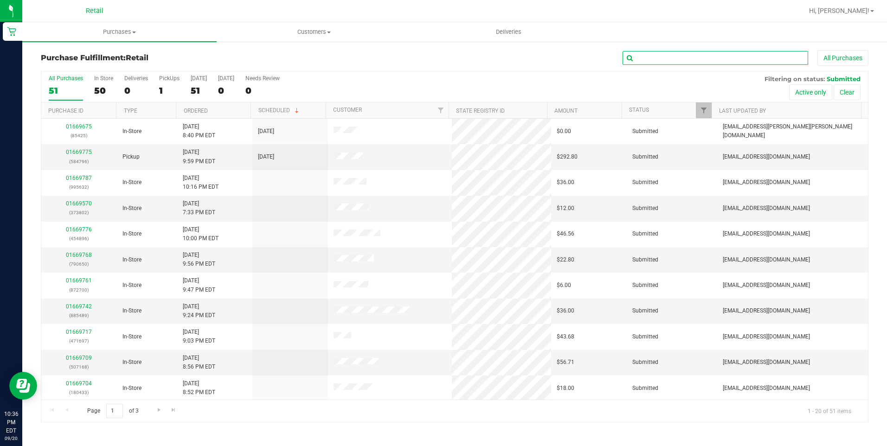
click at [659, 64] on input "text" at bounding box center [714, 58] width 185 height 14
type input "[GEOGRAPHIC_DATA]"
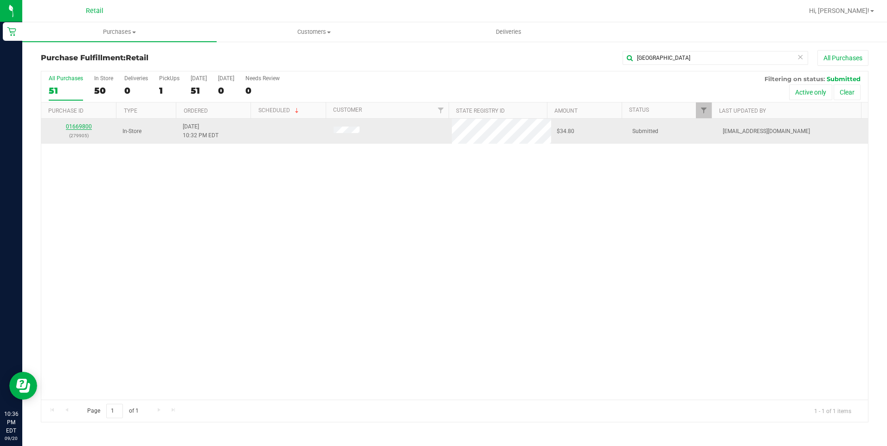
click at [76, 124] on link "01669800" at bounding box center [79, 126] width 26 height 6
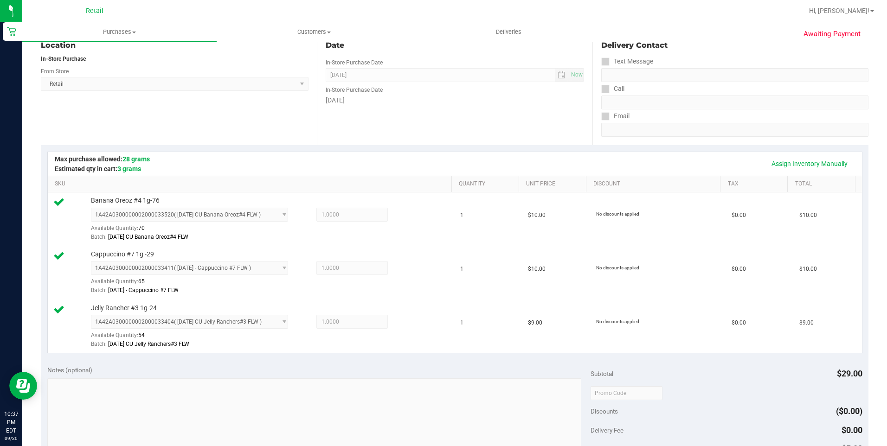
scroll to position [232, 0]
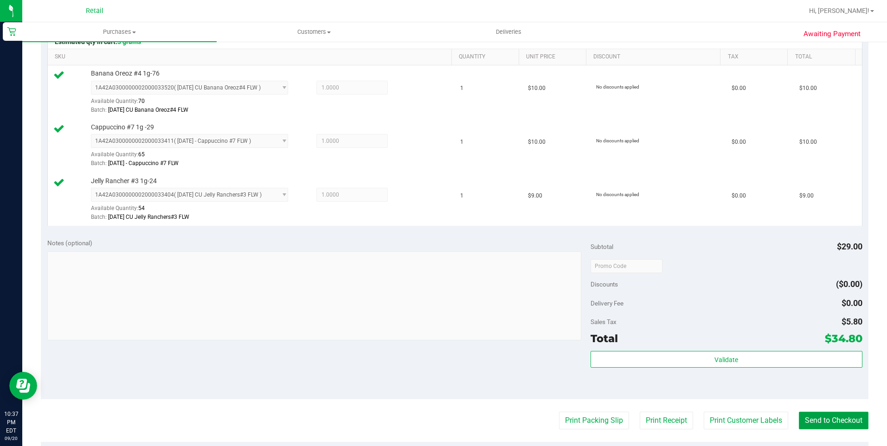
click at [821, 426] on button "Send to Checkout" at bounding box center [834, 421] width 70 height 18
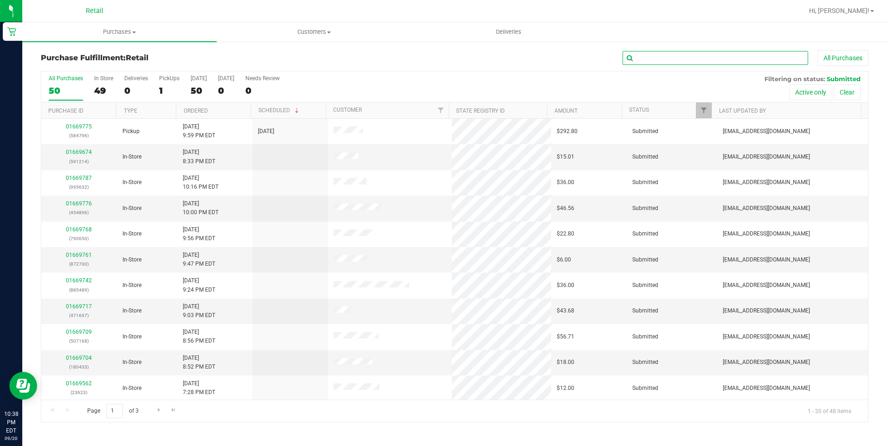
click at [658, 57] on input "text" at bounding box center [714, 58] width 185 height 14
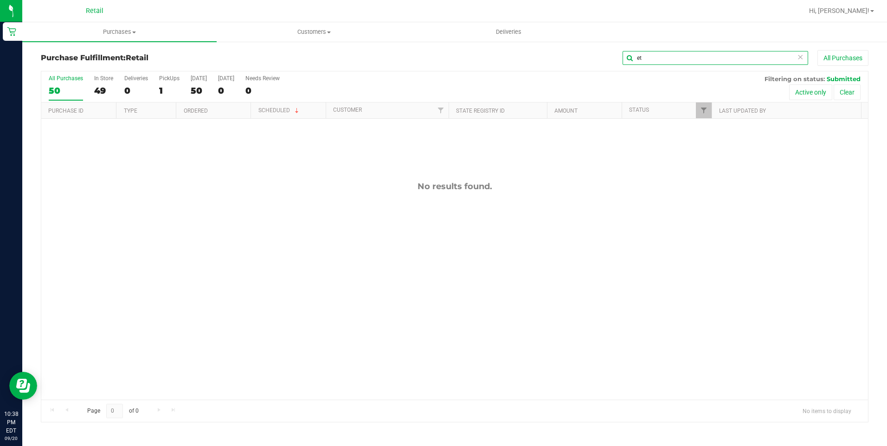
type input "e"
type input "zoey"
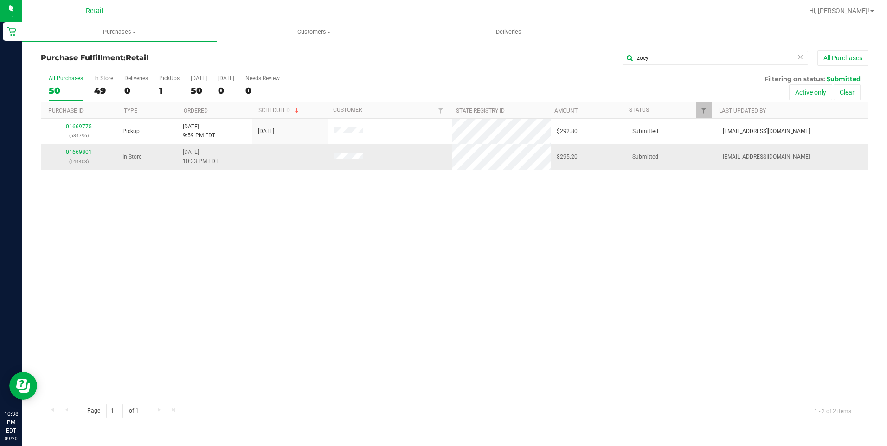
click at [80, 150] on link "01669801" at bounding box center [79, 152] width 26 height 6
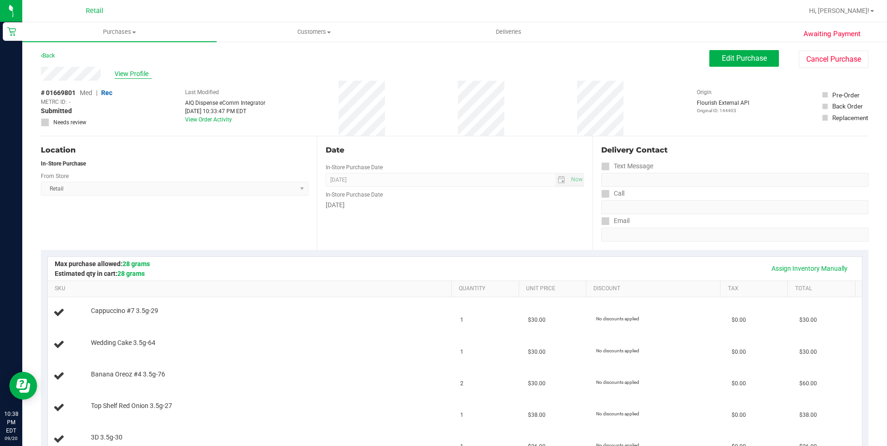
click at [118, 74] on span "View Profile" at bounding box center [133, 74] width 37 height 10
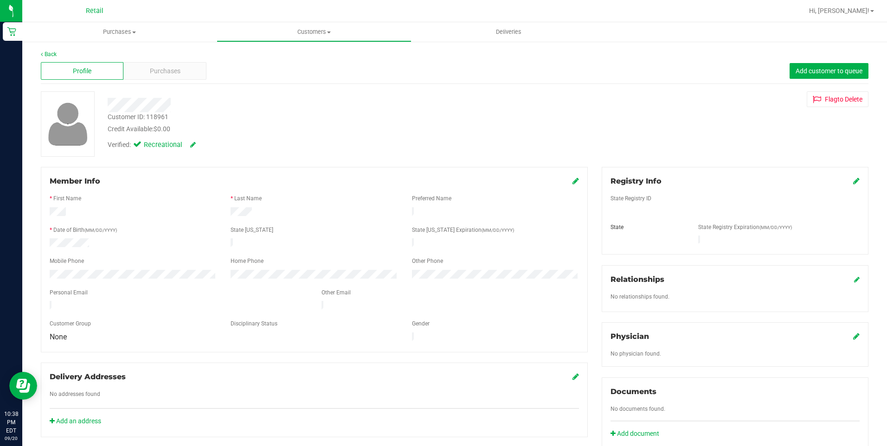
click at [575, 179] on div "Member Info * First Name * Last Name Preferred Name * Date of Birth (MM/DD/YYYY…" at bounding box center [314, 259] width 547 height 185
click at [572, 181] on icon at bounding box center [575, 180] width 6 height 7
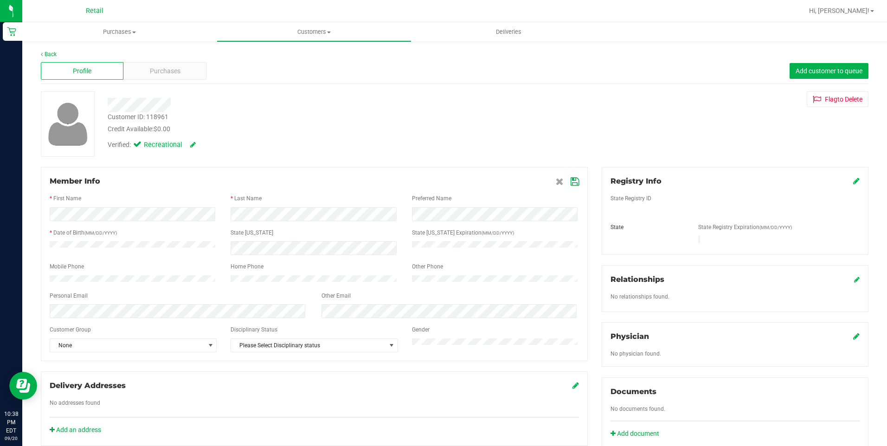
click at [571, 185] on icon at bounding box center [574, 181] width 8 height 7
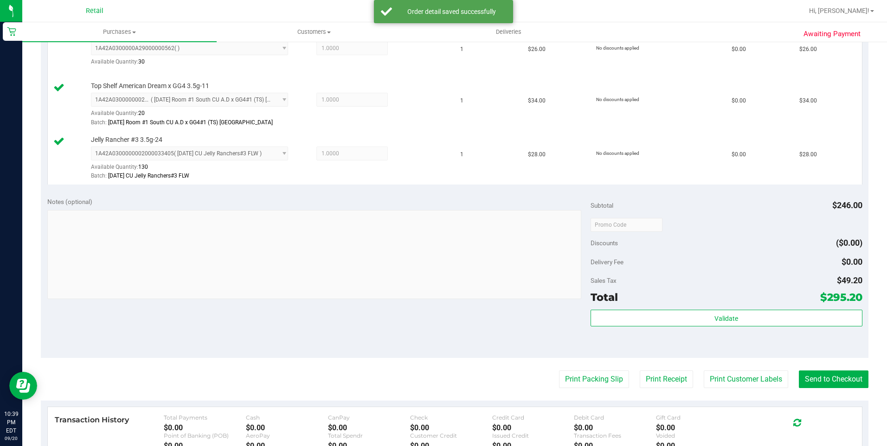
scroll to position [510, 0]
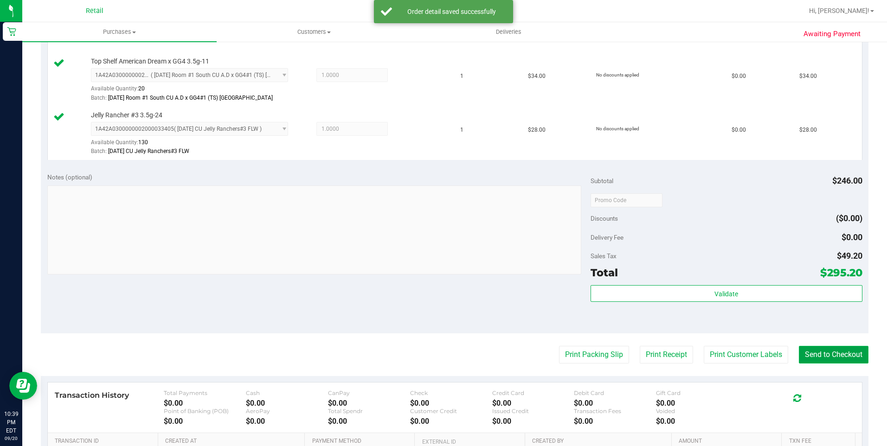
click at [831, 356] on button "Send to Checkout" at bounding box center [834, 355] width 70 height 18
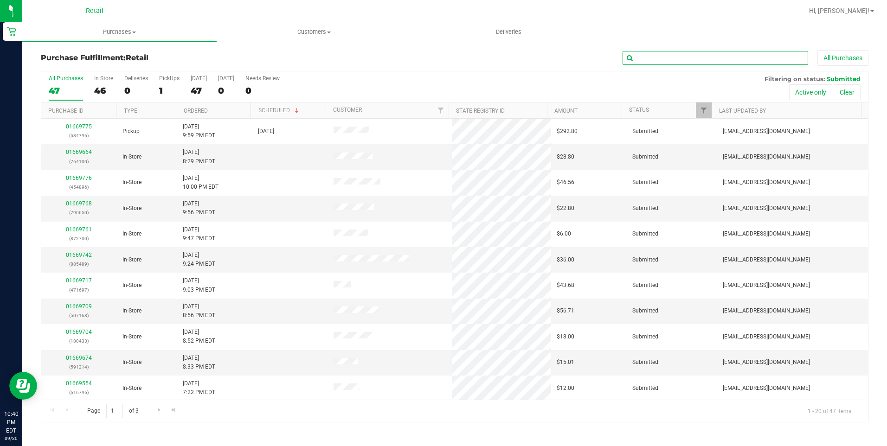
click at [665, 54] on input "text" at bounding box center [714, 58] width 185 height 14
type input "austin"
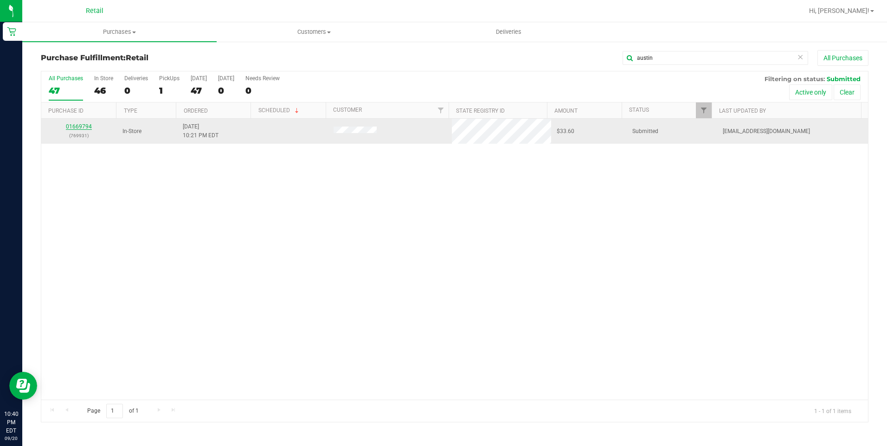
click at [83, 124] on link "01669794" at bounding box center [79, 126] width 26 height 6
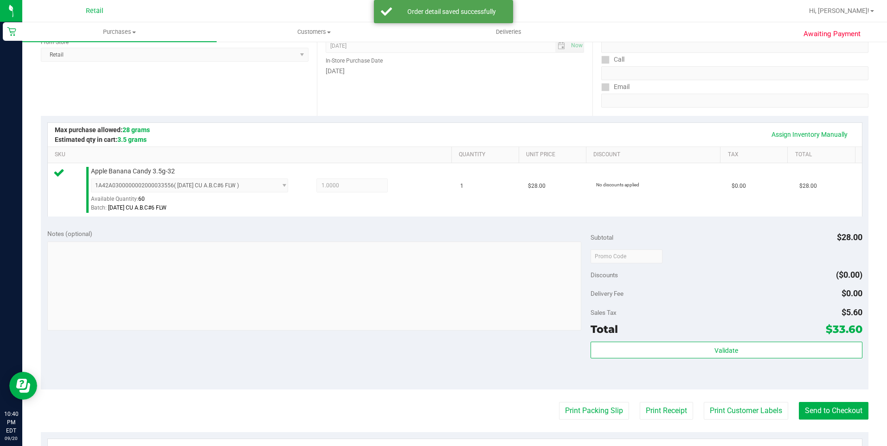
scroll to position [139, 0]
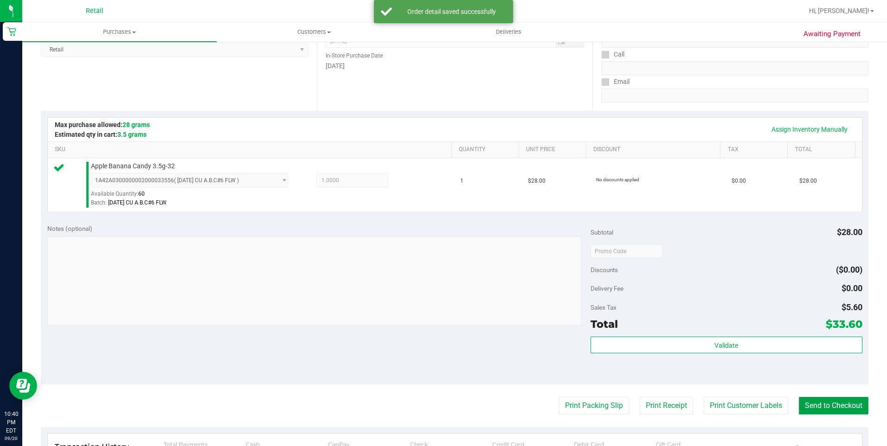
click at [811, 408] on button "Send to Checkout" at bounding box center [834, 406] width 70 height 18
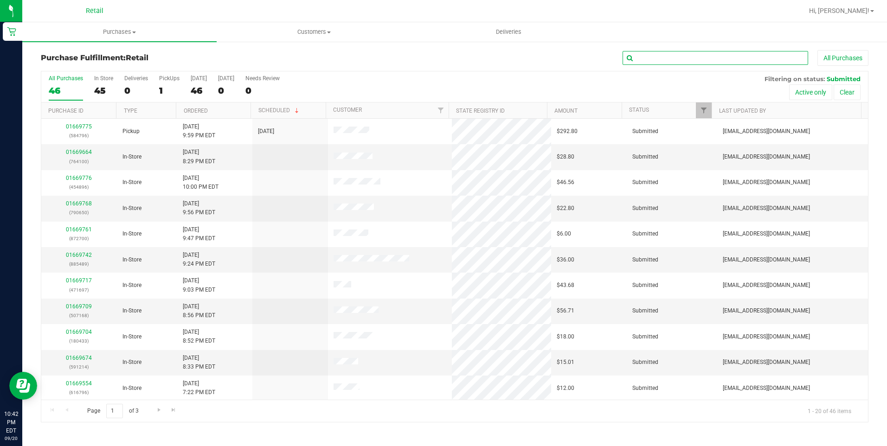
click at [713, 57] on input "text" at bounding box center [714, 58] width 185 height 14
type input "lissy"
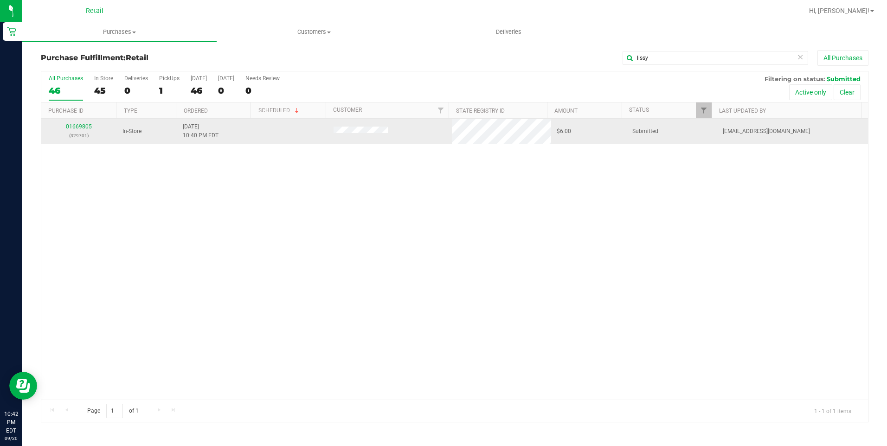
click at [69, 138] on p "(329701)" at bounding box center [79, 135] width 64 height 9
click at [69, 126] on link "01669805" at bounding box center [79, 126] width 26 height 6
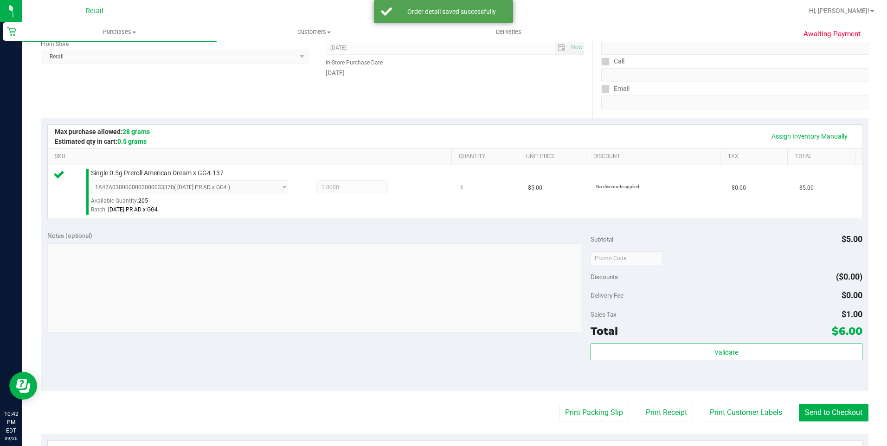
scroll to position [139, 0]
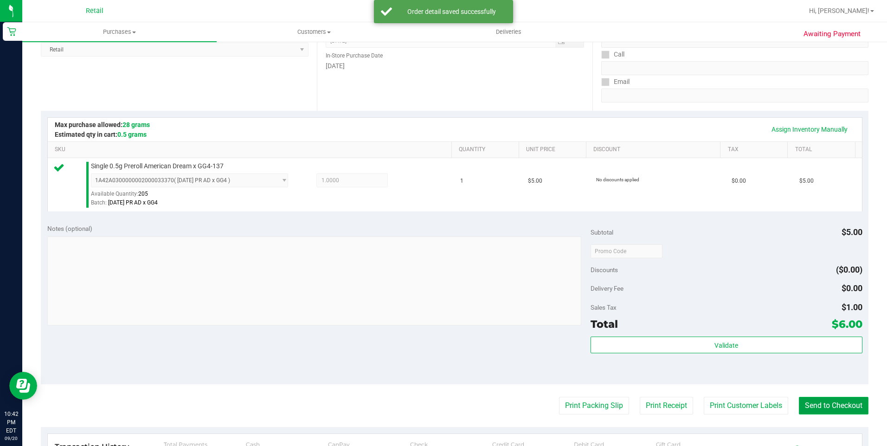
click at [803, 413] on button "Send to Checkout" at bounding box center [834, 406] width 70 height 18
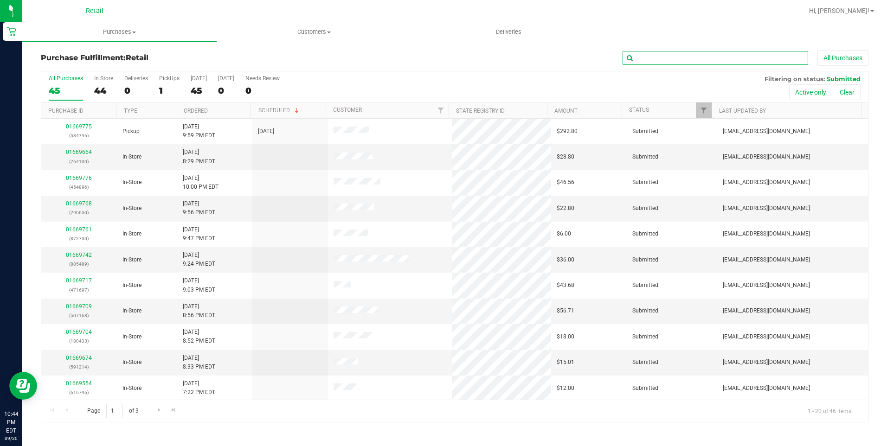
click at [657, 64] on input "text" at bounding box center [714, 58] width 185 height 14
type input "hol"
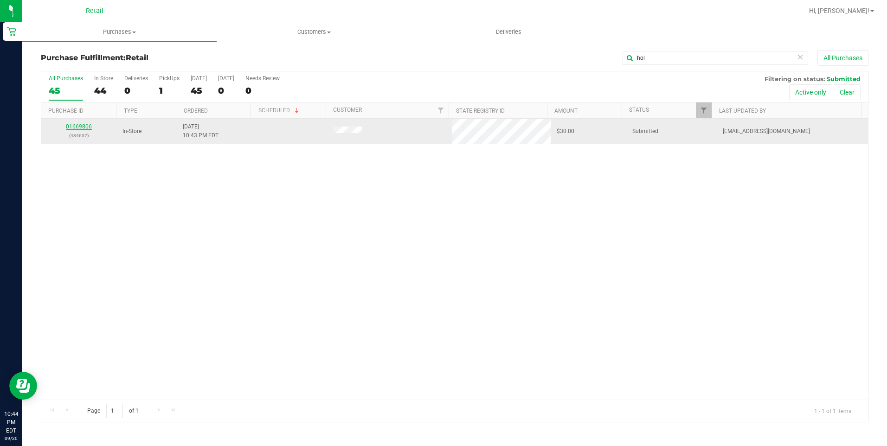
click at [89, 125] on link "01669806" at bounding box center [79, 126] width 26 height 6
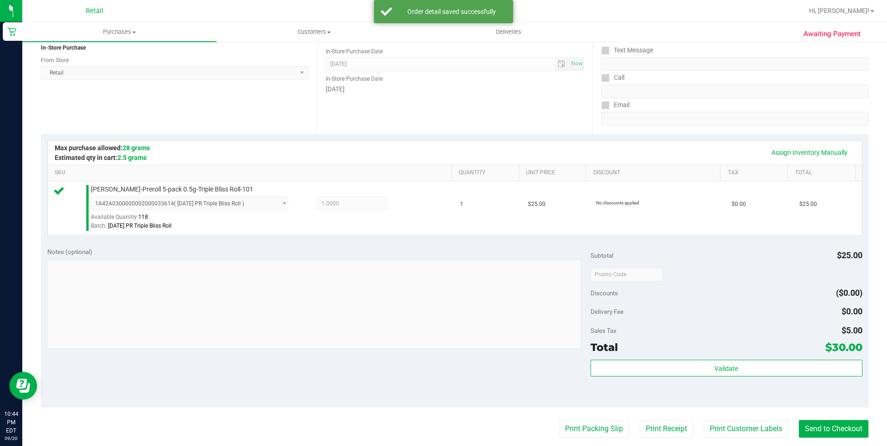
scroll to position [232, 0]
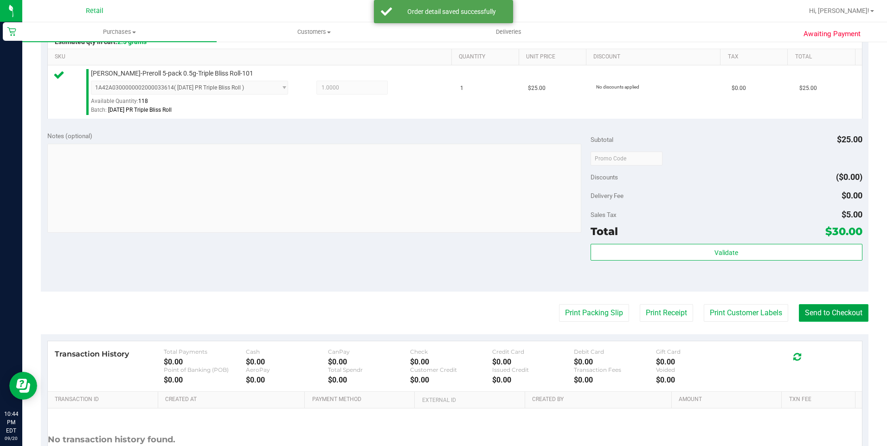
click at [825, 310] on button "Send to Checkout" at bounding box center [834, 313] width 70 height 18
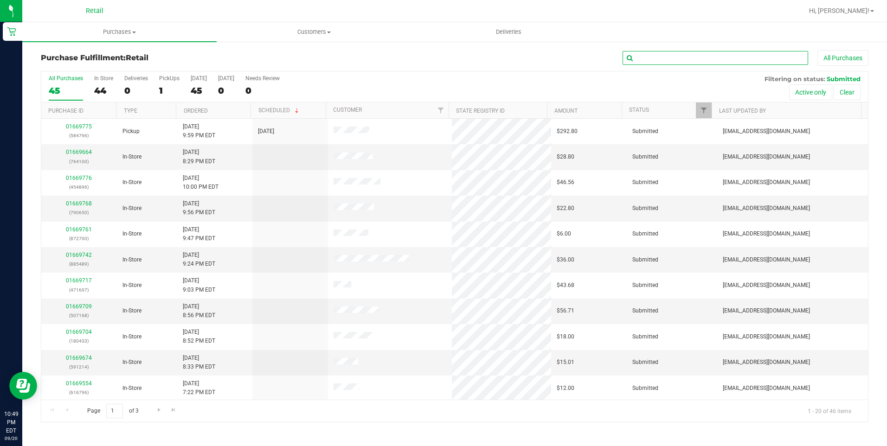
click at [739, 64] on input "text" at bounding box center [714, 58] width 185 height 14
type input "andre"
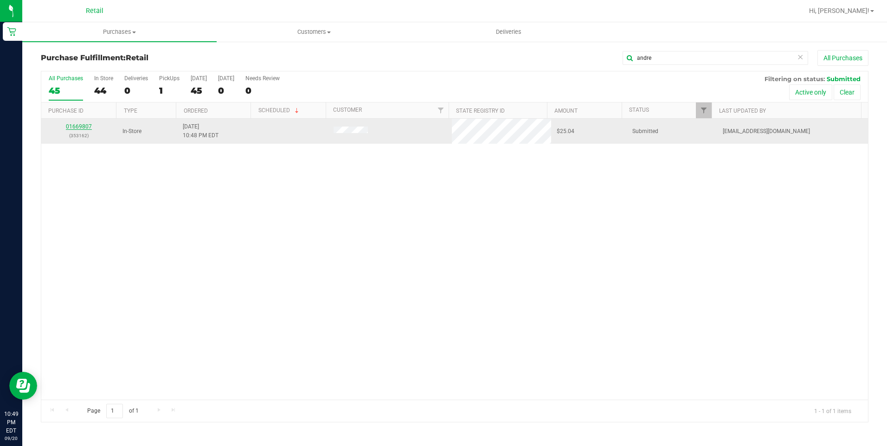
click at [89, 126] on link "01669807" at bounding box center [79, 126] width 26 height 6
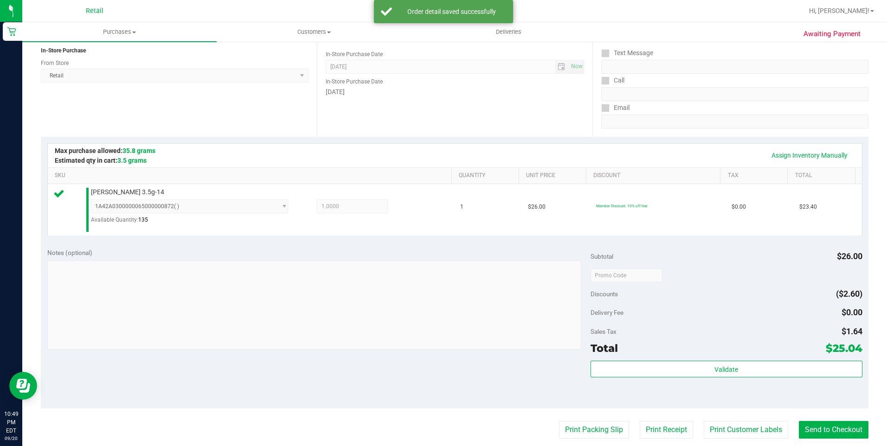
scroll to position [139, 0]
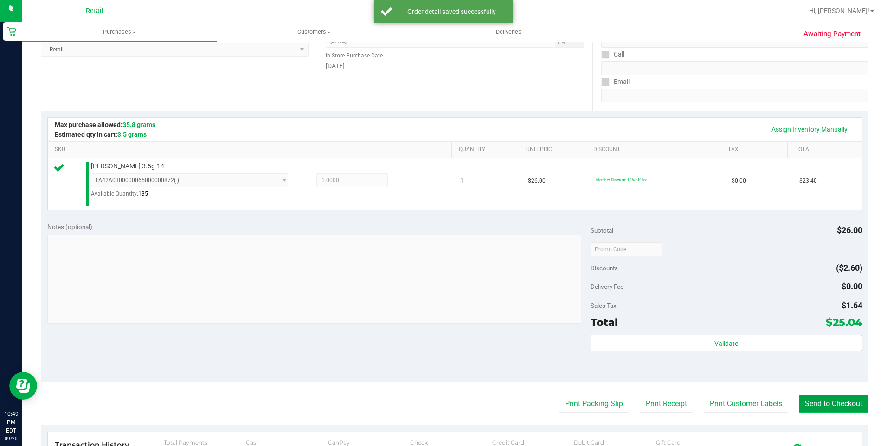
click at [817, 411] on button "Send to Checkout" at bounding box center [834, 404] width 70 height 18
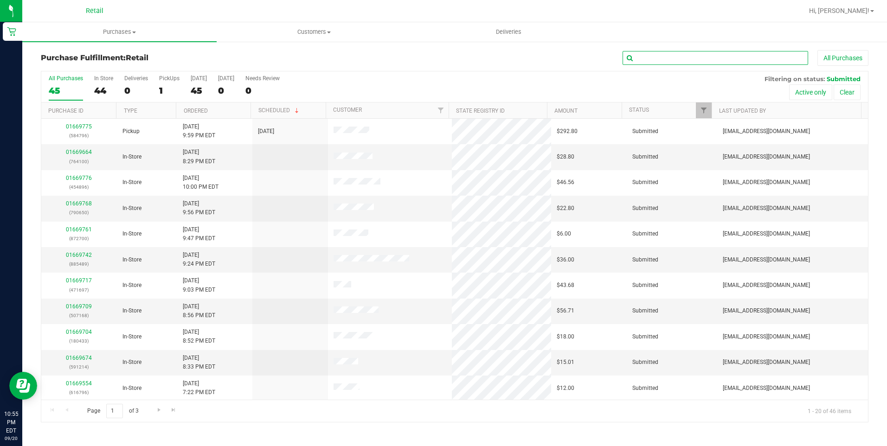
click at [724, 63] on input "text" at bounding box center [714, 58] width 185 height 14
type input "pierre"
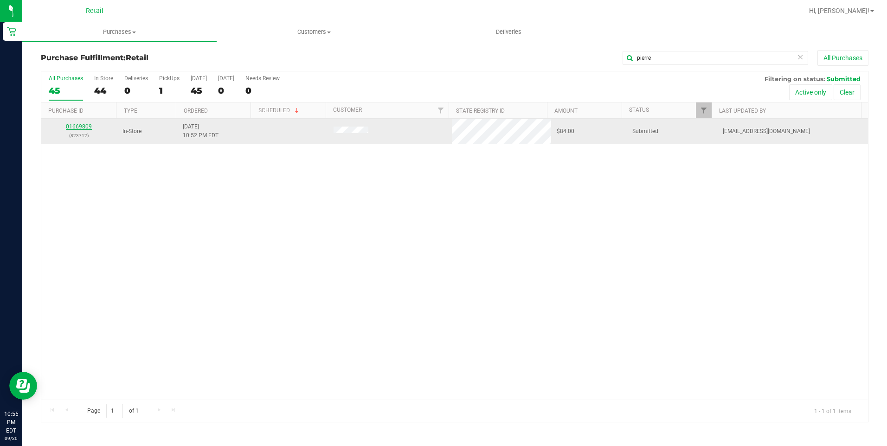
click at [86, 125] on link "01669809" at bounding box center [79, 126] width 26 height 6
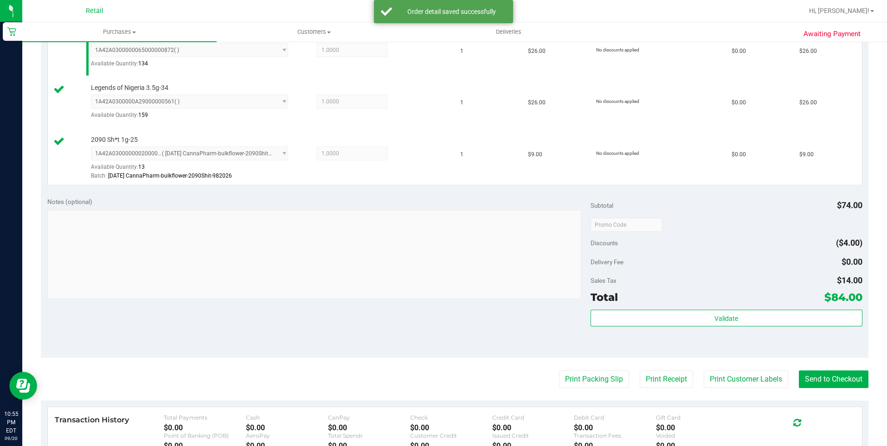
scroll to position [325, 0]
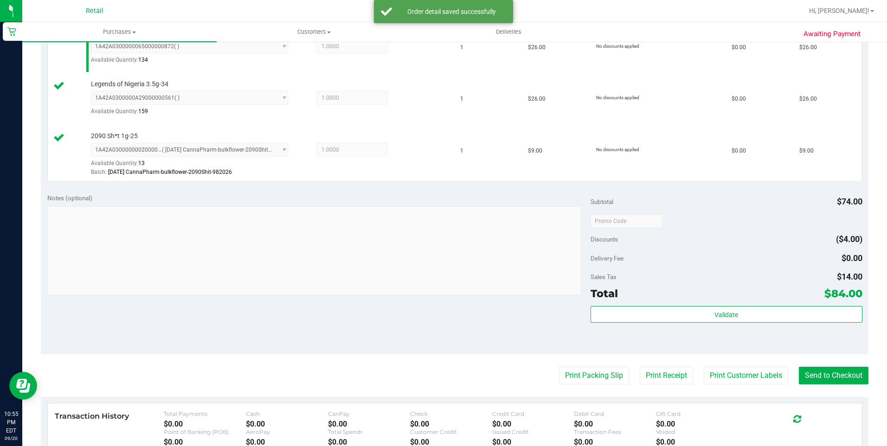
click at [833, 363] on purchase-details "Back Edit Purchase Cancel Purchase View Profile # 01669809 Med | Rec METRC ID: …" at bounding box center [454, 147] width 827 height 845
click at [834, 365] on purchase-details "Back Edit Purchase Cancel Purchase View Profile # 01669809 Med | Rec METRC ID: …" at bounding box center [454, 147] width 827 height 845
click at [833, 372] on button "Send to Checkout" at bounding box center [834, 376] width 70 height 18
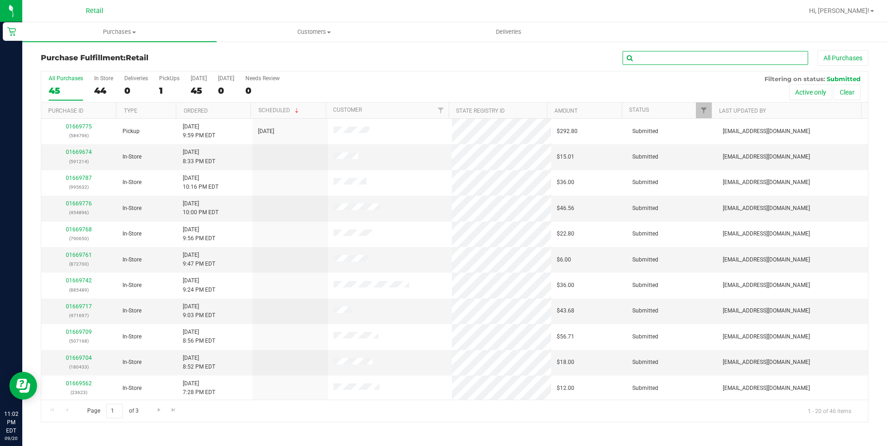
click at [665, 59] on input "text" at bounding box center [714, 58] width 185 height 14
type input "[PERSON_NAME]"
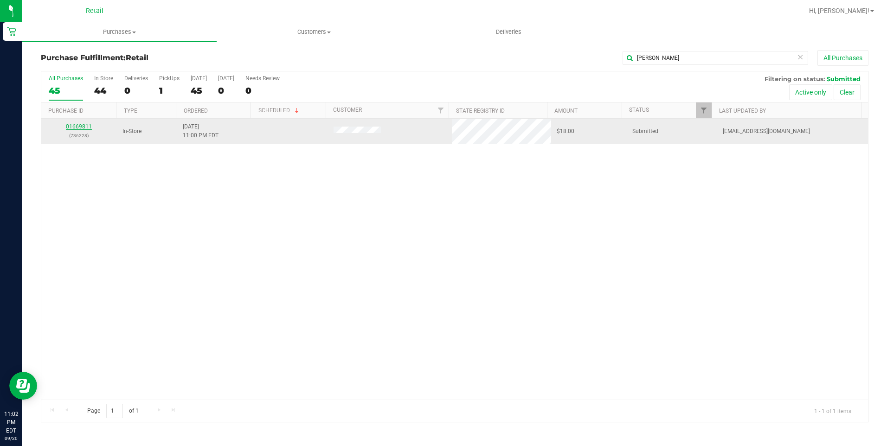
click at [84, 126] on link "01669811" at bounding box center [79, 126] width 26 height 6
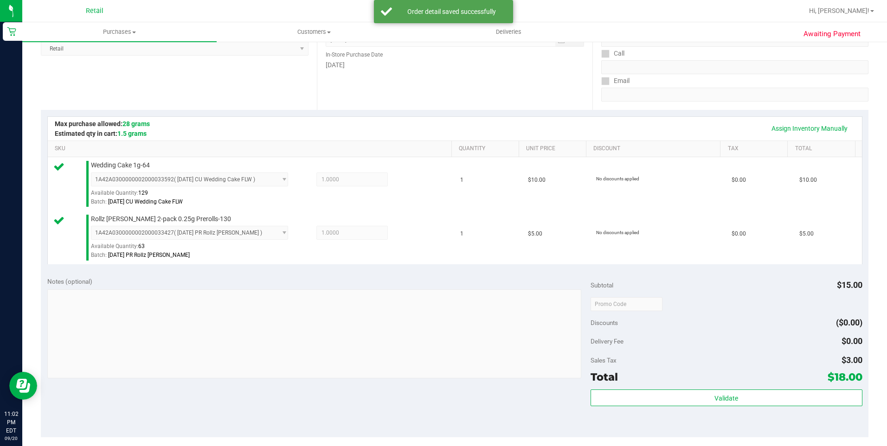
scroll to position [185, 0]
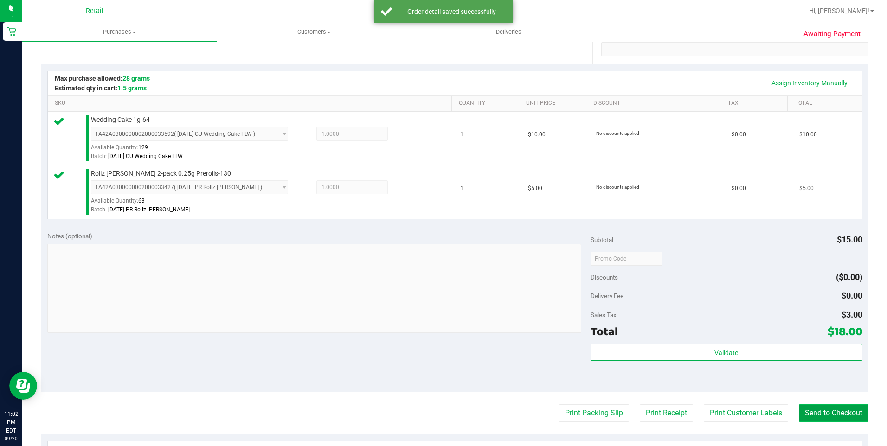
click at [807, 410] on button "Send to Checkout" at bounding box center [834, 413] width 70 height 18
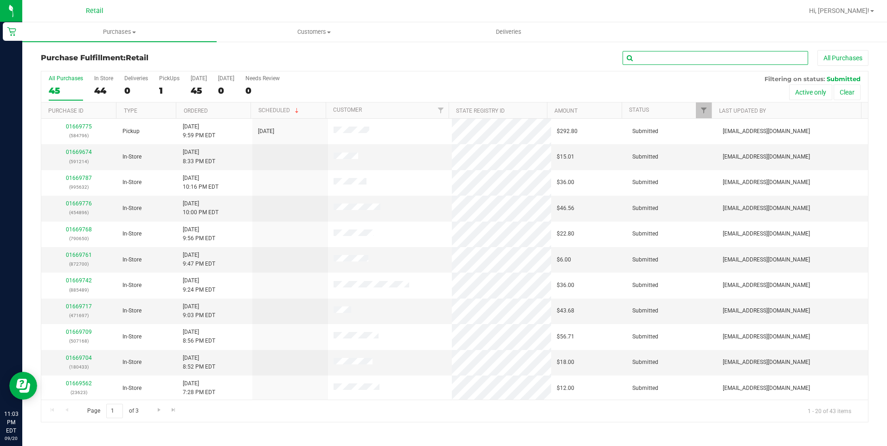
click at [652, 52] on input "text" at bounding box center [714, 58] width 185 height 14
type input "jen"
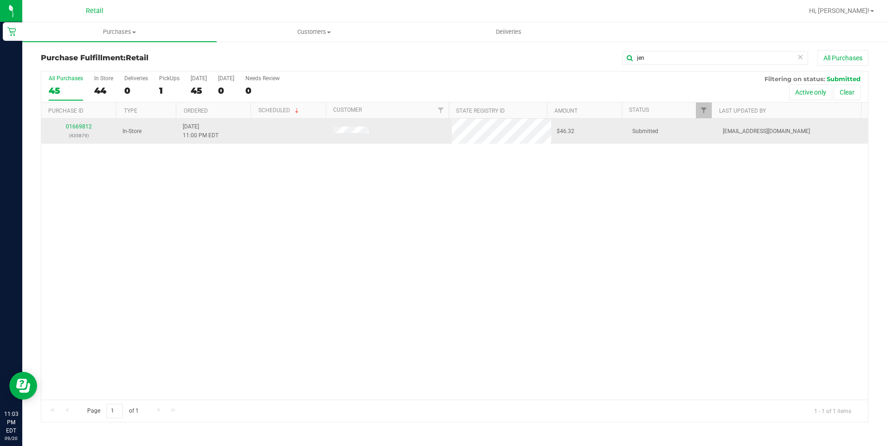
click at [85, 130] on div "01669812 (435879)" at bounding box center [79, 131] width 64 height 18
click at [85, 127] on link "01669812" at bounding box center [79, 126] width 26 height 6
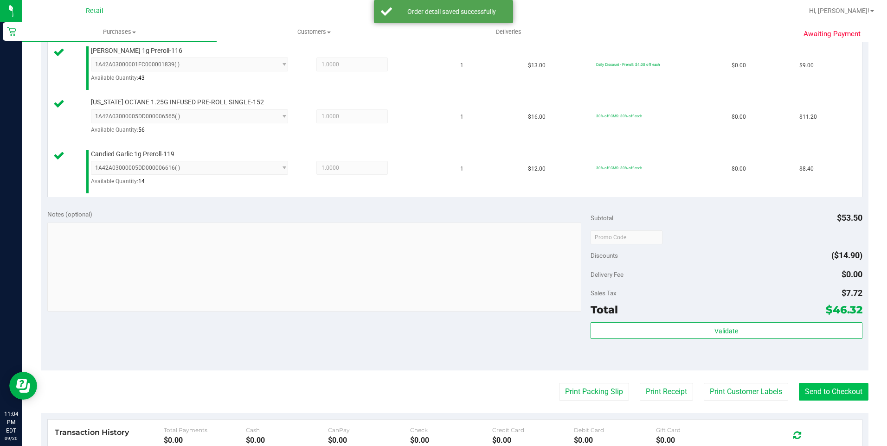
scroll to position [325, 0]
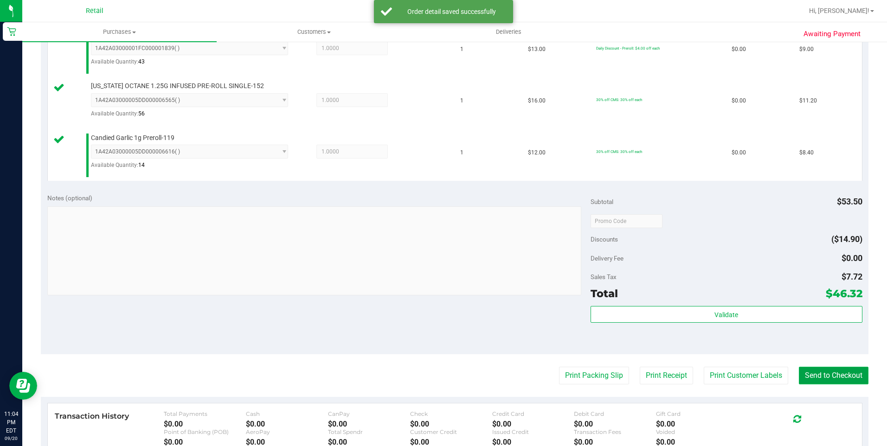
click at [813, 378] on button "Send to Checkout" at bounding box center [834, 376] width 70 height 18
